Goal: Task Accomplishment & Management: Complete application form

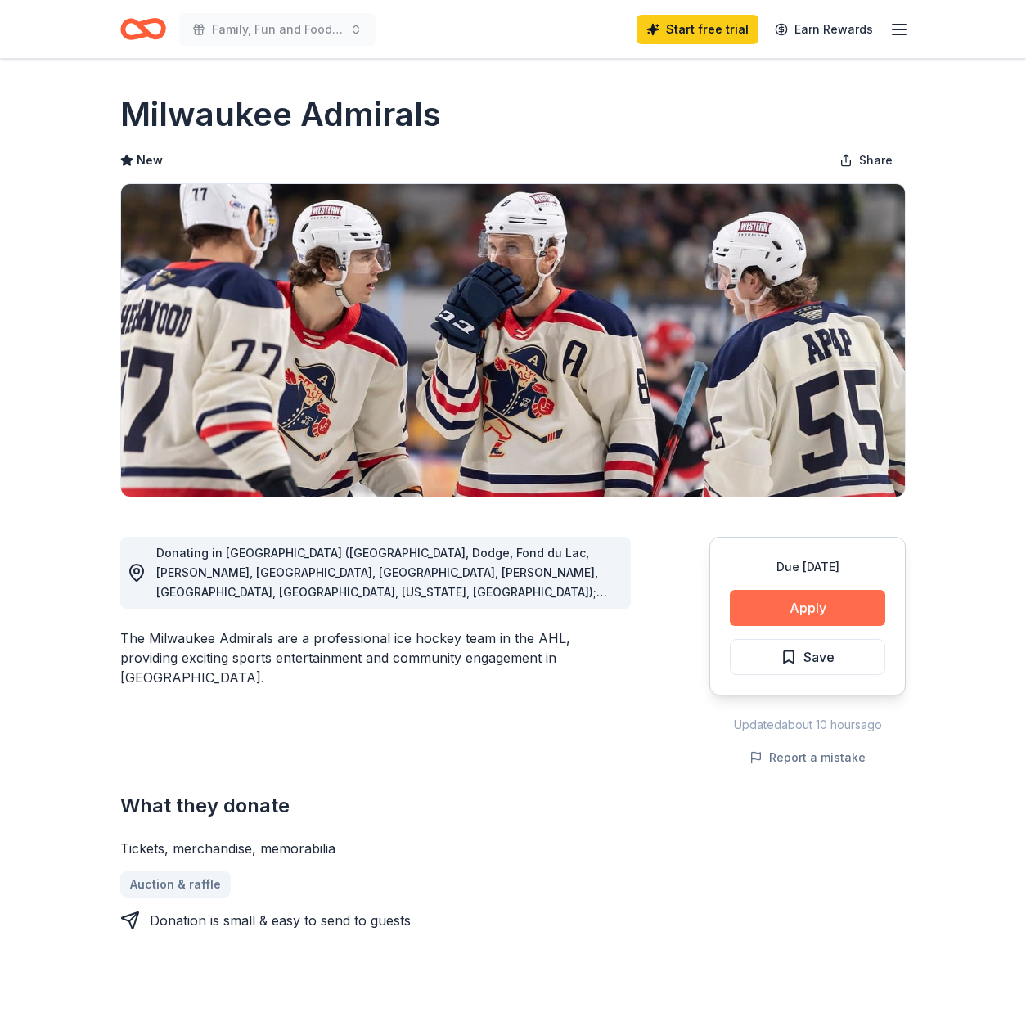
click at [808, 603] on button "Apply" at bounding box center [807, 608] width 155 height 36
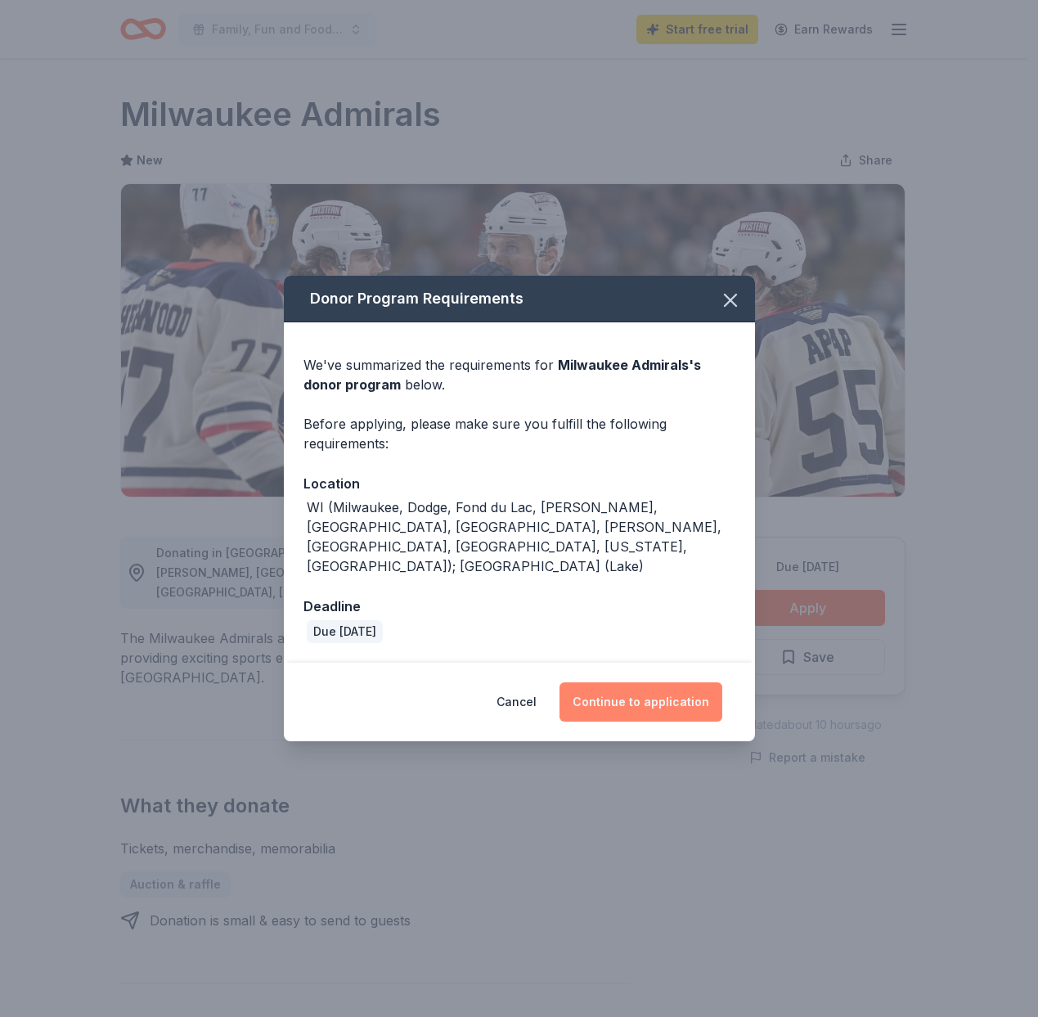
click at [646, 684] on button "Continue to application" at bounding box center [641, 702] width 163 height 39
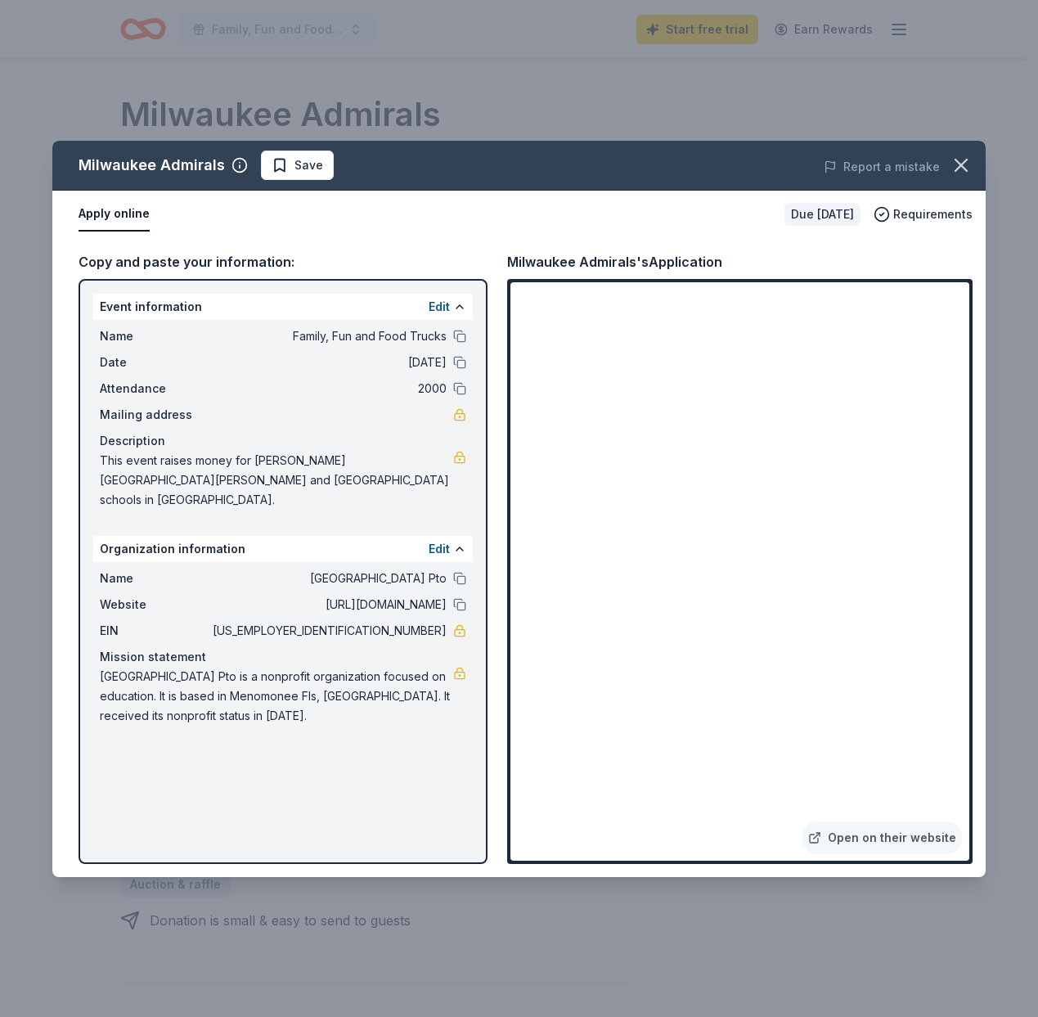
scroll to position [665, 0]
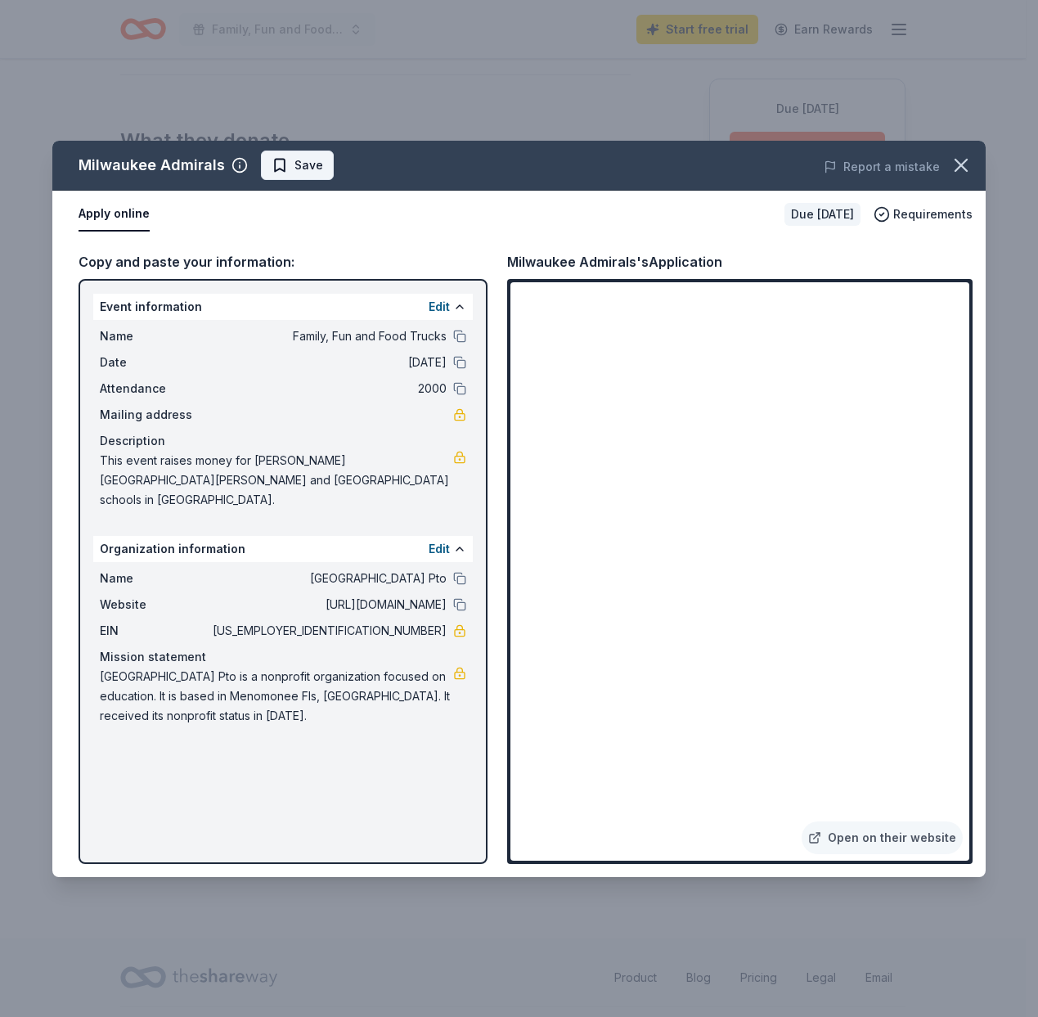
click at [278, 173] on span "Save" at bounding box center [298, 165] width 52 height 20
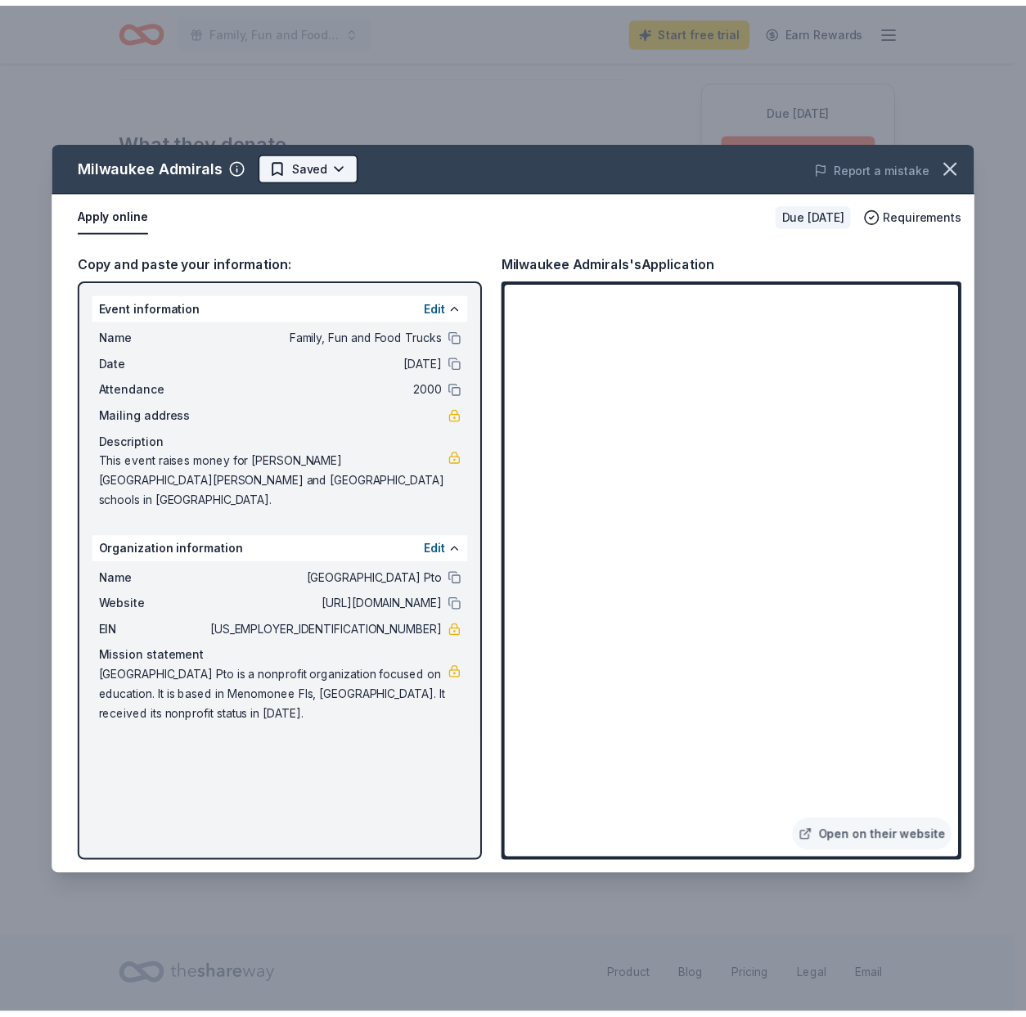
scroll to position [0, 0]
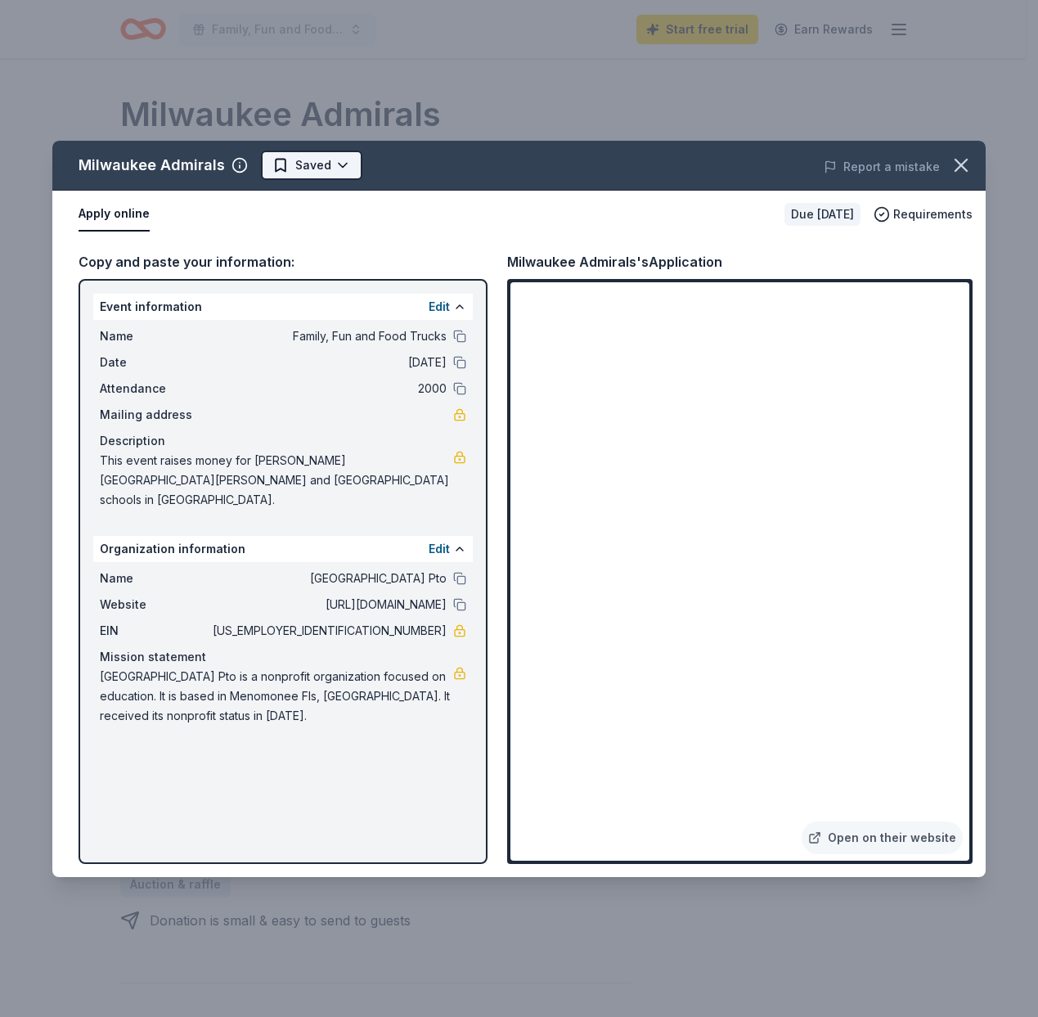
click at [327, 170] on html "Family, Fun and Food Trucks Start free trial Earn Rewards Due in 160 days Share…" at bounding box center [519, 508] width 1038 height 1017
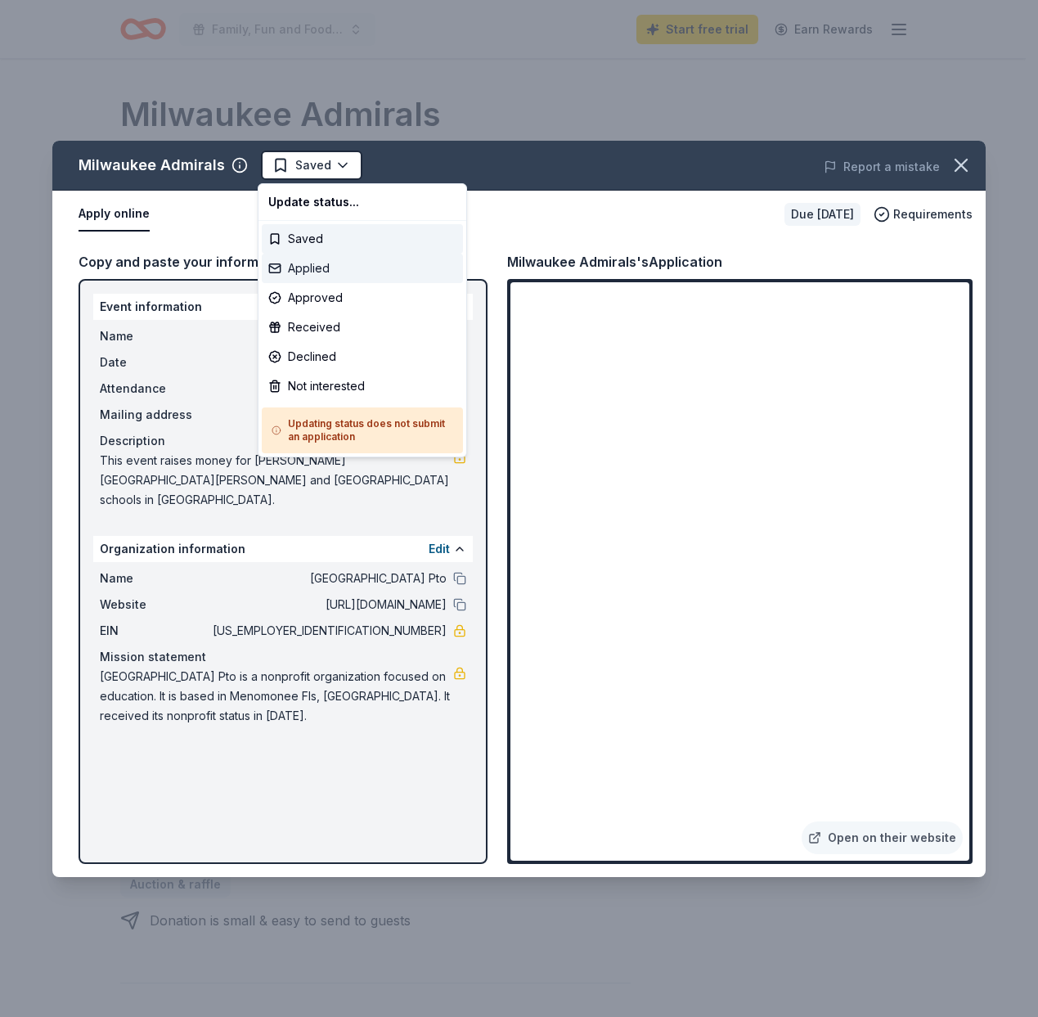
click at [306, 264] on div "Applied" at bounding box center [362, 268] width 201 height 29
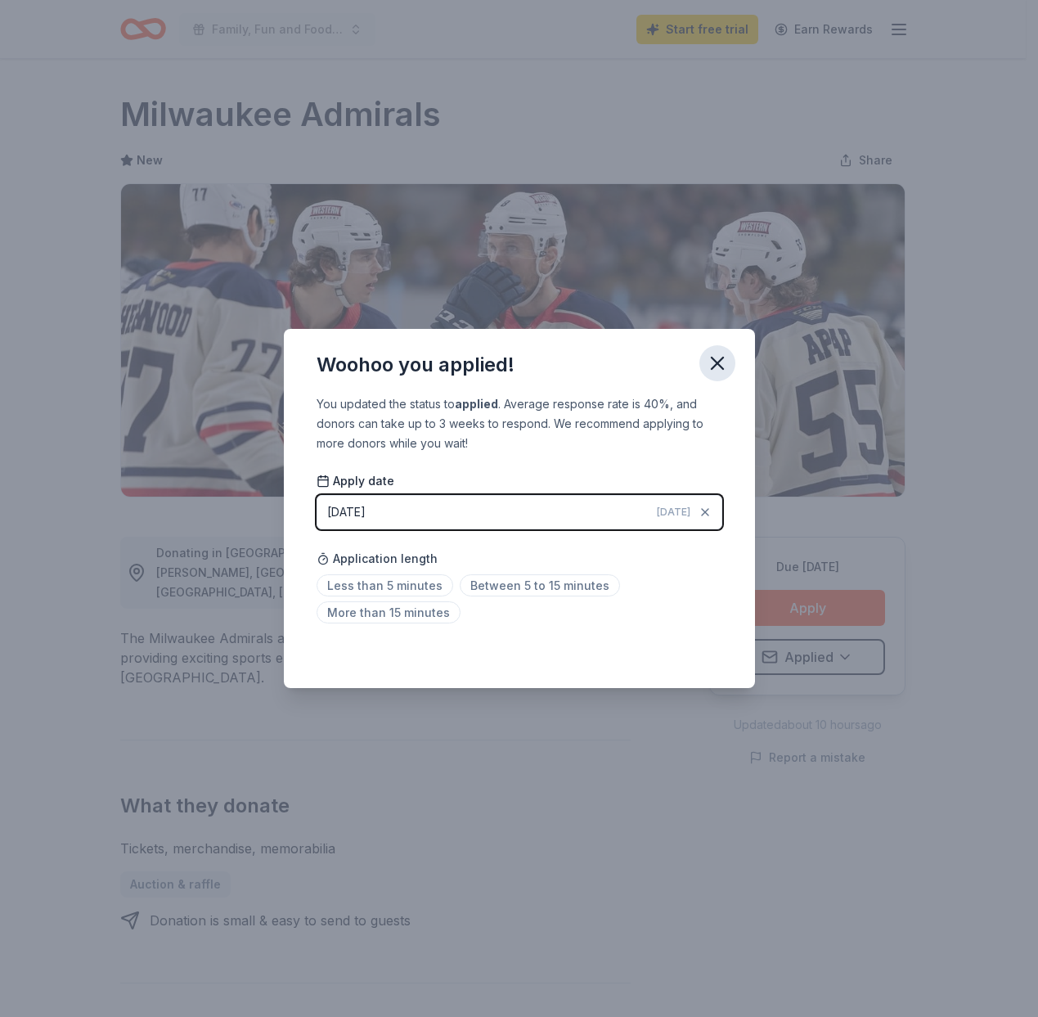
click at [717, 359] on icon "button" at bounding box center [717, 363] width 23 height 23
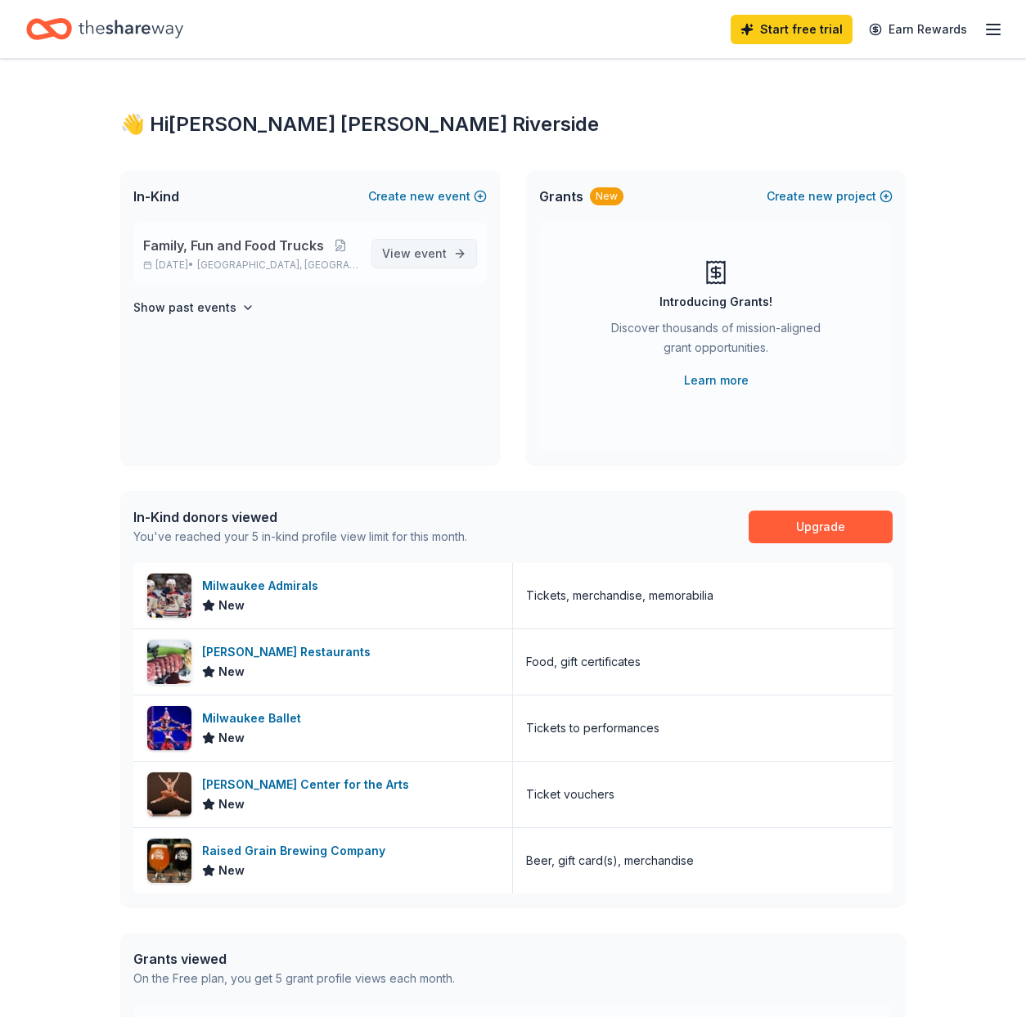
click at [418, 260] on span "View event" at bounding box center [414, 254] width 65 height 20
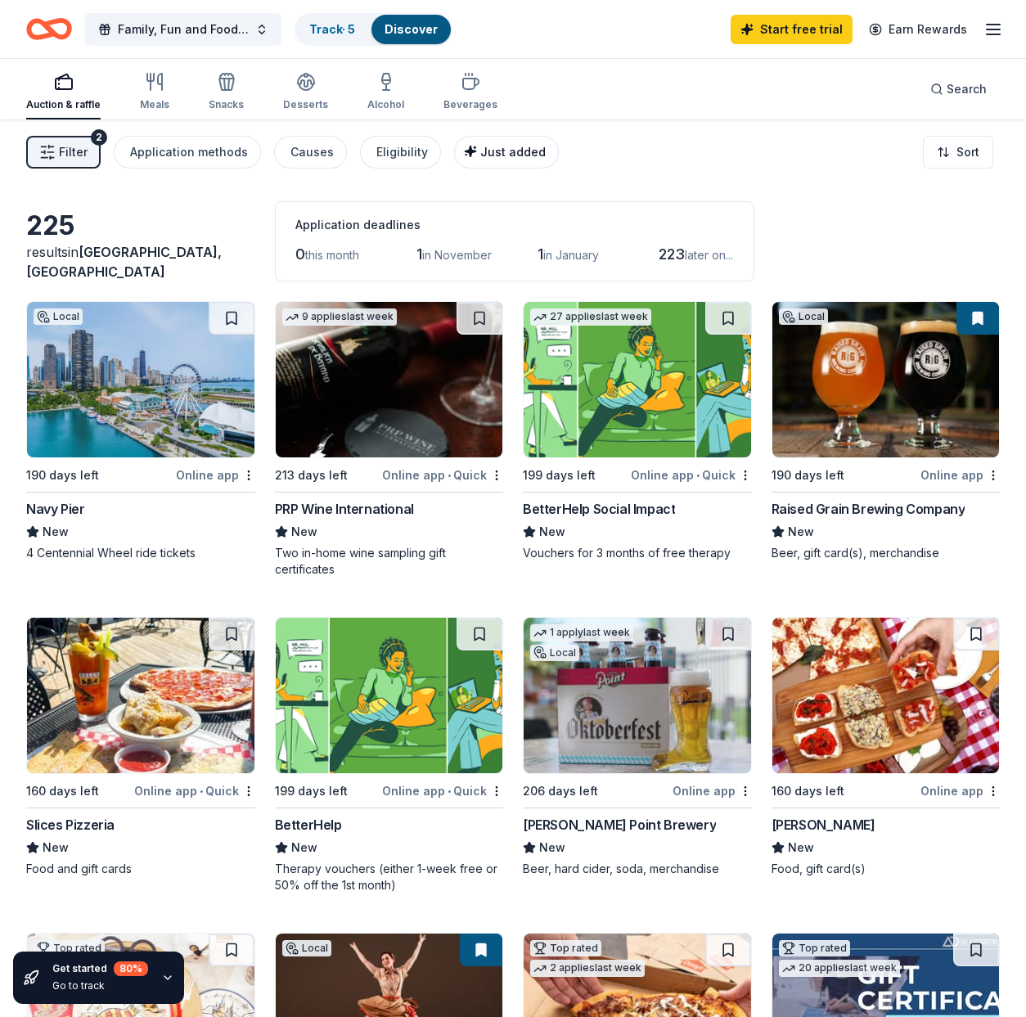
click at [528, 151] on span "Just added" at bounding box center [512, 152] width 65 height 14
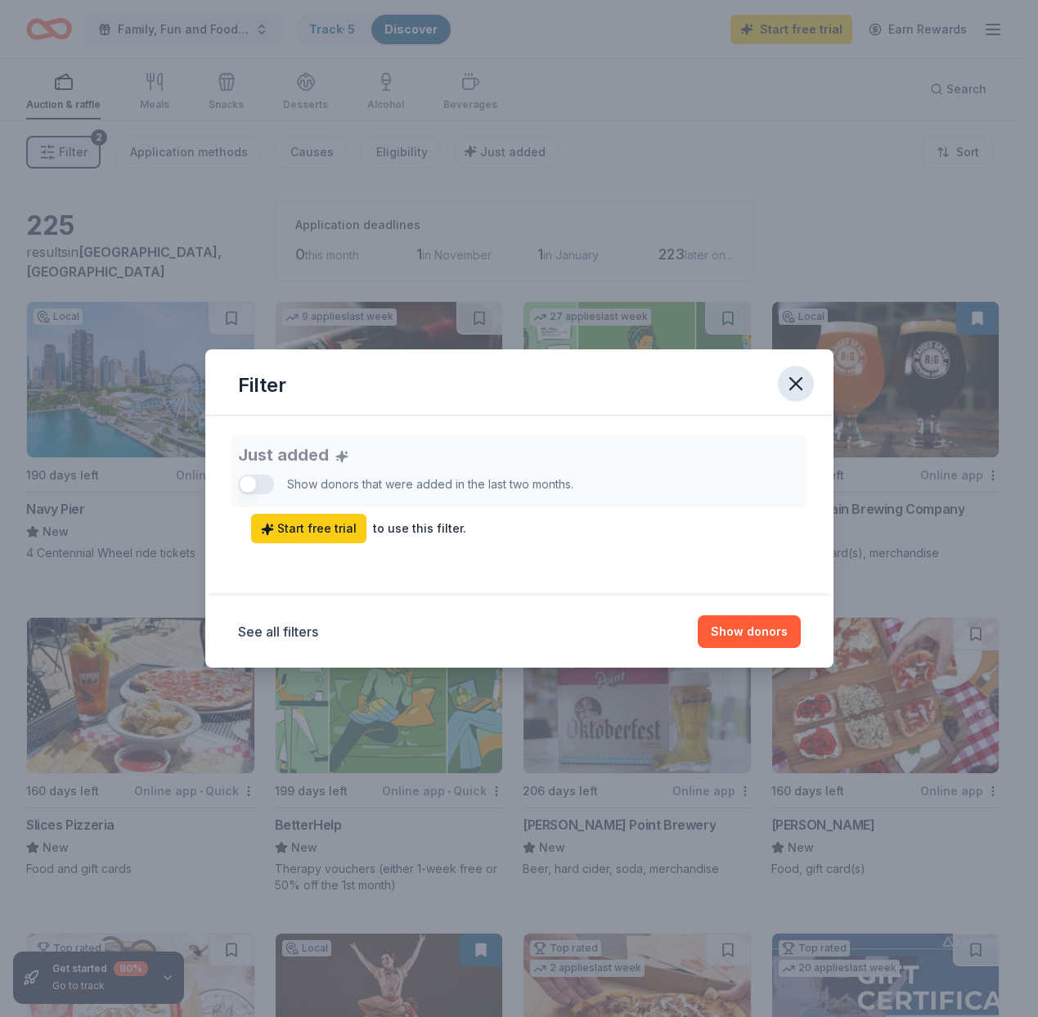
click at [790, 383] on icon "button" at bounding box center [796, 383] width 23 height 23
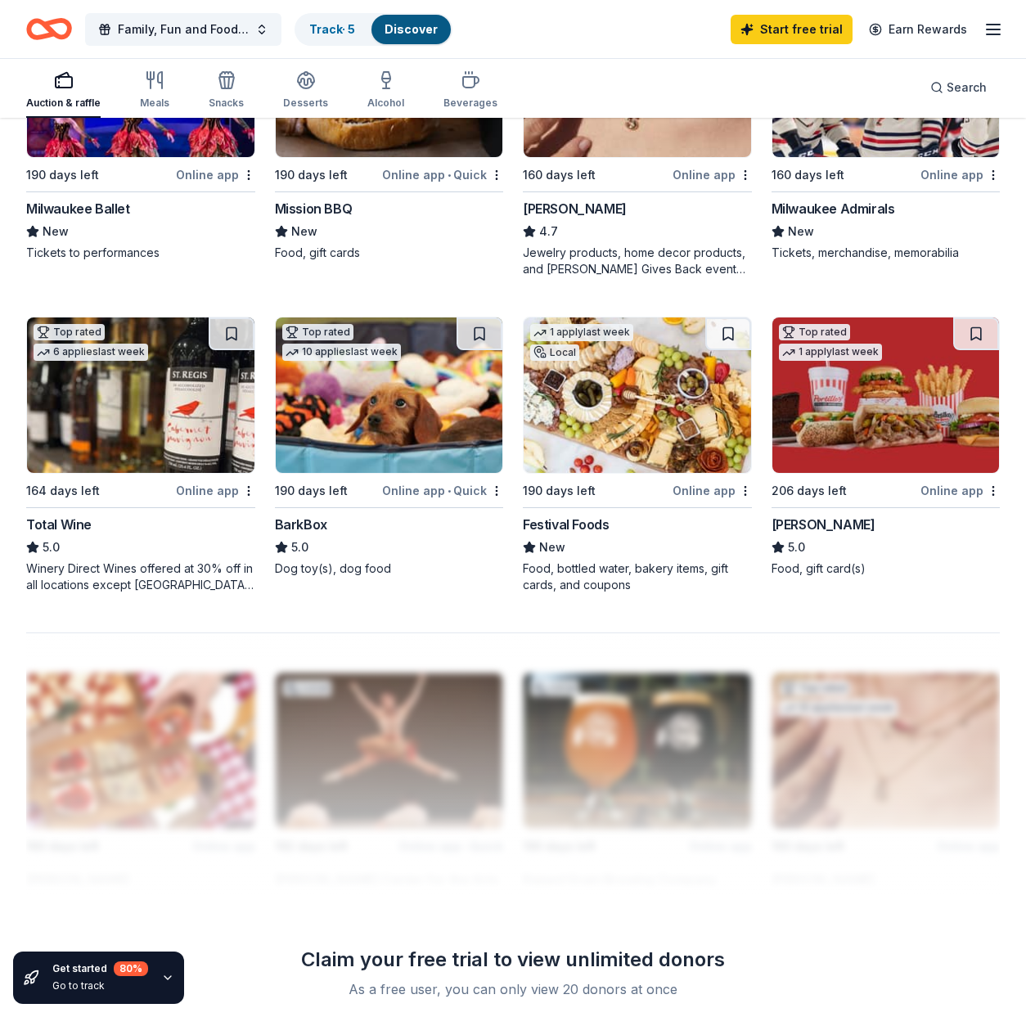
scroll to position [1514, 0]
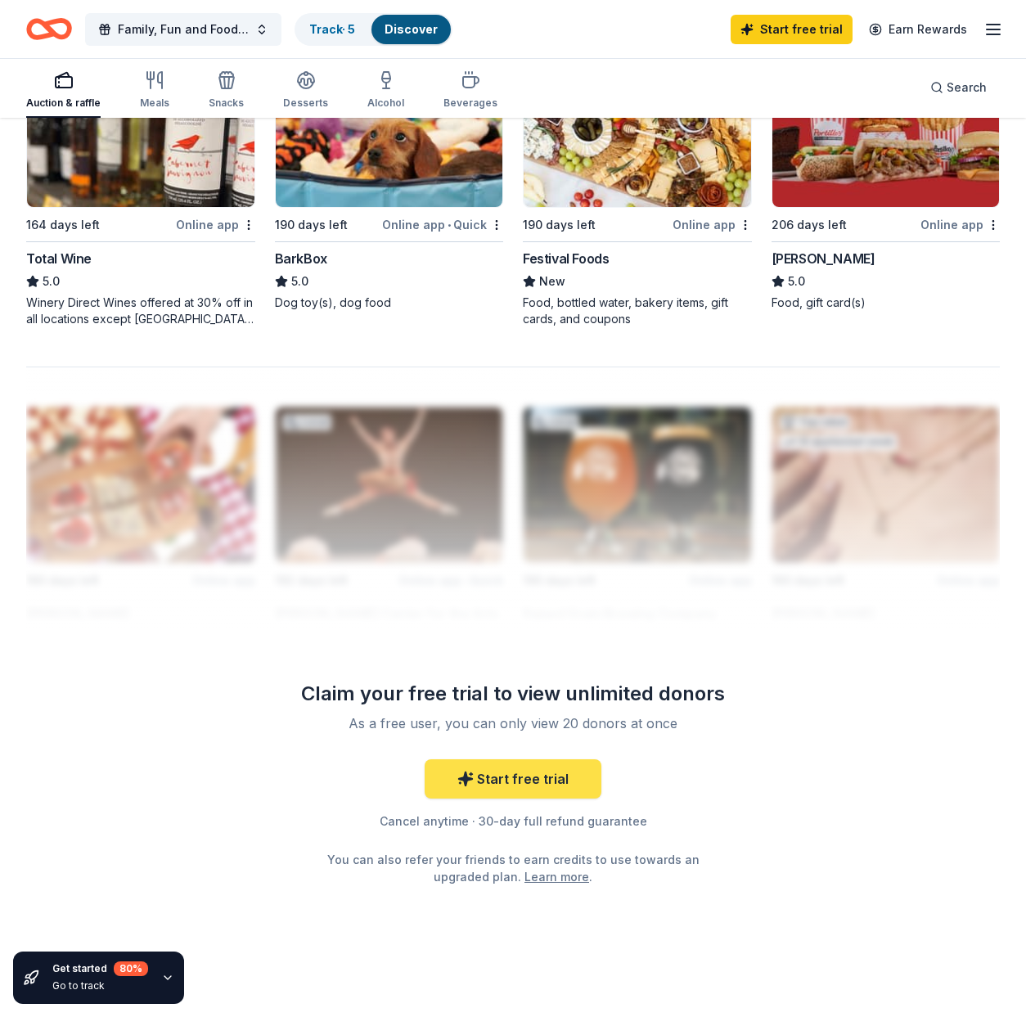
click at [494, 783] on link "Start free trial" at bounding box center [513, 778] width 177 height 39
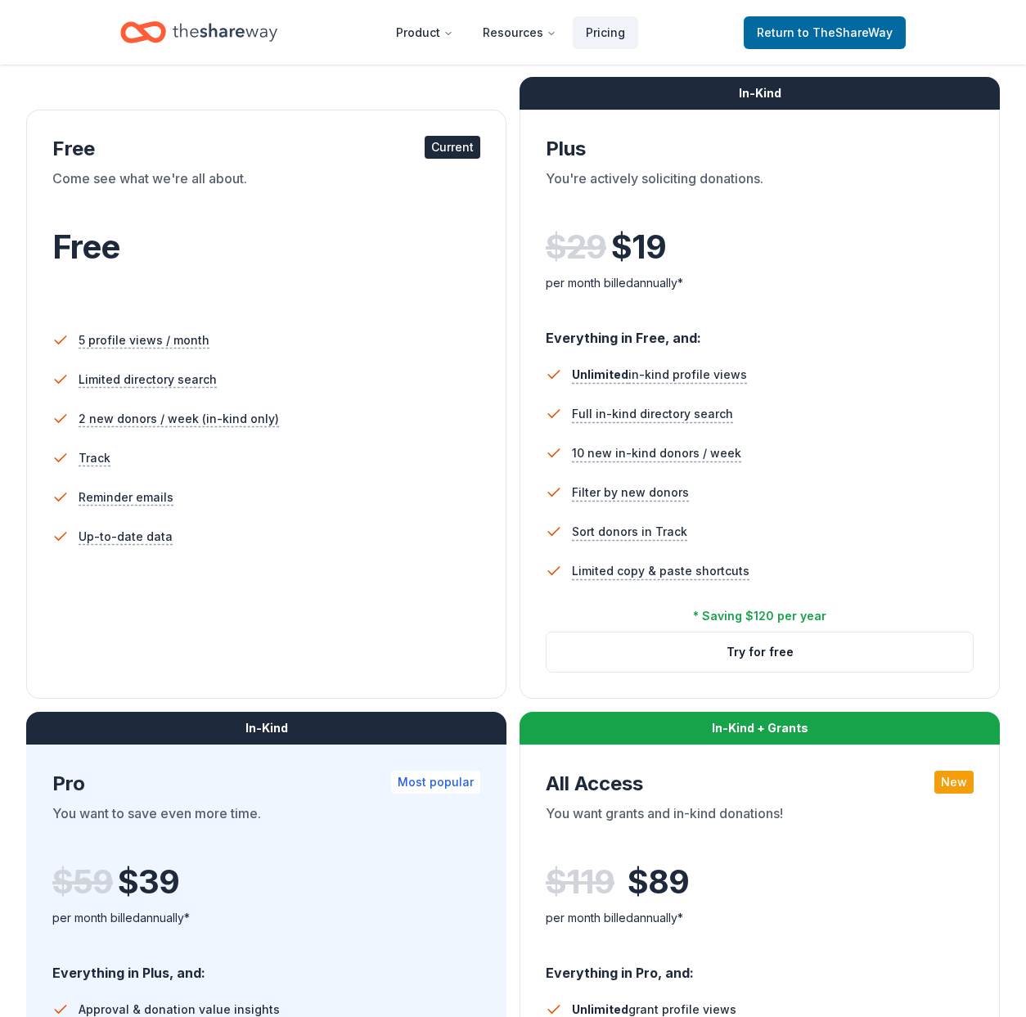
scroll to position [214, 0]
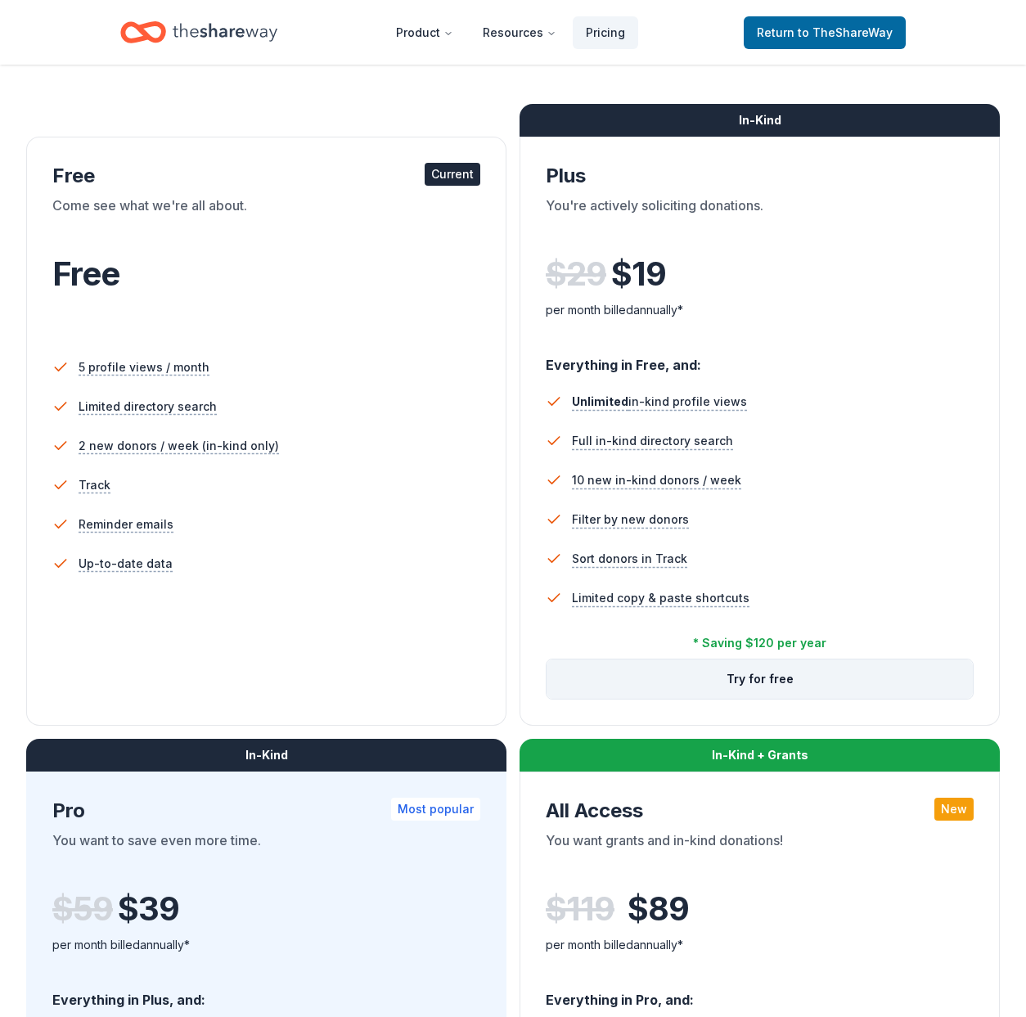
click at [739, 679] on button "Try for free" at bounding box center [760, 679] width 426 height 39
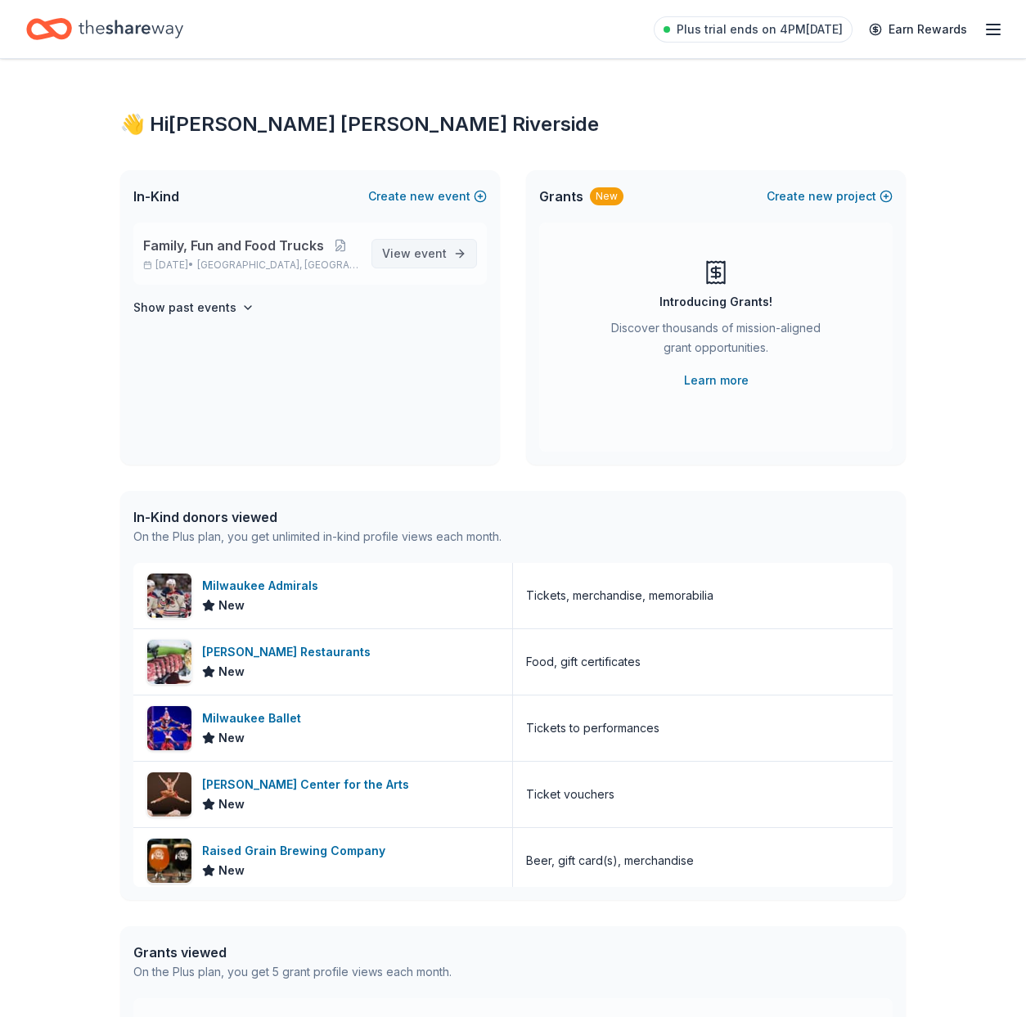
click at [405, 258] on span "View event" at bounding box center [414, 254] width 65 height 20
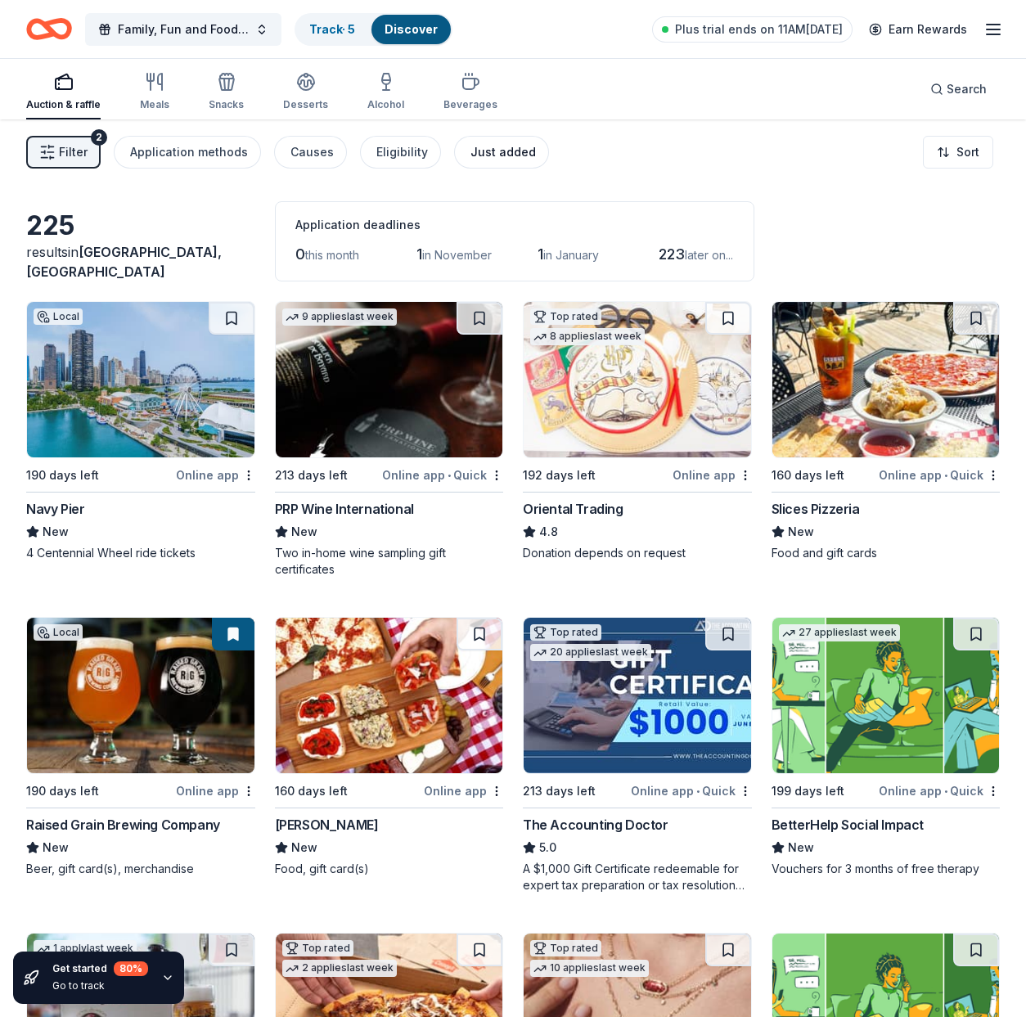
click at [526, 149] on button "Just added" at bounding box center [501, 152] width 95 height 33
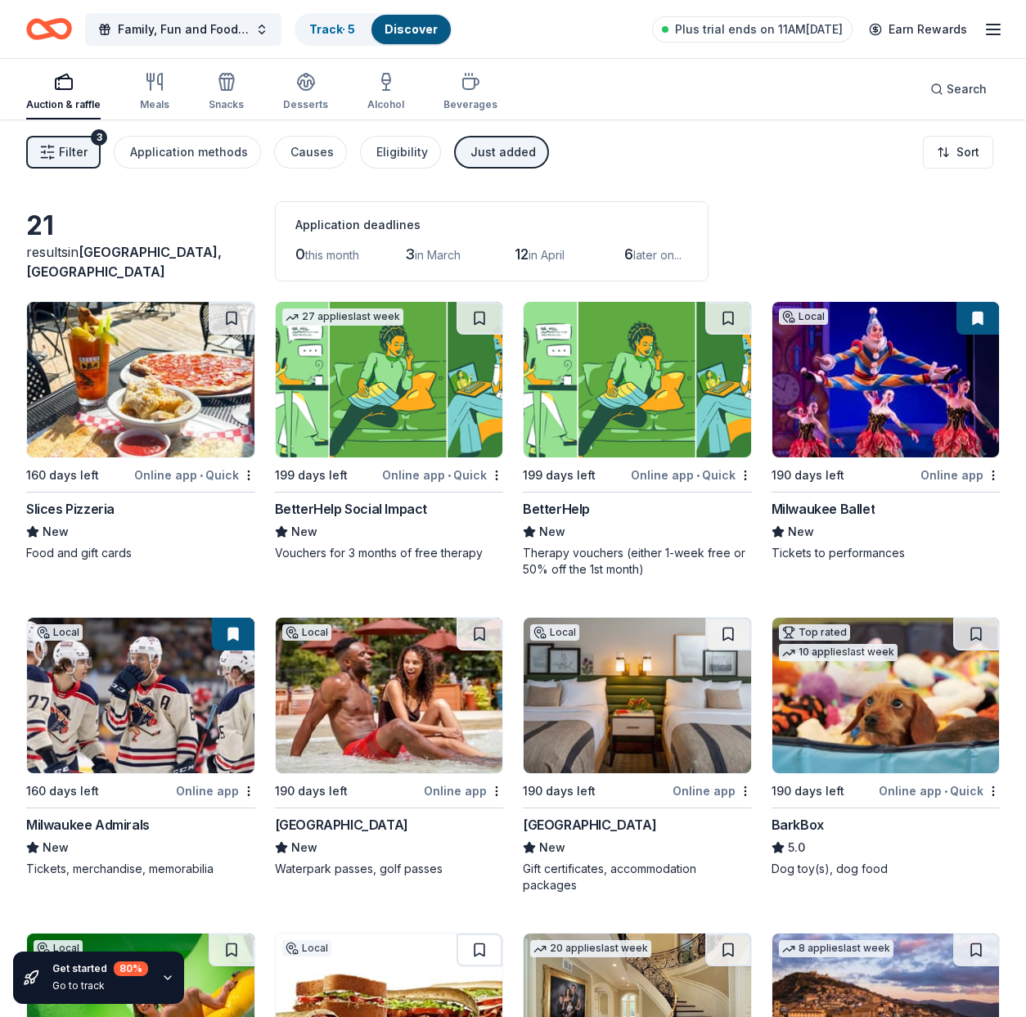
click at [376, 706] on img at bounding box center [390, 695] width 228 height 155
click at [655, 665] on img at bounding box center [638, 695] width 228 height 155
click at [993, 27] on icon "button" at bounding box center [994, 30] width 20 height 20
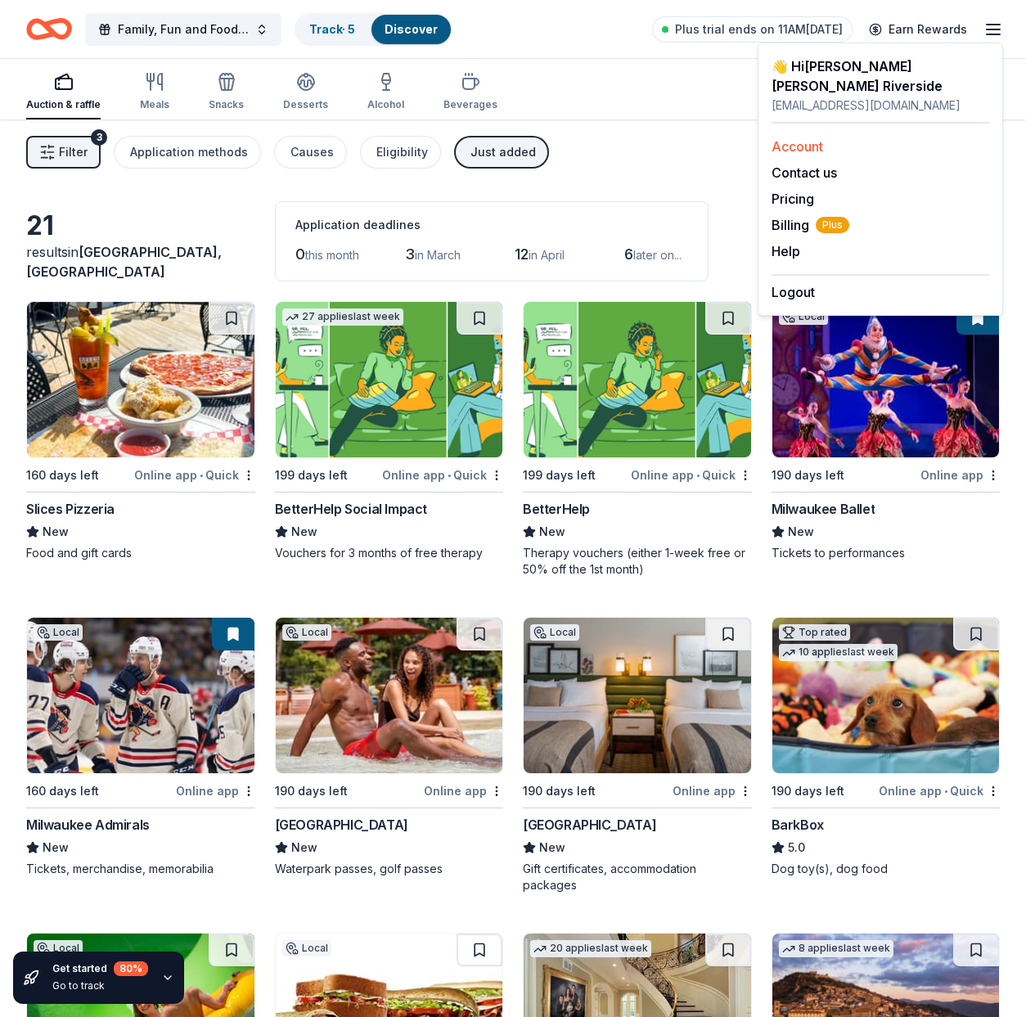
click at [794, 138] on link "Account" at bounding box center [798, 146] width 52 height 16
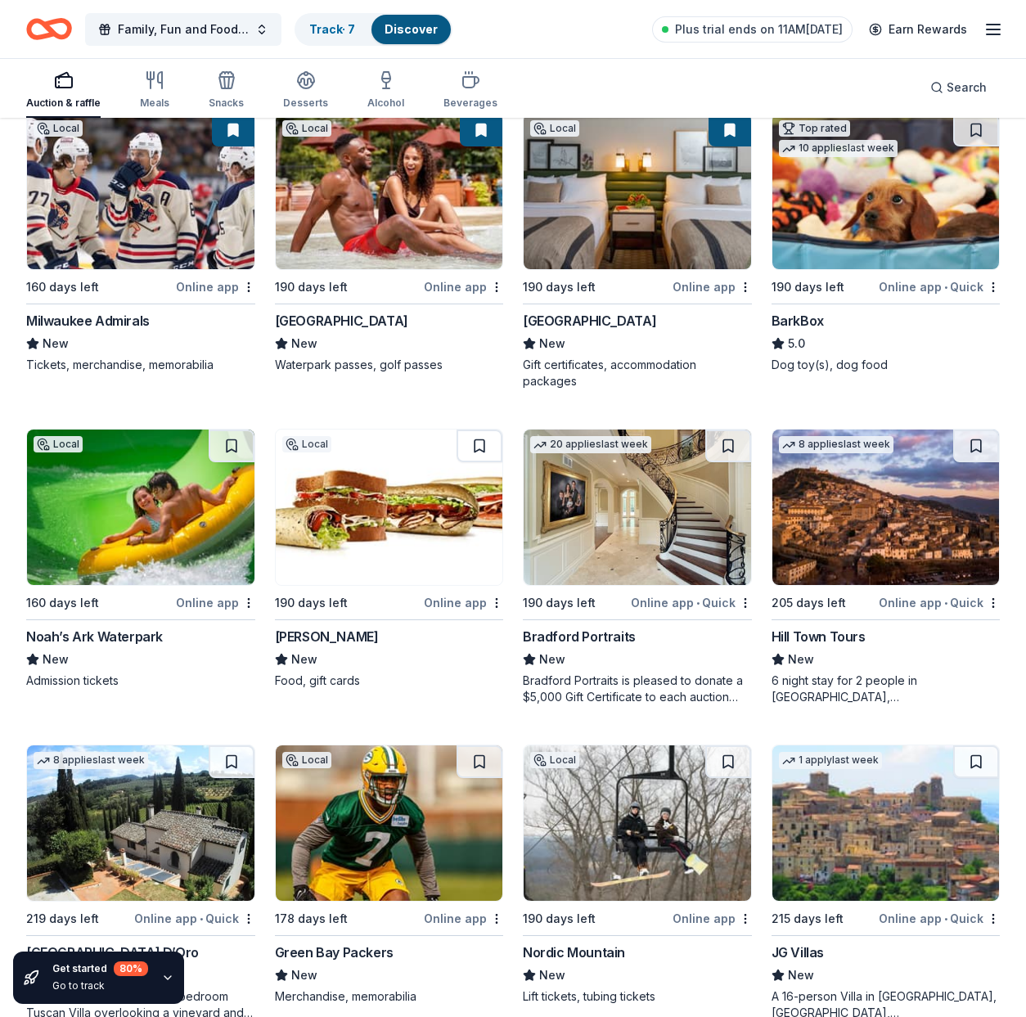
scroll to position [590, 0]
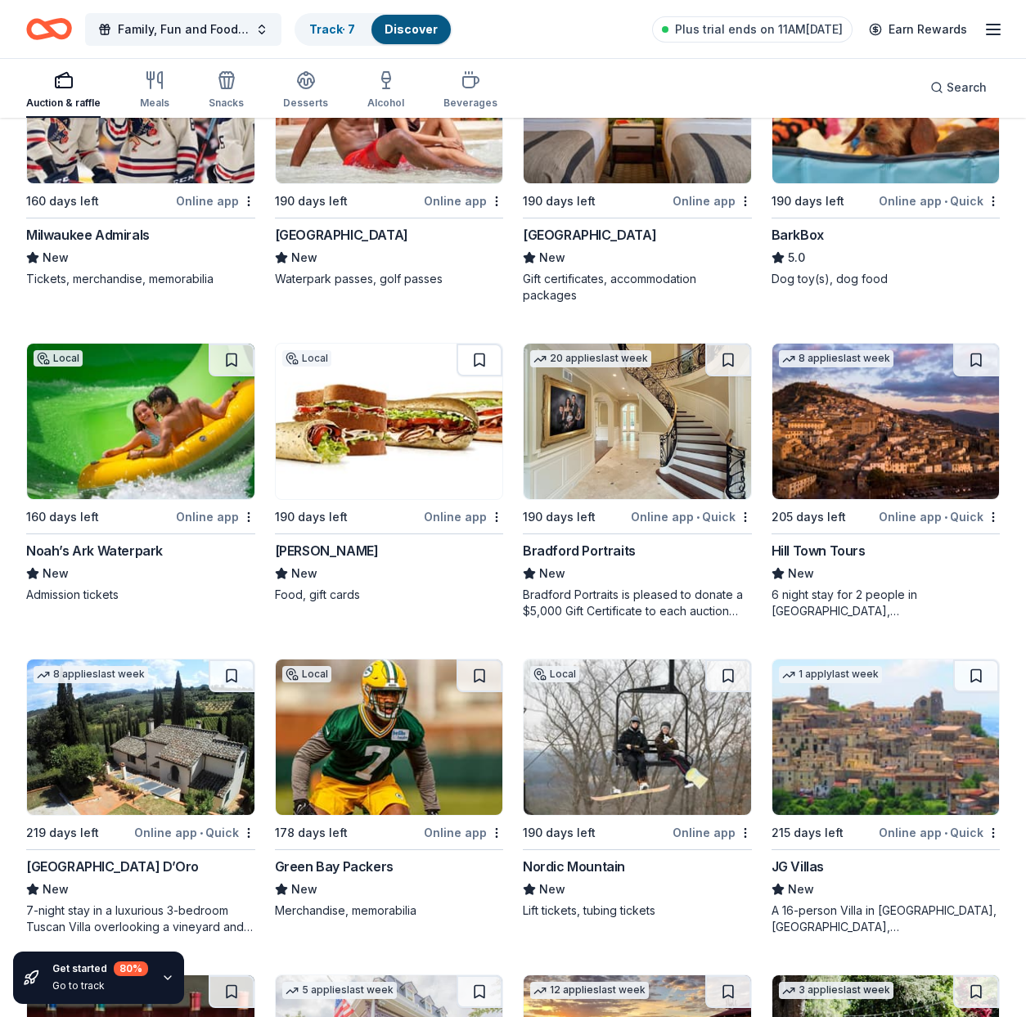
click at [125, 430] on img at bounding box center [141, 421] width 228 height 155
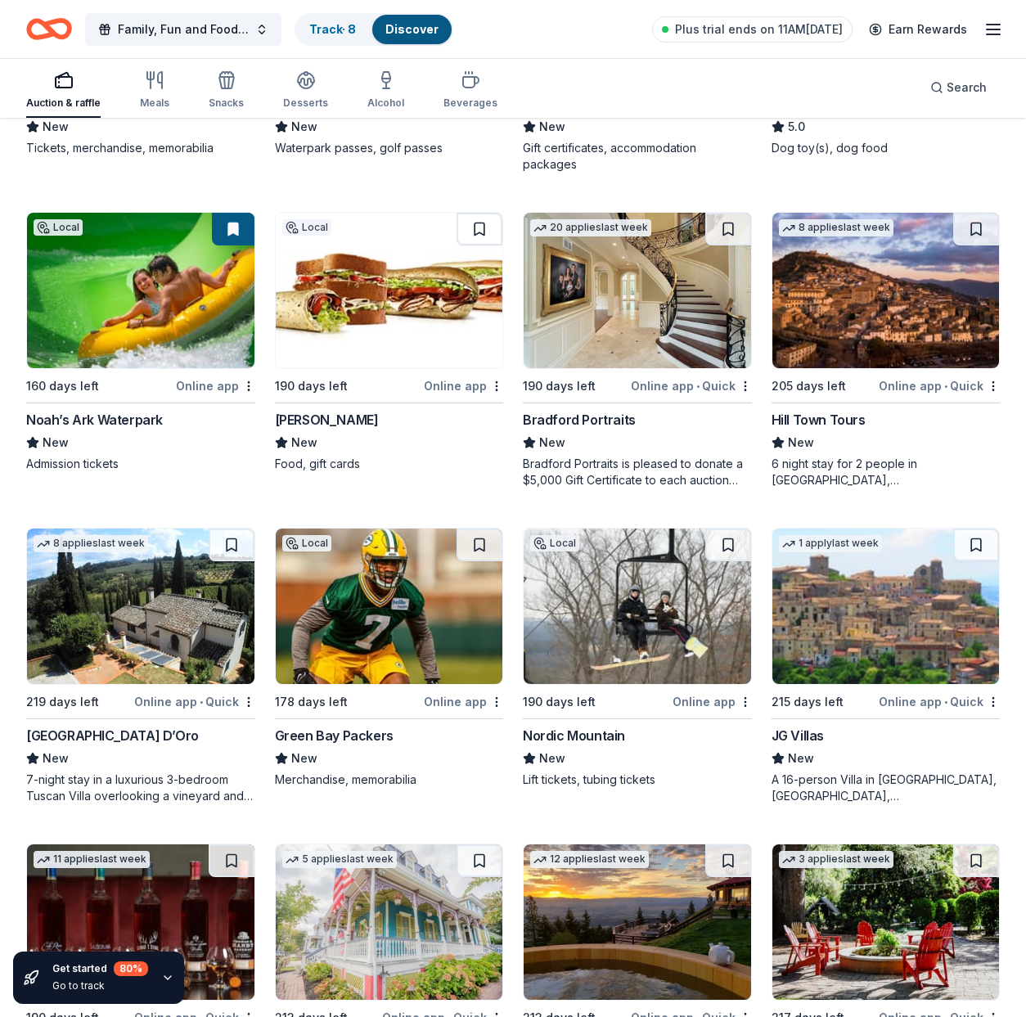
scroll to position [827, 0]
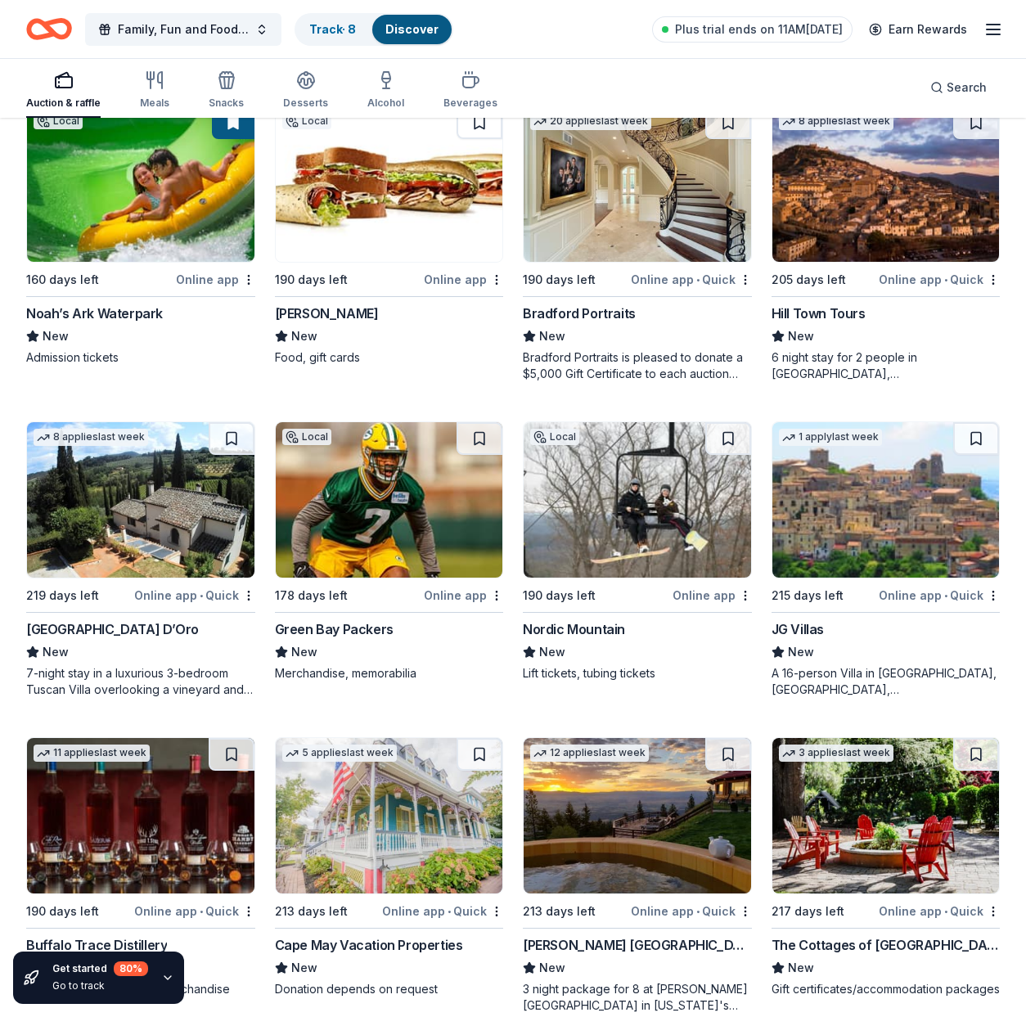
click at [363, 515] on img at bounding box center [390, 499] width 228 height 155
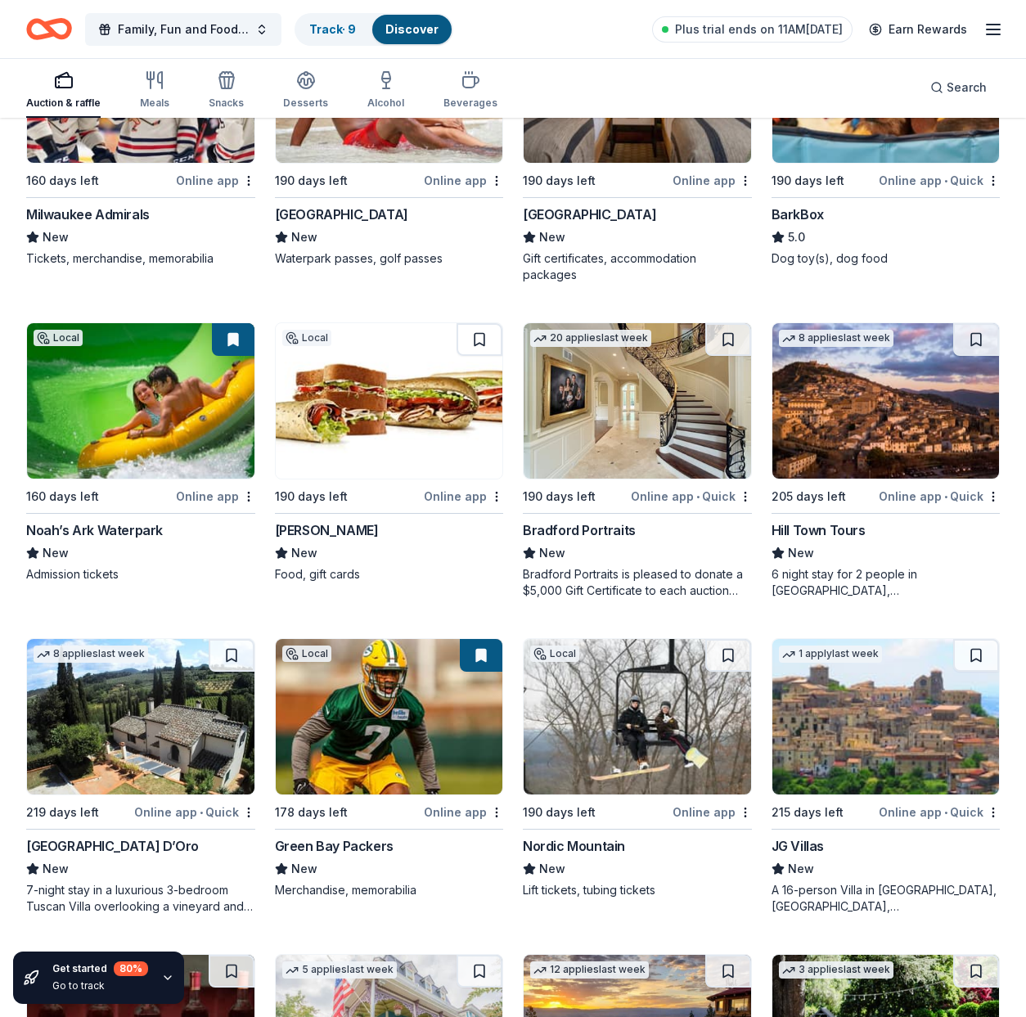
scroll to position [0, 0]
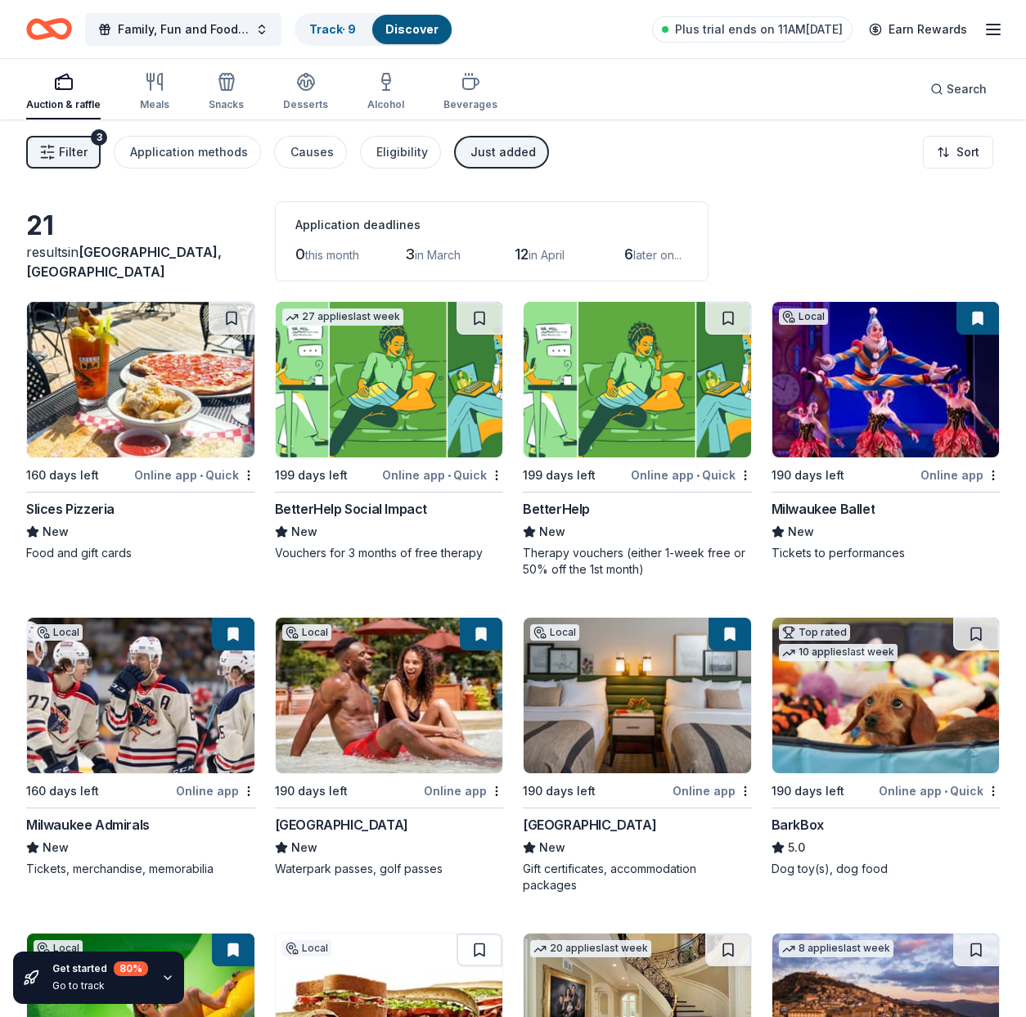
click at [475, 162] on button "Just added" at bounding box center [501, 152] width 95 height 33
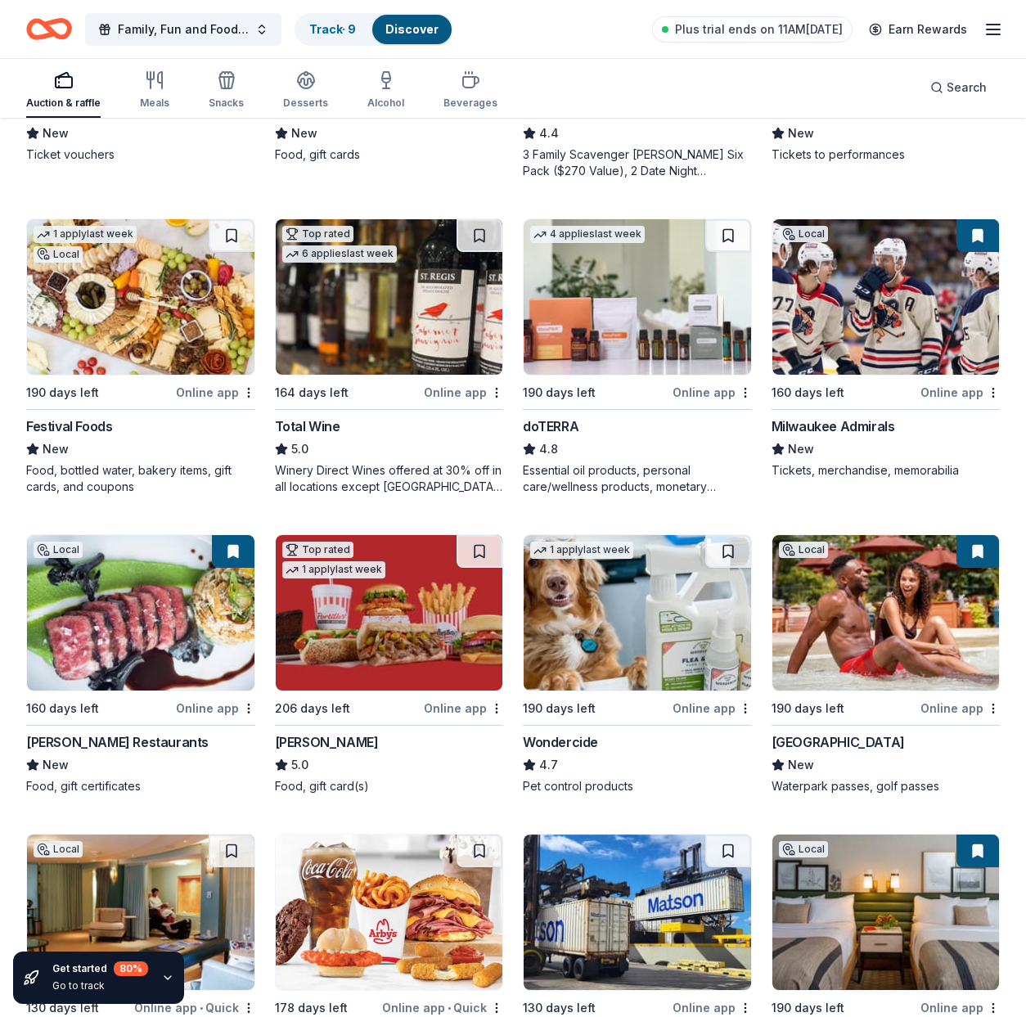
scroll to position [1453, 0]
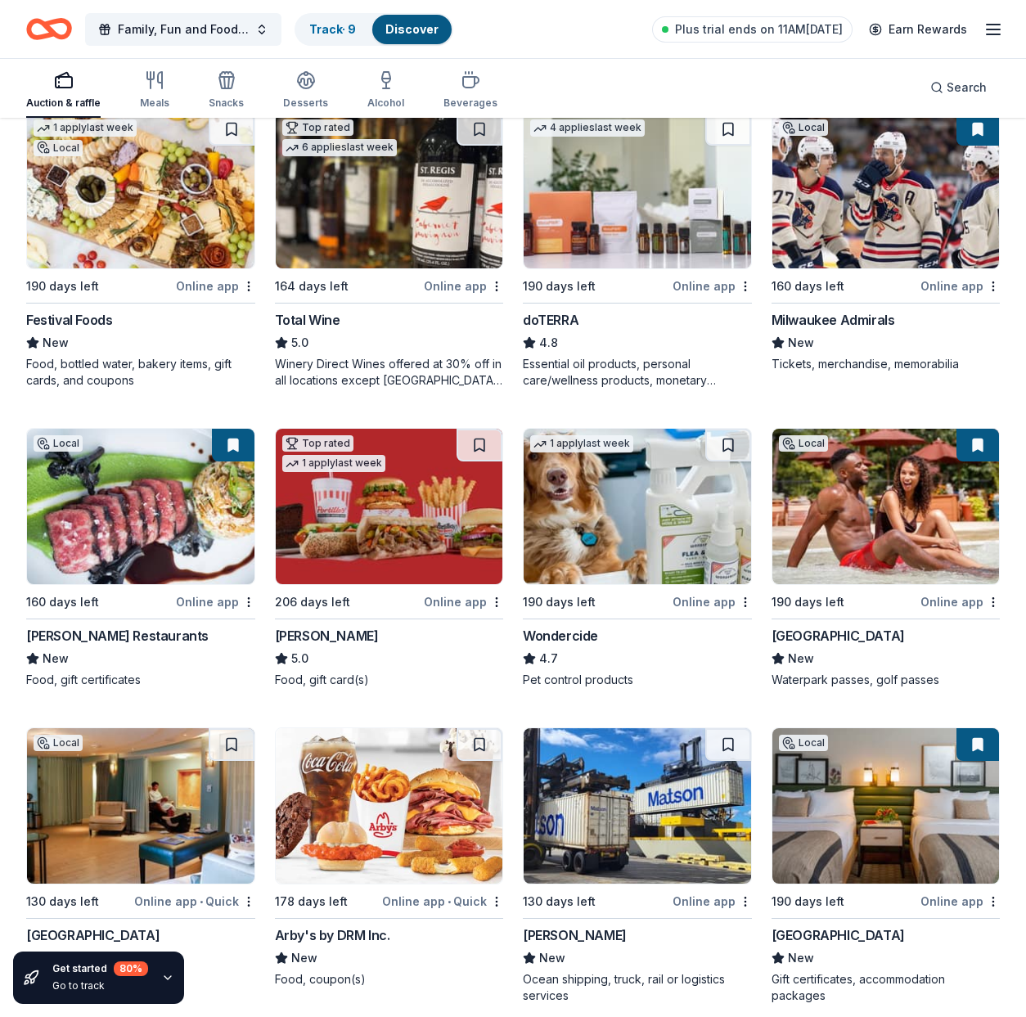
click at [124, 497] on img at bounding box center [141, 506] width 228 height 155
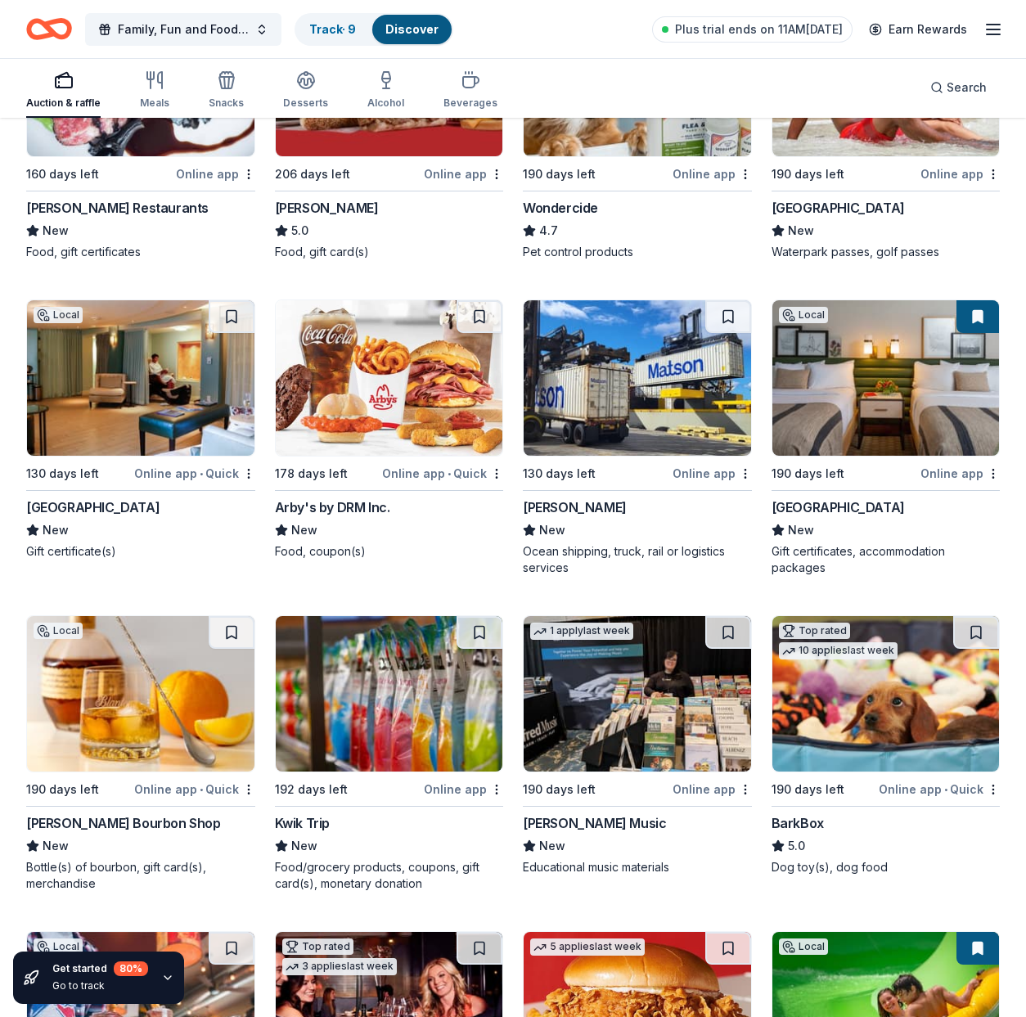
scroll to position [1886, 0]
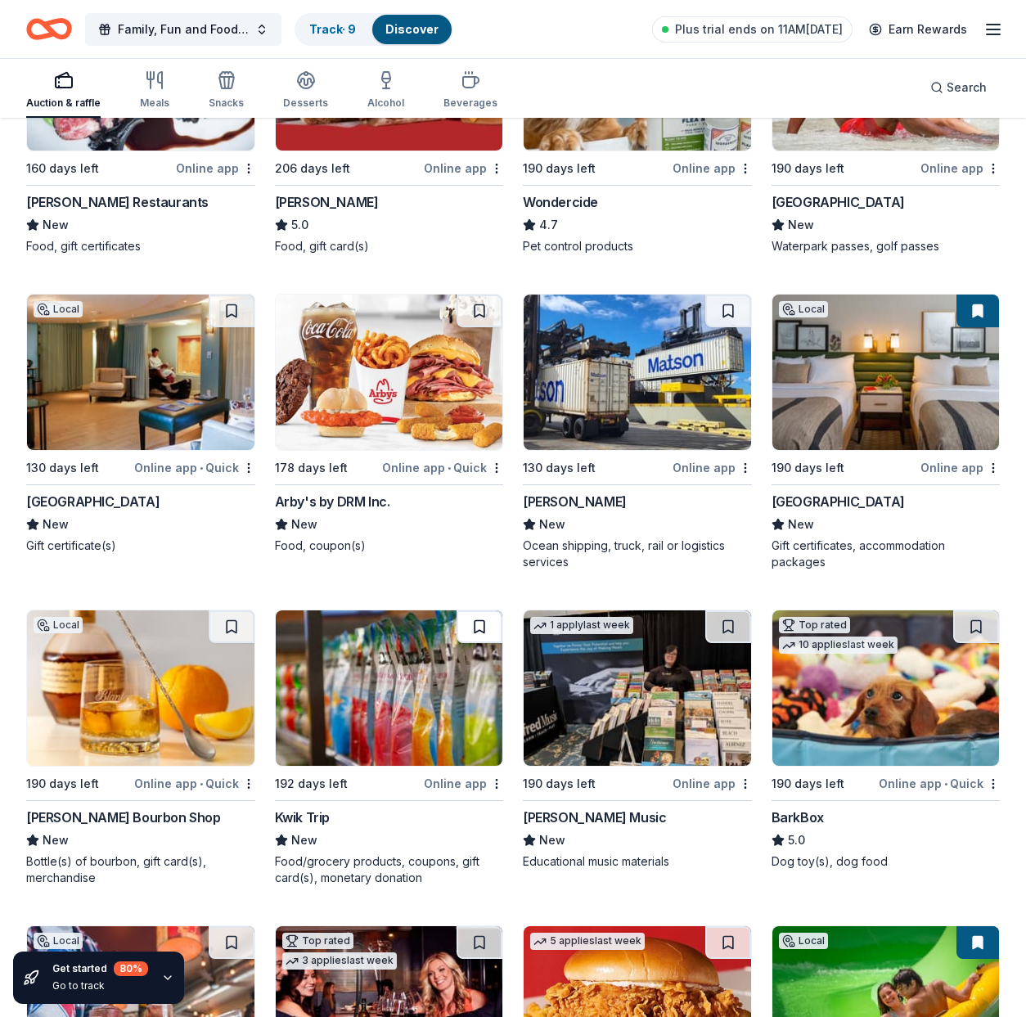
click at [484, 626] on button at bounding box center [480, 626] width 46 height 33
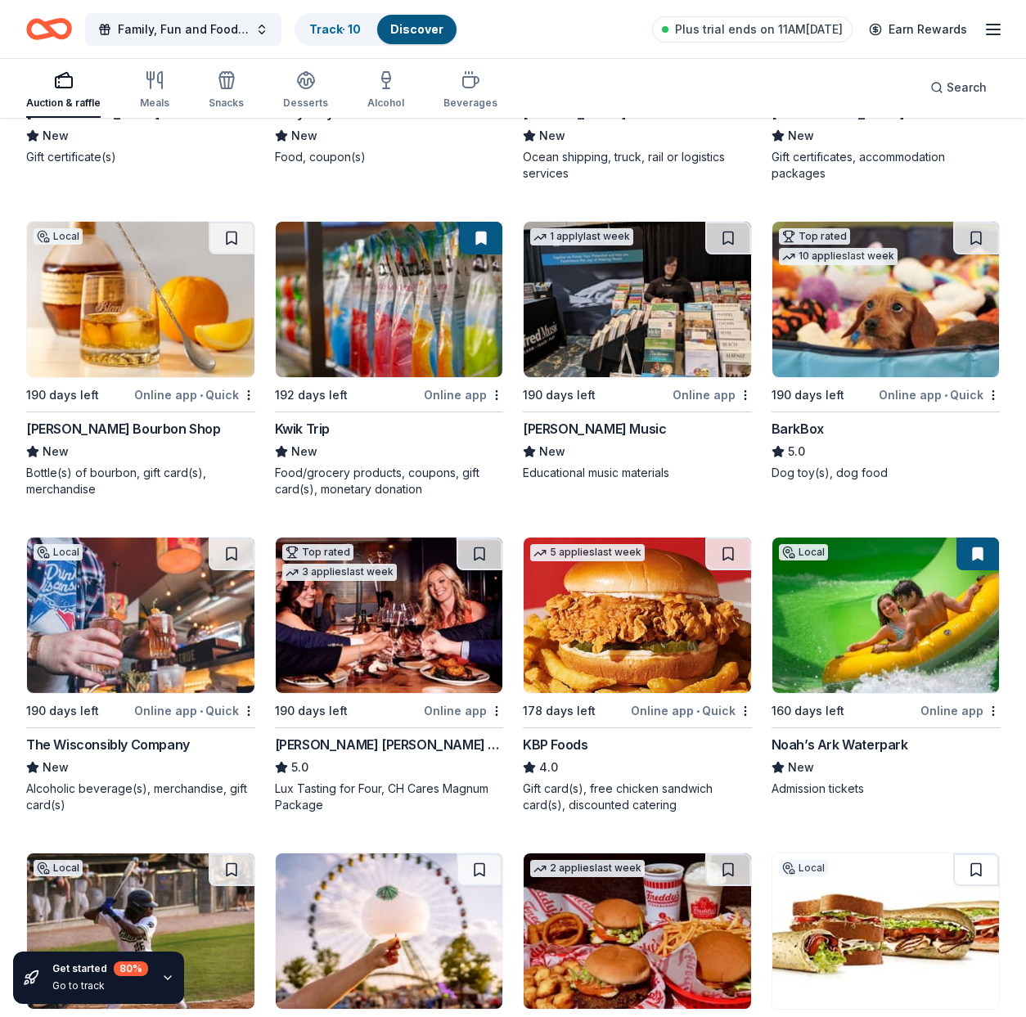
scroll to position [2337, 0]
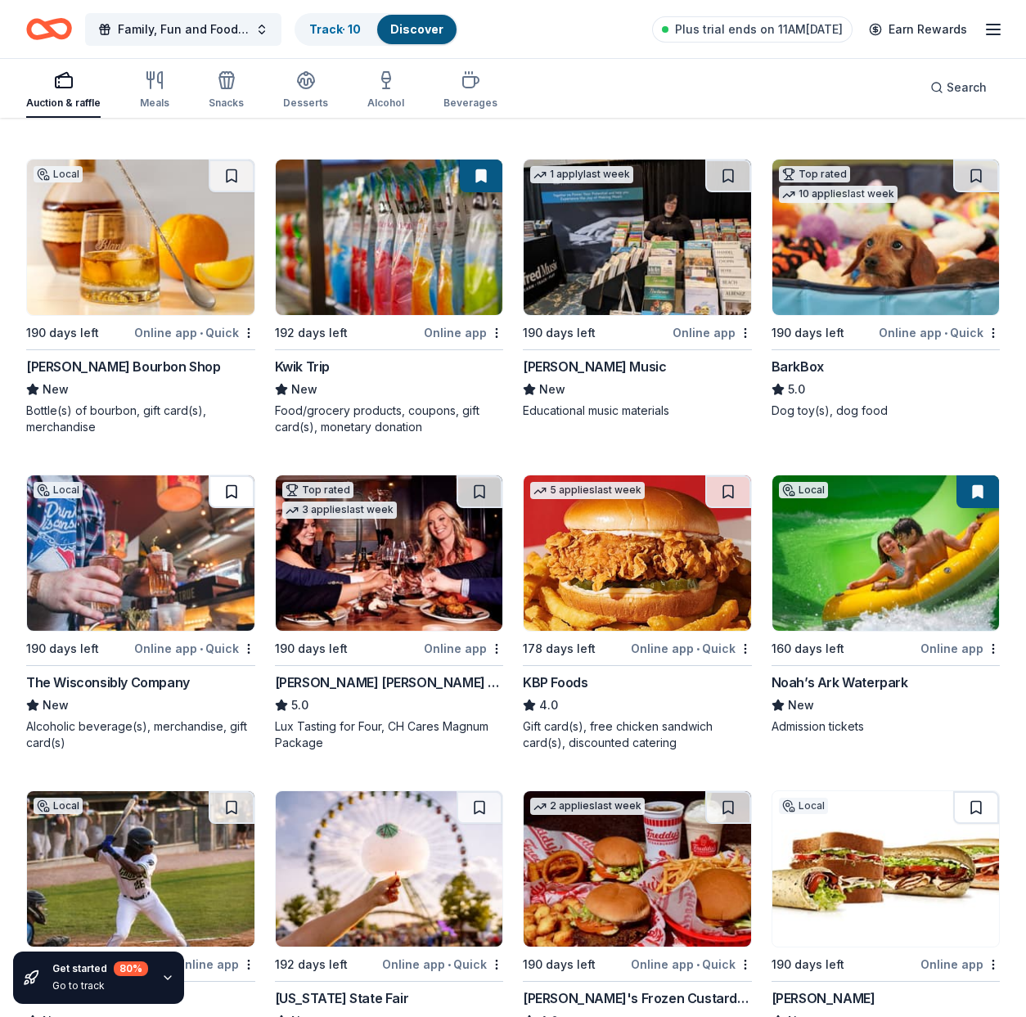
click at [227, 492] on button at bounding box center [232, 491] width 46 height 33
click at [488, 489] on button at bounding box center [480, 491] width 46 height 33
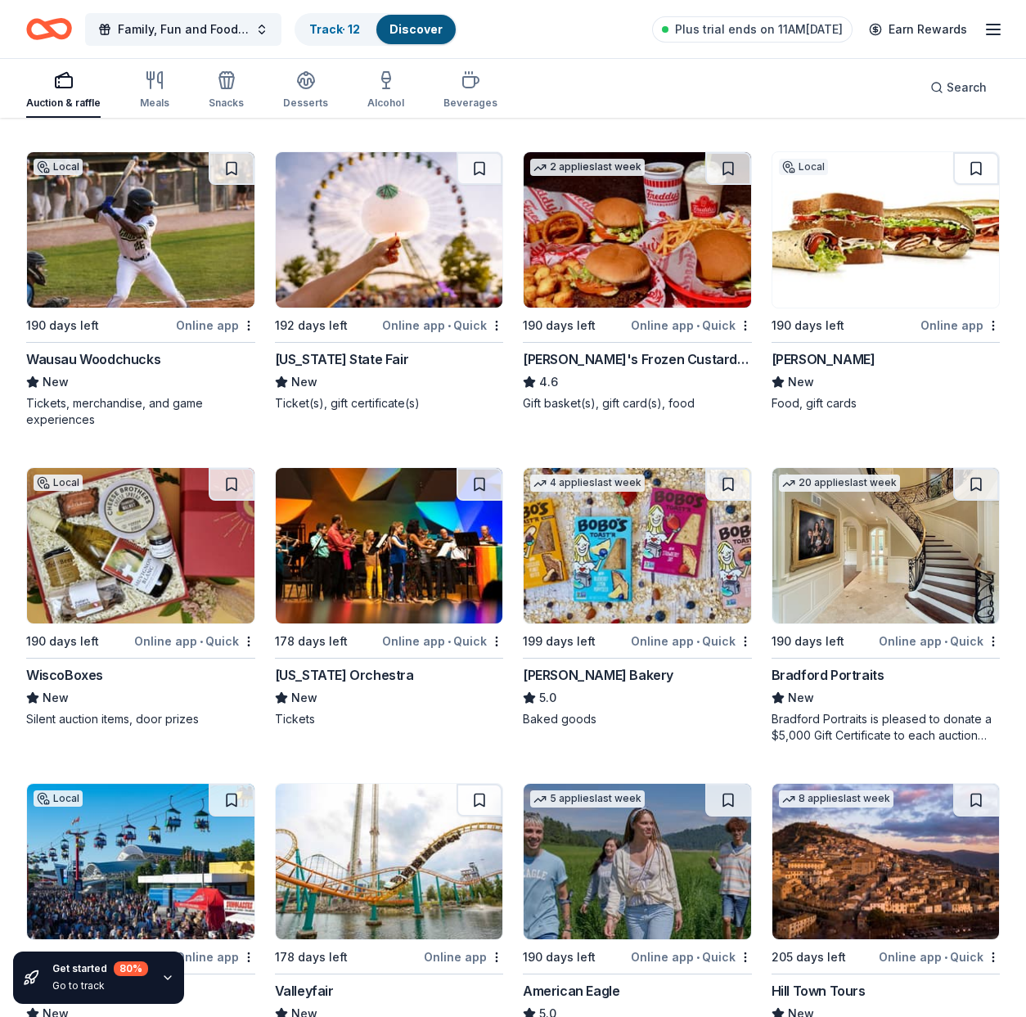
scroll to position [3085, 0]
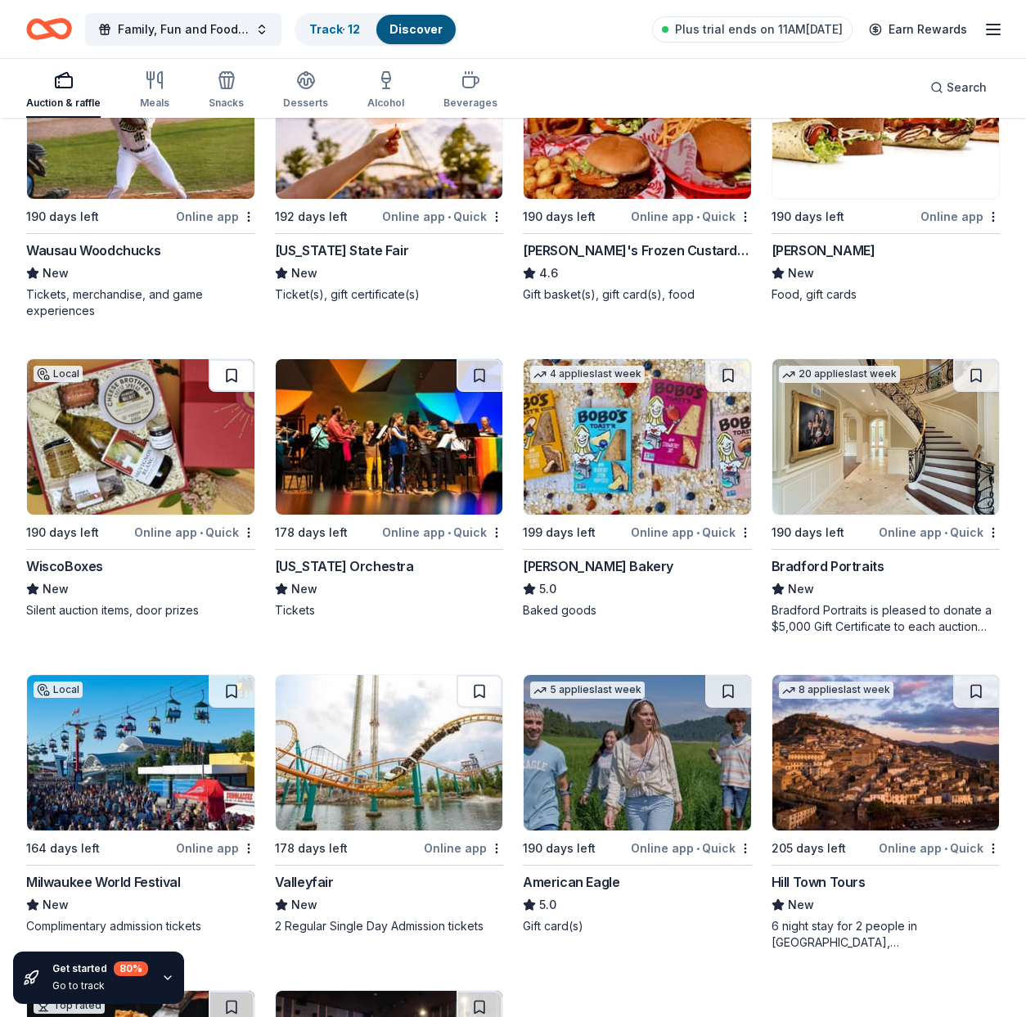
click at [228, 378] on button at bounding box center [232, 375] width 46 height 33
click at [729, 372] on button at bounding box center [728, 375] width 46 height 33
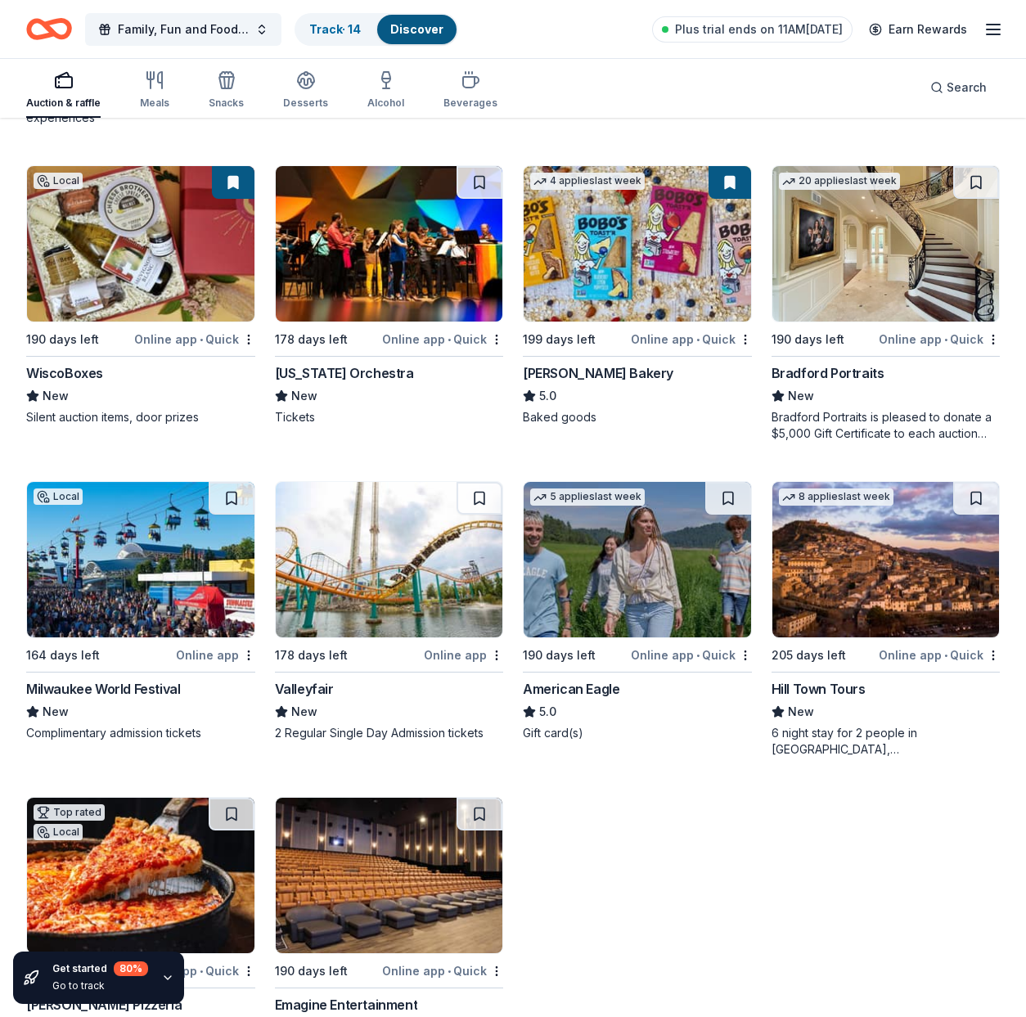
scroll to position [3282, 0]
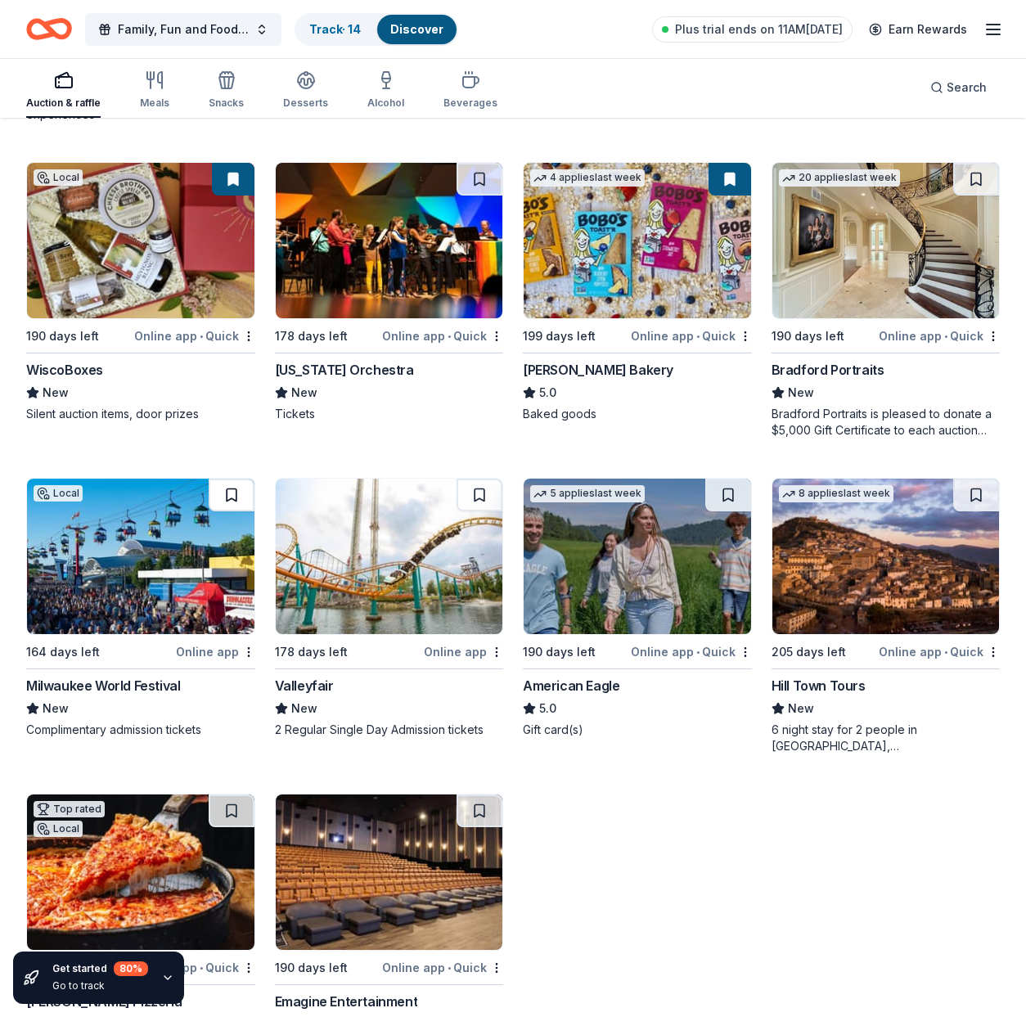
click at [242, 495] on button at bounding box center [232, 495] width 46 height 33
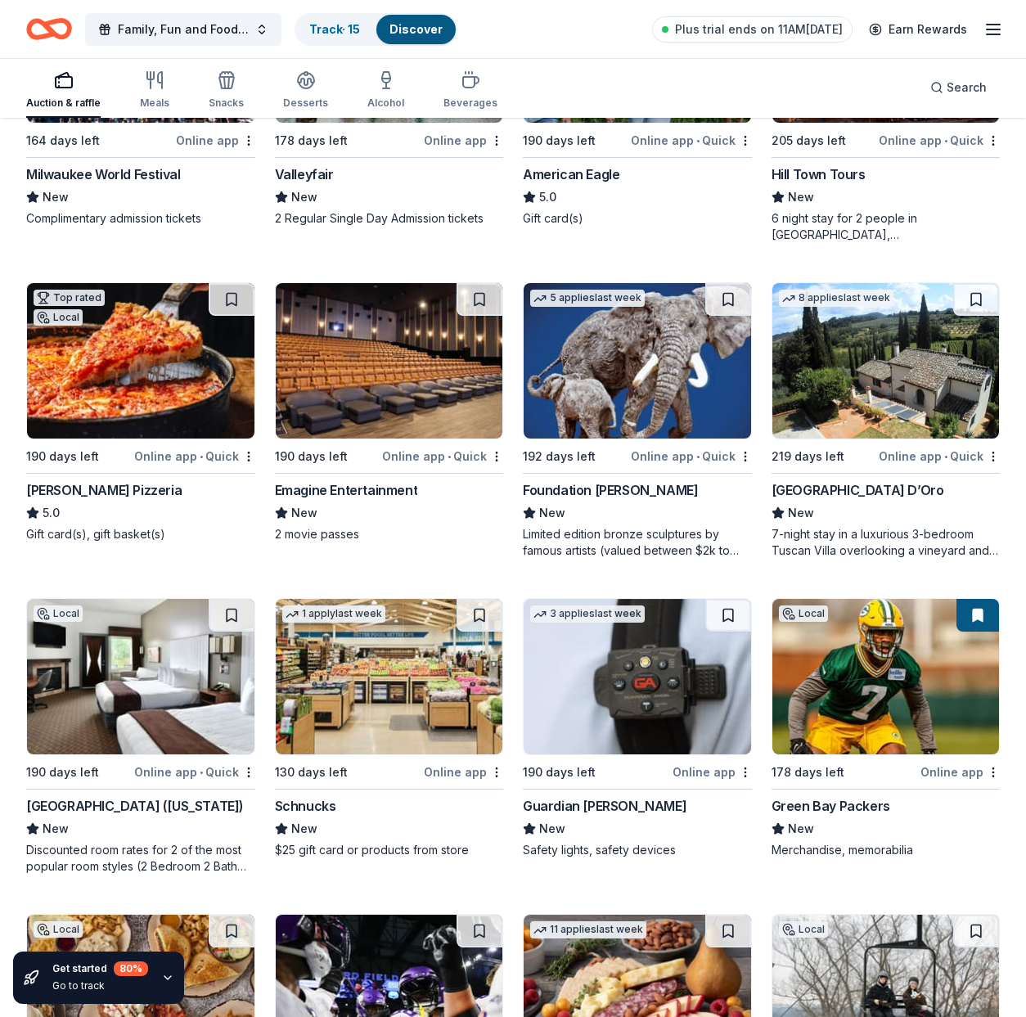
scroll to position [3926, 0]
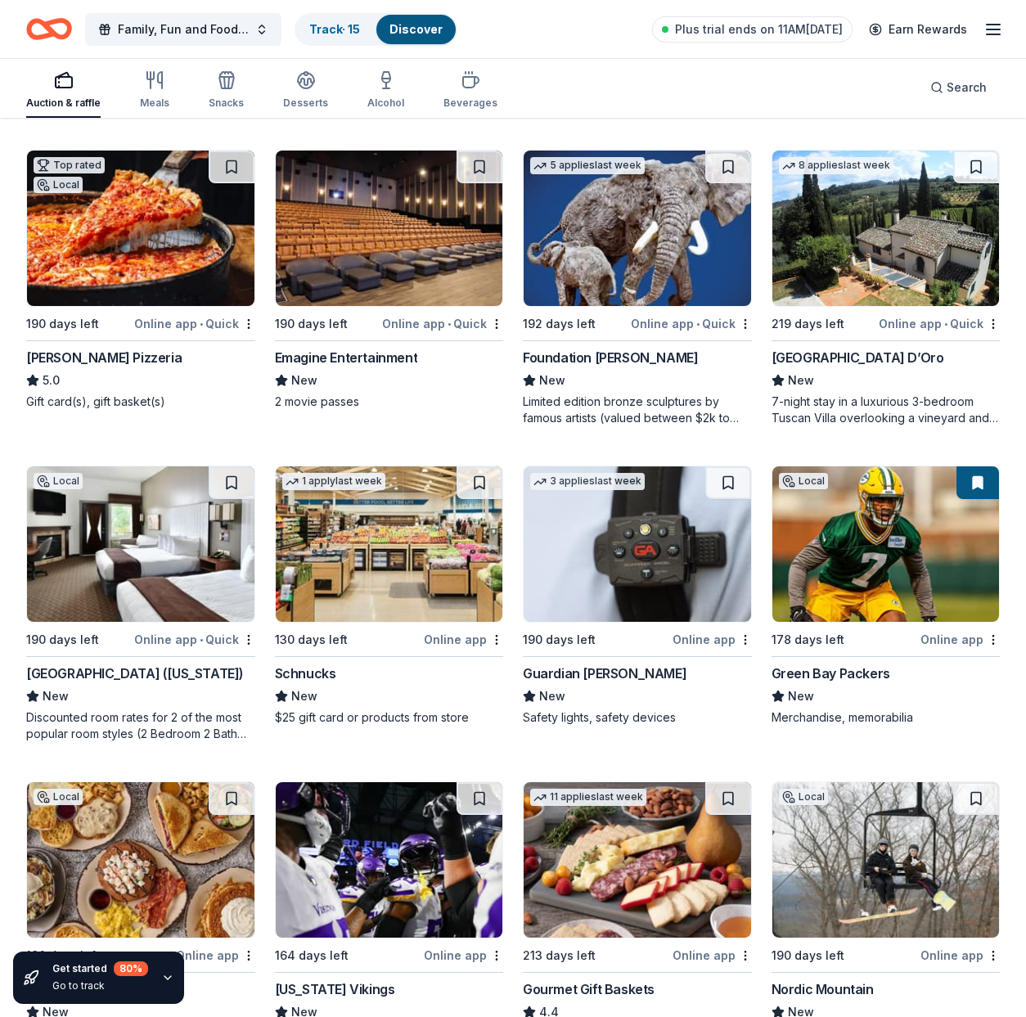
click at [231, 488] on button at bounding box center [232, 482] width 46 height 33
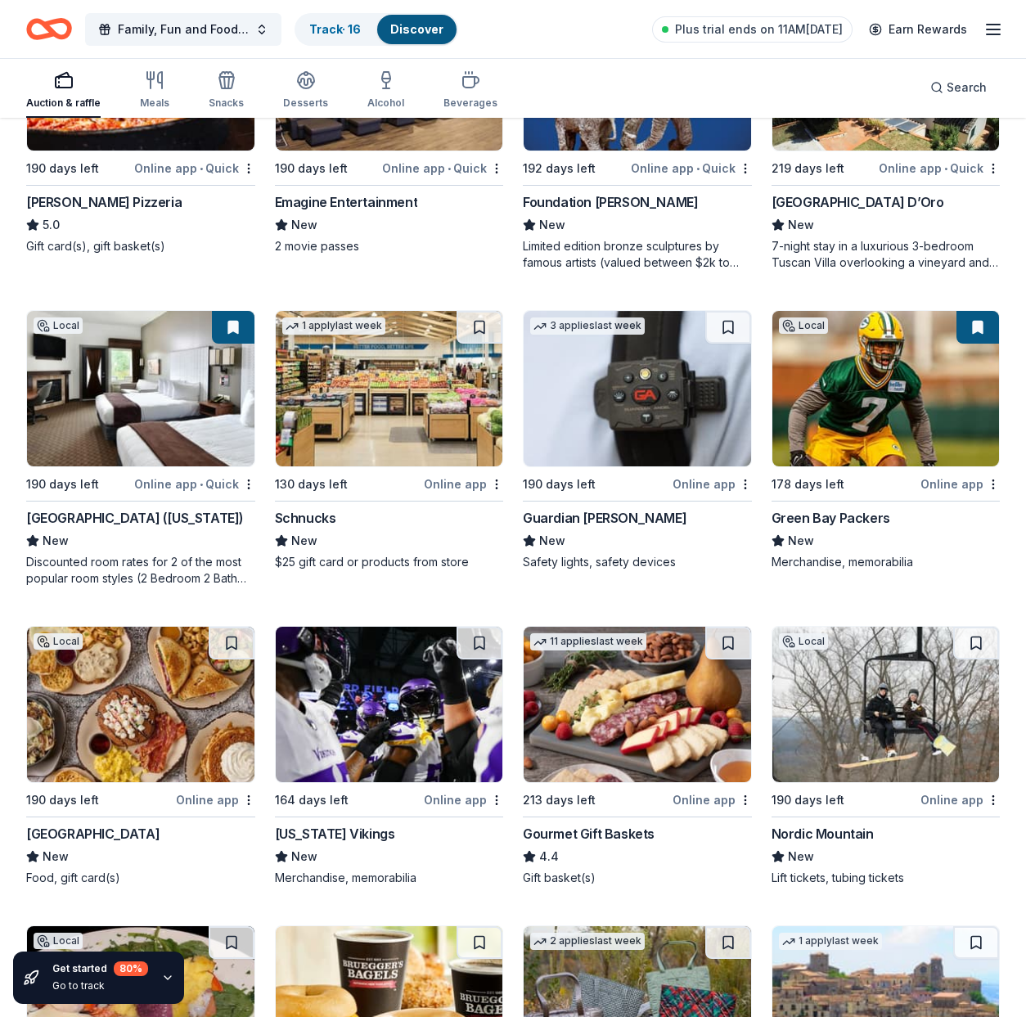
click at [236, 642] on button at bounding box center [232, 643] width 46 height 33
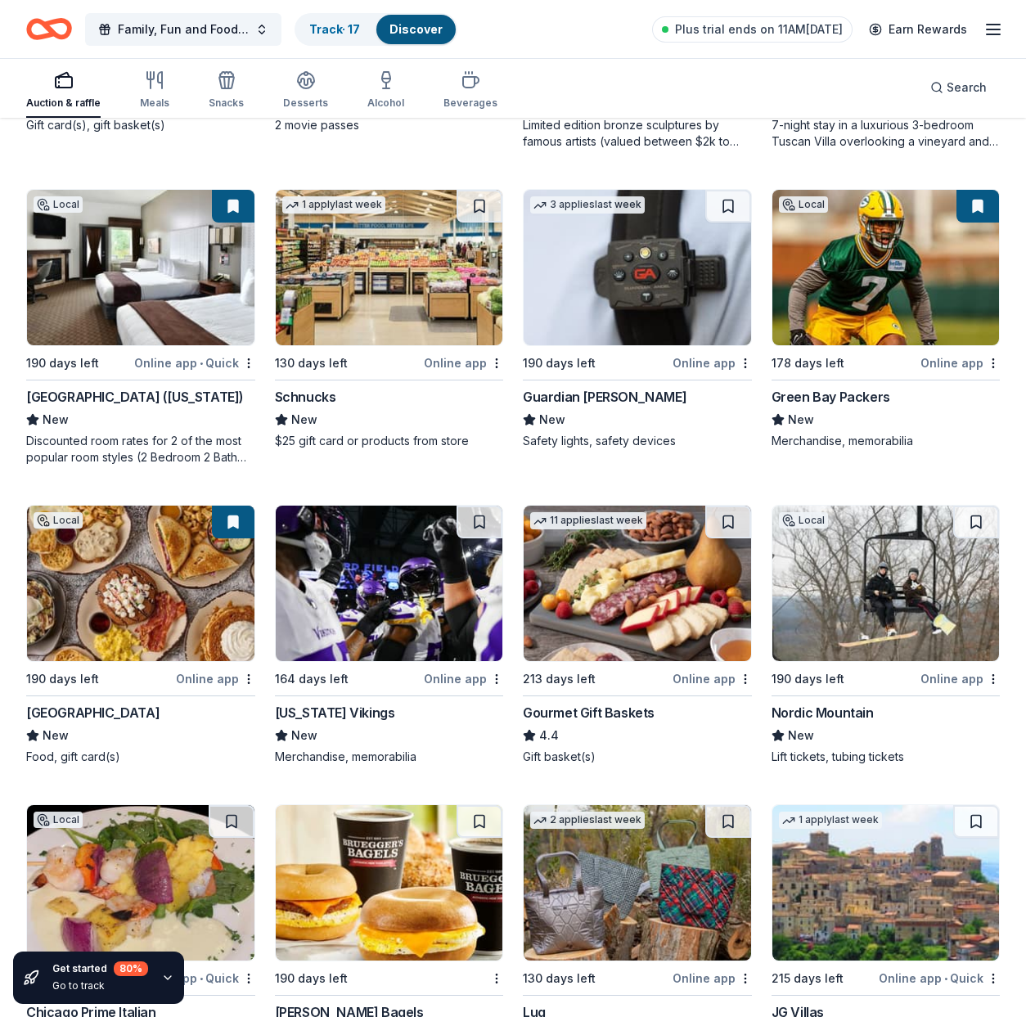
scroll to position [4263, 0]
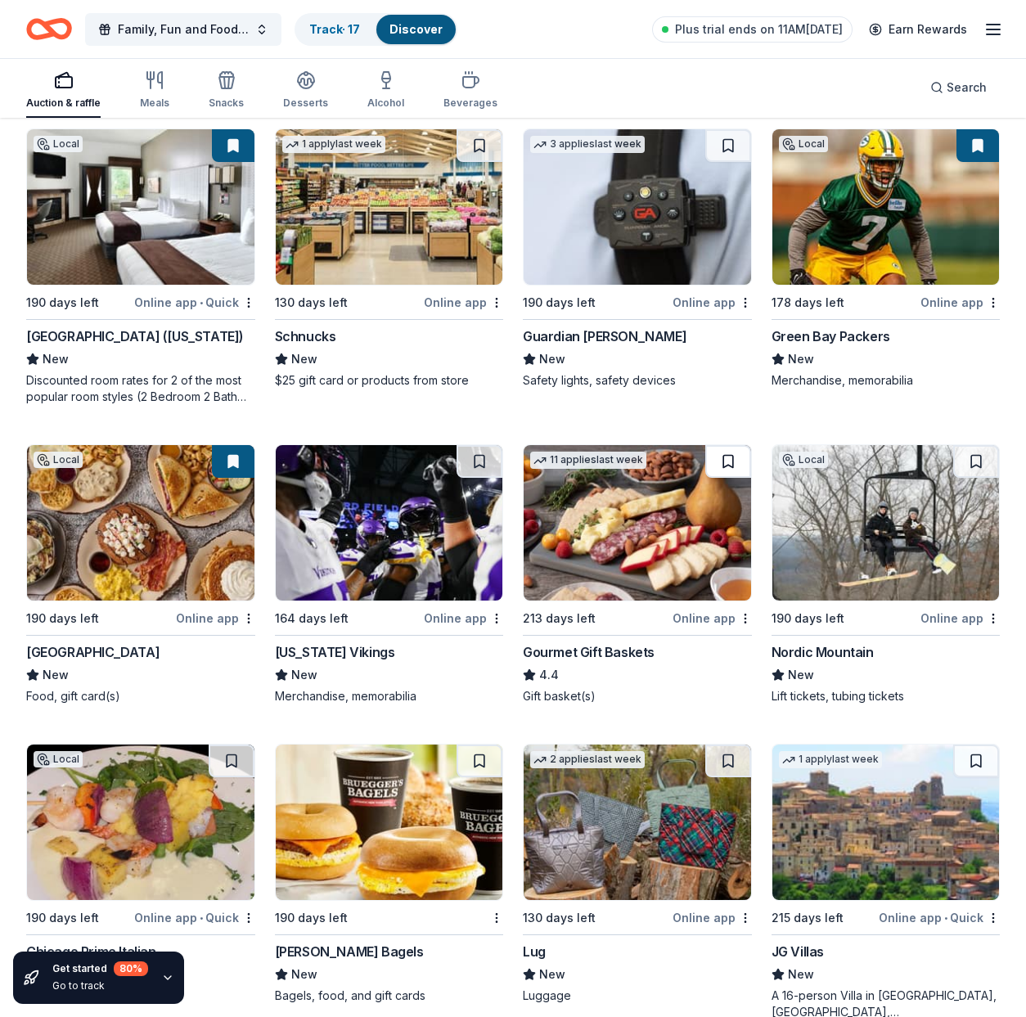
click at [727, 462] on button at bounding box center [728, 461] width 46 height 33
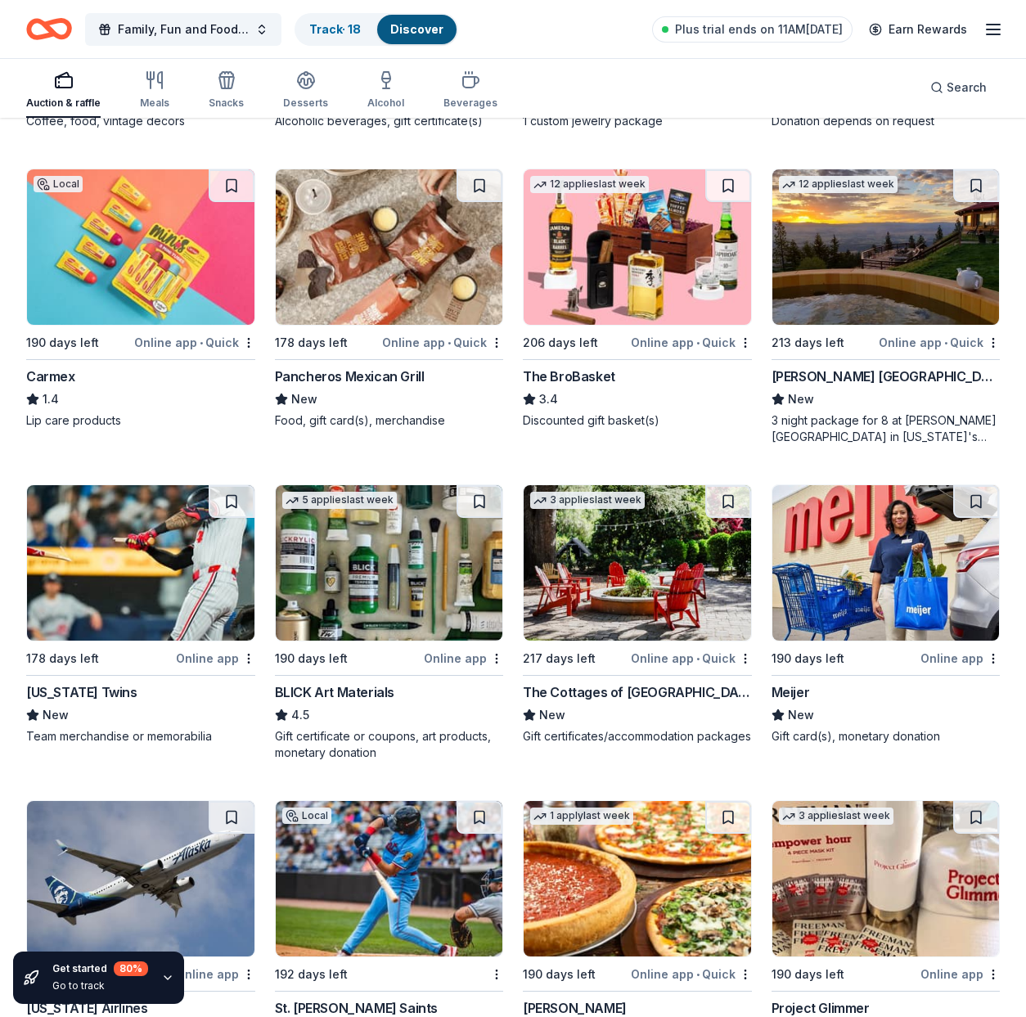
scroll to position [5880, 0]
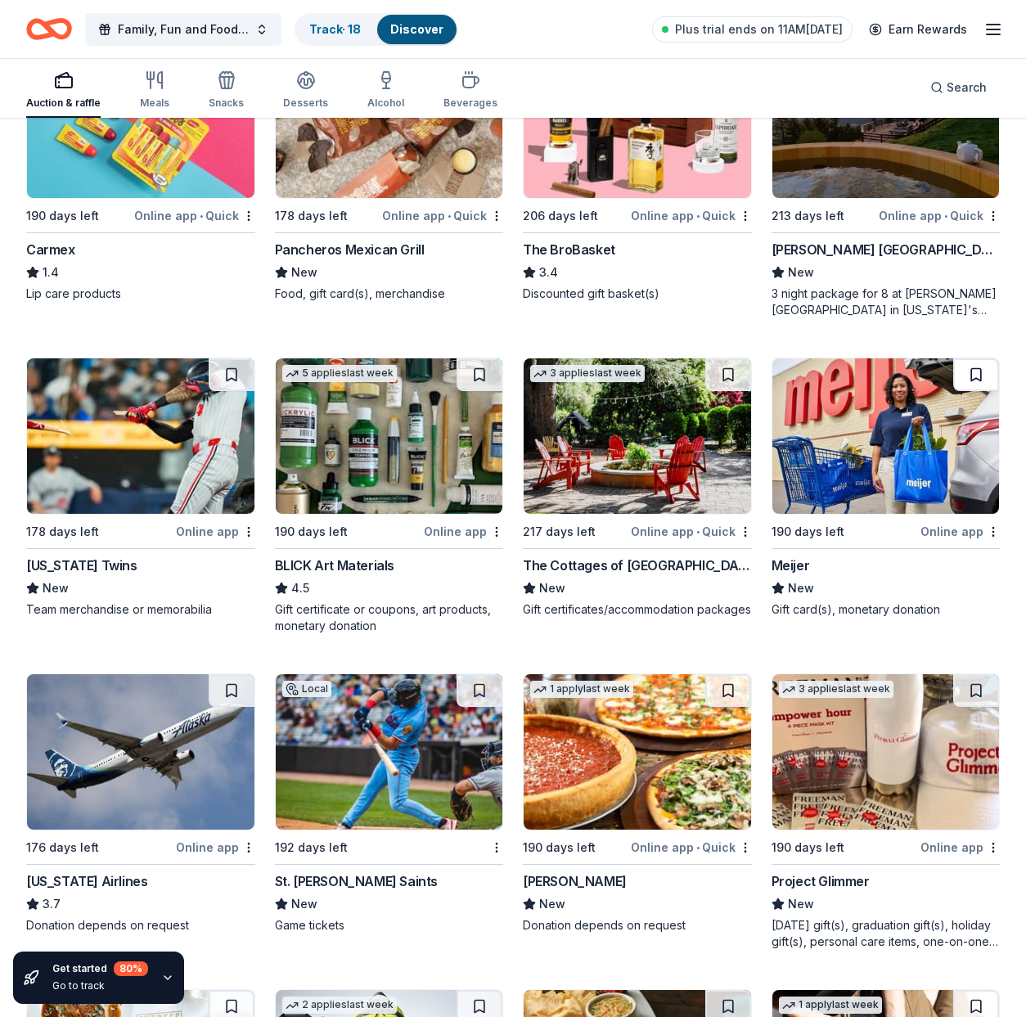
click at [971, 378] on button at bounding box center [976, 374] width 46 height 33
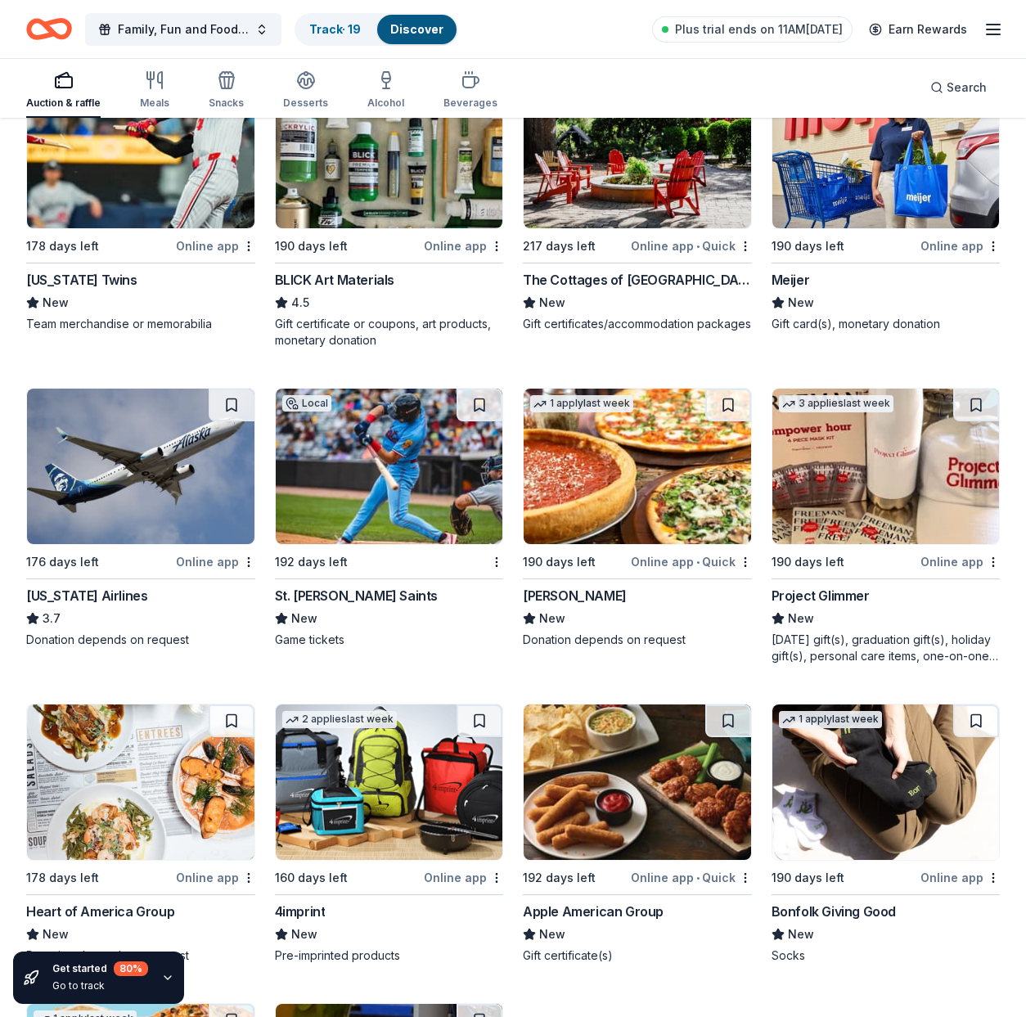
scroll to position [6268, 0]
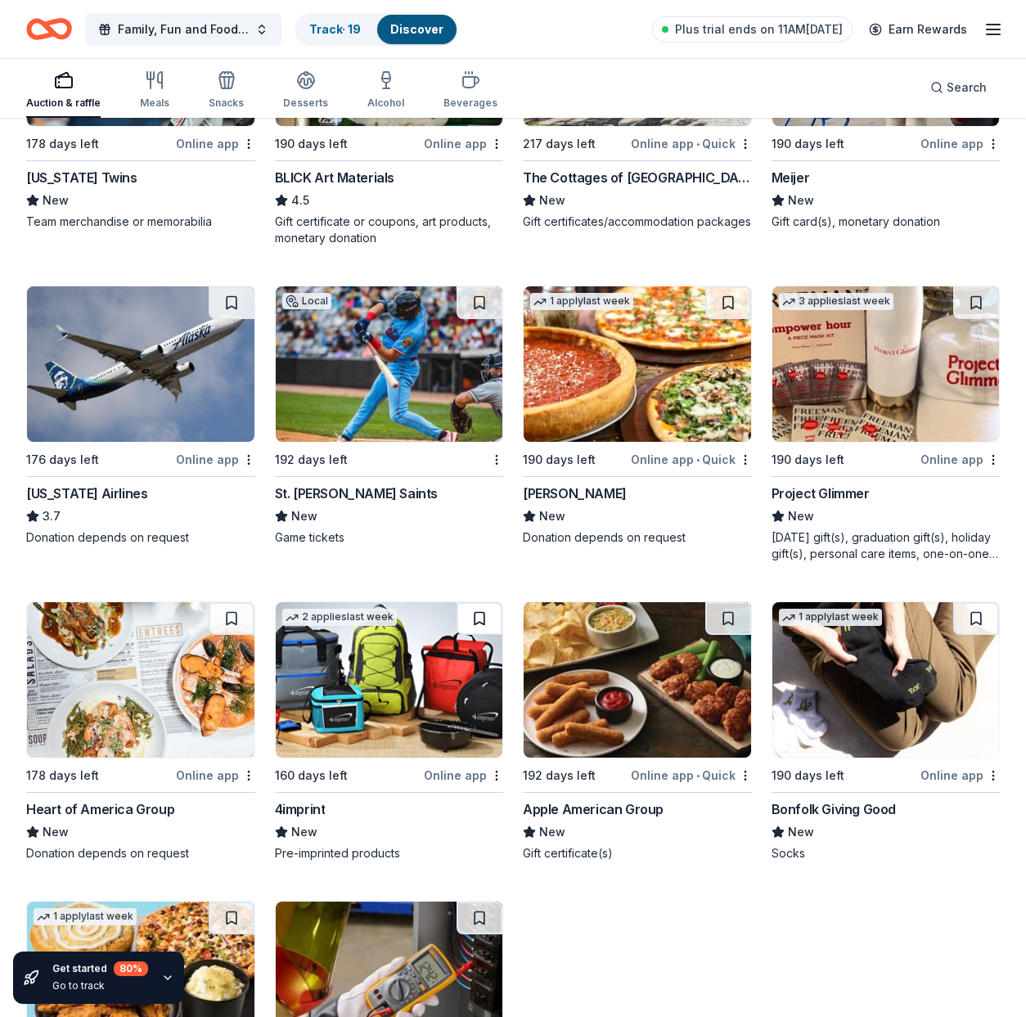
click at [480, 620] on button at bounding box center [480, 618] width 46 height 33
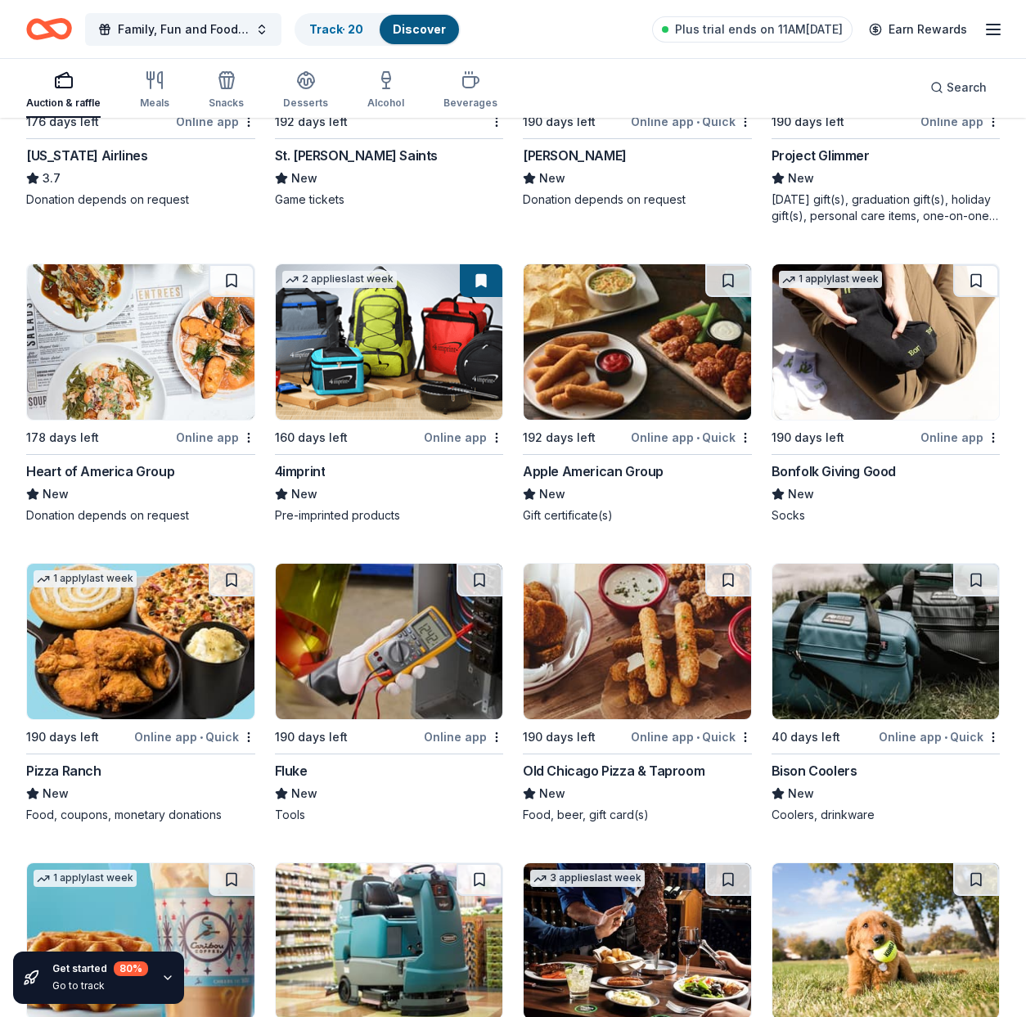
scroll to position [6823, 0]
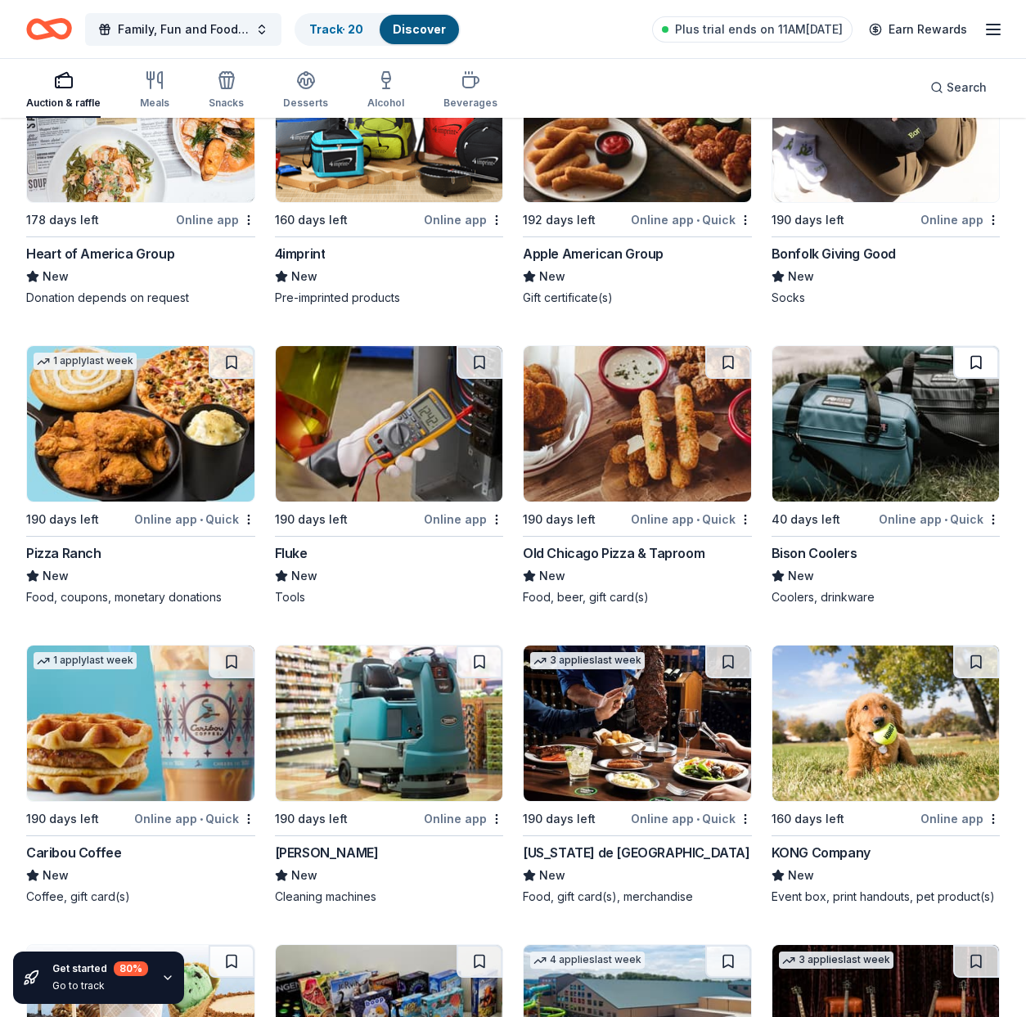
click at [975, 358] on button at bounding box center [976, 362] width 46 height 33
click at [242, 655] on button at bounding box center [232, 662] width 46 height 33
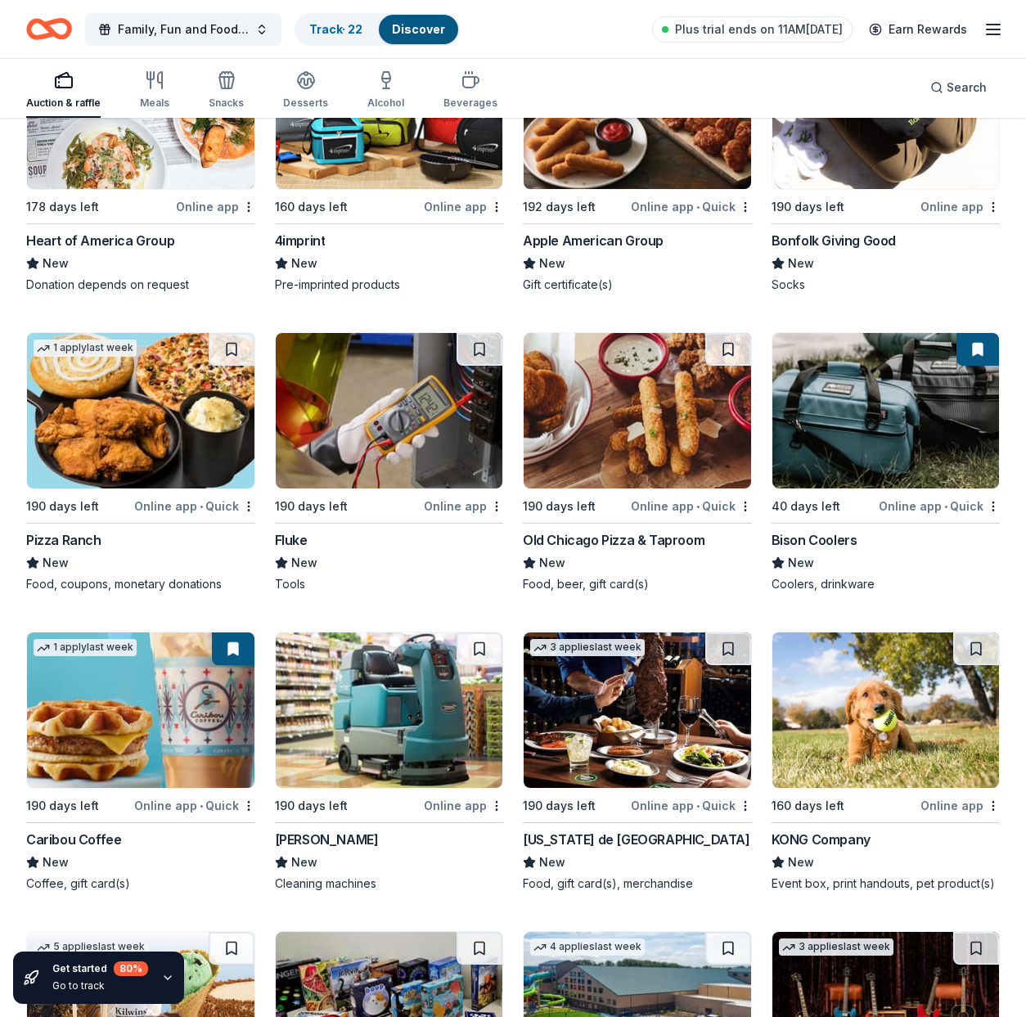
scroll to position [6869, 0]
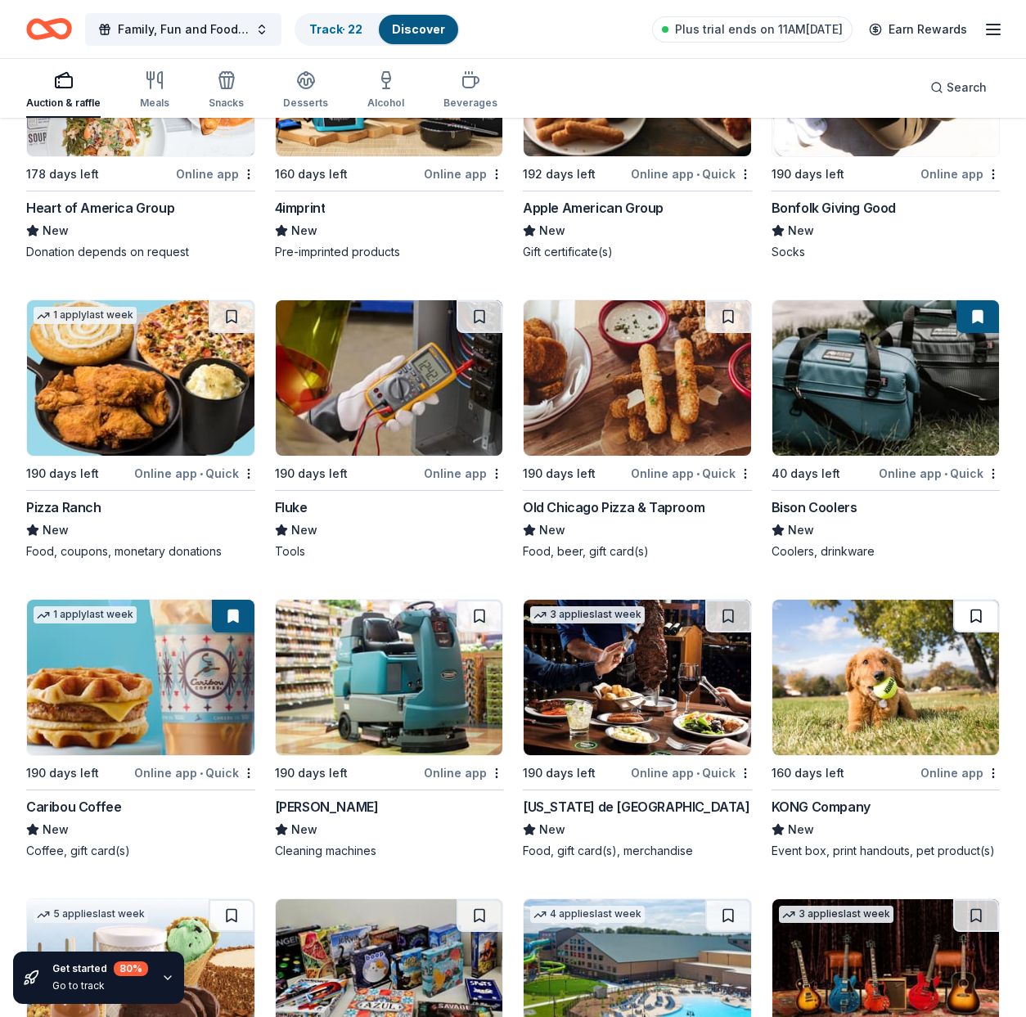
click at [974, 615] on button at bounding box center [976, 616] width 46 height 33
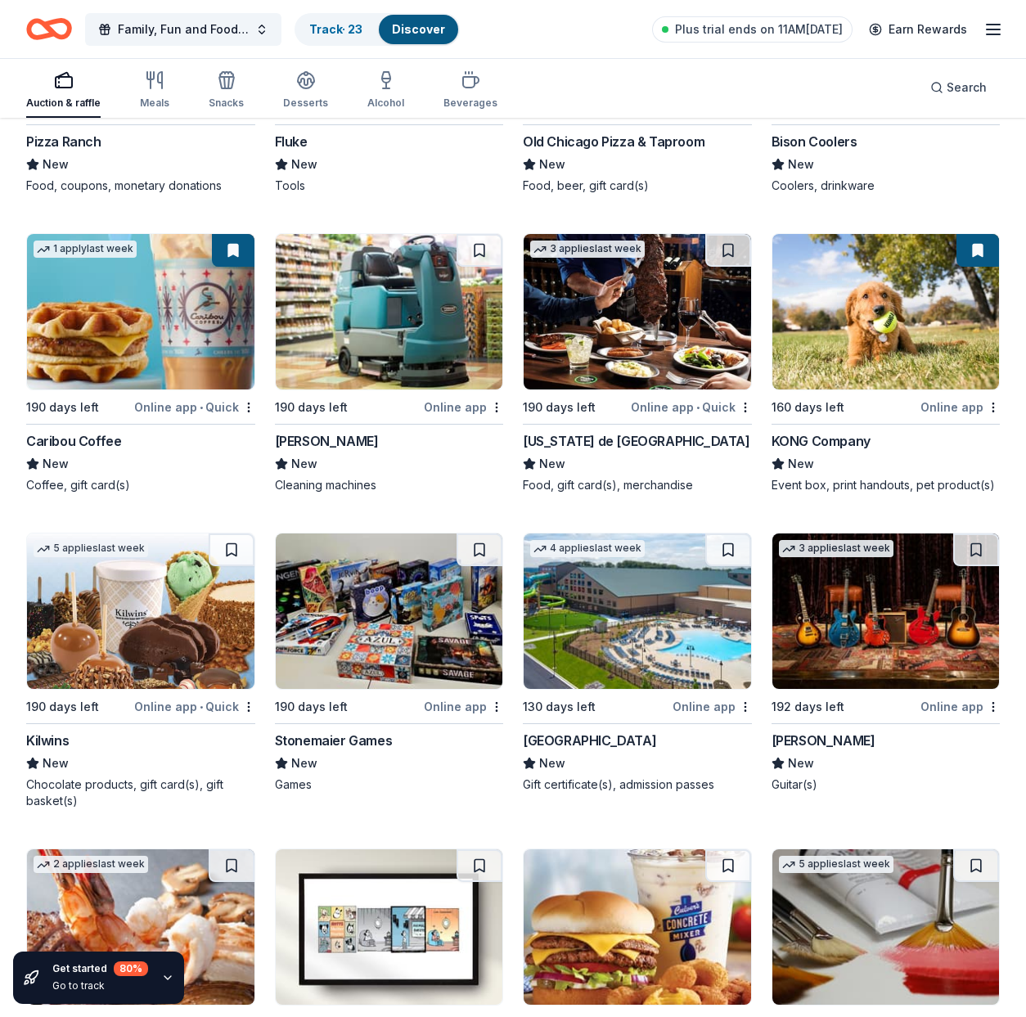
scroll to position [7337, 0]
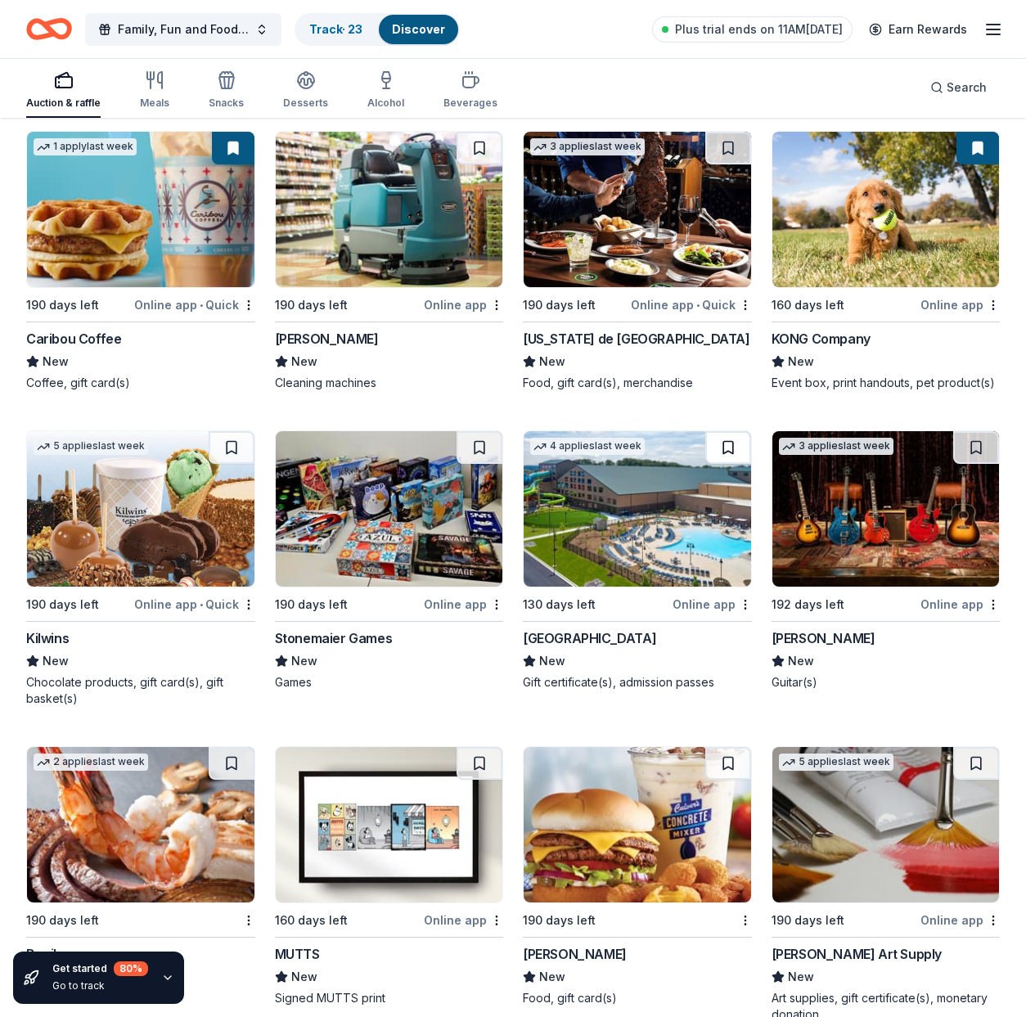
click at [720, 447] on button at bounding box center [728, 447] width 46 height 33
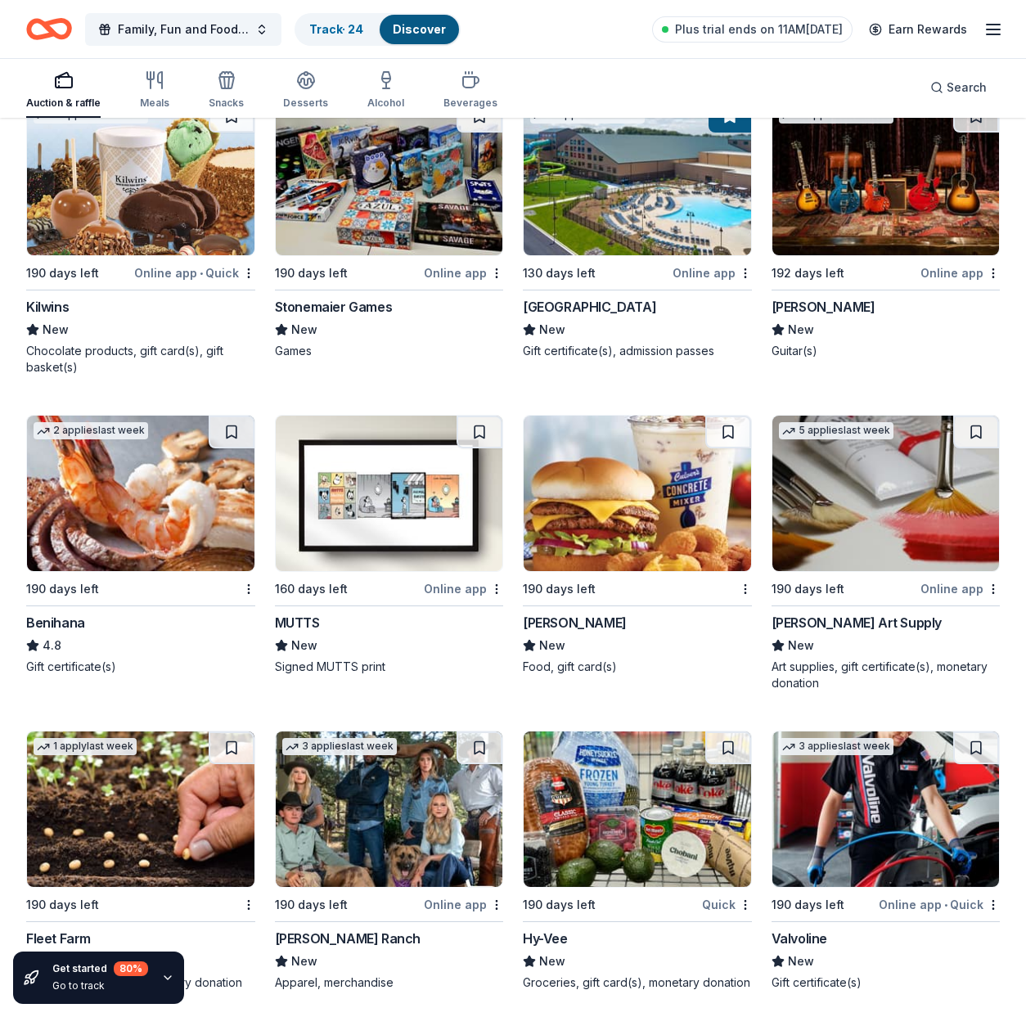
scroll to position [7546, 0]
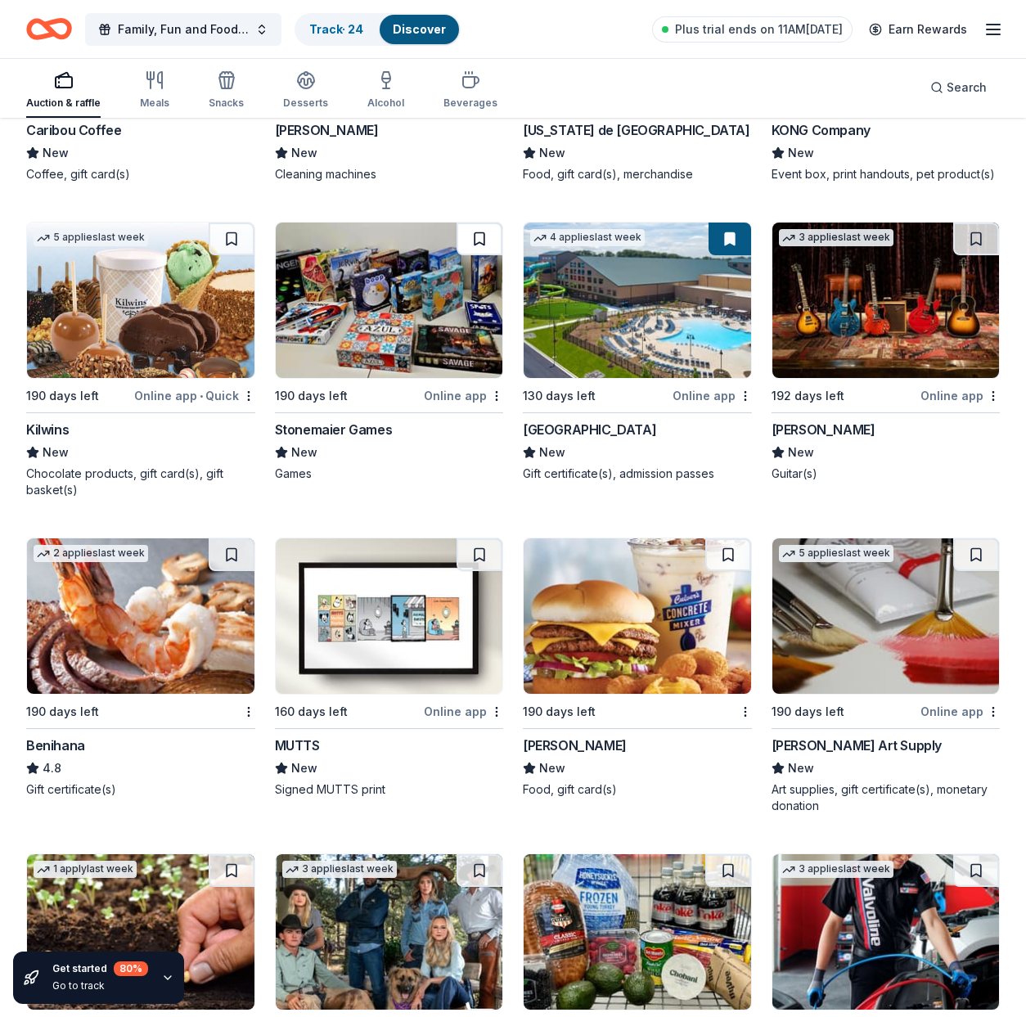
click at [476, 241] on button at bounding box center [480, 239] width 46 height 33
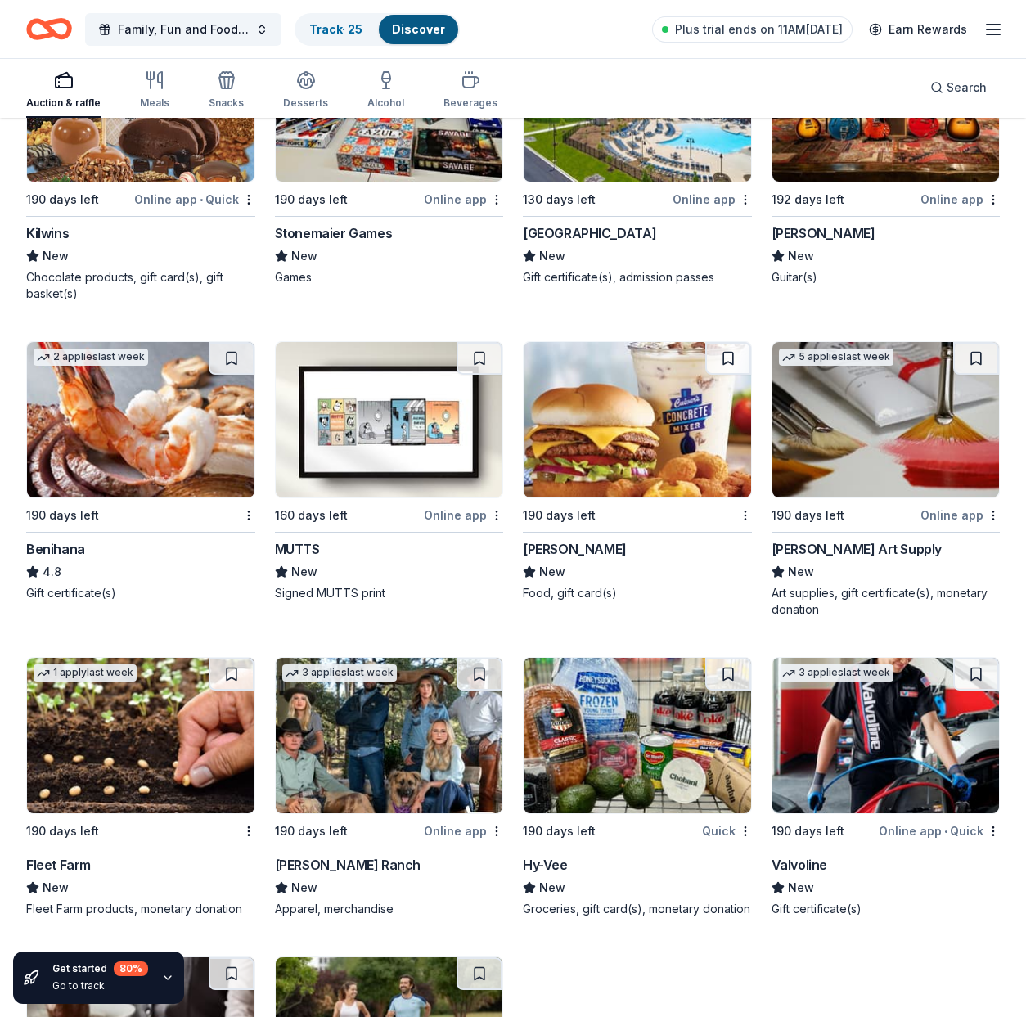
scroll to position [7756, 0]
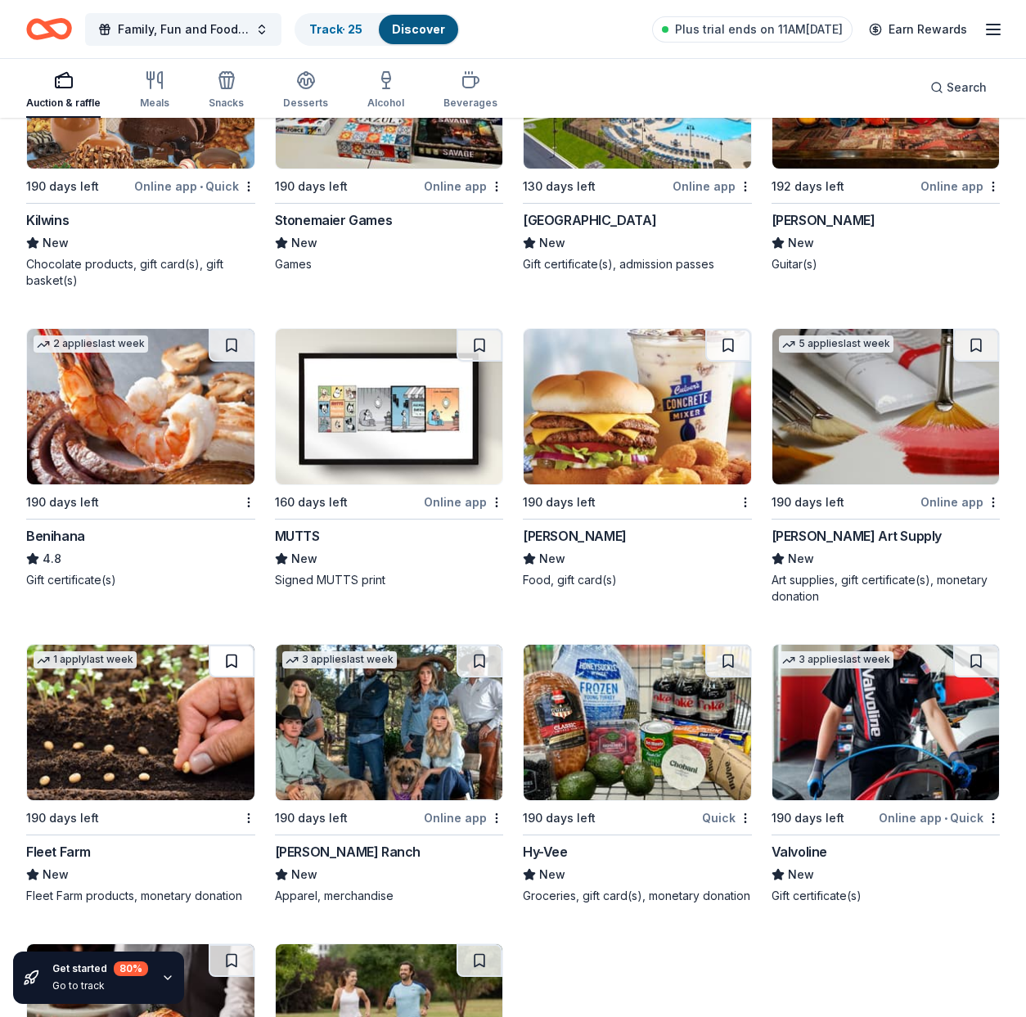
click at [235, 661] on button at bounding box center [232, 661] width 46 height 33
click at [728, 342] on button at bounding box center [728, 345] width 46 height 33
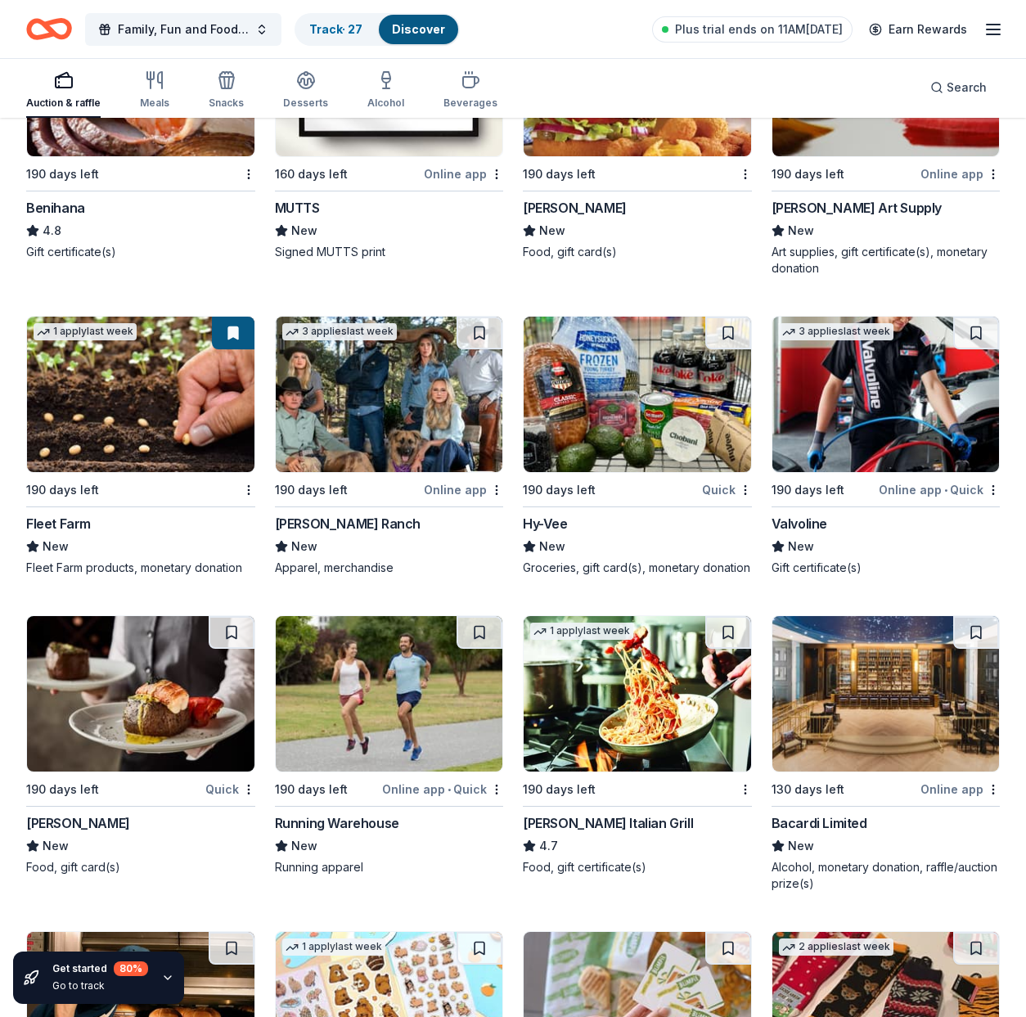
scroll to position [8150, 0]
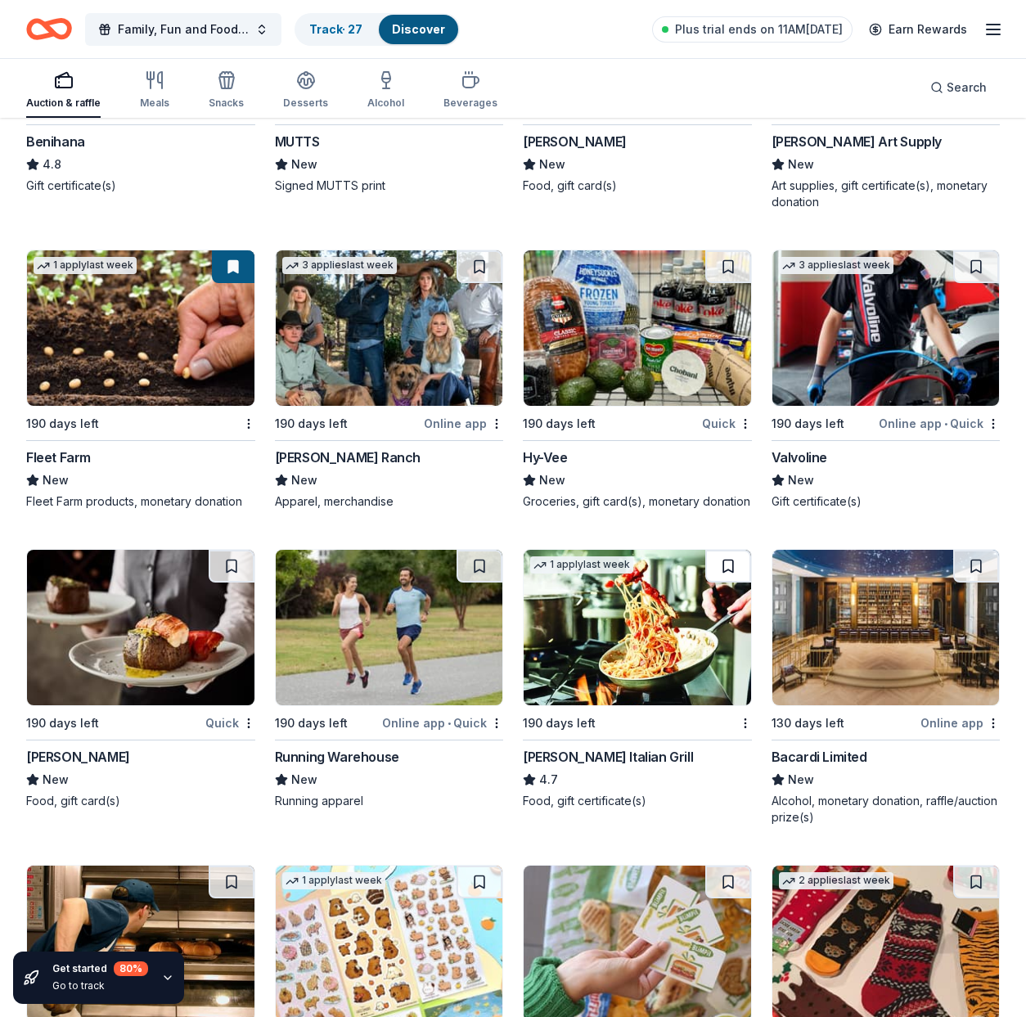
click at [731, 567] on button at bounding box center [728, 566] width 46 height 33
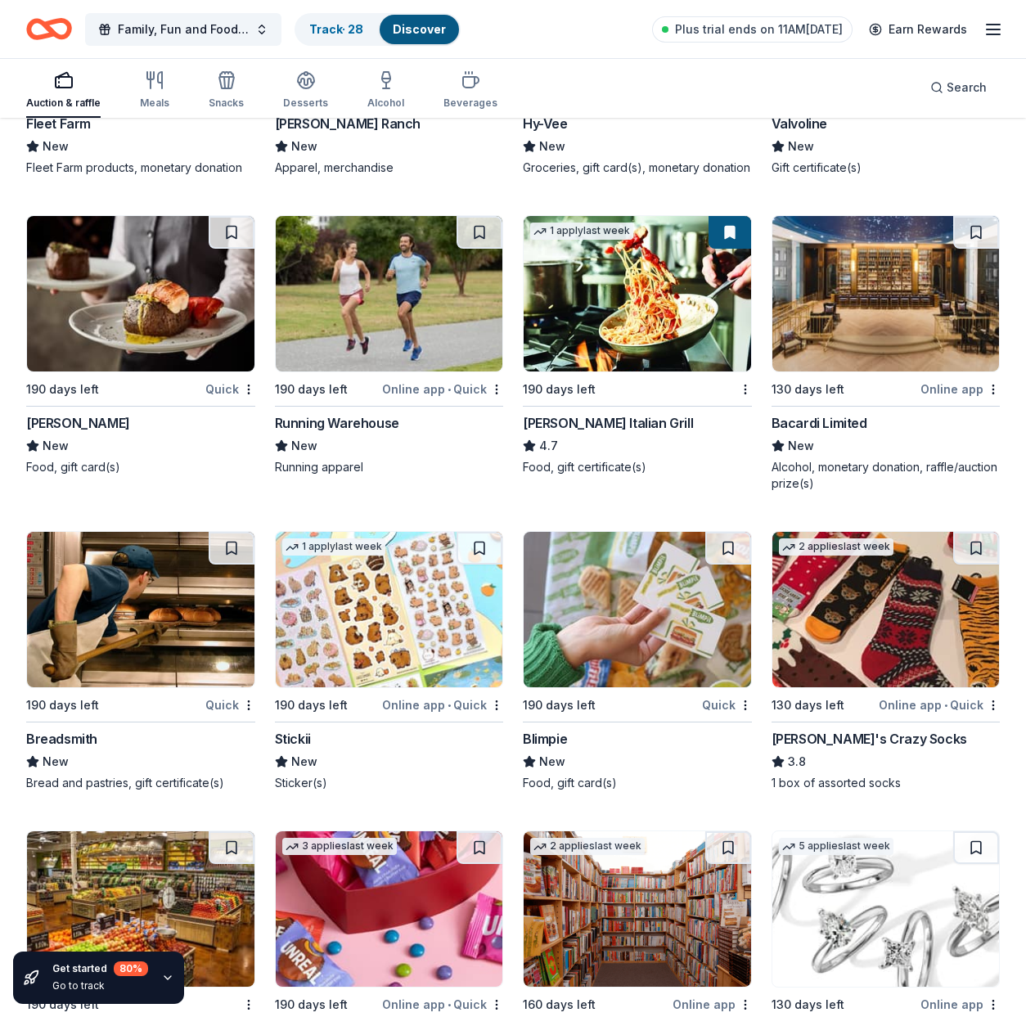
scroll to position [8526, 0]
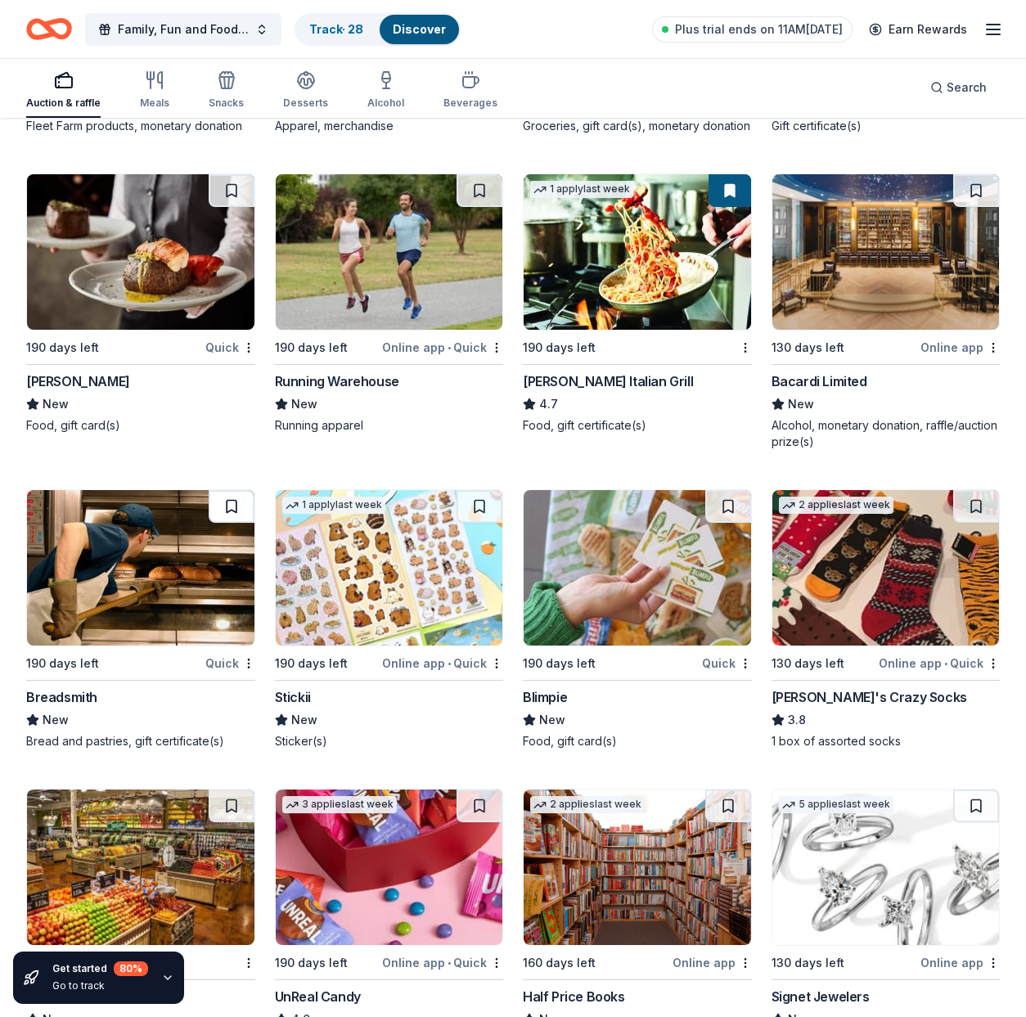
click at [234, 506] on button at bounding box center [232, 506] width 46 height 33
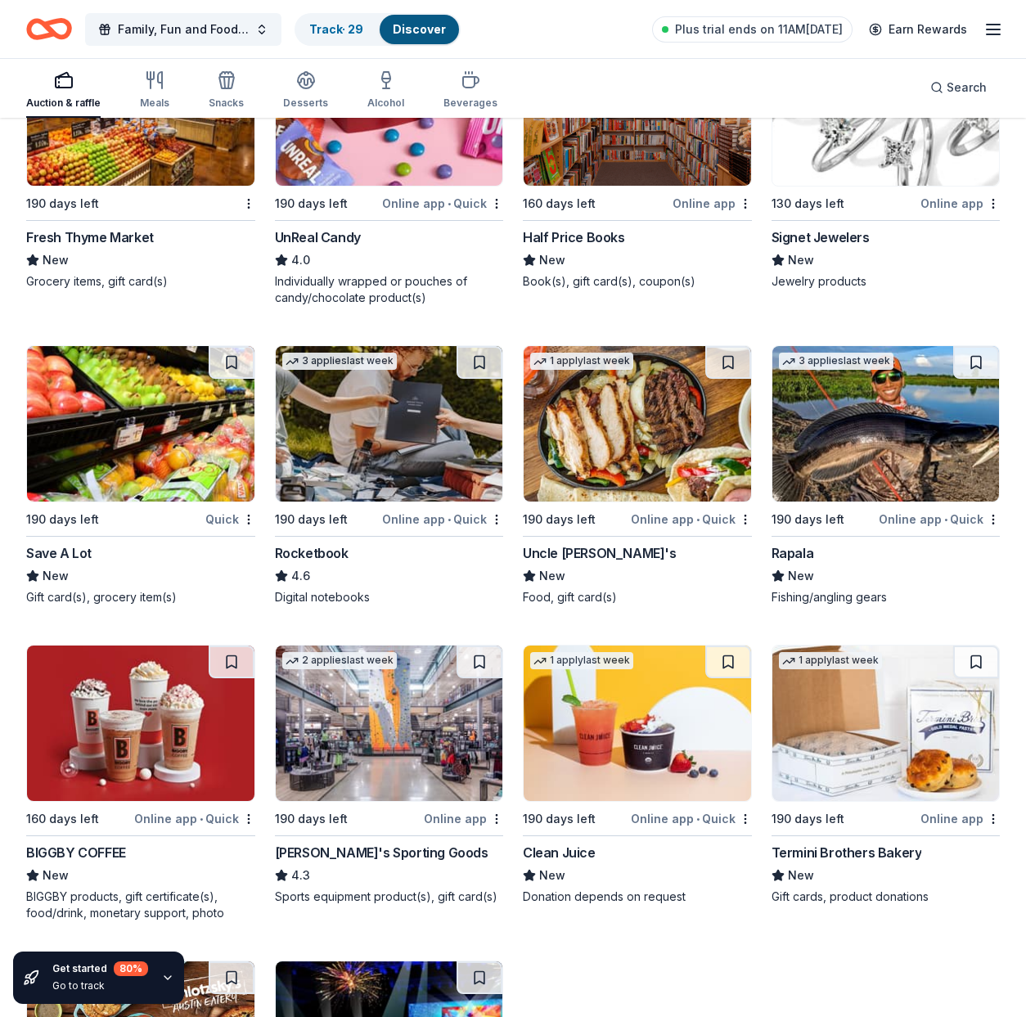
scroll to position [9377, 0]
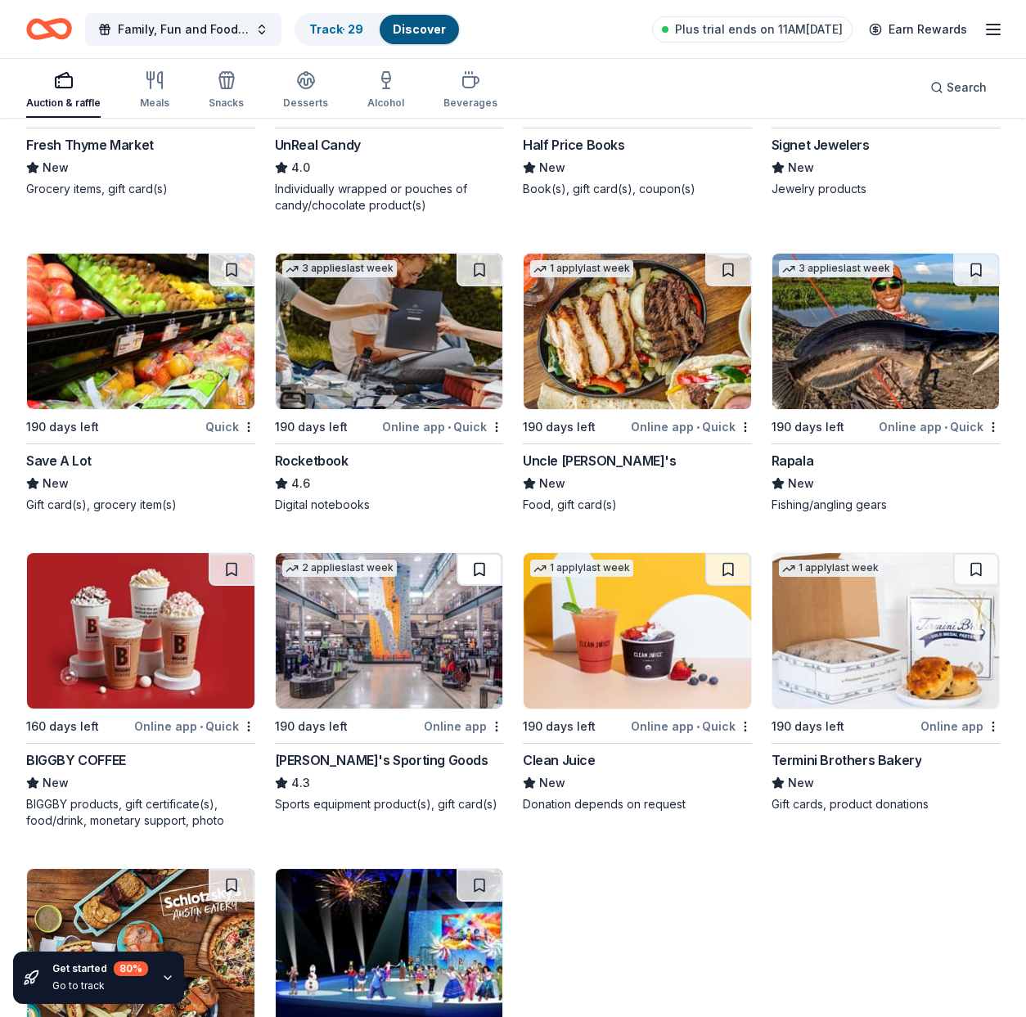
click at [474, 571] on button at bounding box center [480, 569] width 46 height 33
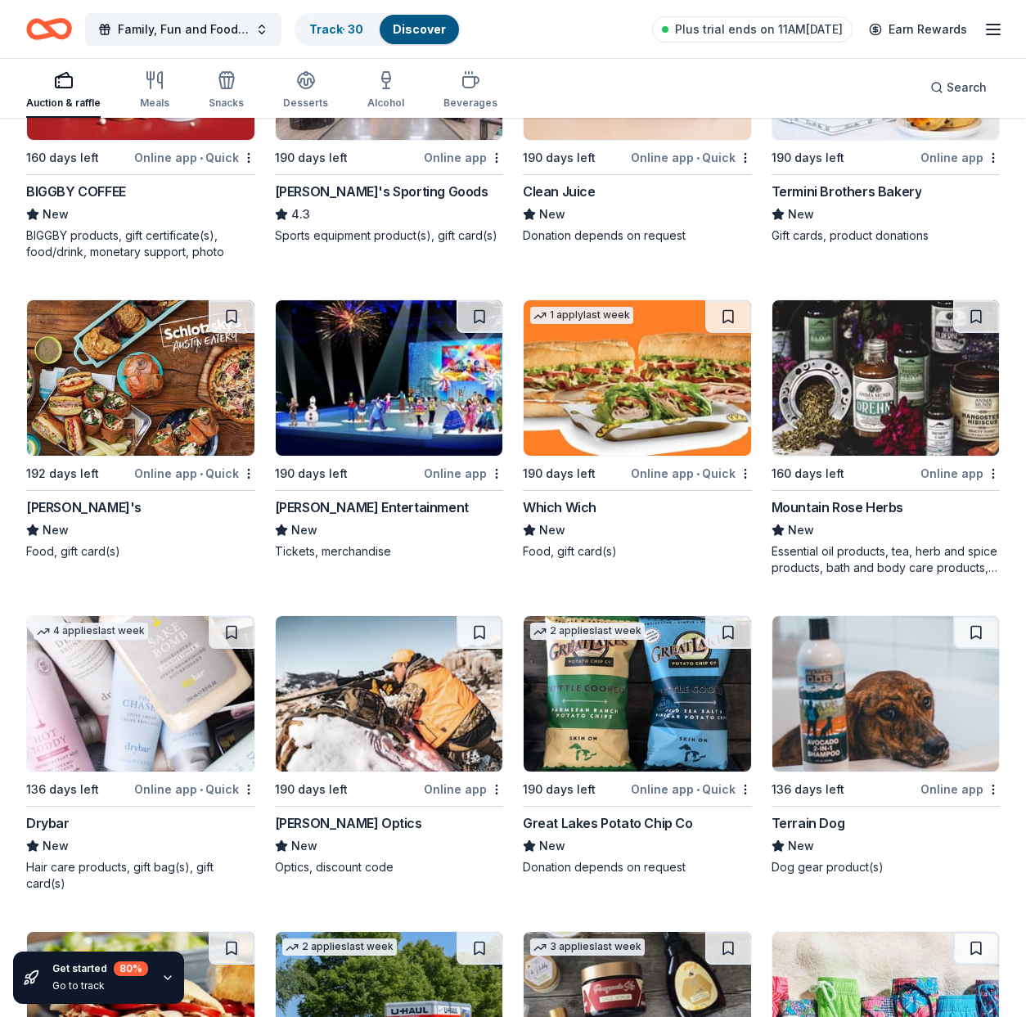
scroll to position [10022, 0]
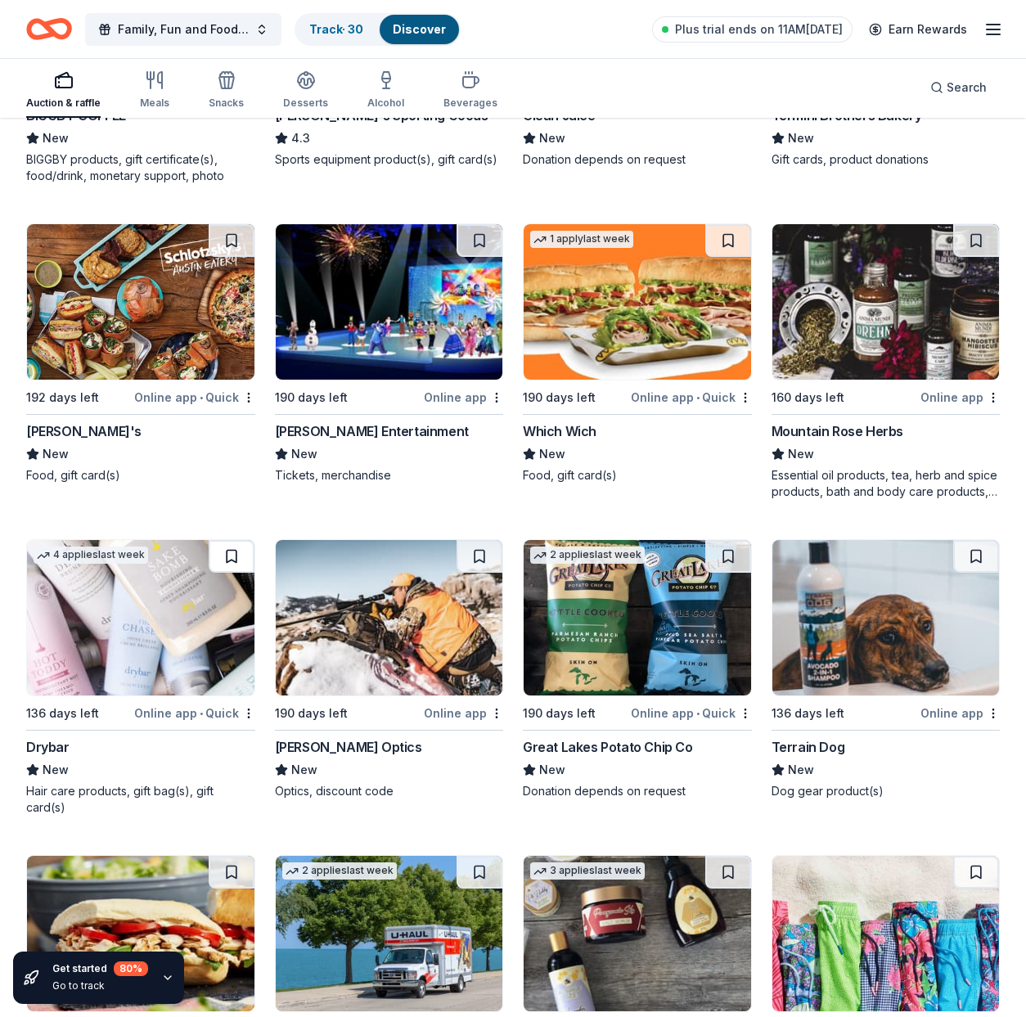
click at [237, 552] on button at bounding box center [232, 556] width 46 height 33
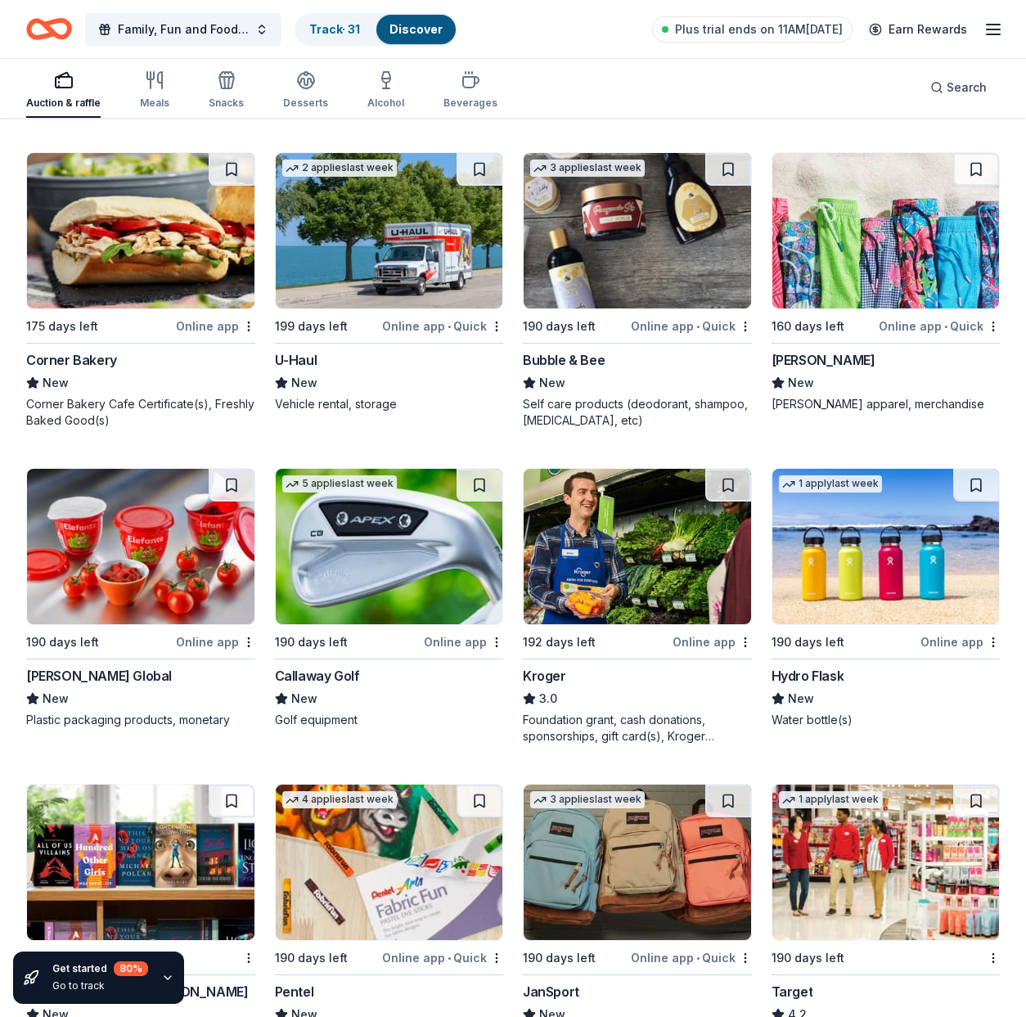
scroll to position [10977, 0]
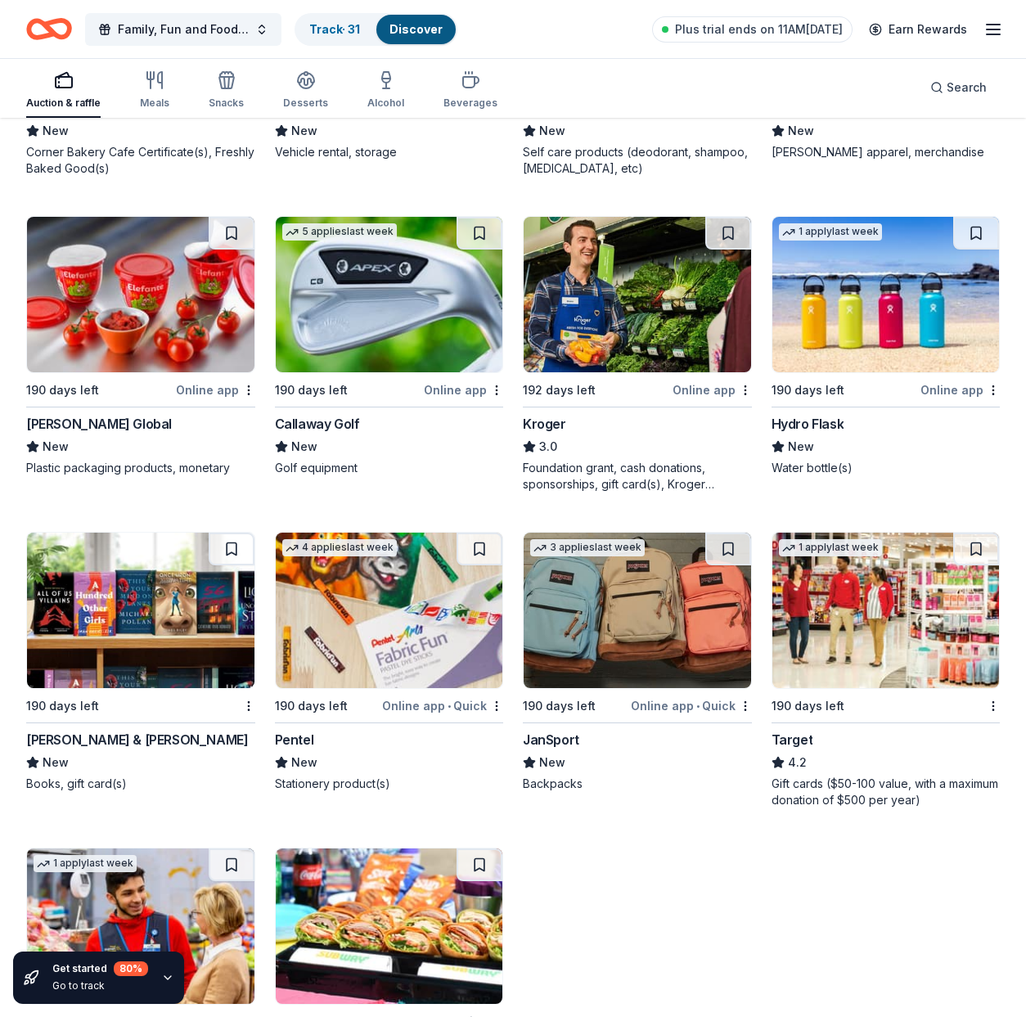
click at [978, 217] on button at bounding box center [976, 233] width 46 height 33
click at [727, 219] on button at bounding box center [728, 233] width 46 height 33
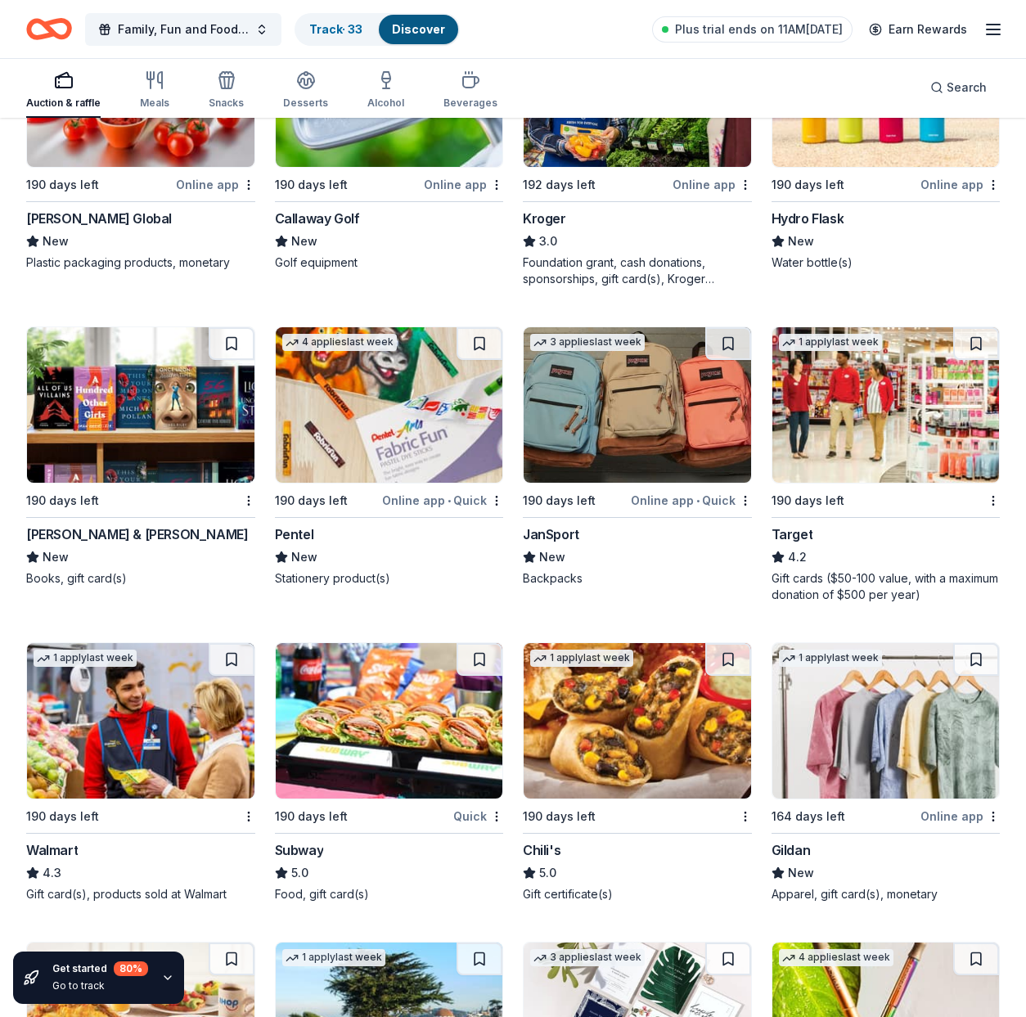
scroll to position [11324, 0]
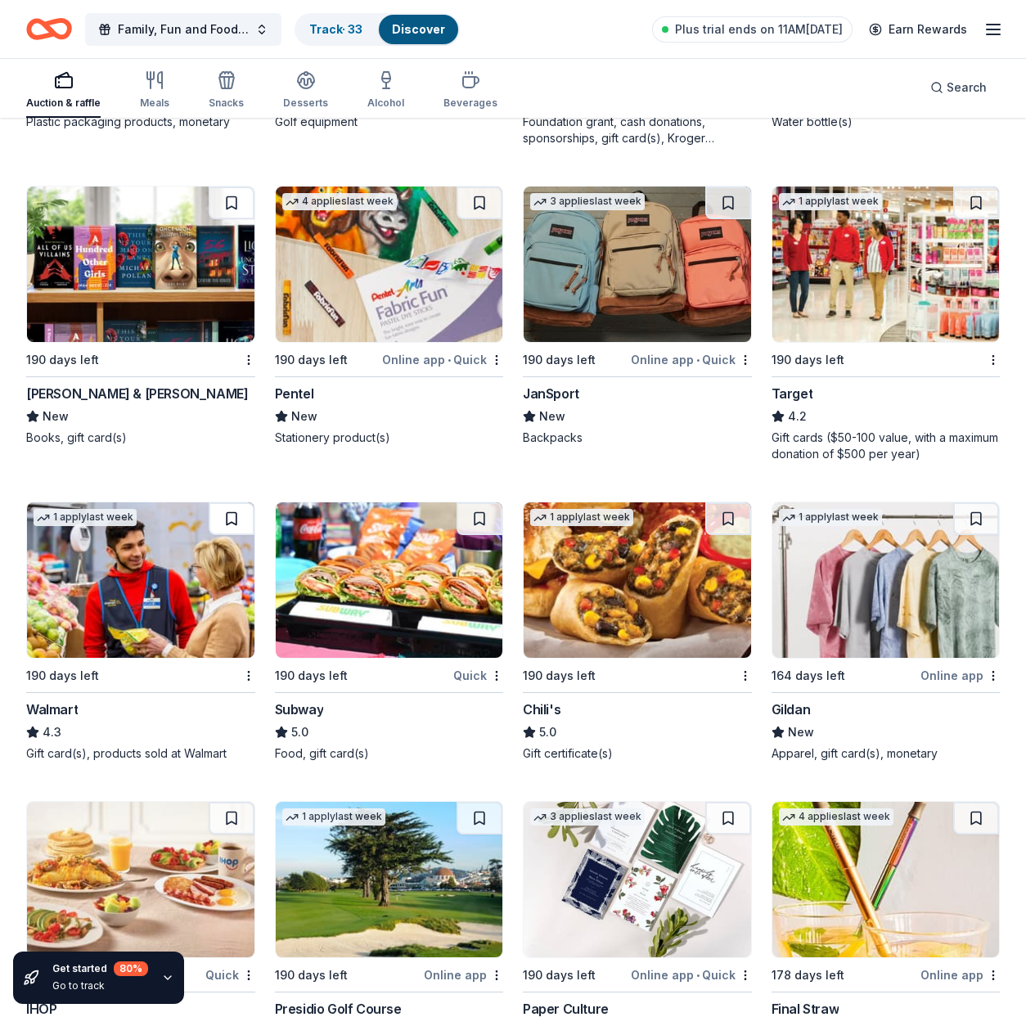
click at [224, 502] on button at bounding box center [232, 518] width 46 height 33
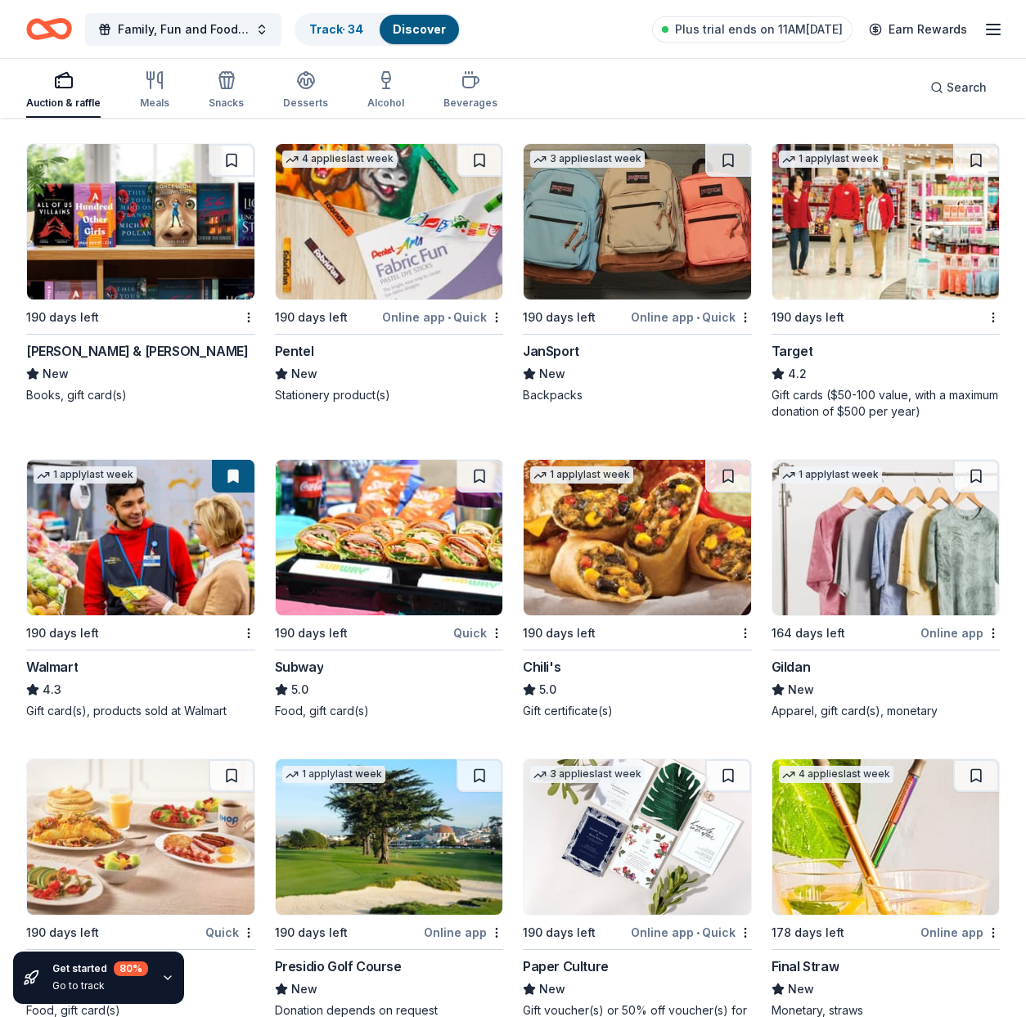
scroll to position [11496, 0]
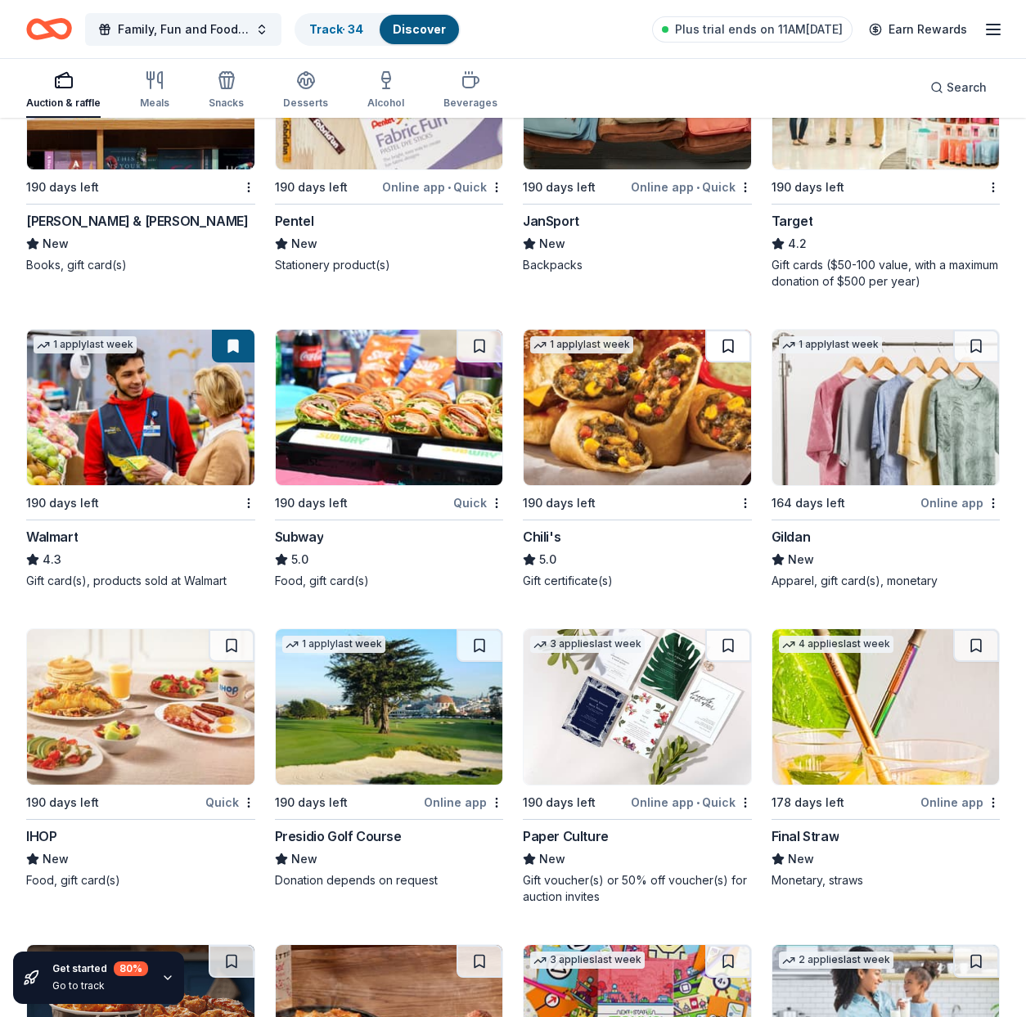
click at [723, 330] on button at bounding box center [728, 346] width 46 height 33
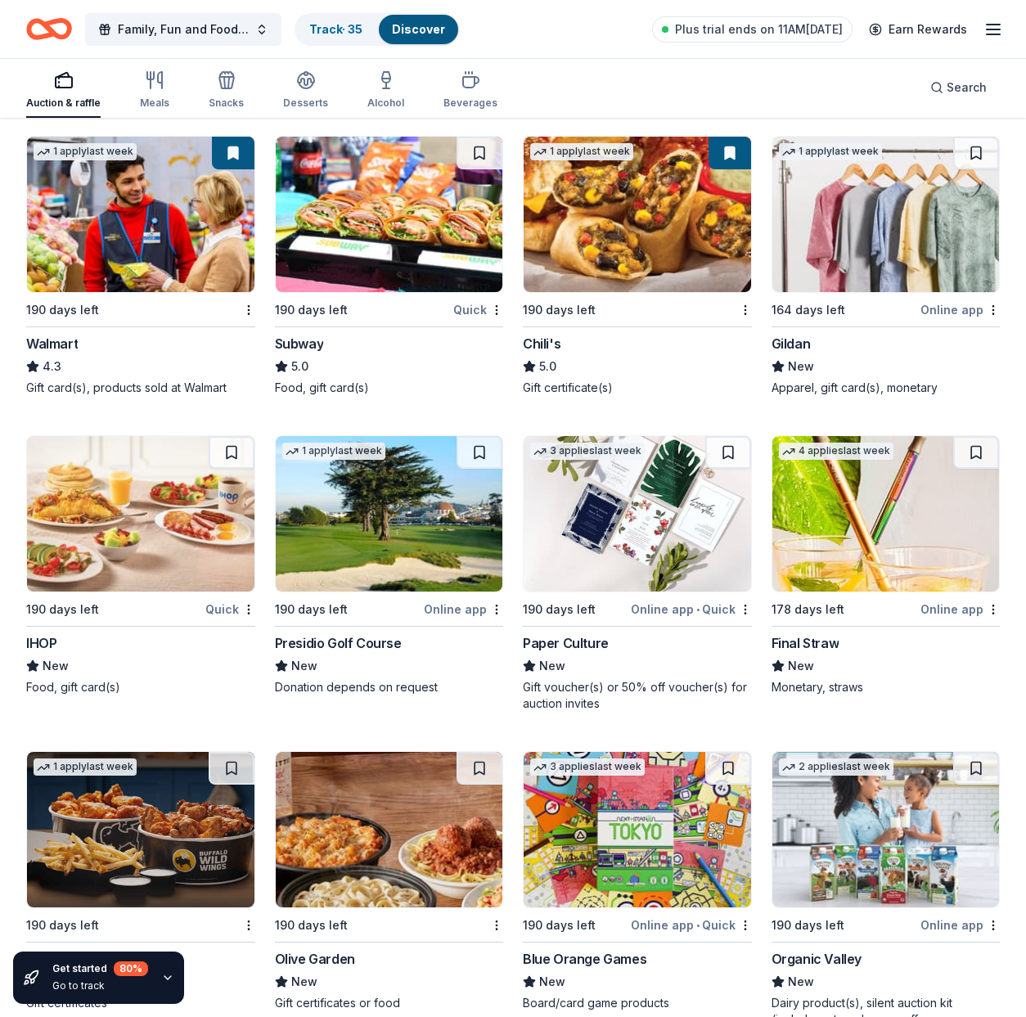
scroll to position [11483, 0]
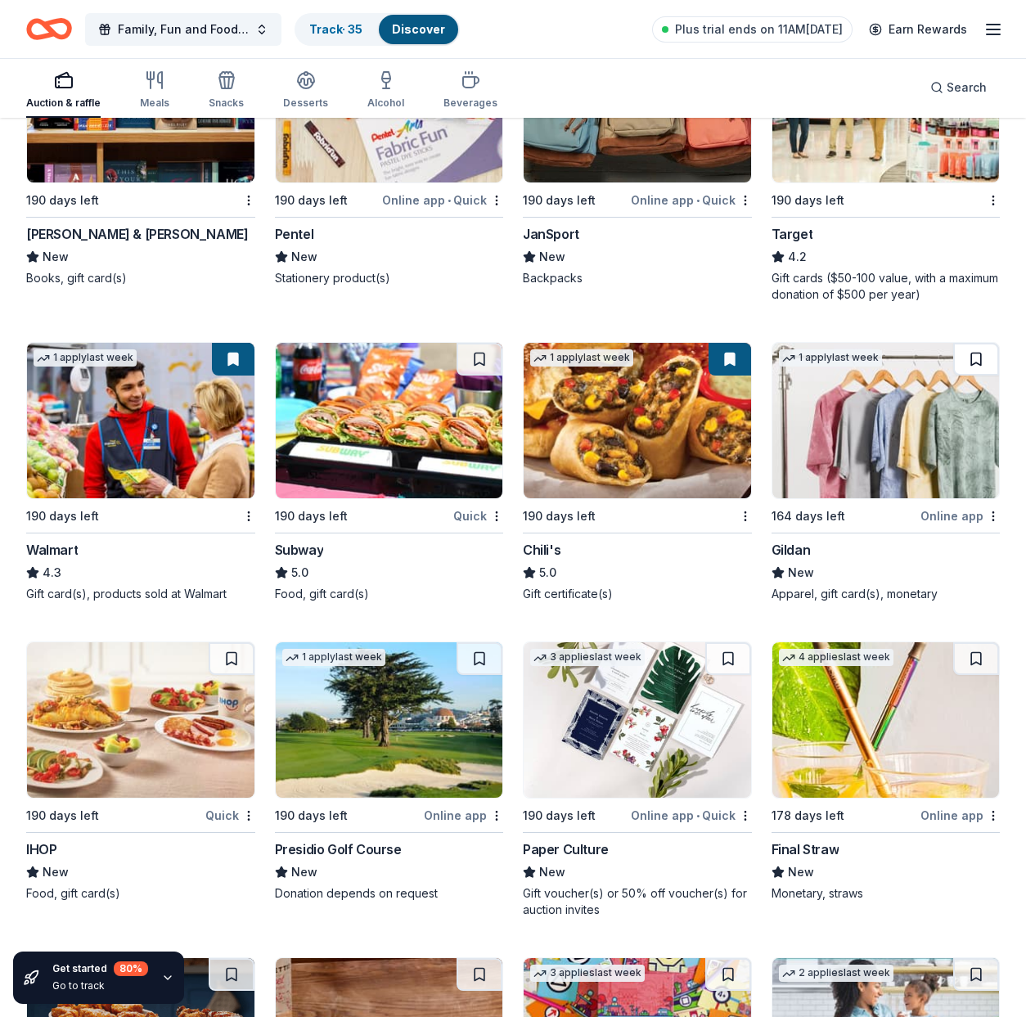
click at [977, 343] on button at bounding box center [976, 359] width 46 height 33
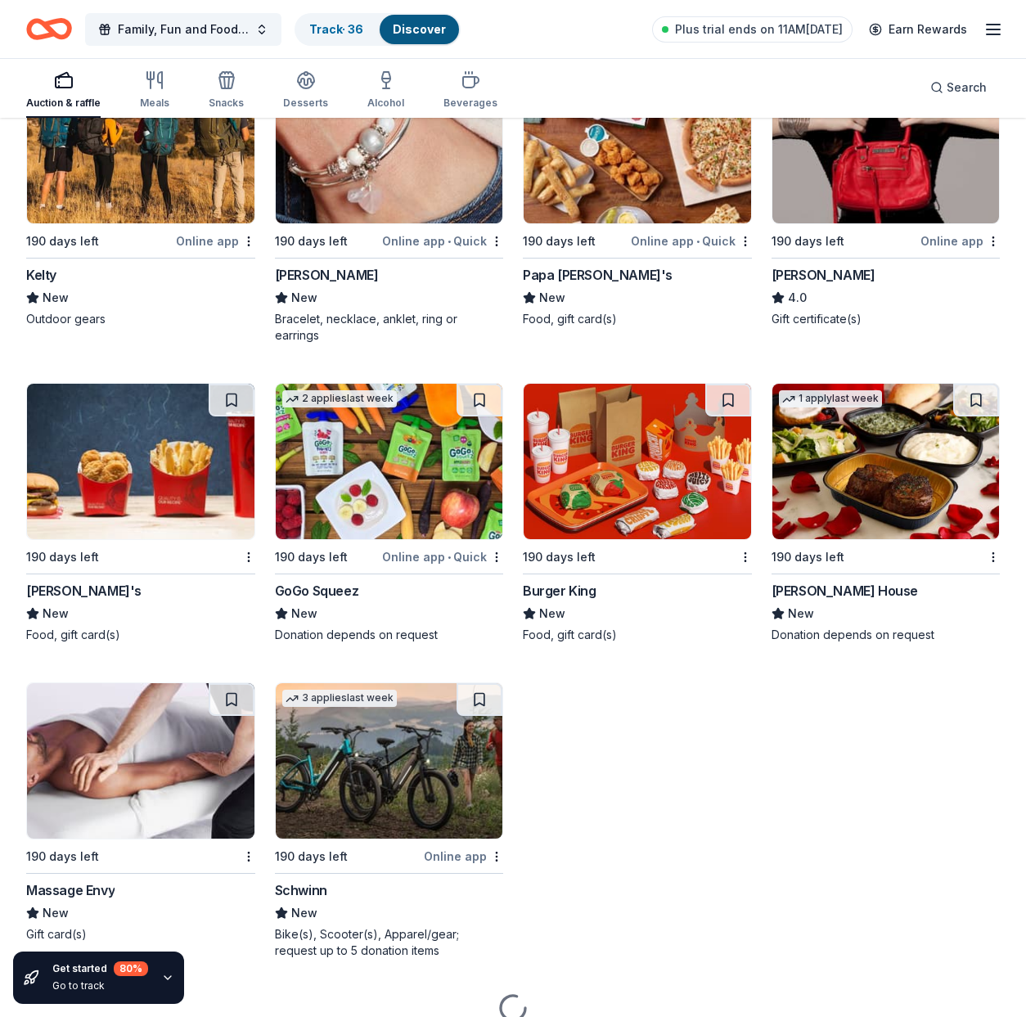
scroll to position [12746, 0]
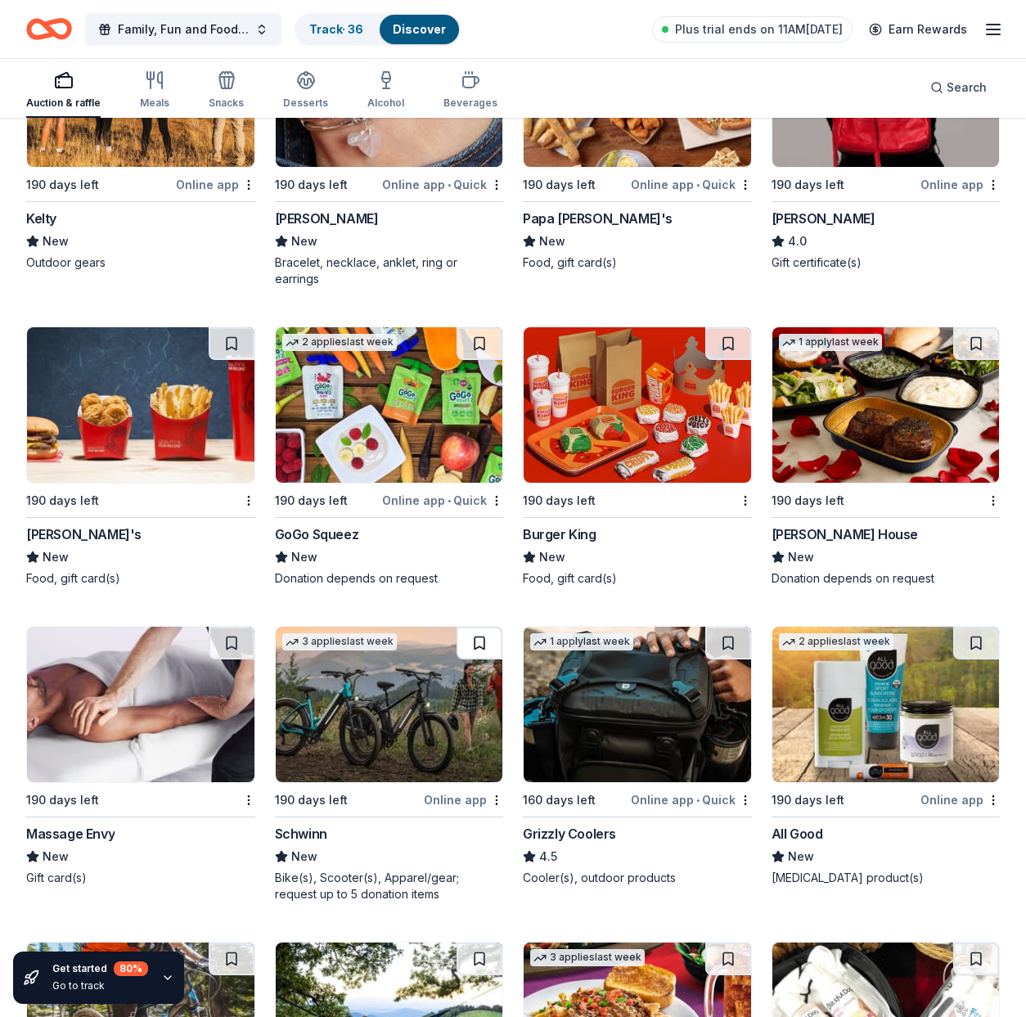
click at [481, 628] on button at bounding box center [480, 643] width 46 height 33
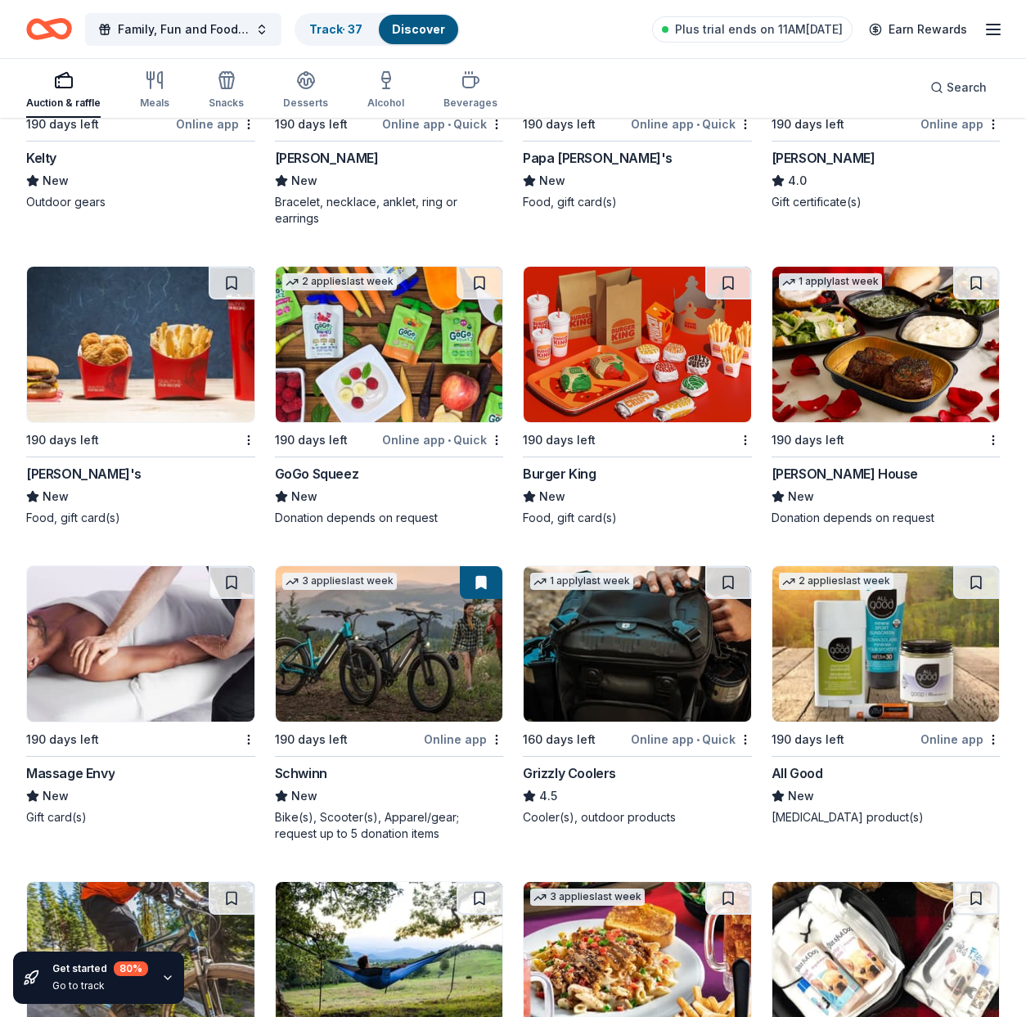
scroll to position [12950, 0]
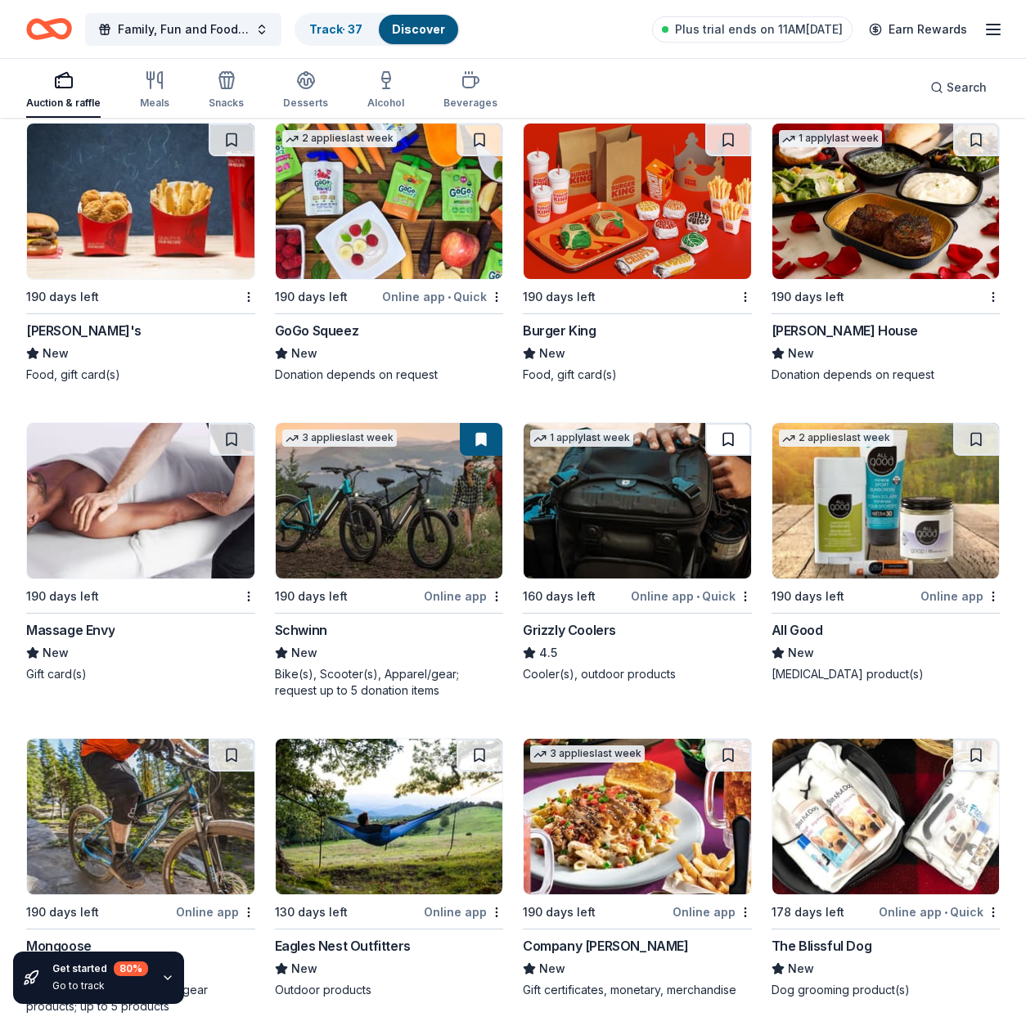
click at [727, 424] on button at bounding box center [728, 439] width 46 height 33
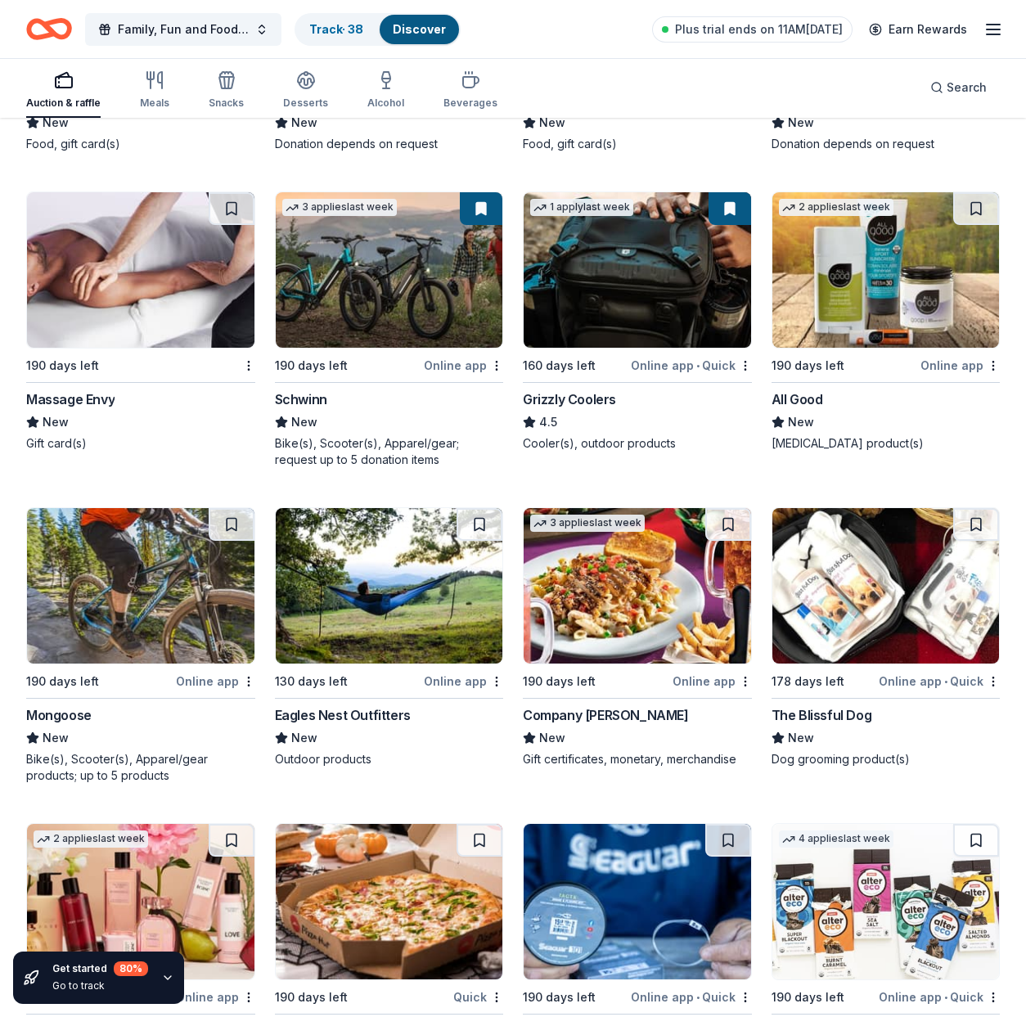
scroll to position [13211, 0]
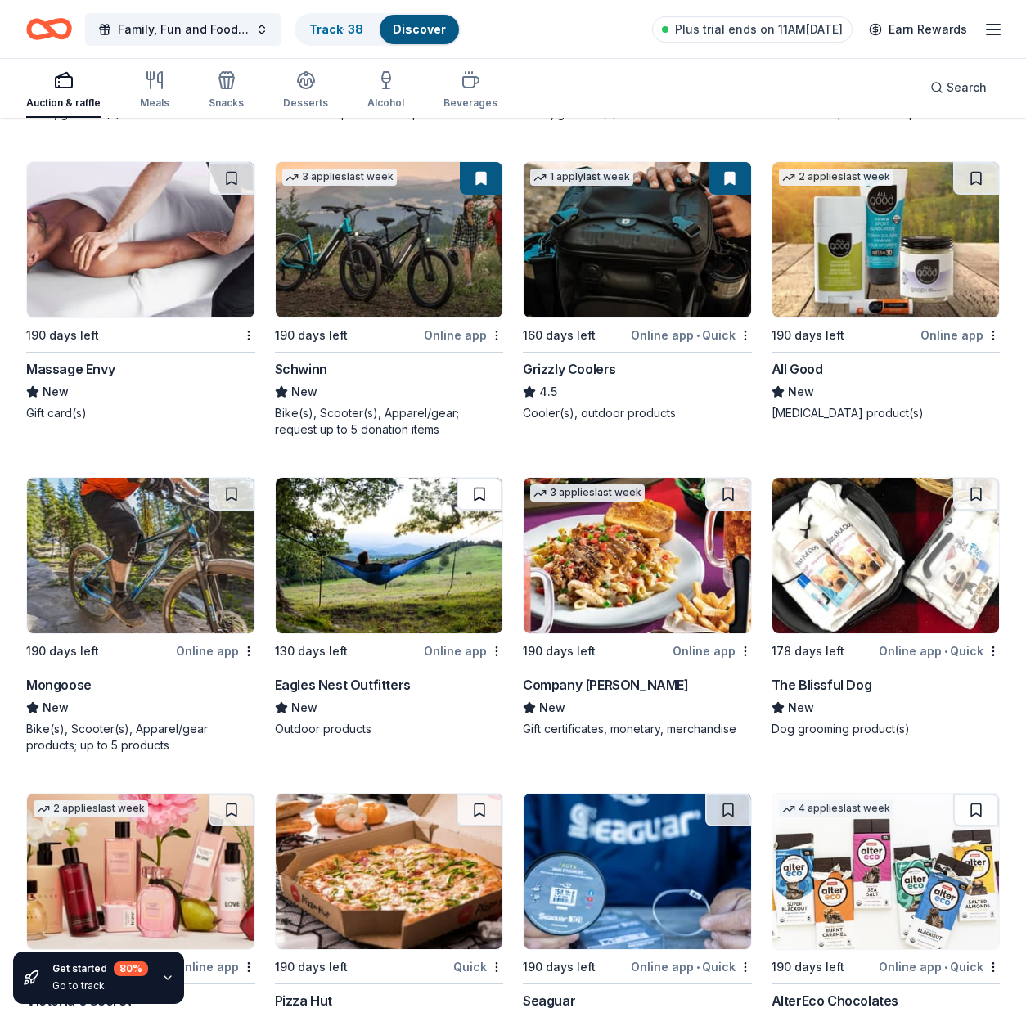
click at [481, 478] on button at bounding box center [480, 494] width 46 height 33
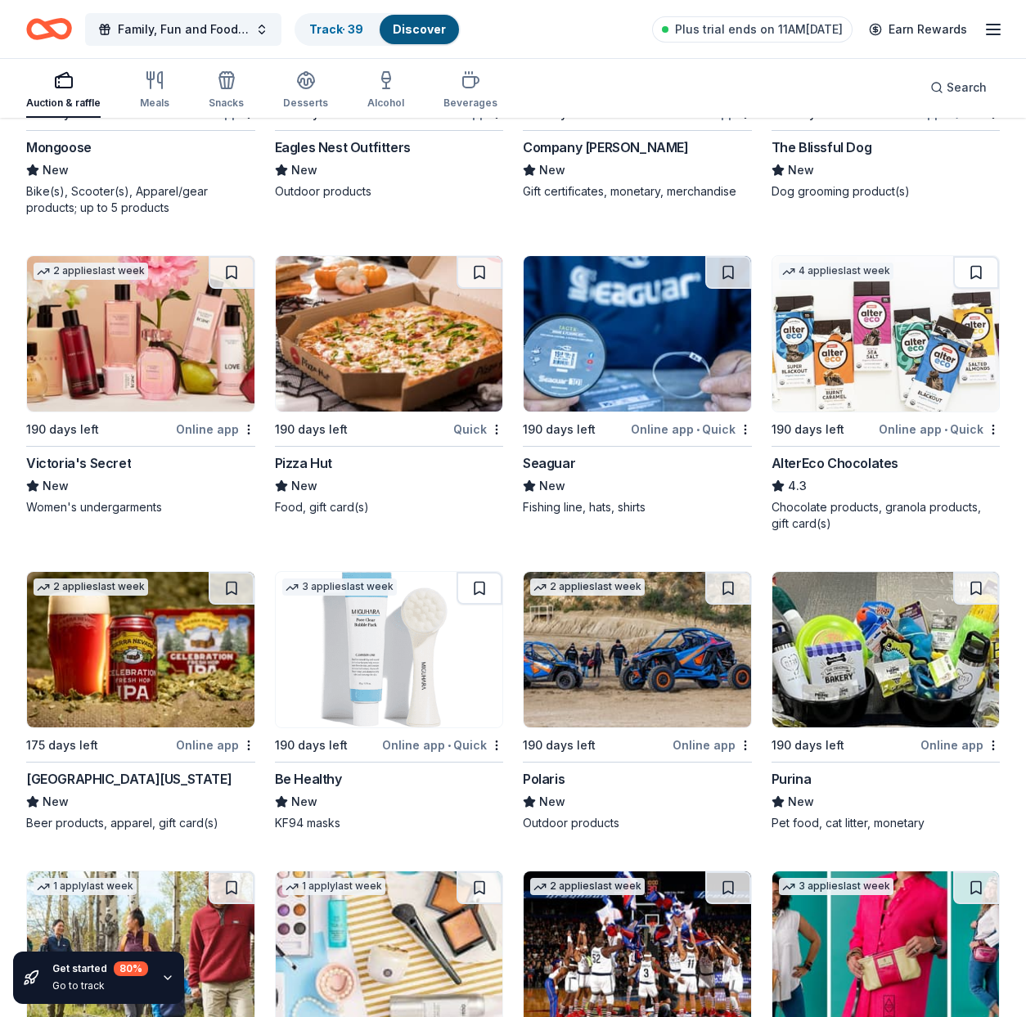
scroll to position [13754, 0]
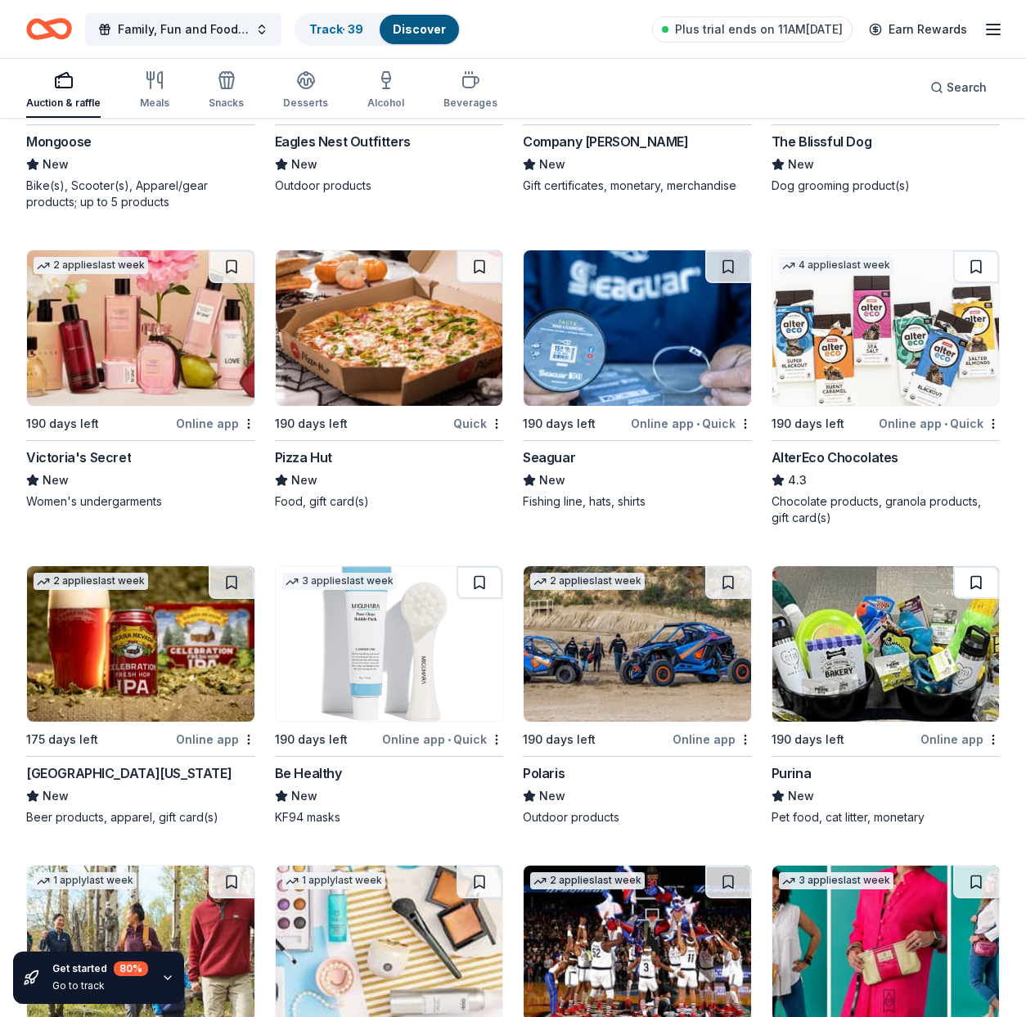
click at [979, 566] on button at bounding box center [976, 582] width 46 height 33
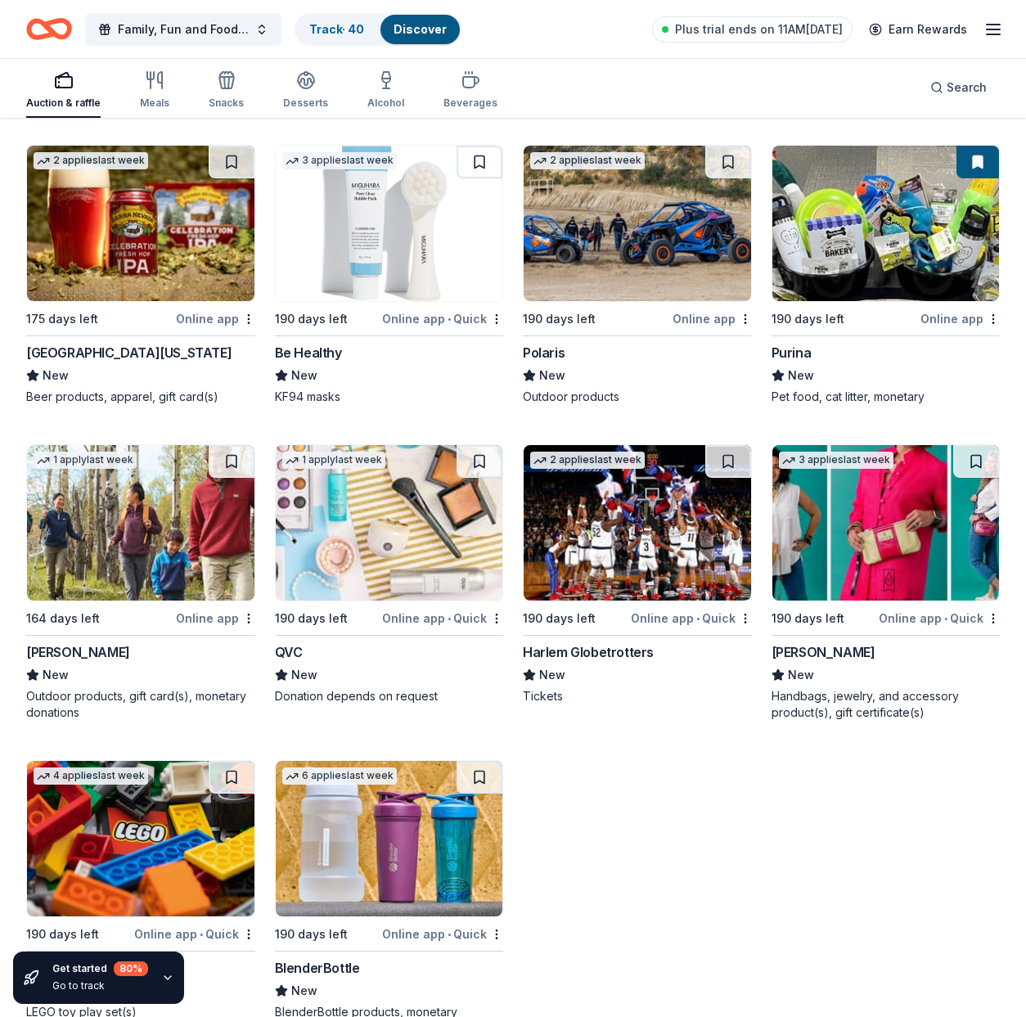
scroll to position [14241, 0]
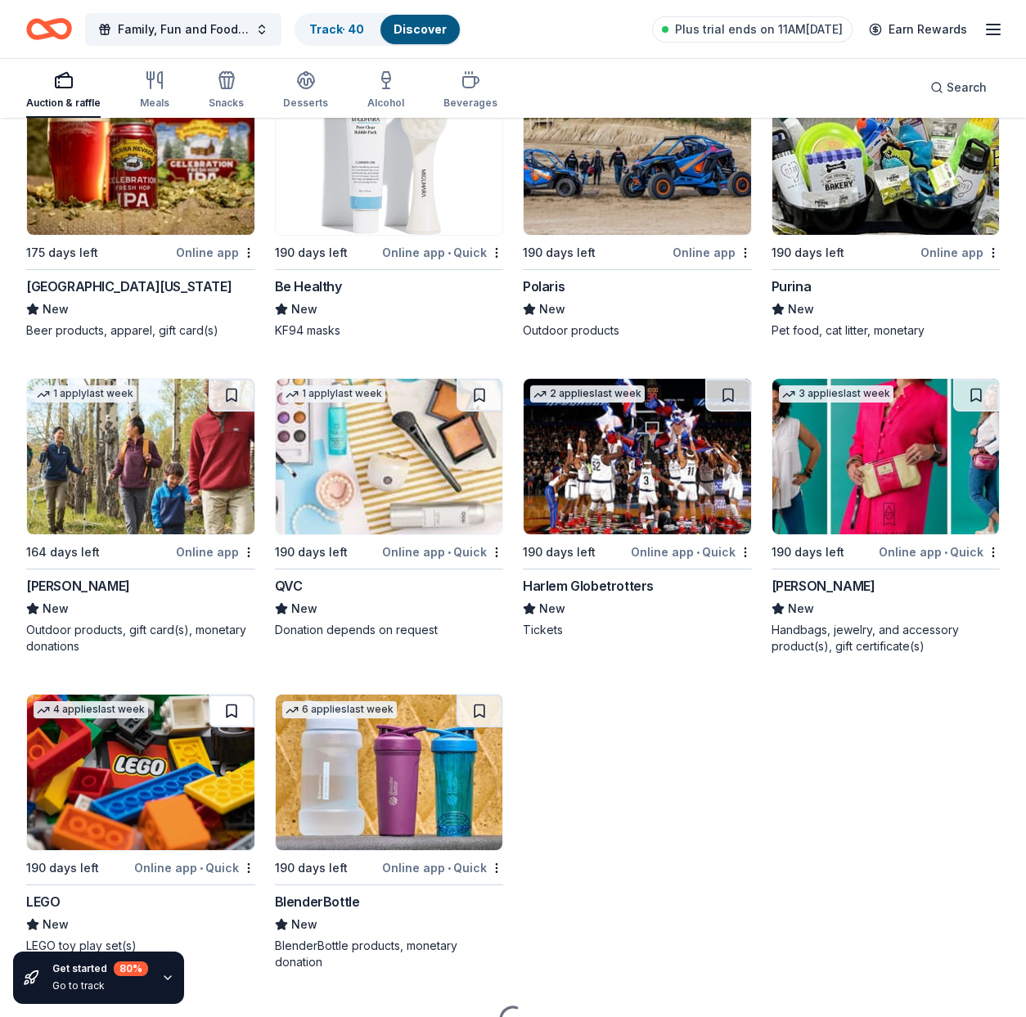
click at [232, 695] on button at bounding box center [232, 711] width 46 height 33
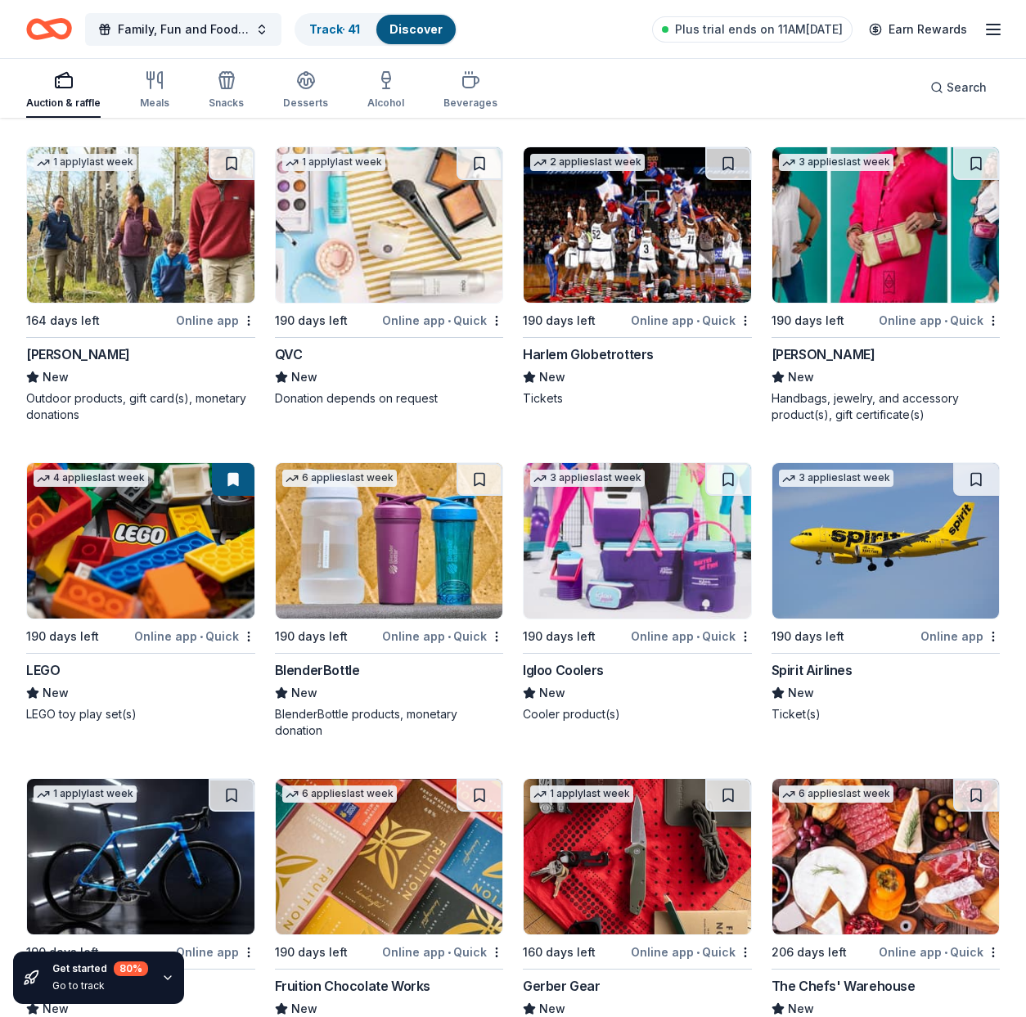
scroll to position [14680, 0]
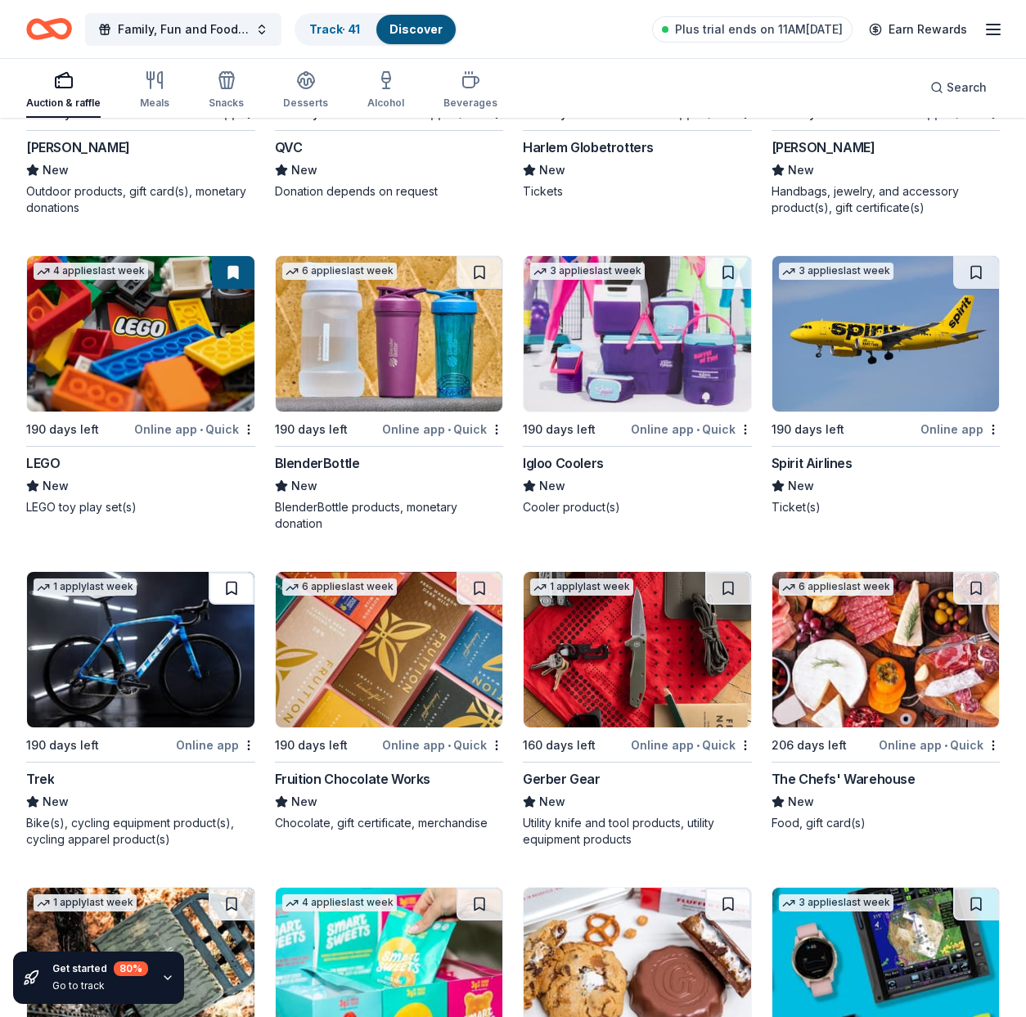
click at [232, 575] on button at bounding box center [232, 588] width 46 height 33
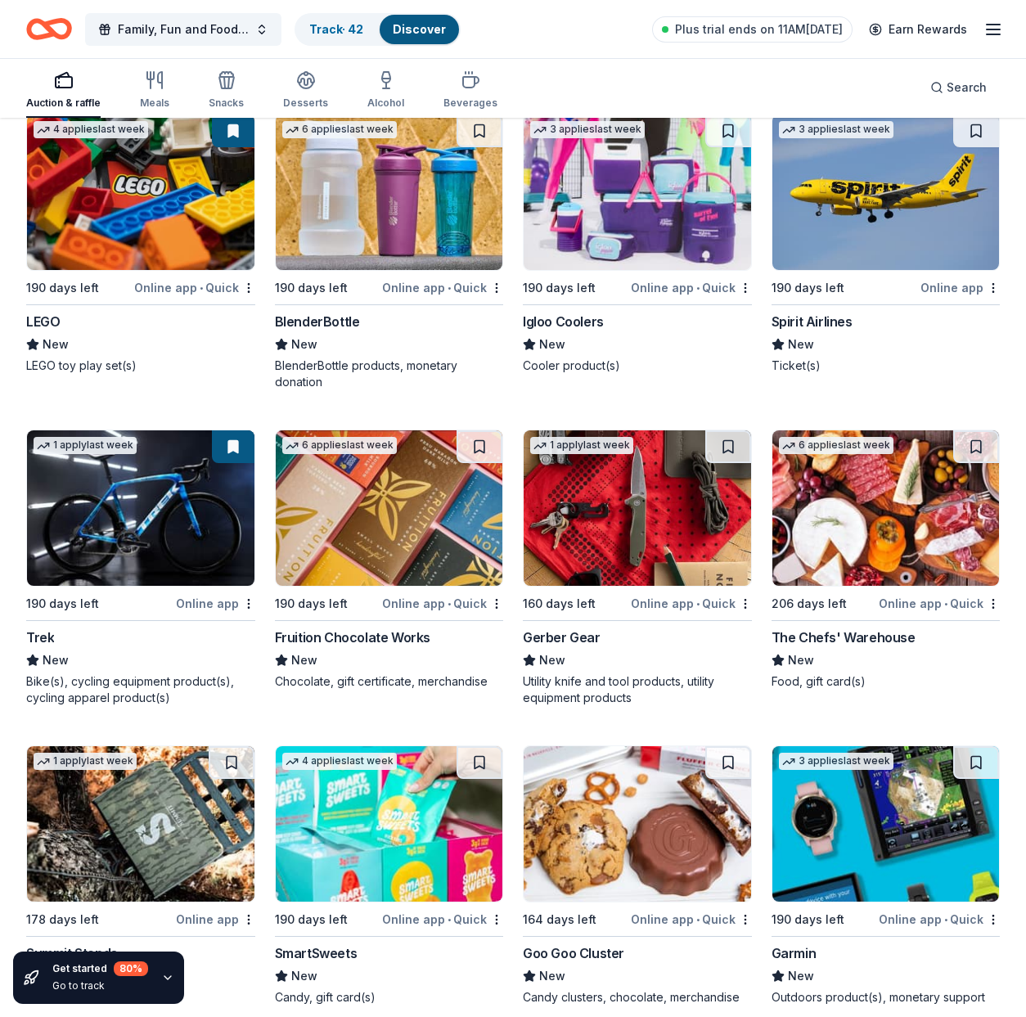
scroll to position [15034, 0]
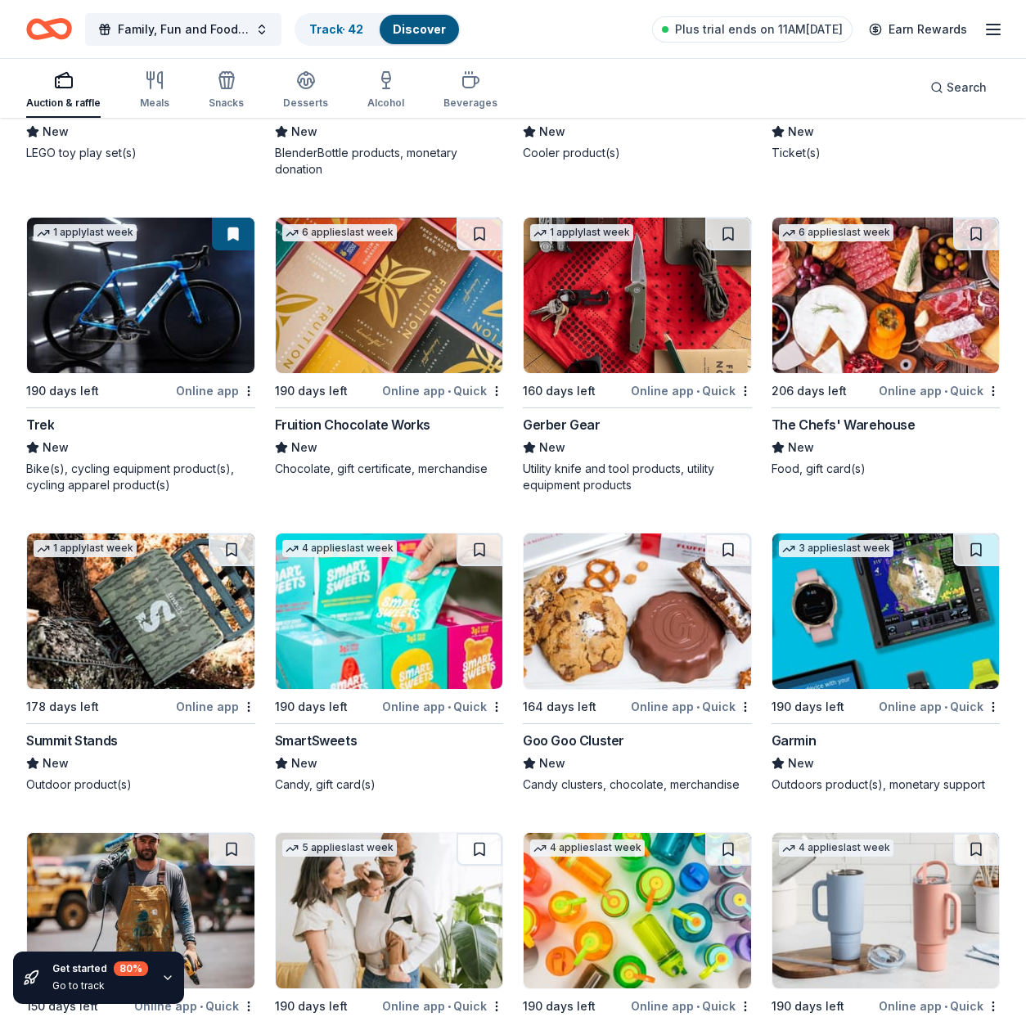
click at [476, 534] on button at bounding box center [480, 550] width 46 height 33
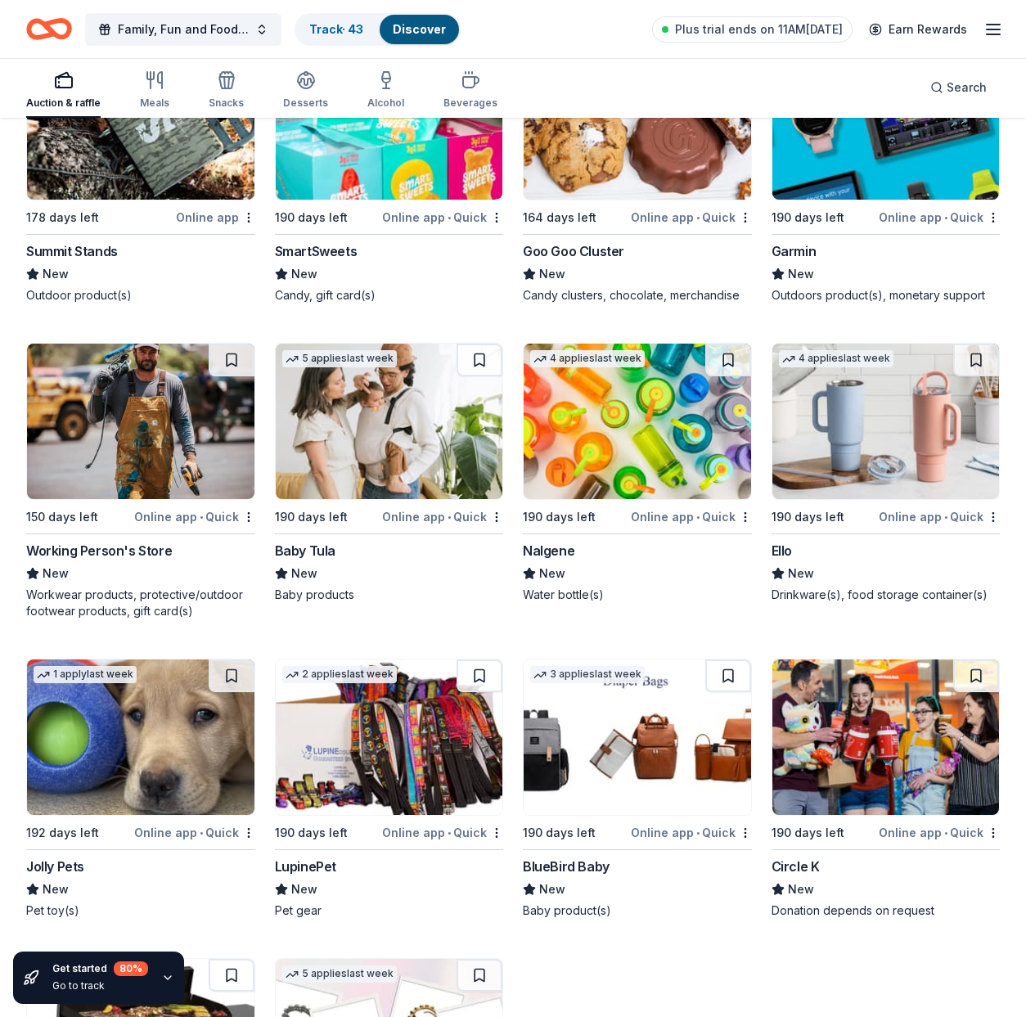
scroll to position [15628, 0]
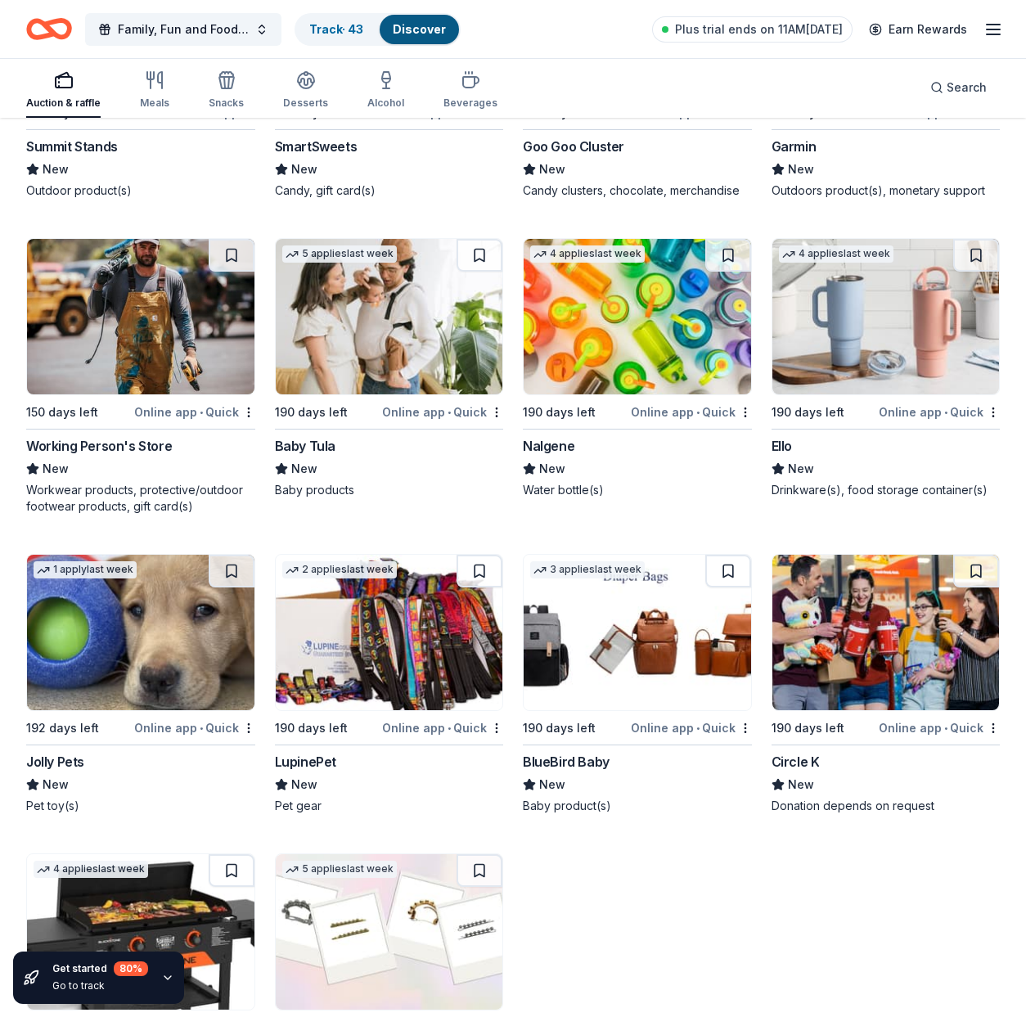
click at [480, 555] on button at bounding box center [480, 571] width 46 height 33
click at [229, 555] on button at bounding box center [232, 571] width 46 height 33
click at [728, 239] on button at bounding box center [728, 255] width 46 height 33
click at [977, 239] on button at bounding box center [976, 255] width 46 height 33
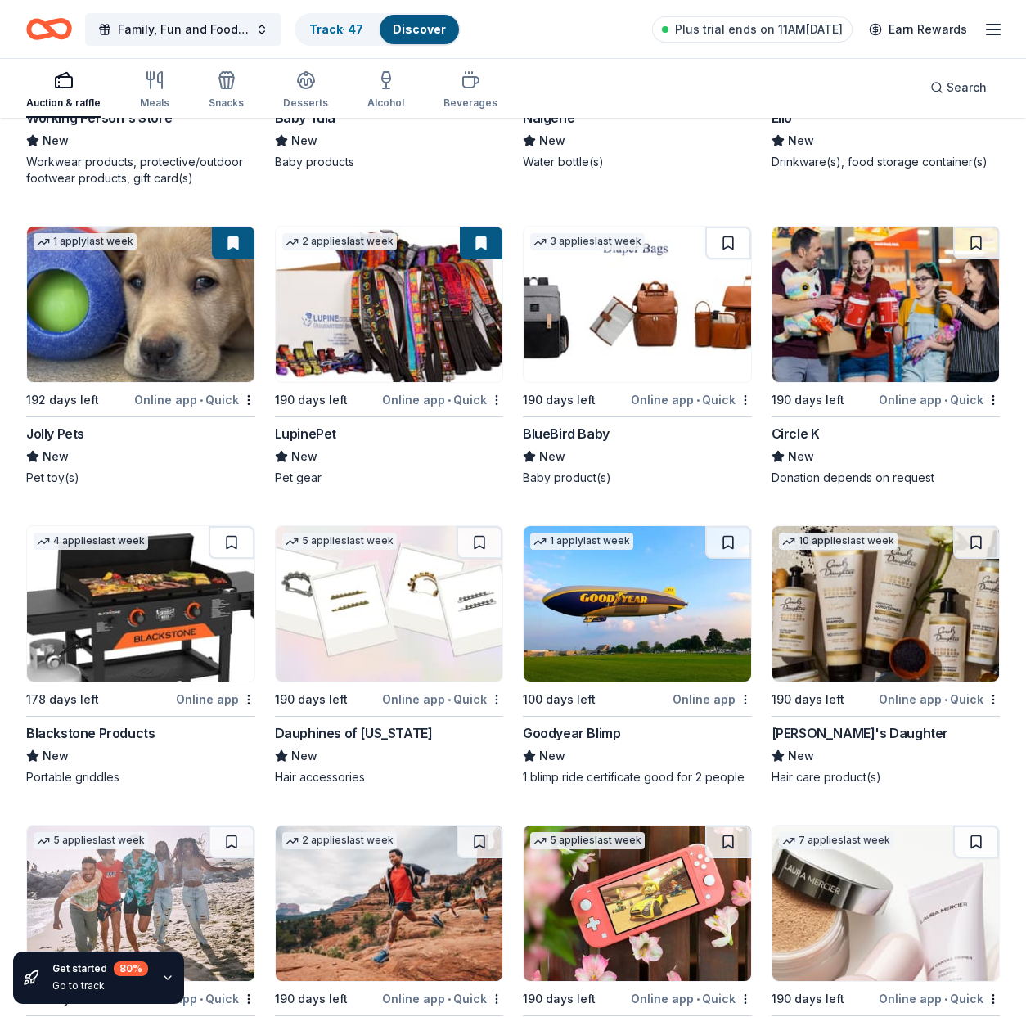
scroll to position [16048, 0]
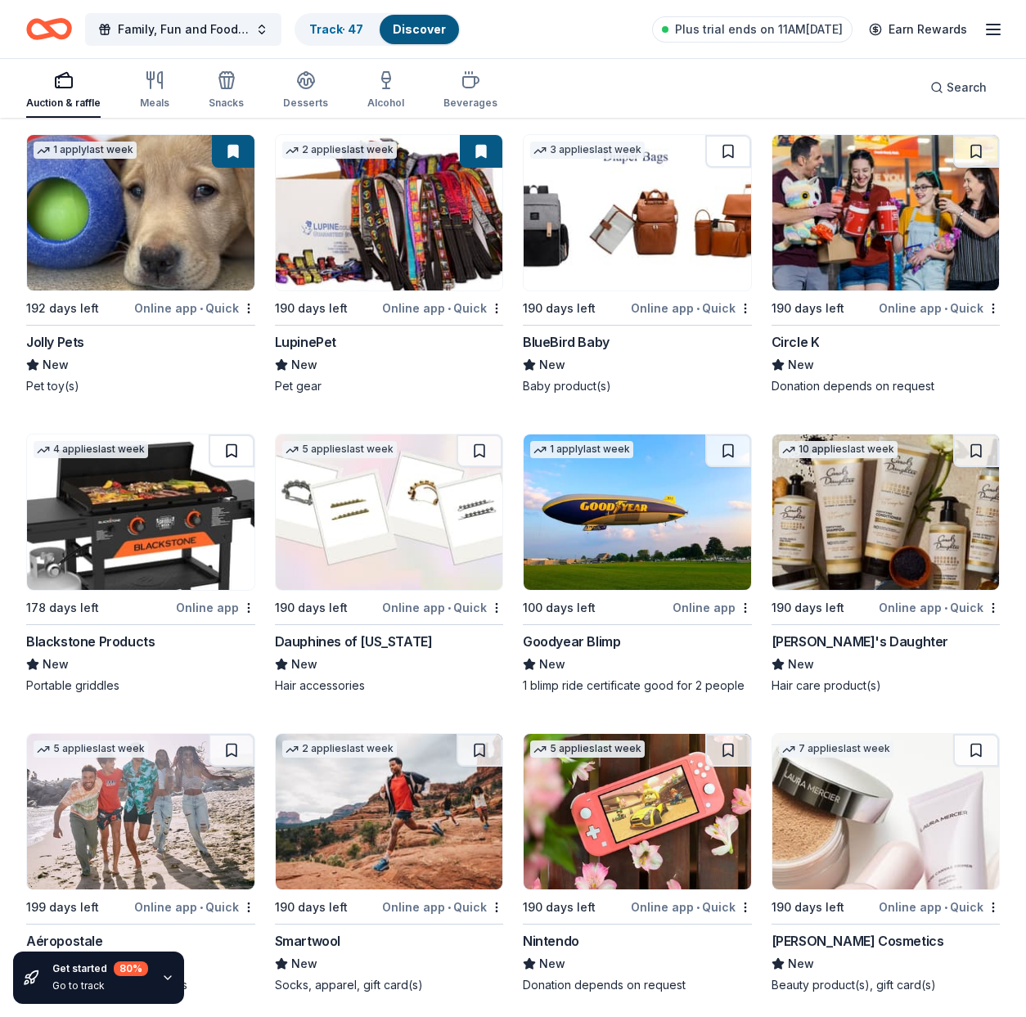
click at [230, 435] on button at bounding box center [232, 451] width 46 height 33
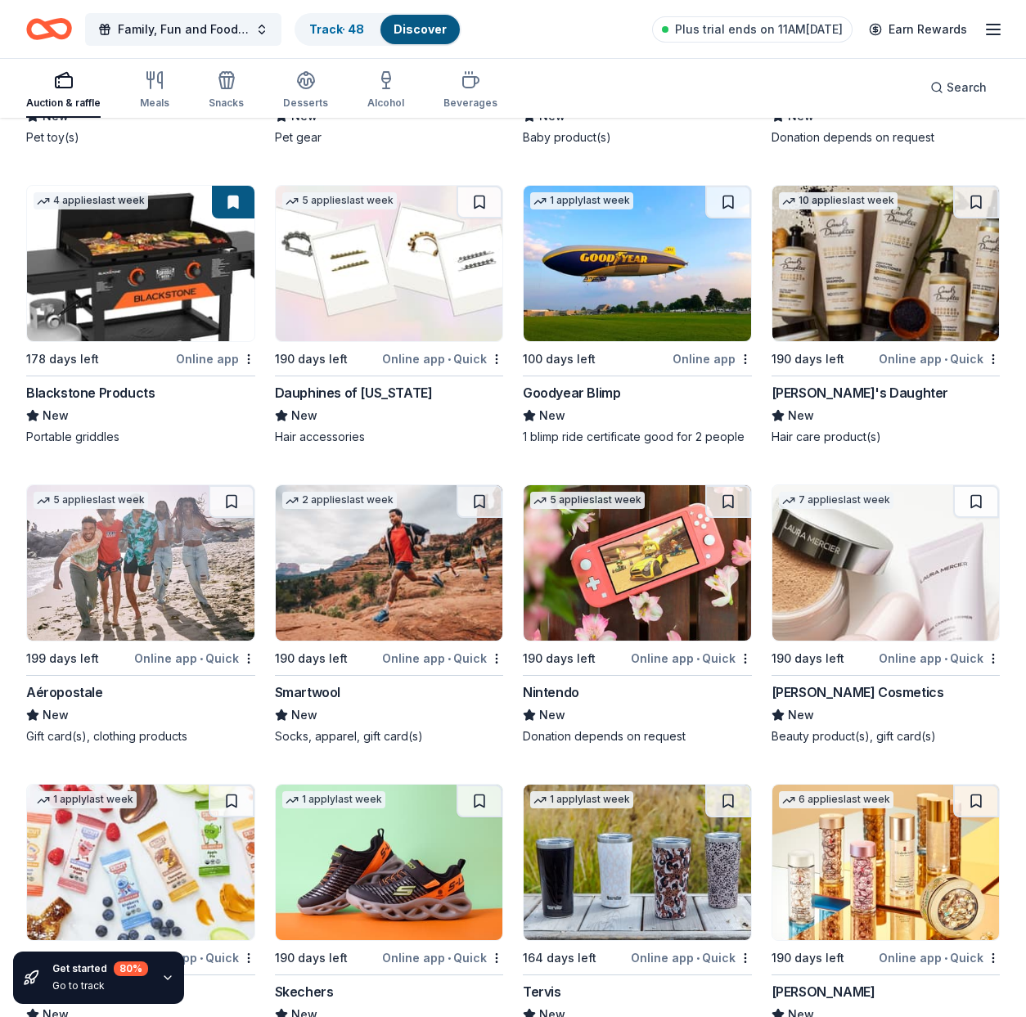
scroll to position [16438, 0]
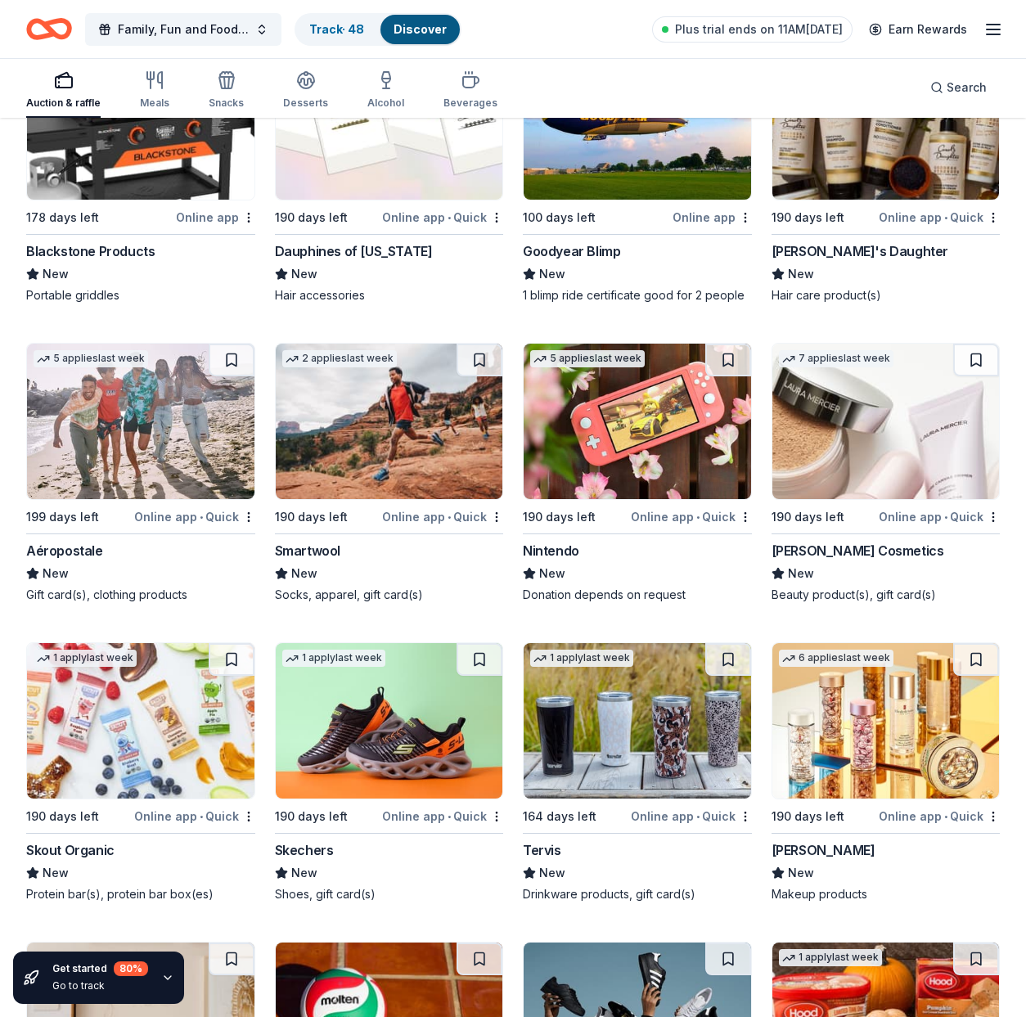
drag, startPoint x: 480, startPoint y: 641, endPoint x: 430, endPoint y: 610, distance: 58.8
click at [479, 643] on button at bounding box center [480, 659] width 46 height 33
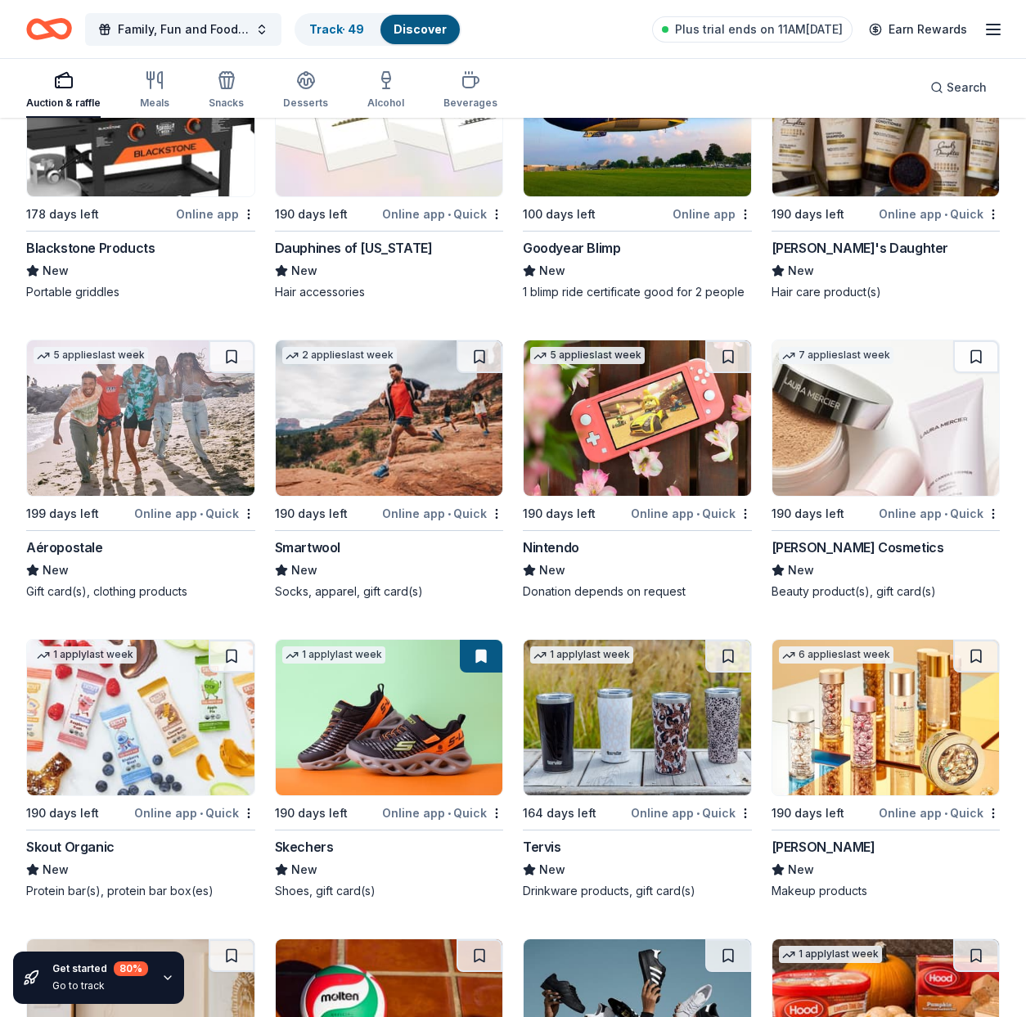
scroll to position [16626, 0]
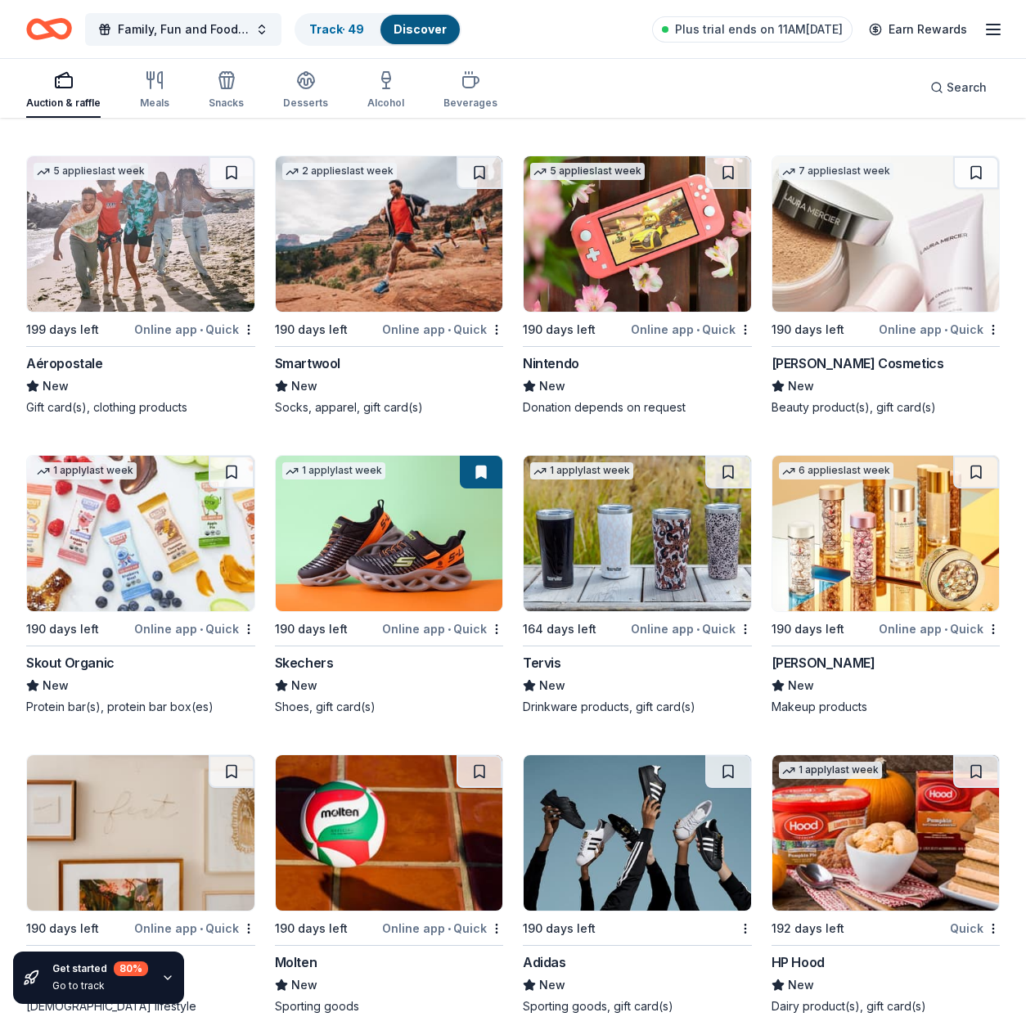
drag, startPoint x: 728, startPoint y: 155, endPoint x: 689, endPoint y: 171, distance: 42.6
click at [728, 156] on button at bounding box center [728, 172] width 46 height 33
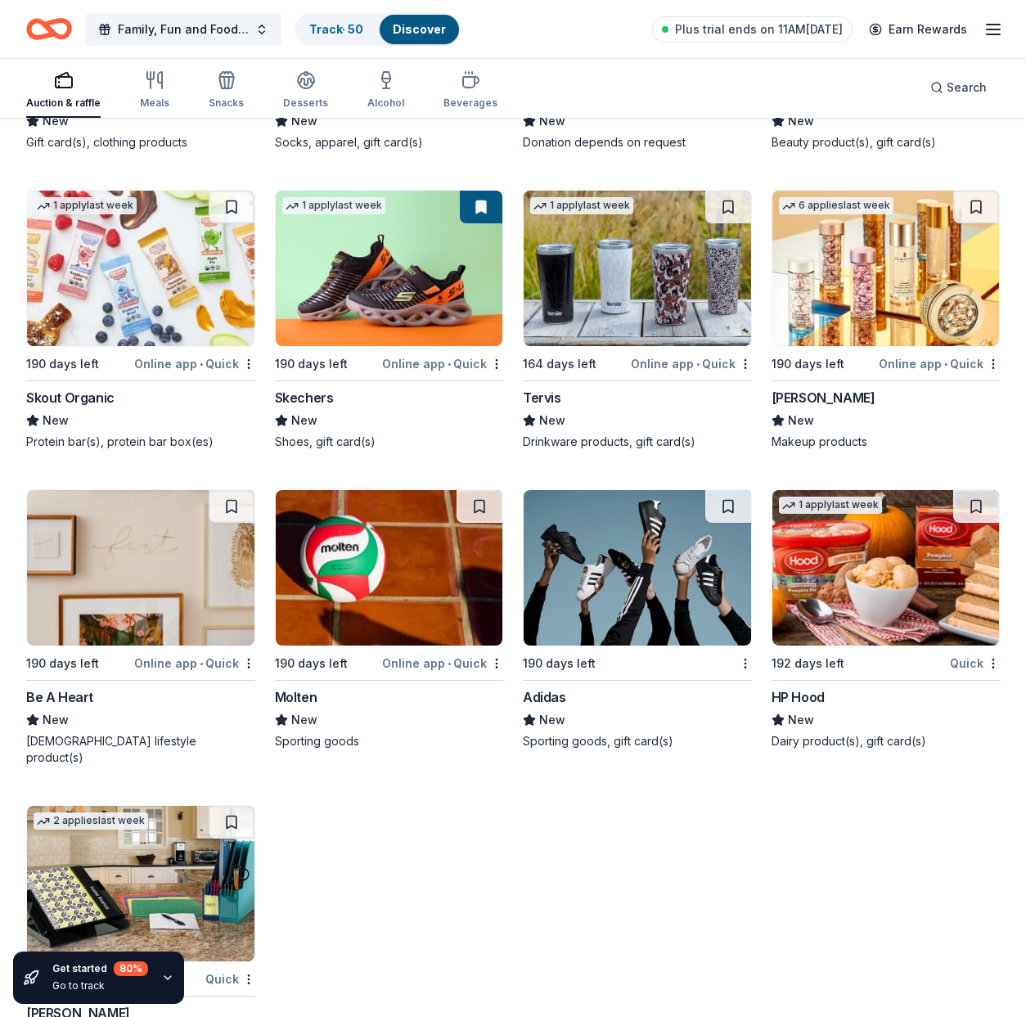
scroll to position [16911, 0]
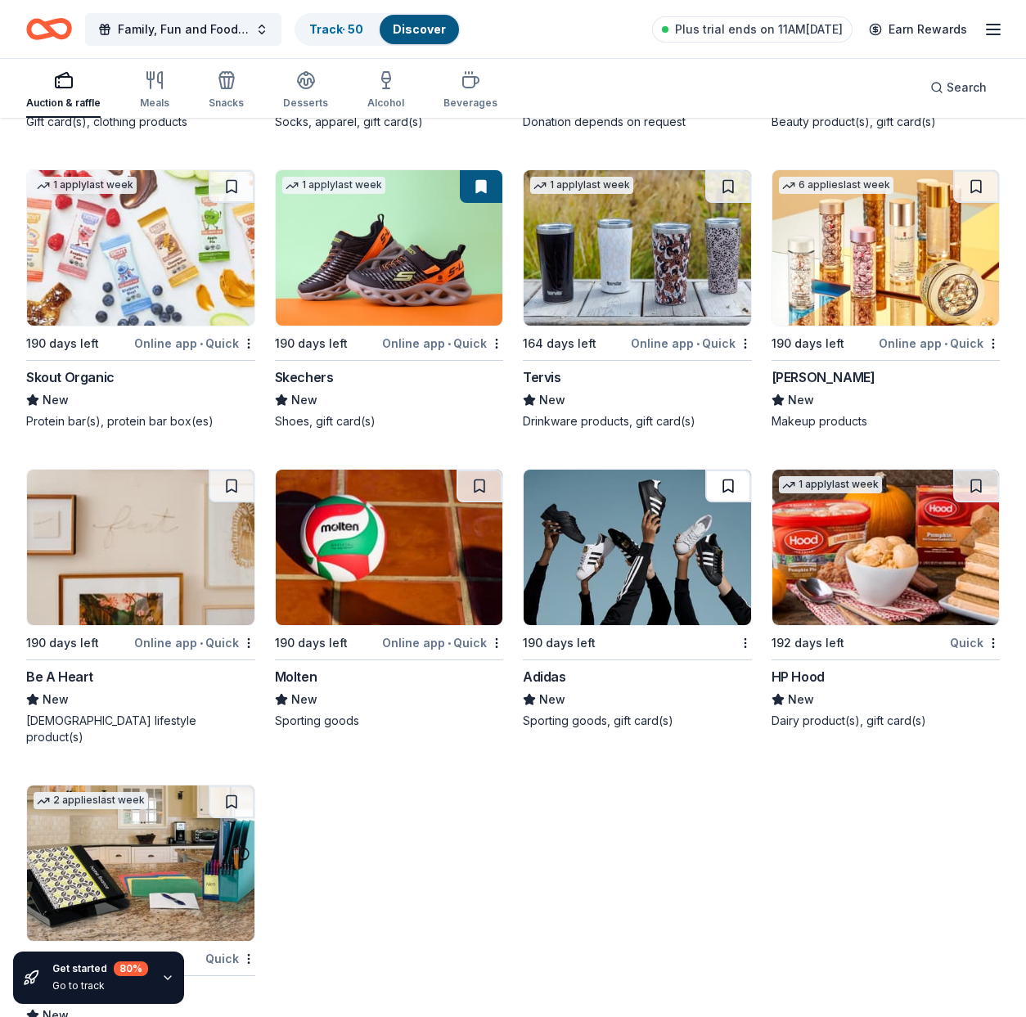
click at [724, 470] on button at bounding box center [728, 486] width 46 height 33
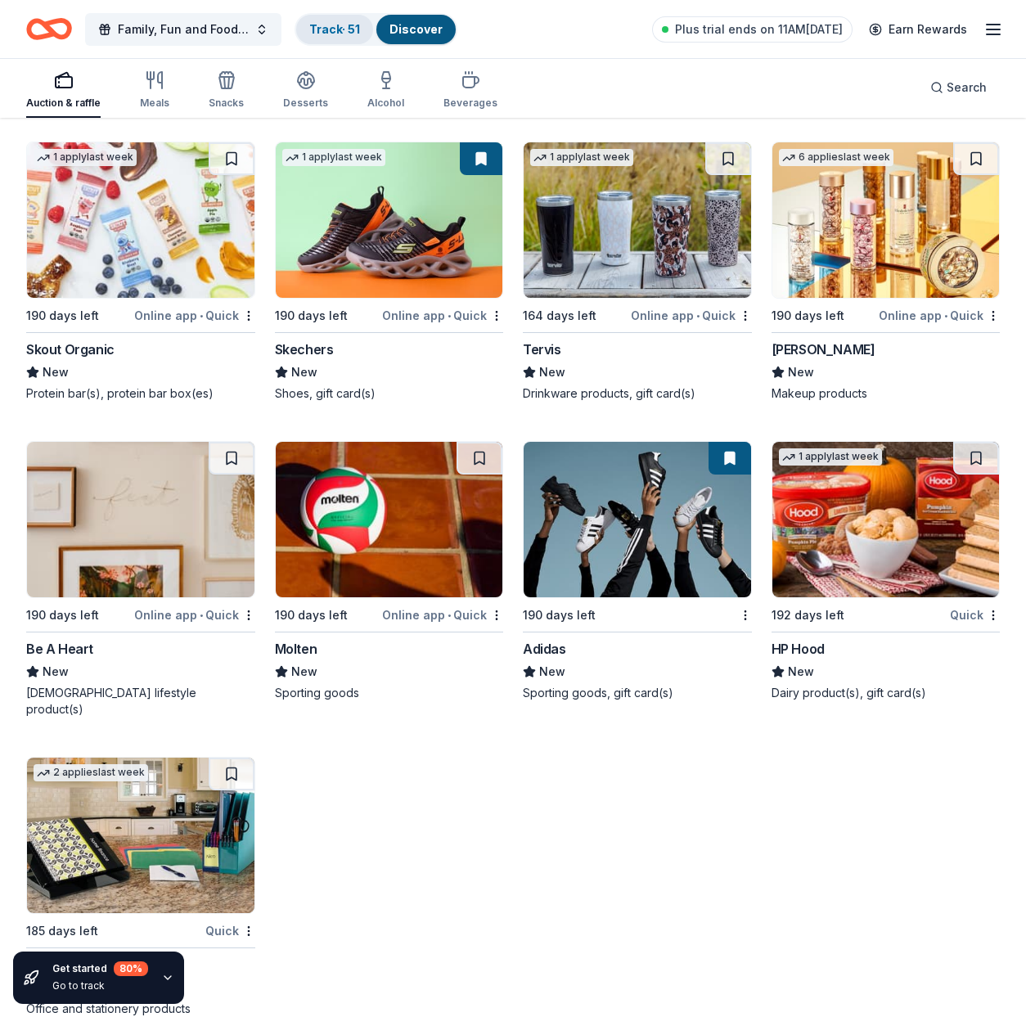
click at [336, 28] on link "Track · 51" at bounding box center [334, 29] width 51 height 14
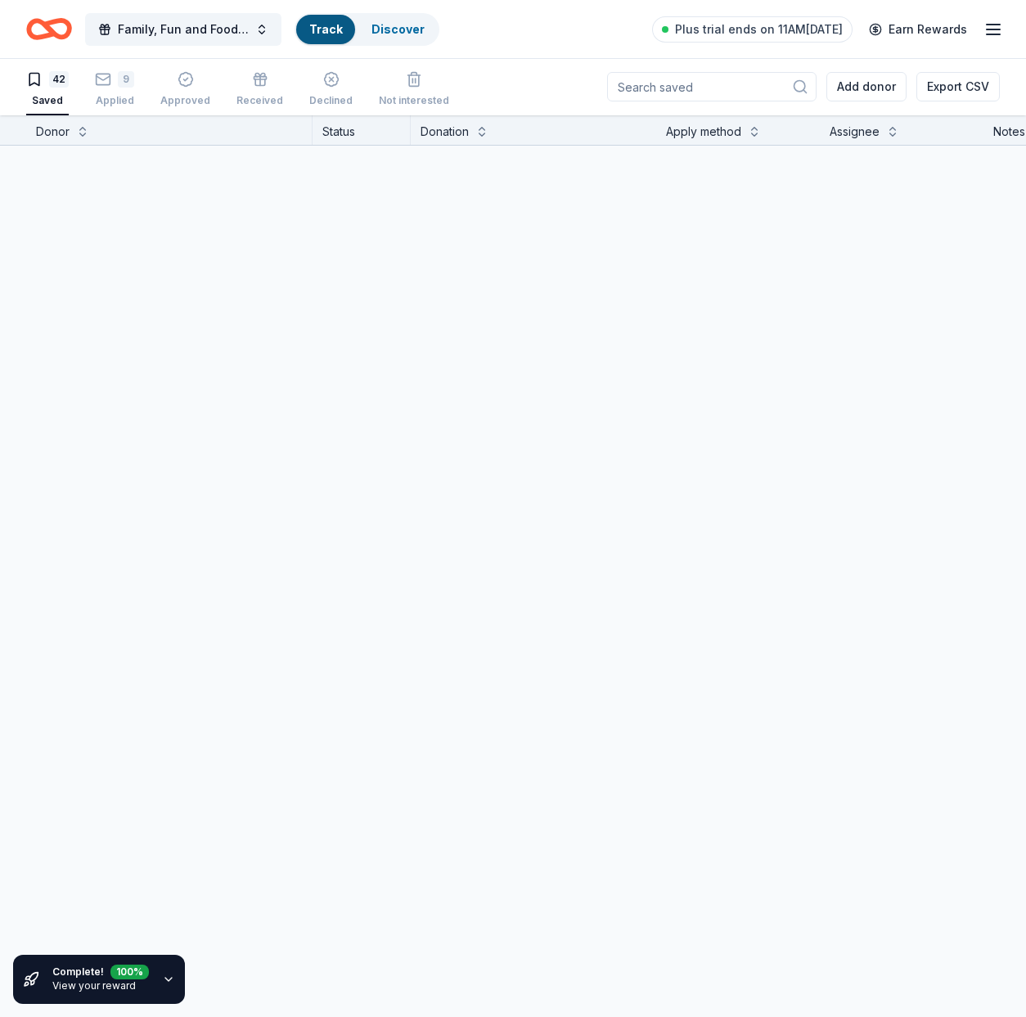
scroll to position [1, 0]
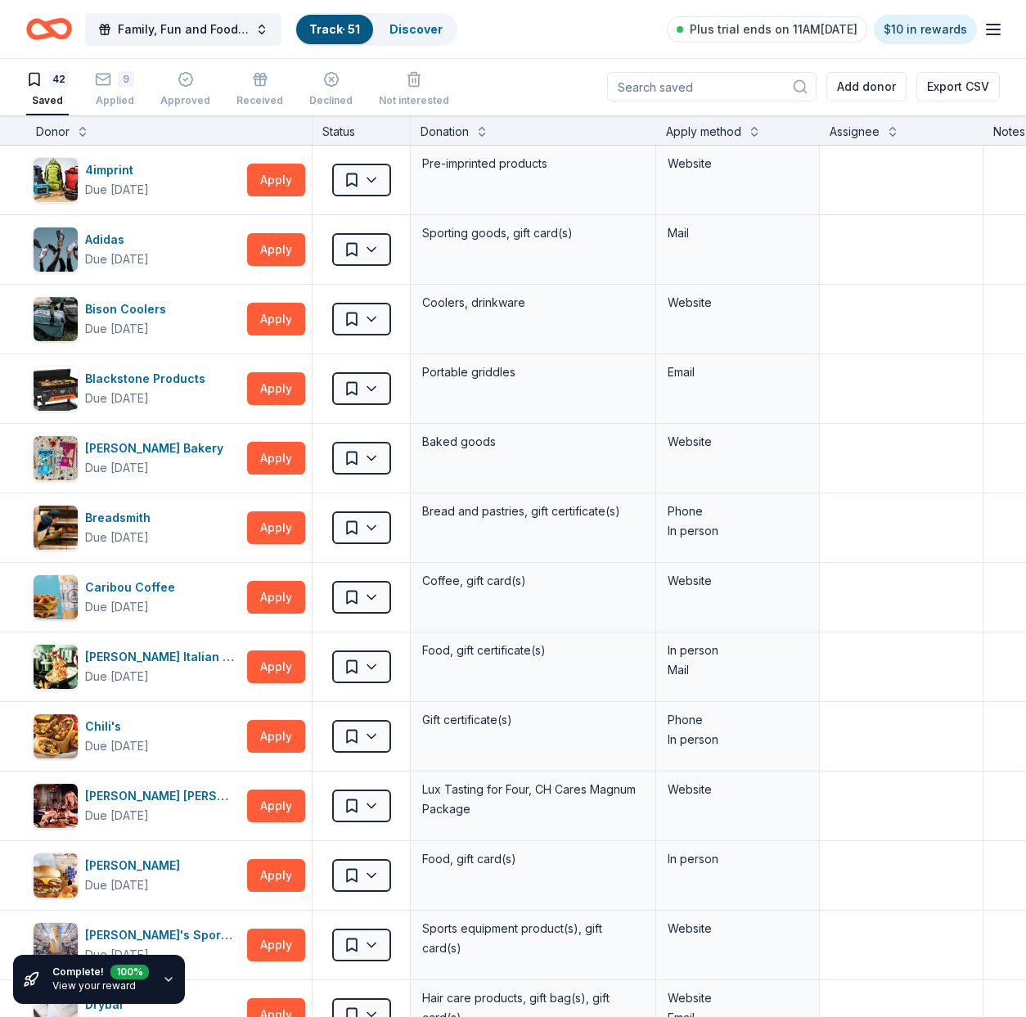
click at [335, 133] on div "Status" at bounding box center [362, 129] width 98 height 29
click at [189, 84] on icon "button" at bounding box center [186, 79] width 16 height 16
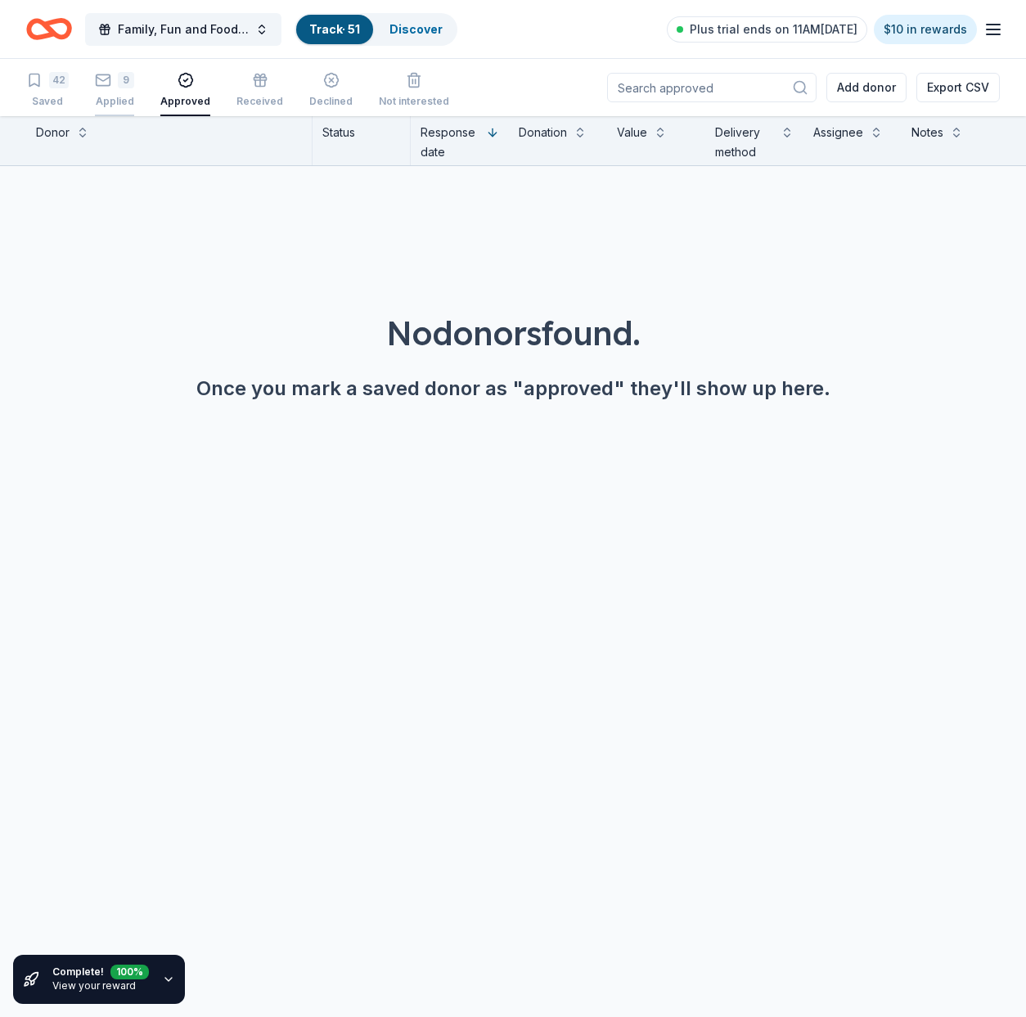
click at [108, 90] on div "9 Applied" at bounding box center [114, 90] width 39 height 36
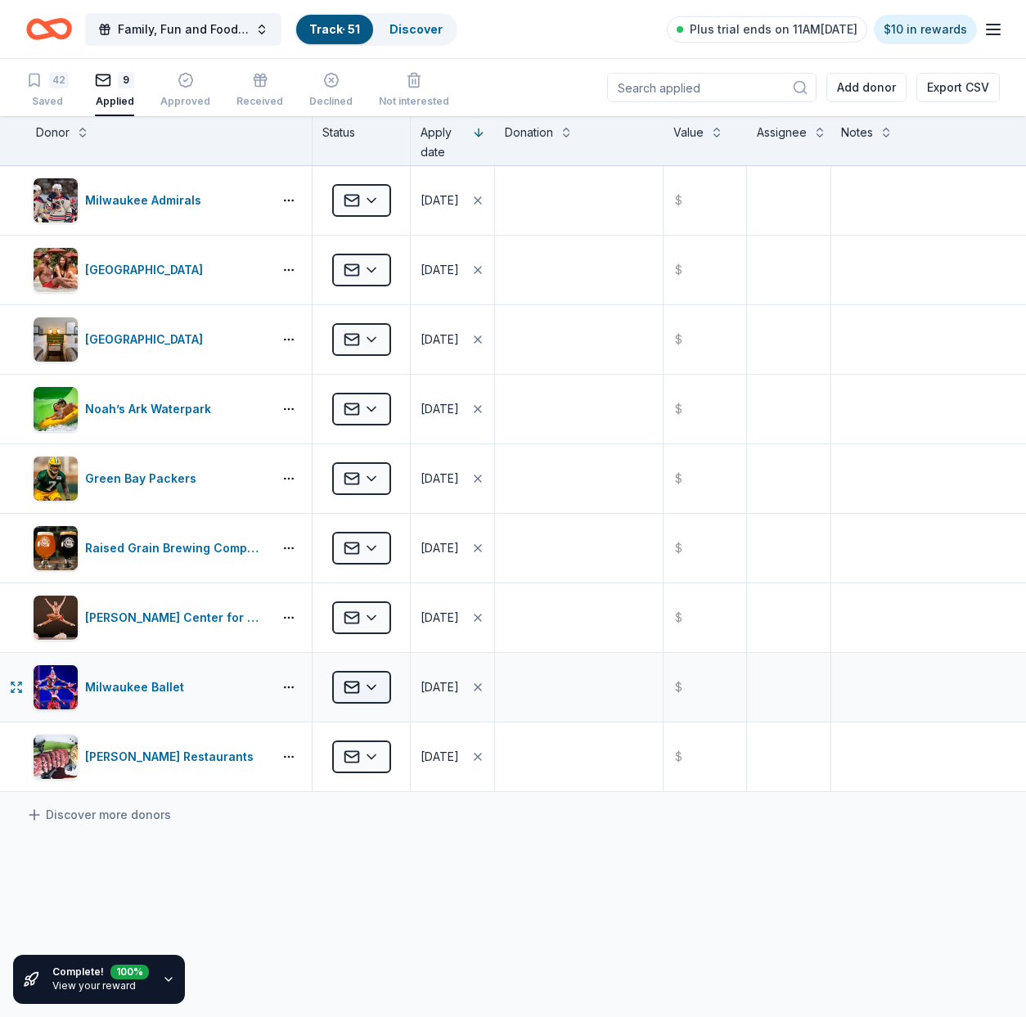
click at [356, 684] on html "Family, Fun and Food Trucks Track · 51 Discover Plus trial ends on 11AM, 10/20 …" at bounding box center [513, 508] width 1026 height 1017
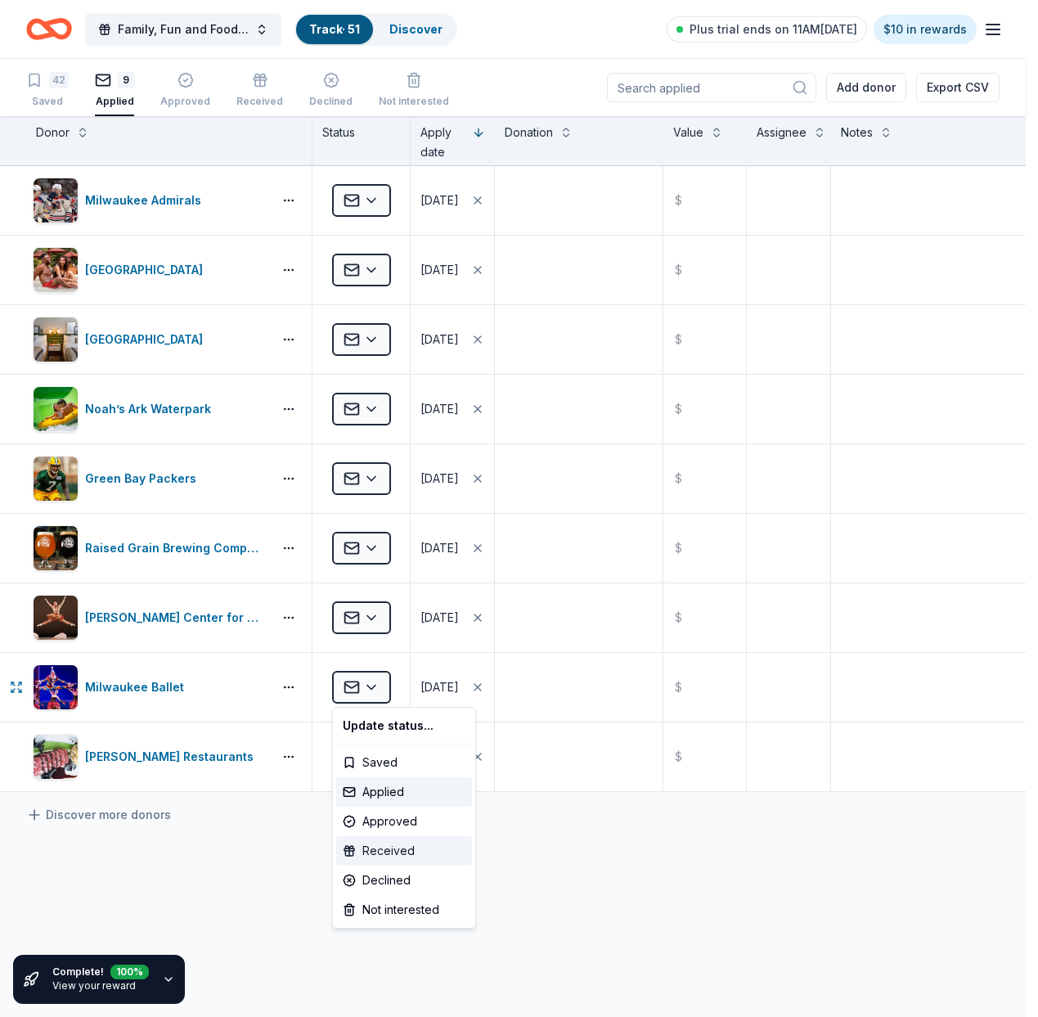
click at [372, 849] on div "Received" at bounding box center [404, 850] width 136 height 29
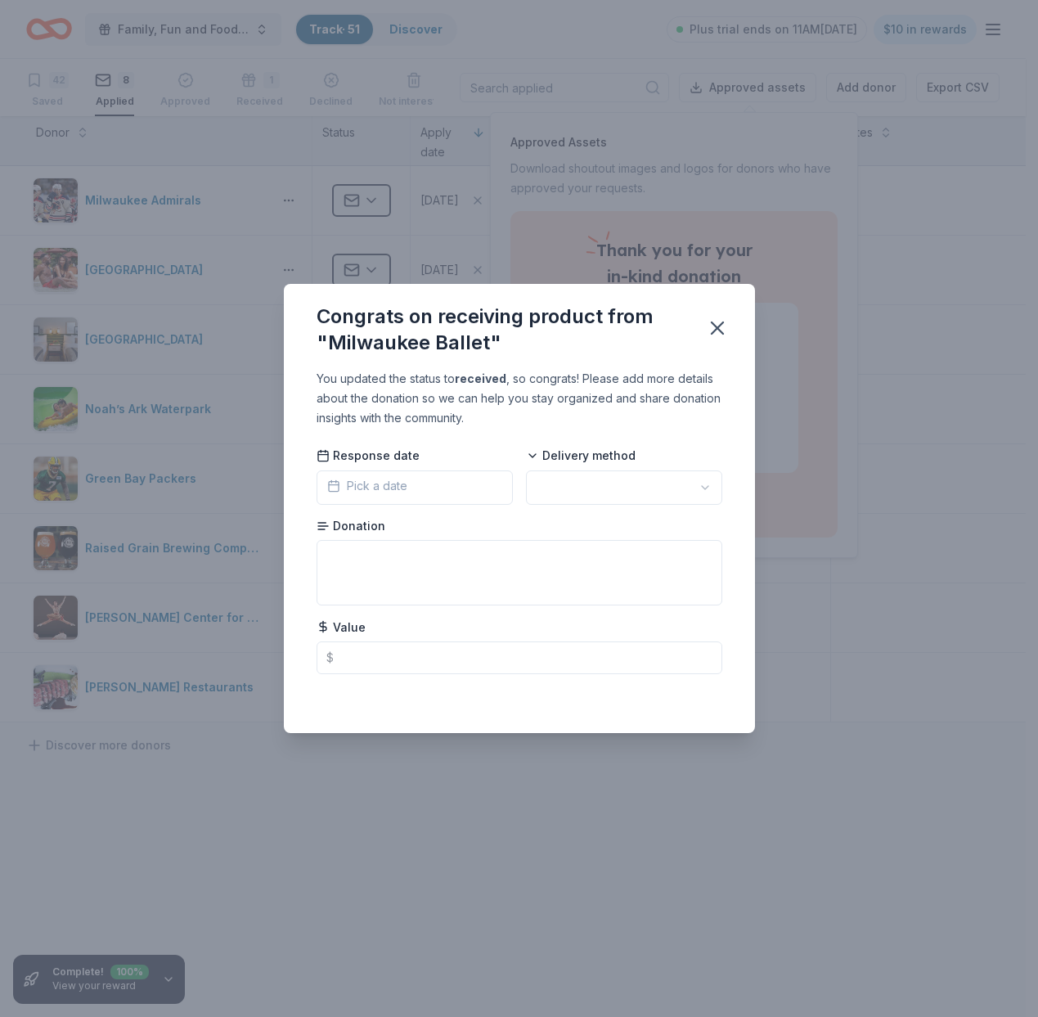
click at [408, 490] on button "Pick a date" at bounding box center [415, 488] width 196 height 34
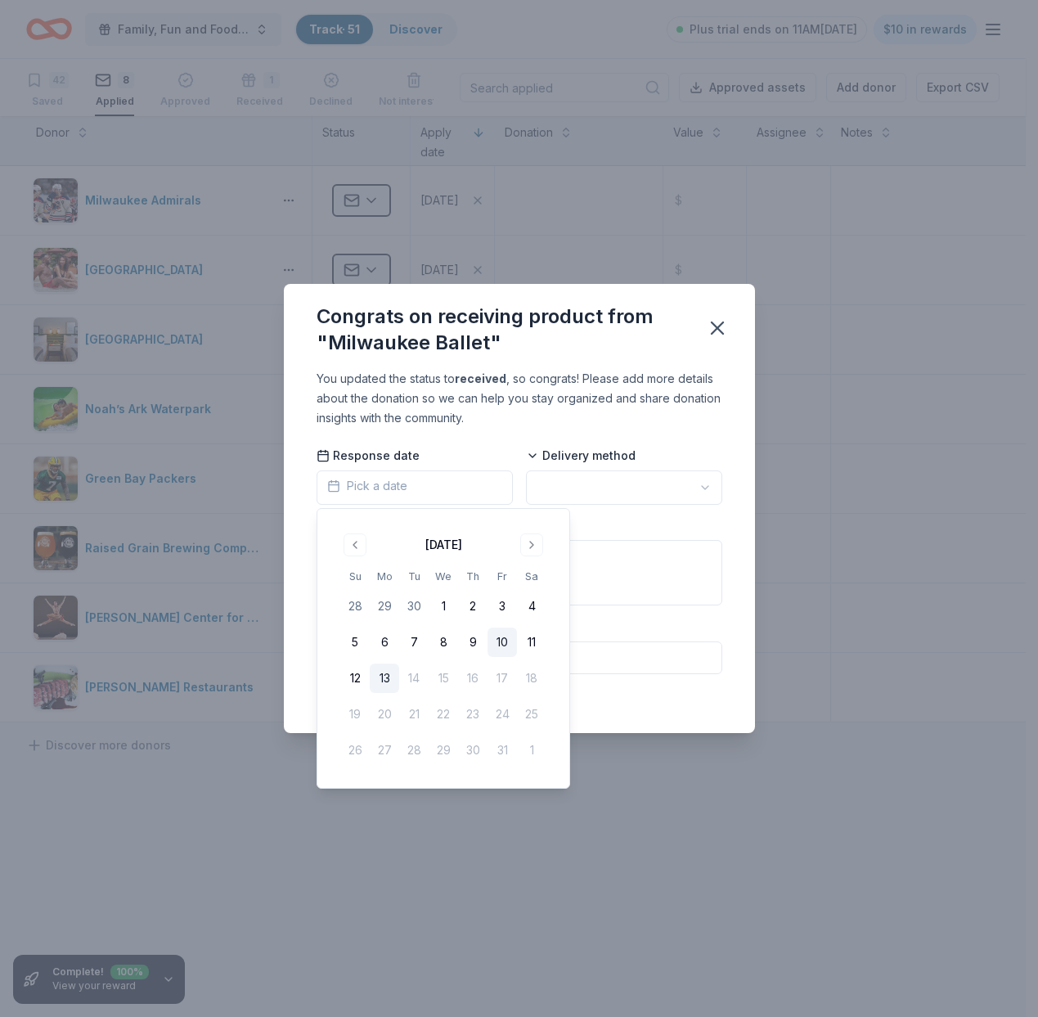
click at [496, 641] on button "10" at bounding box center [502, 642] width 29 height 29
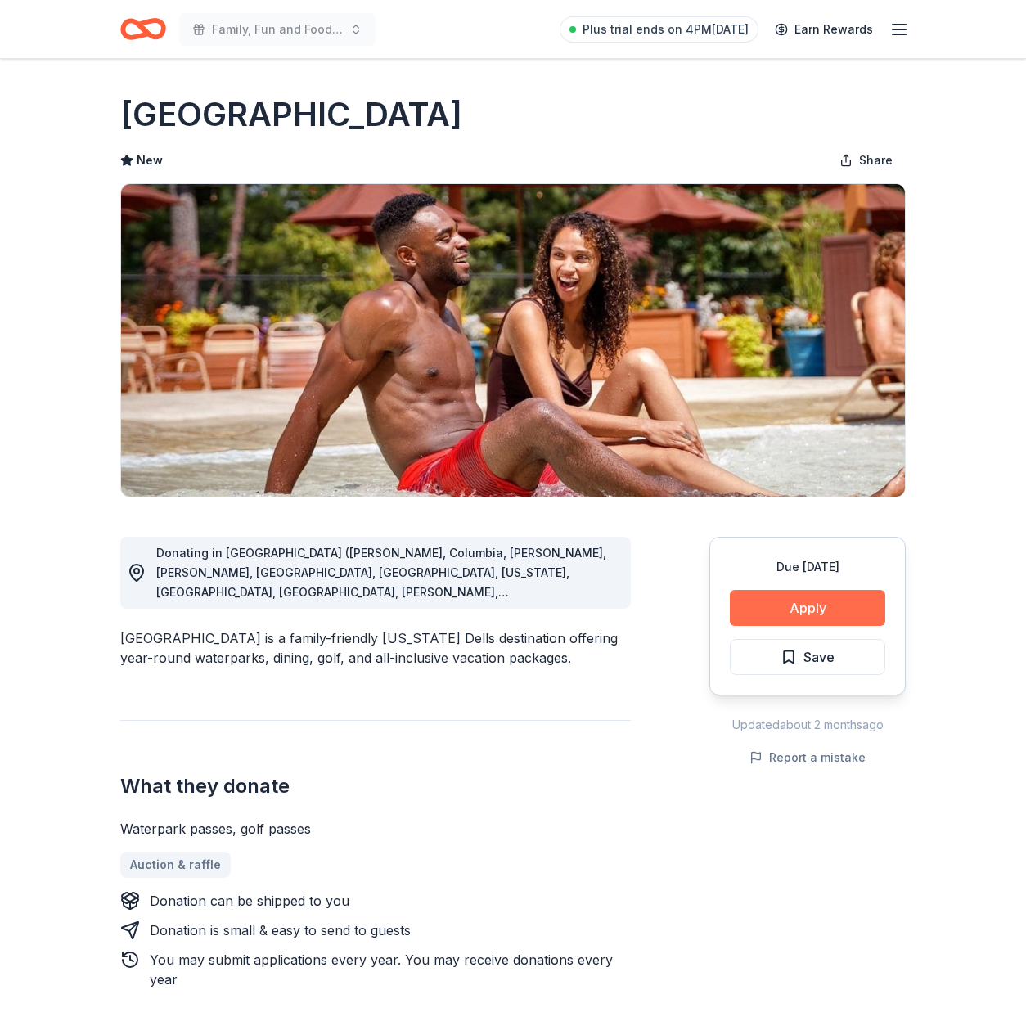
click at [800, 603] on button "Apply" at bounding box center [807, 608] width 155 height 36
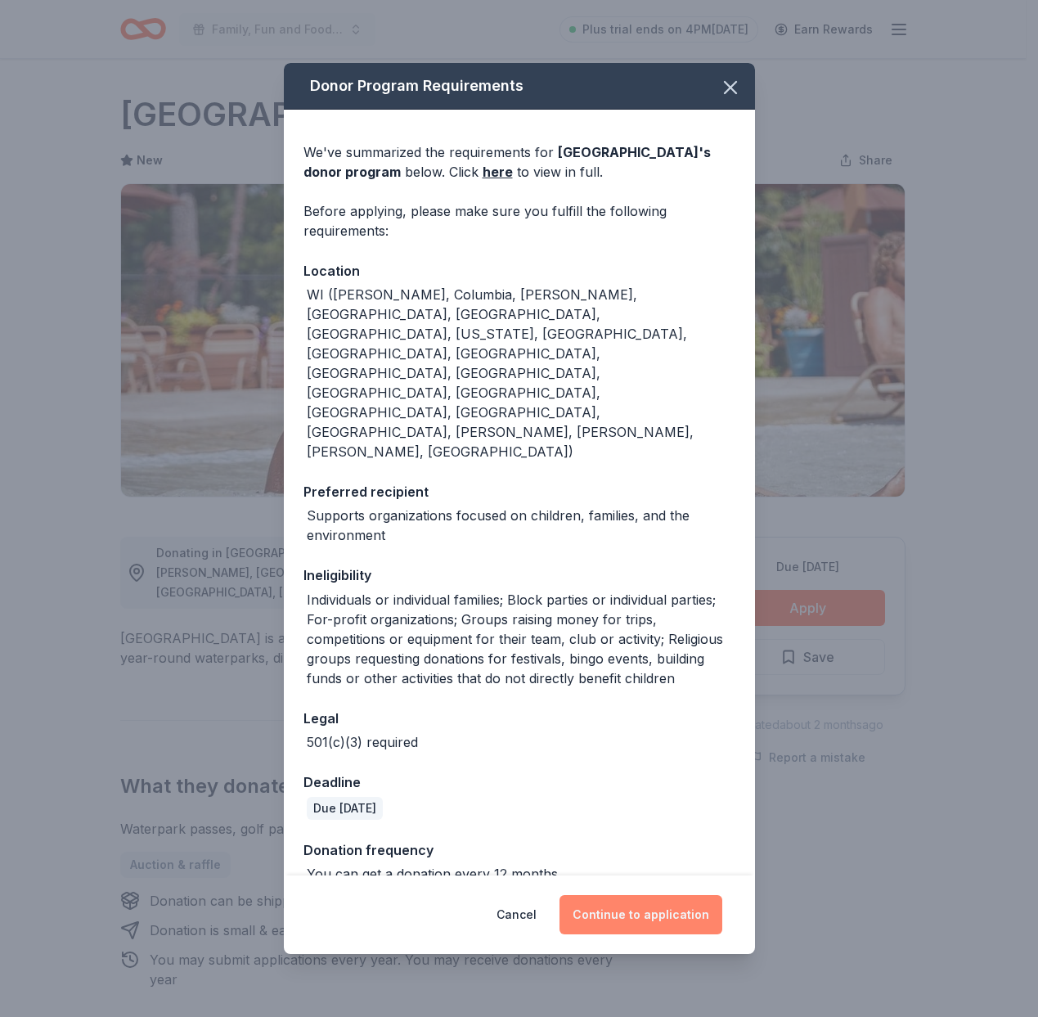
click at [622, 903] on button "Continue to application" at bounding box center [641, 914] width 163 height 39
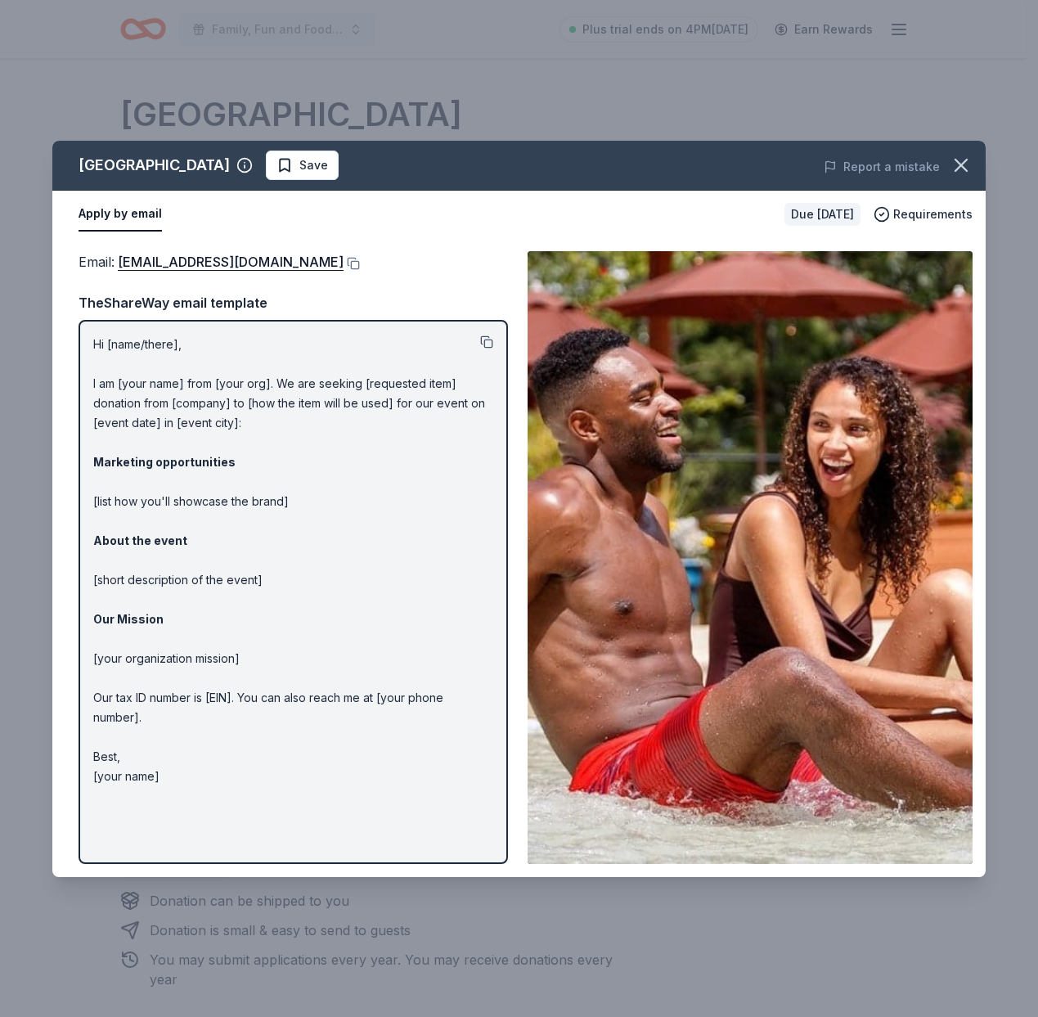
click at [489, 341] on button at bounding box center [486, 342] width 13 height 13
click at [344, 263] on button at bounding box center [352, 263] width 16 height 13
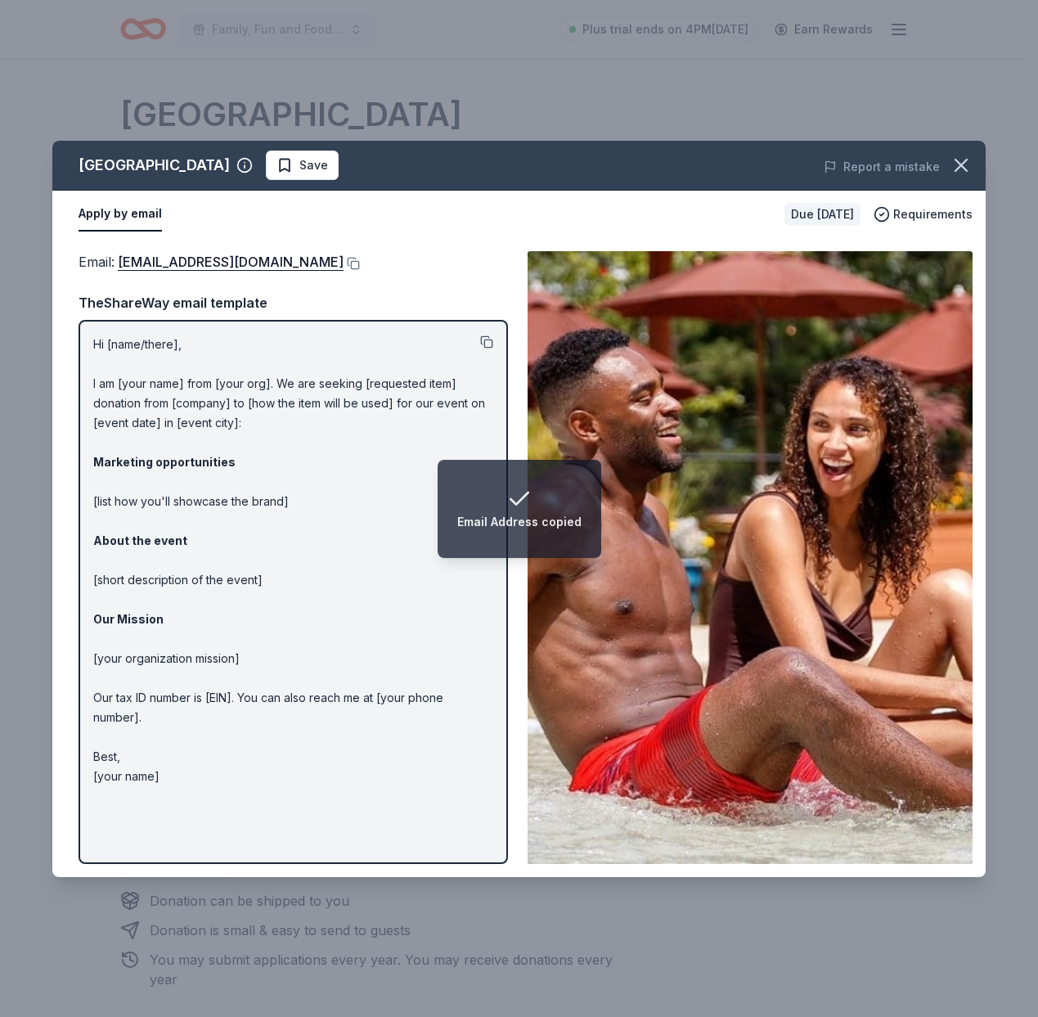
click at [486, 338] on button at bounding box center [486, 342] width 13 height 13
click at [277, 163] on span "Save" at bounding box center [303, 165] width 52 height 20
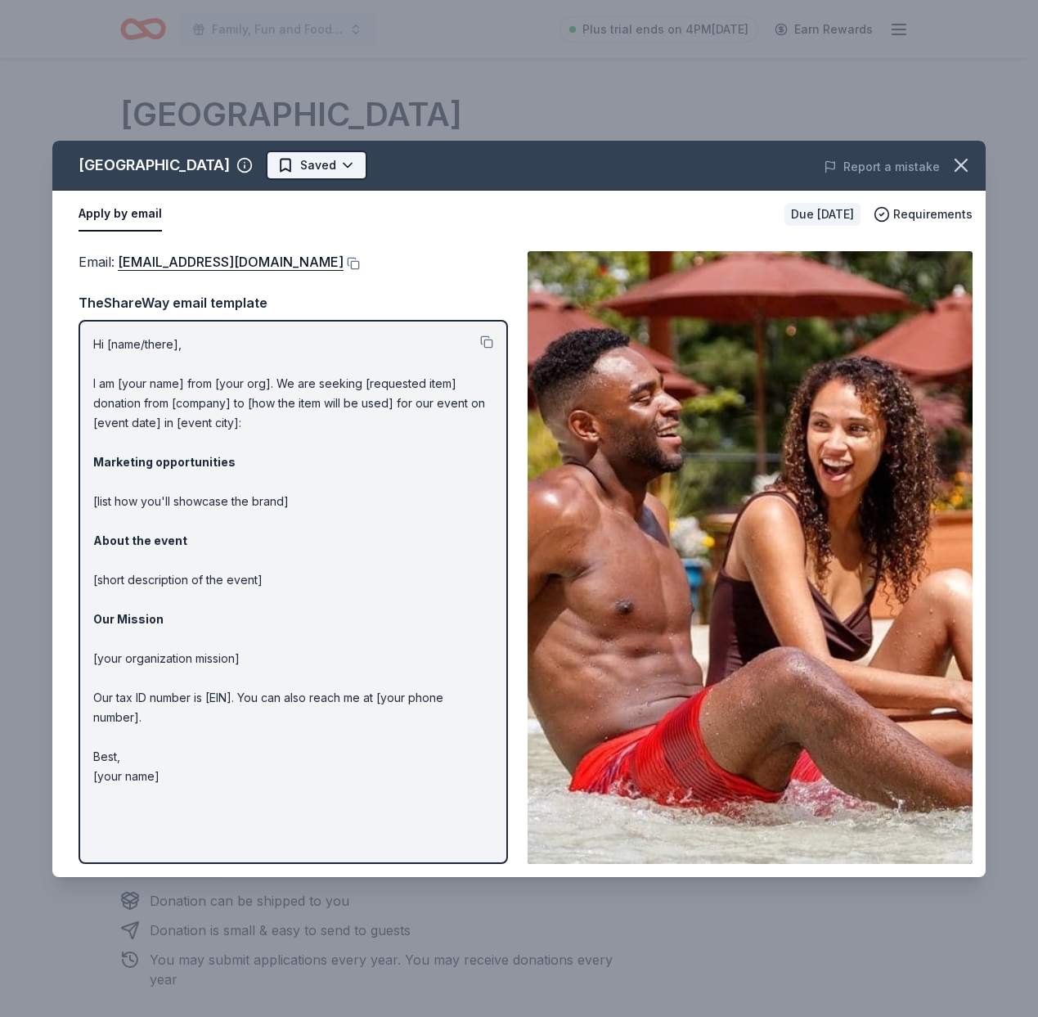
click at [286, 161] on html "Family, Fun and Food Trucks Plus trial ends on 4PM, 10/20 Earn Rewards Due in 1…" at bounding box center [519, 508] width 1038 height 1017
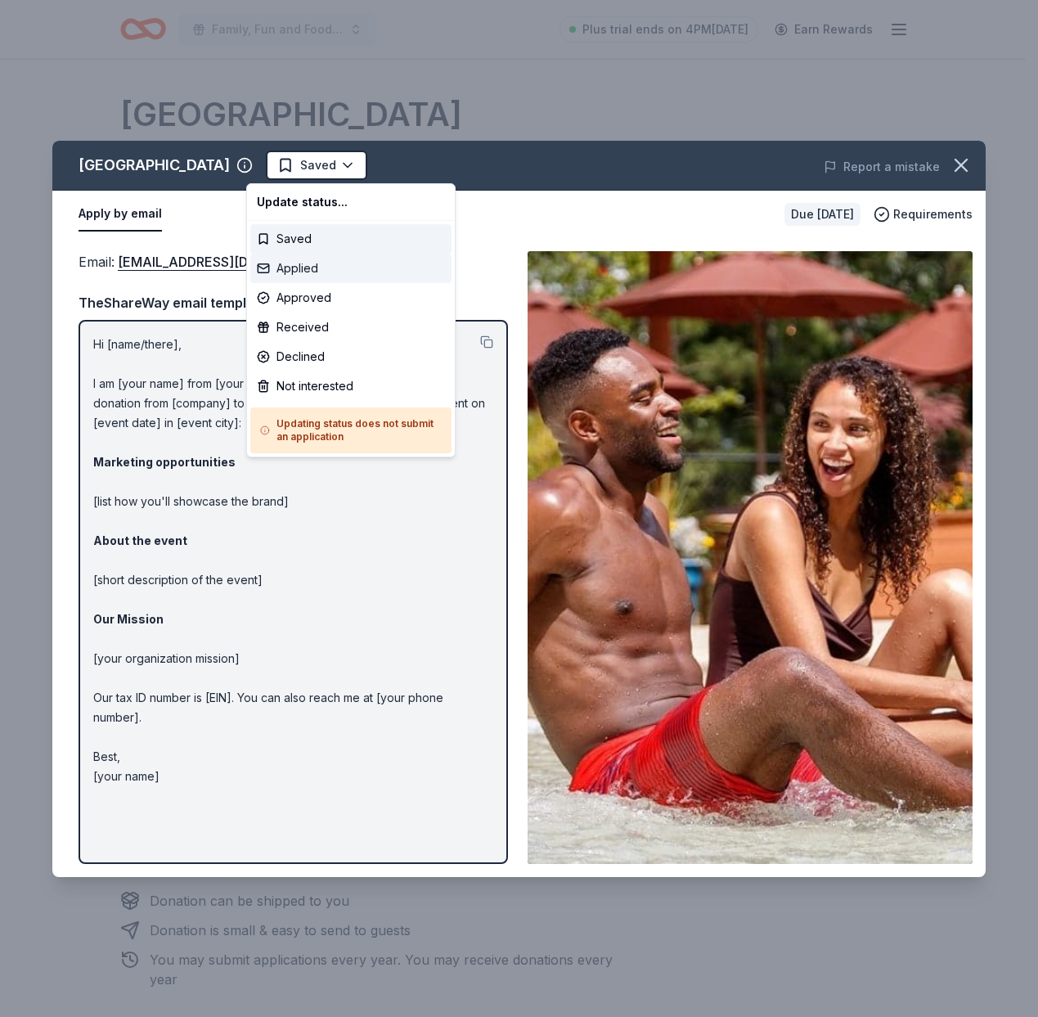
click at [313, 269] on div "Applied" at bounding box center [350, 268] width 201 height 29
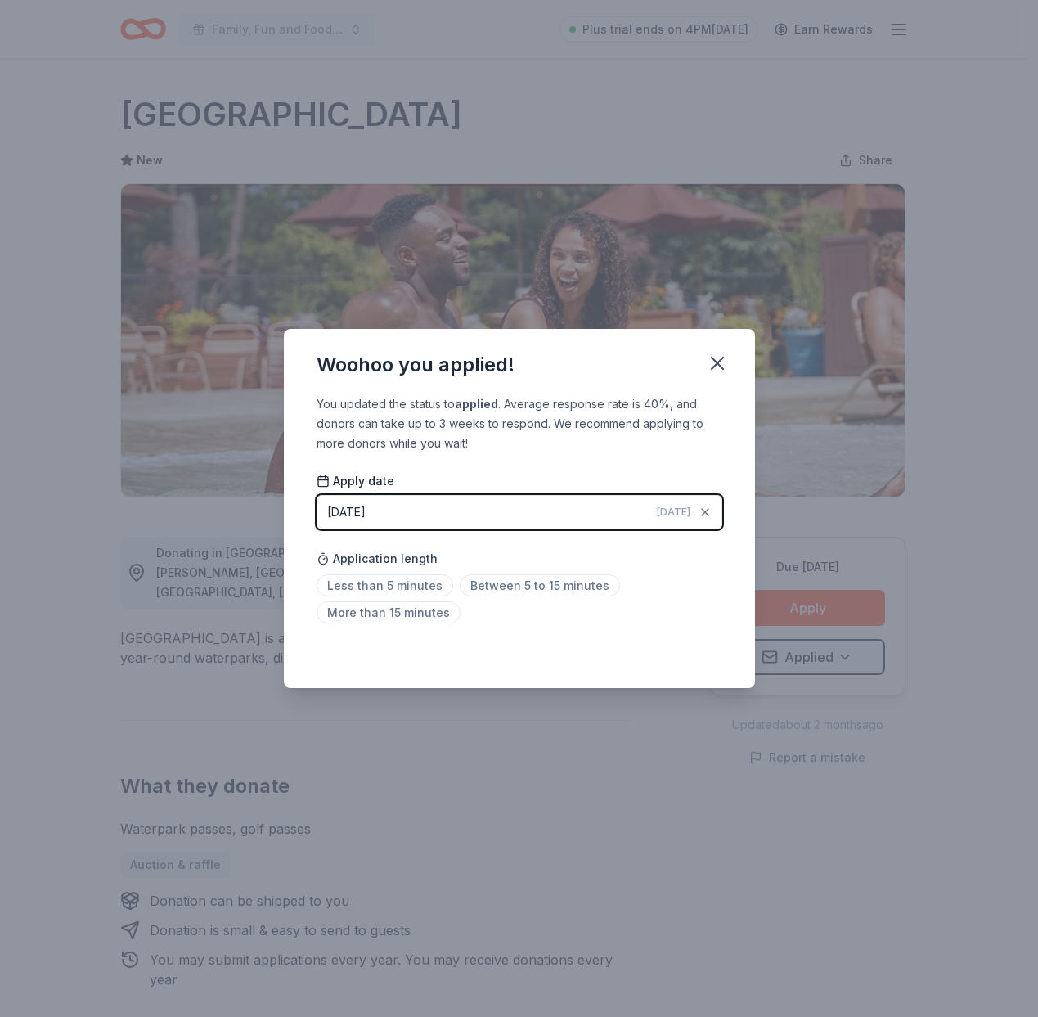
drag, startPoint x: 710, startPoint y: 363, endPoint x: 572, endPoint y: 270, distance: 165.7
click at [710, 363] on icon "button" at bounding box center [717, 363] width 23 height 23
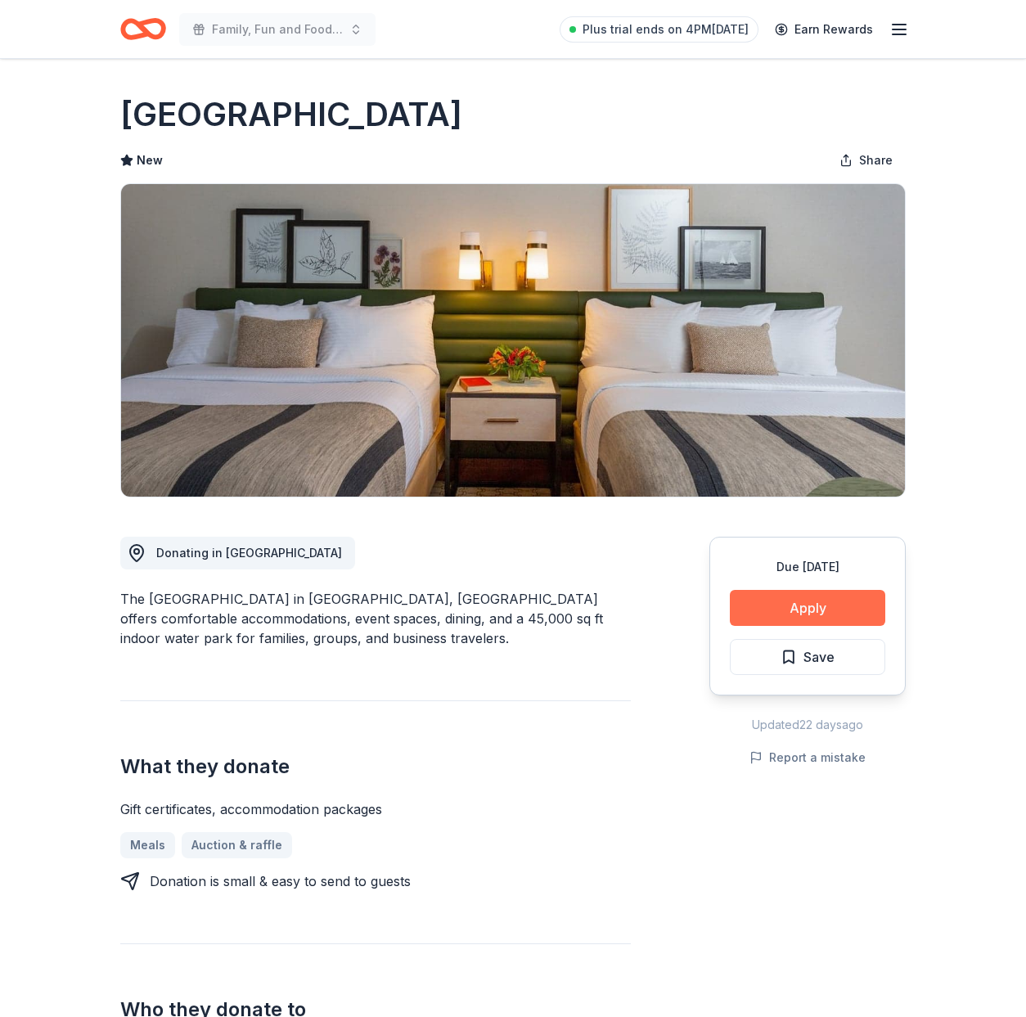
click at [773, 603] on button "Apply" at bounding box center [807, 608] width 155 height 36
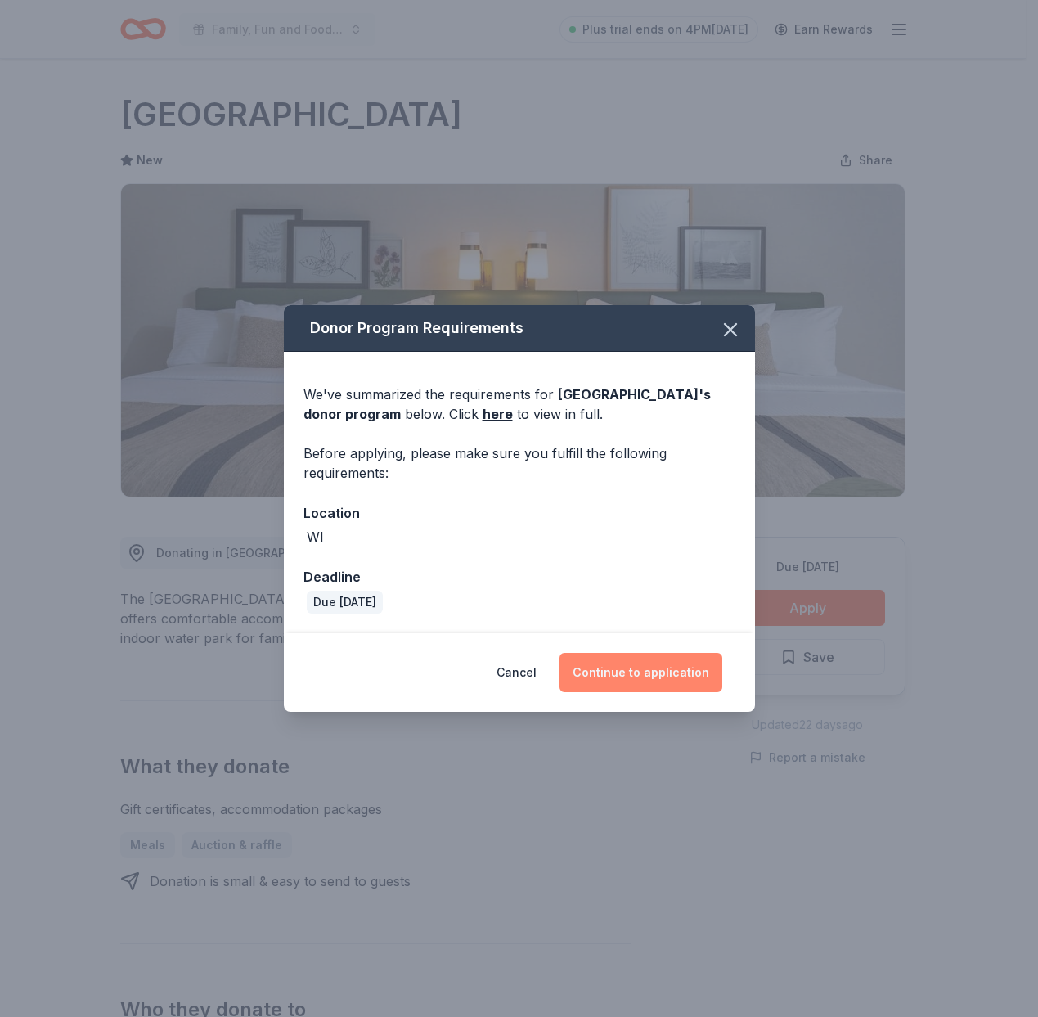
click at [642, 671] on button "Continue to application" at bounding box center [641, 672] width 163 height 39
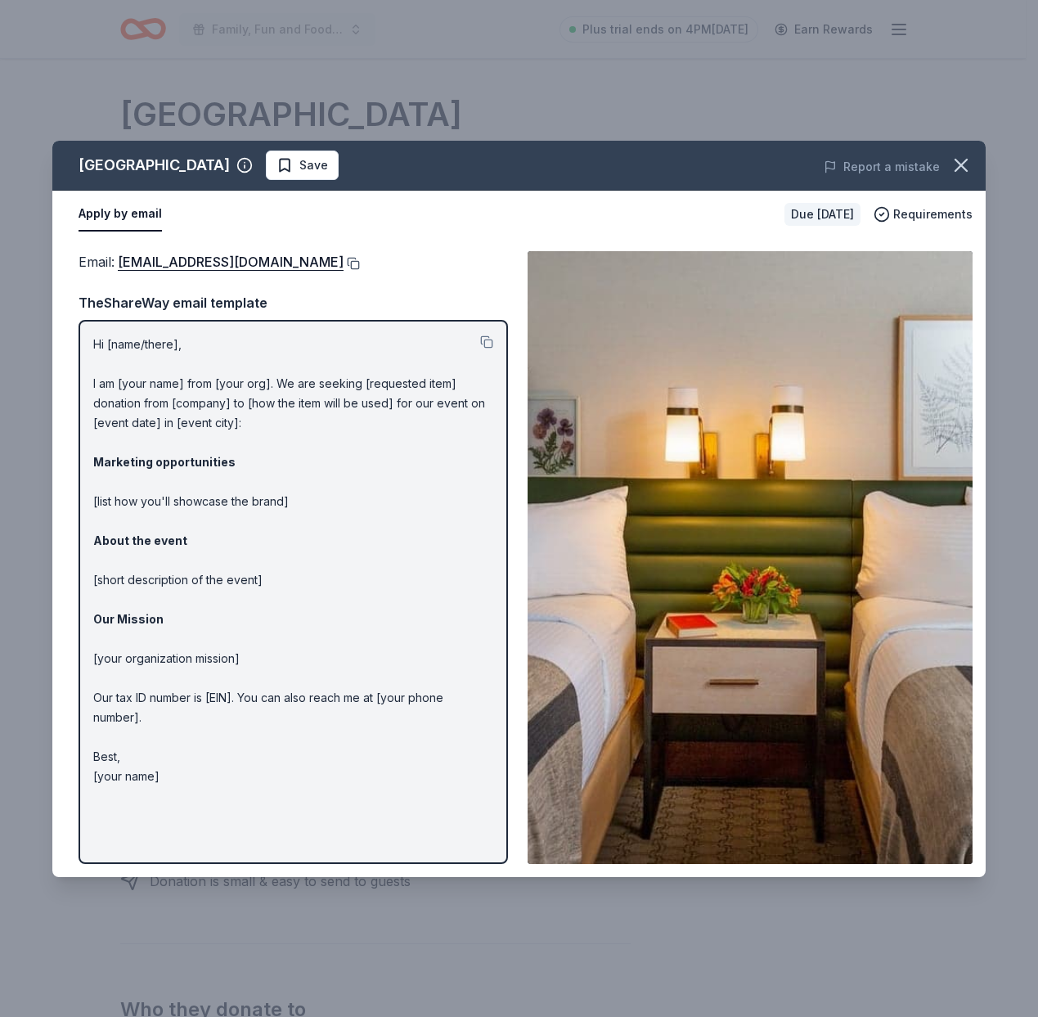
click at [344, 264] on button at bounding box center [352, 263] width 16 height 13
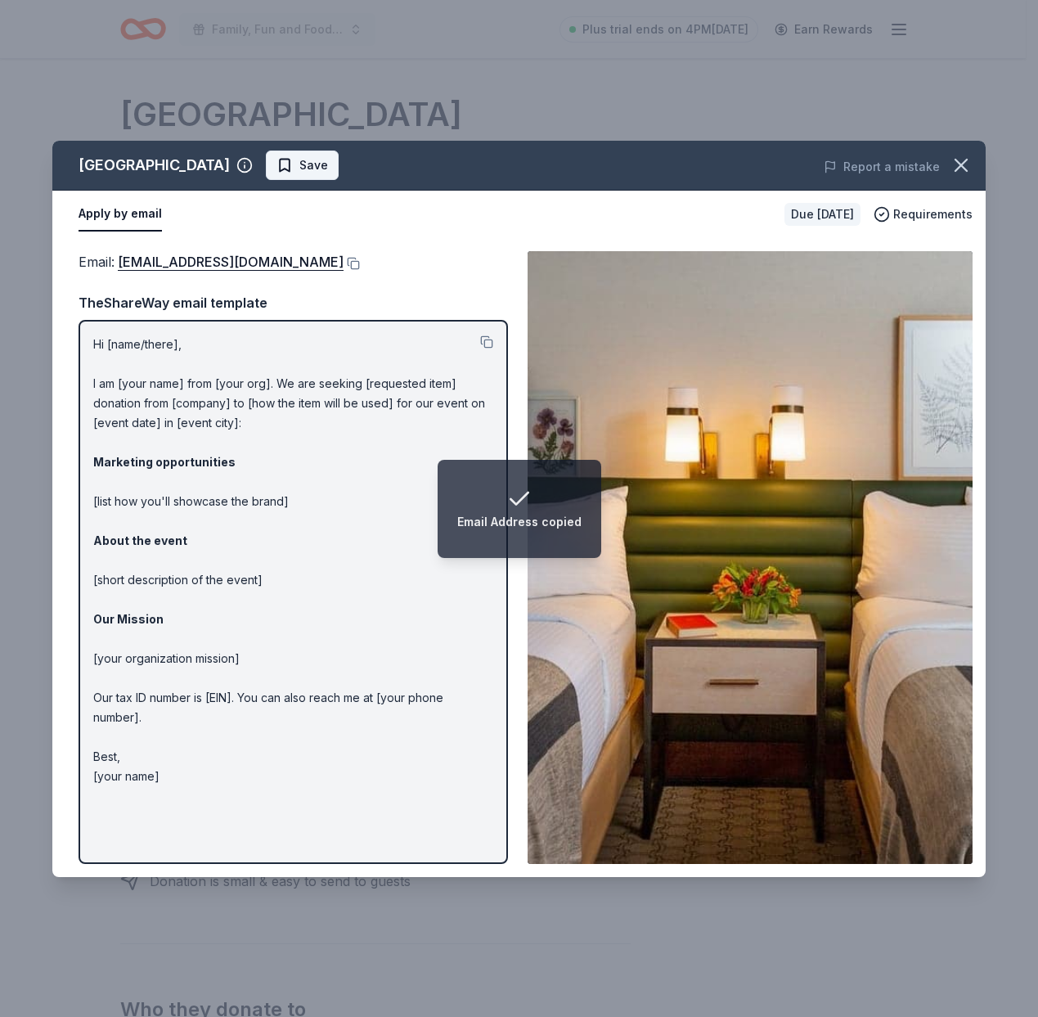
click at [300, 168] on span "Save" at bounding box center [314, 165] width 29 height 20
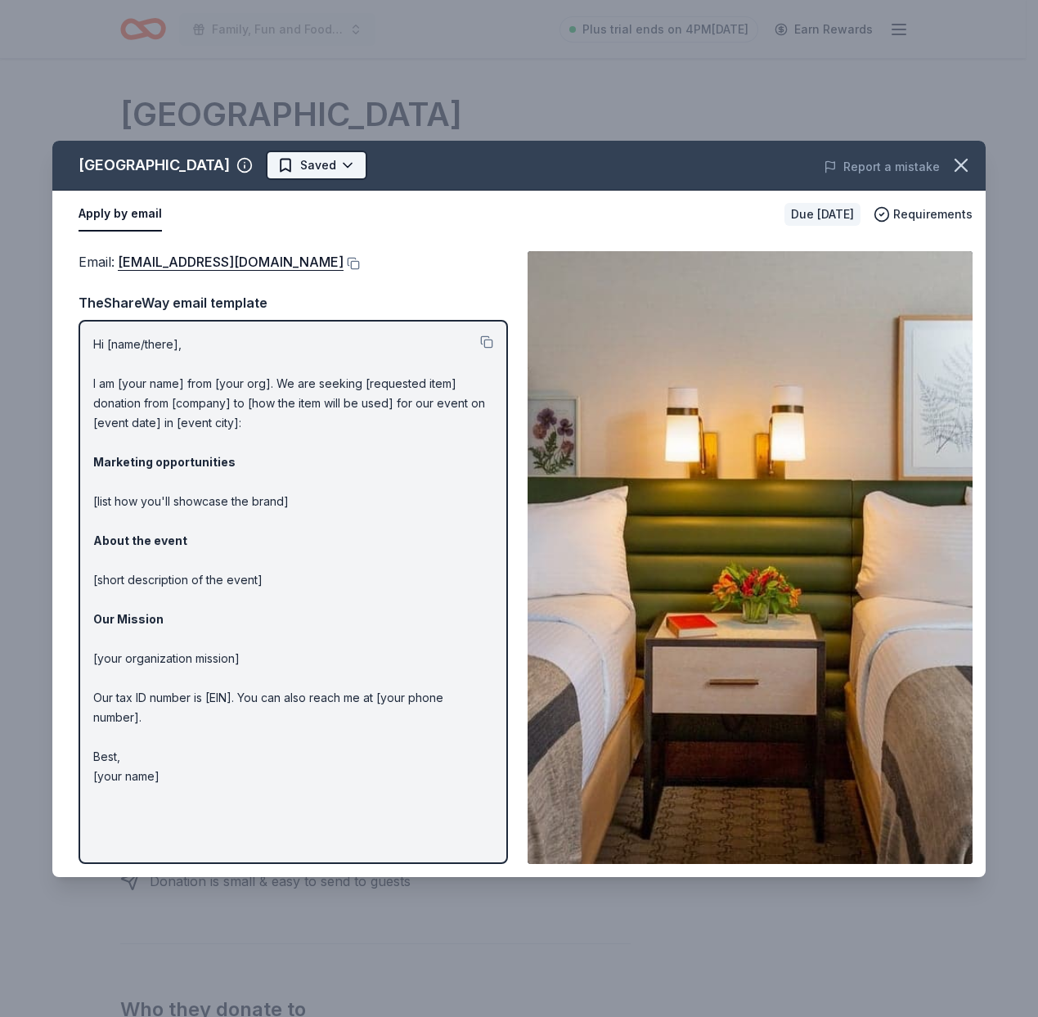
click at [249, 170] on html "Family, Fun and Food Trucks Plus trial ends on 4PM[DATE] Earn Rewards Due [DATE…" at bounding box center [519, 508] width 1038 height 1017
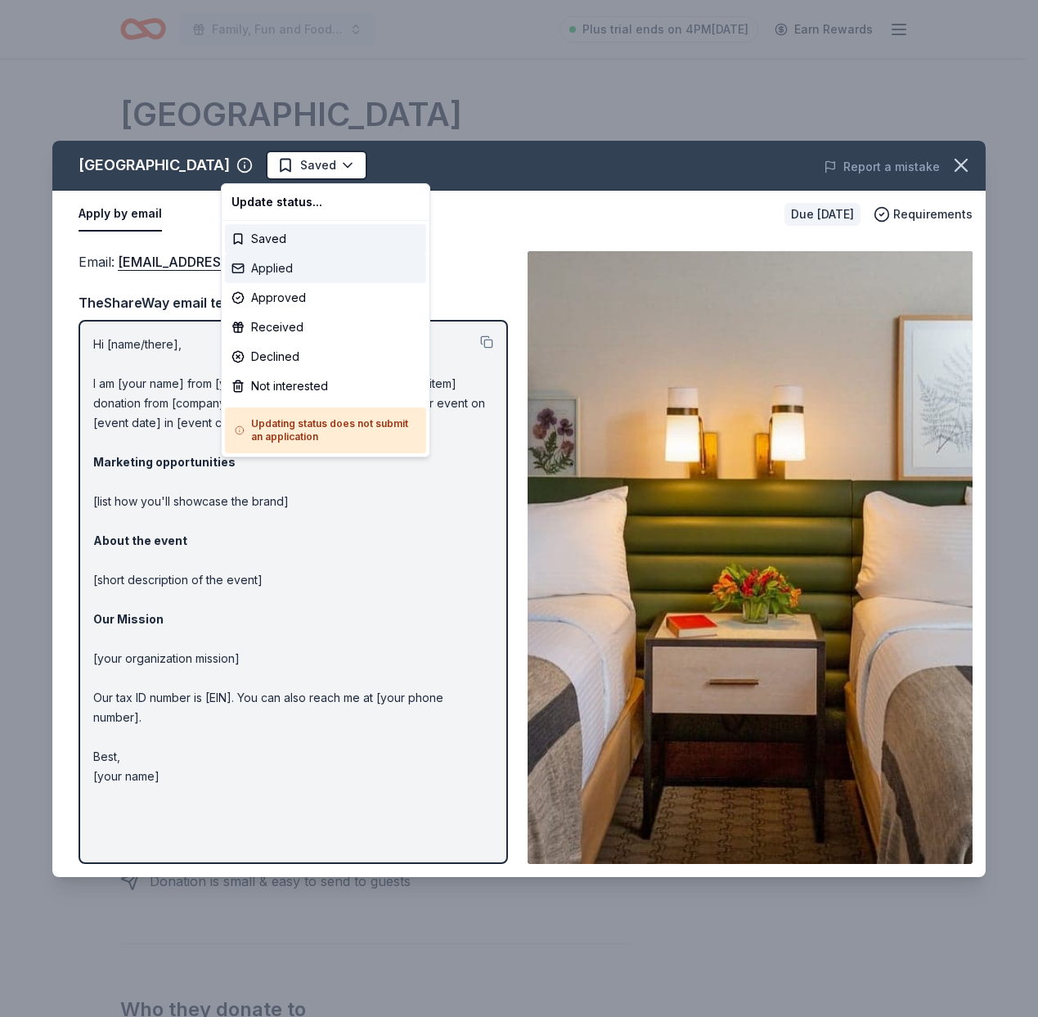
click at [250, 270] on div "Applied" at bounding box center [325, 268] width 201 height 29
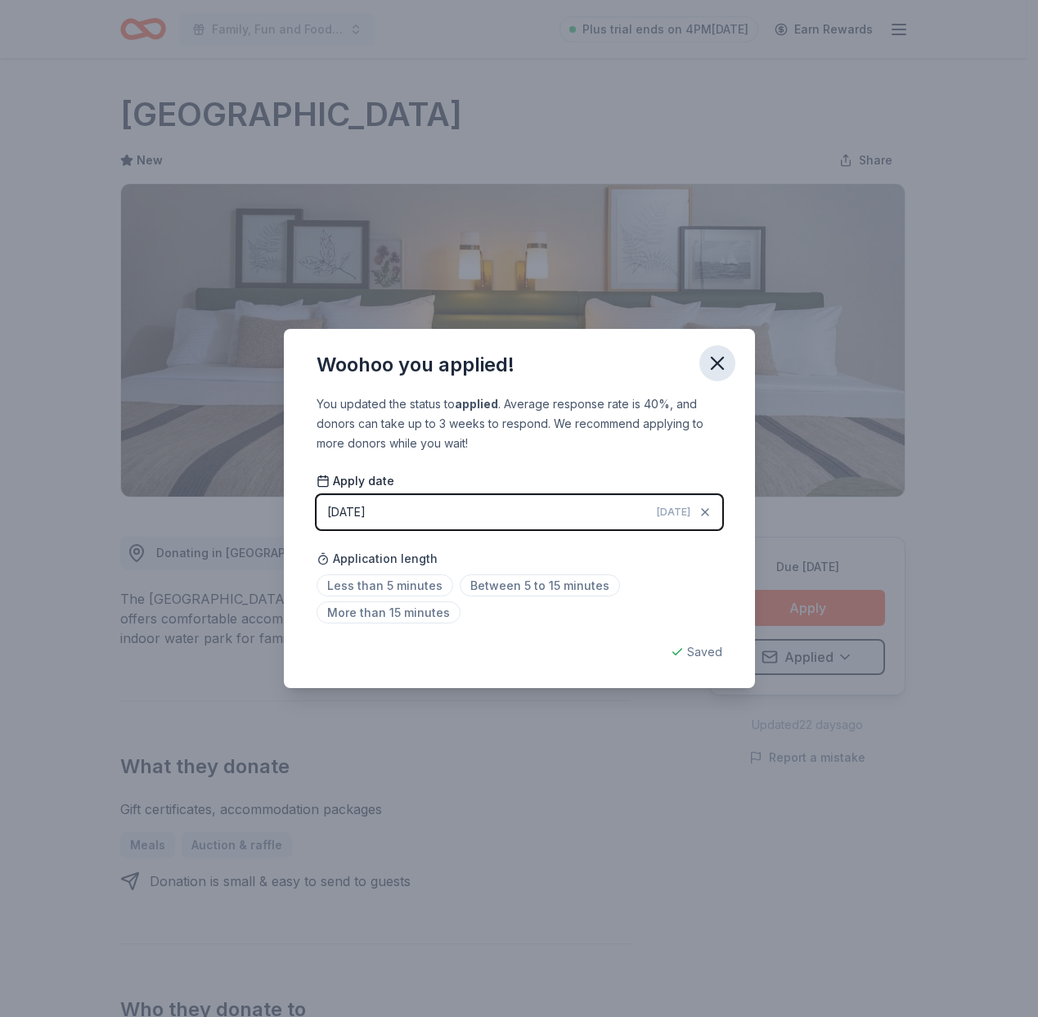
click at [716, 358] on icon "button" at bounding box center [717, 363] width 23 height 23
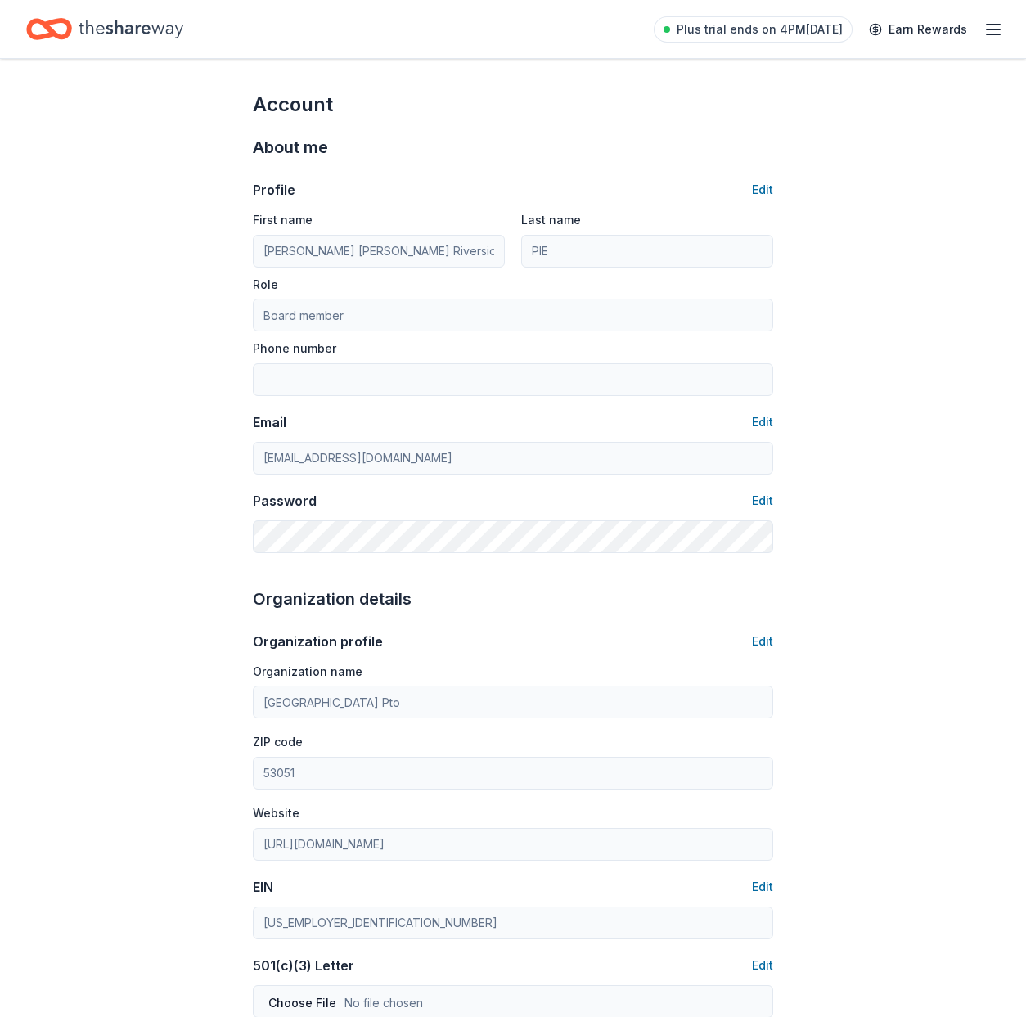
scroll to position [120, 0]
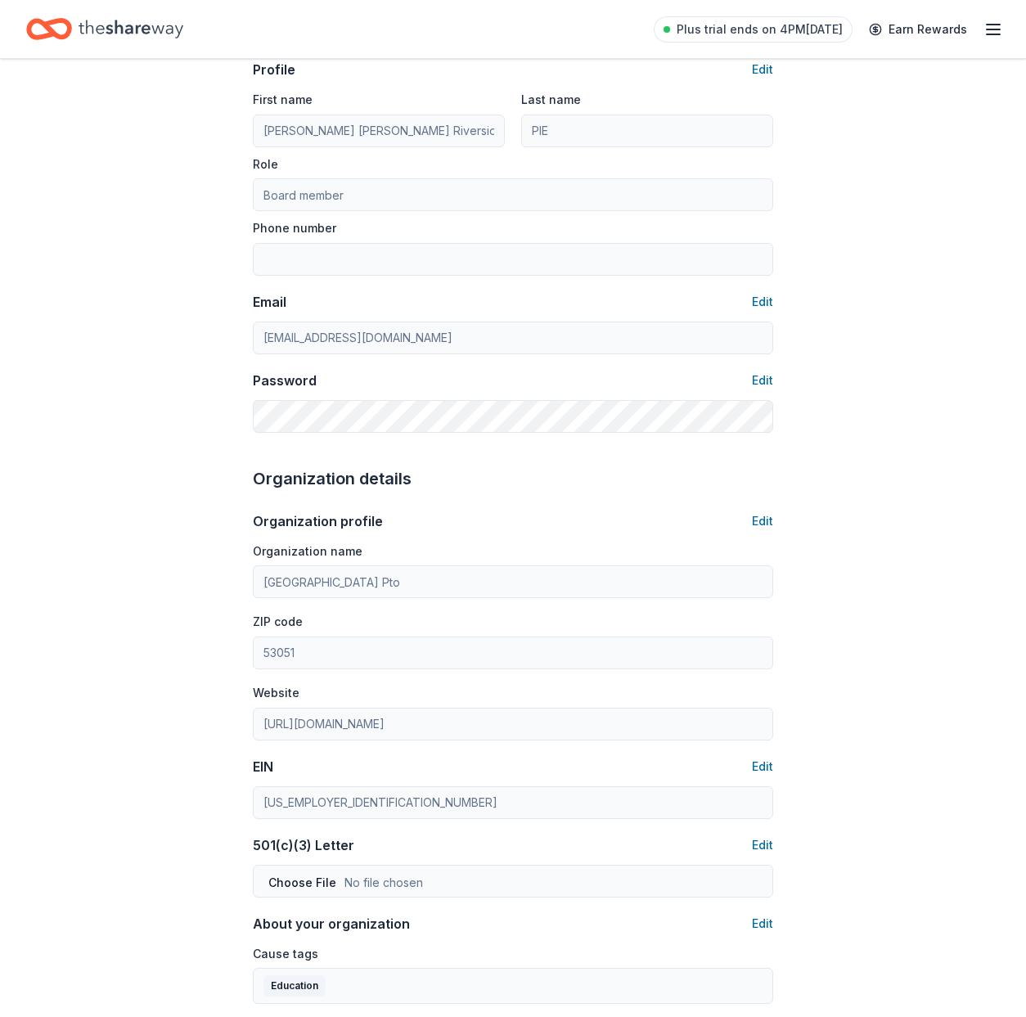
click at [246, 802] on div "Account About me Profile Edit First name [PERSON_NAME] [PERSON_NAME] Riverside …" at bounding box center [513, 670] width 573 height 1462
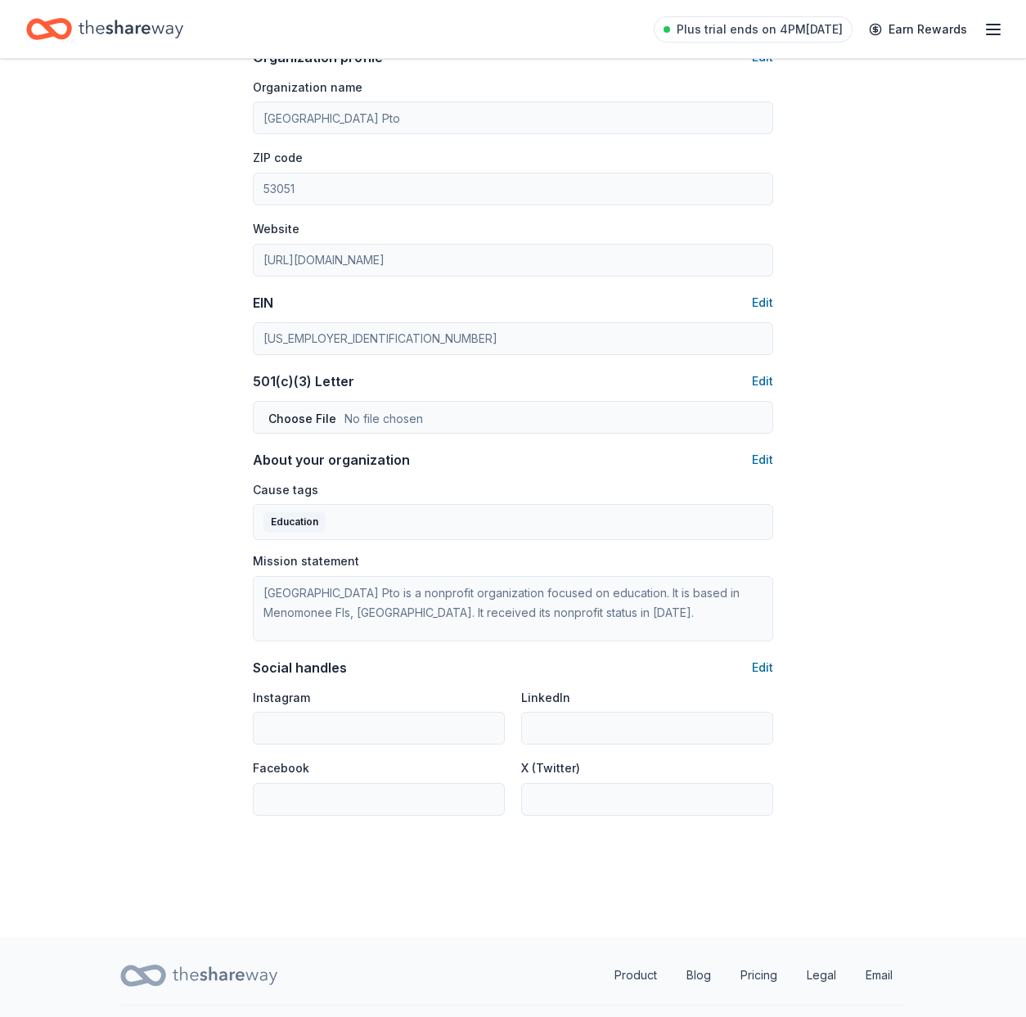
scroll to position [392, 0]
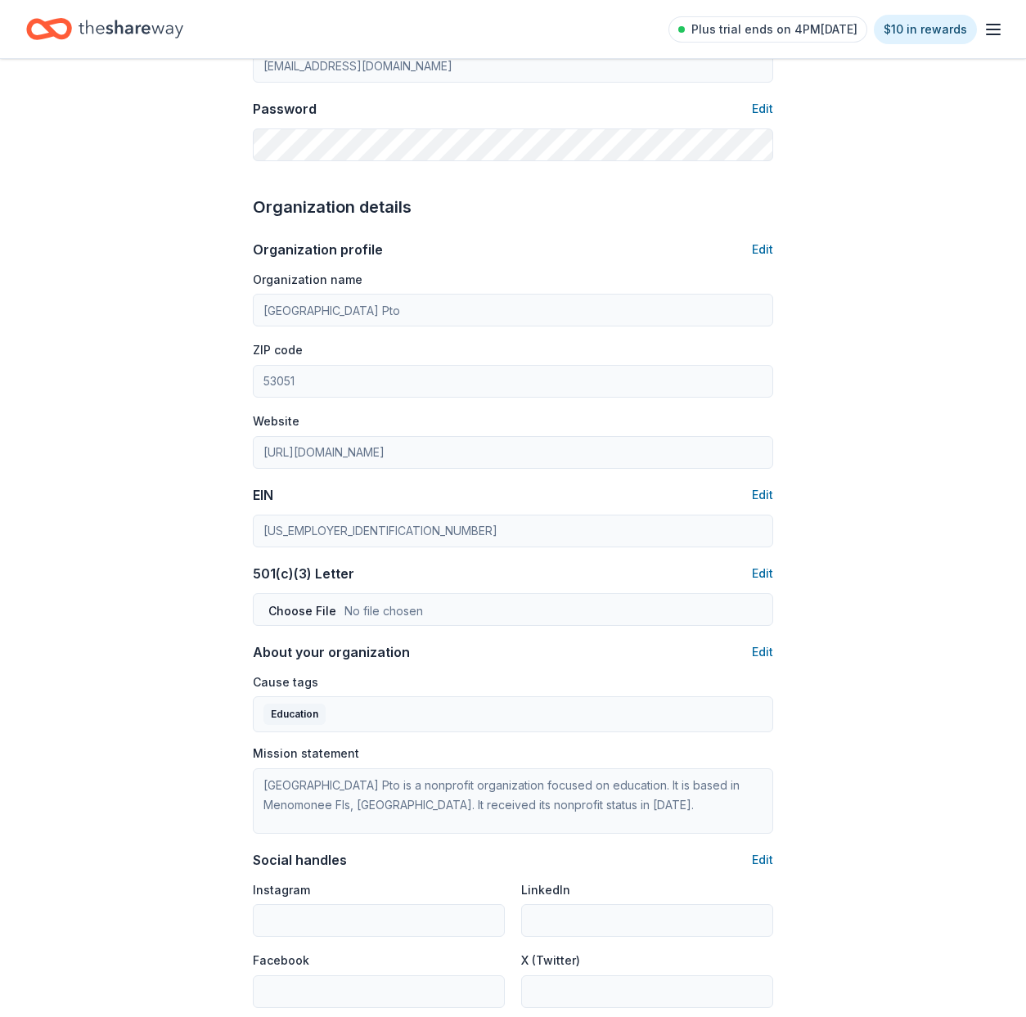
click at [1002, 32] on icon "button" at bounding box center [994, 30] width 20 height 20
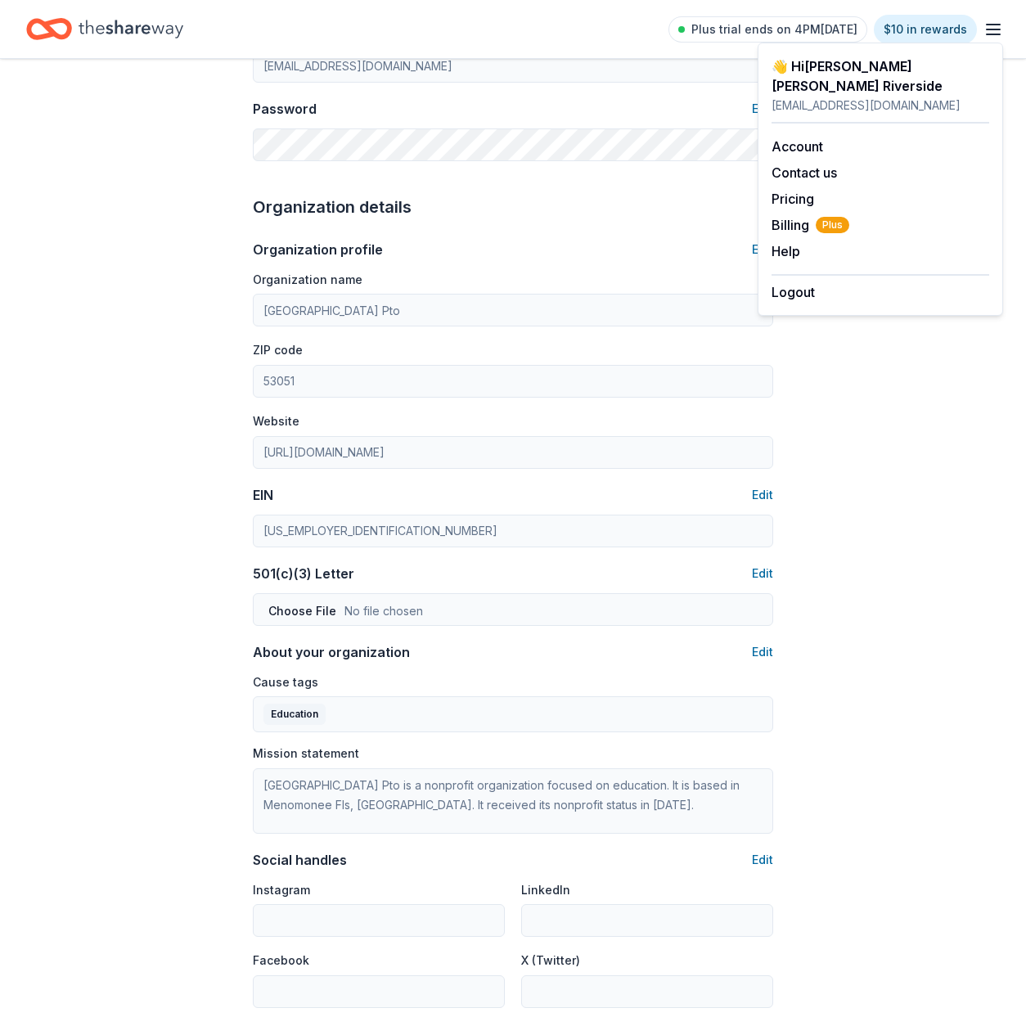
click at [93, 29] on icon "Home" at bounding box center [131, 29] width 105 height 18
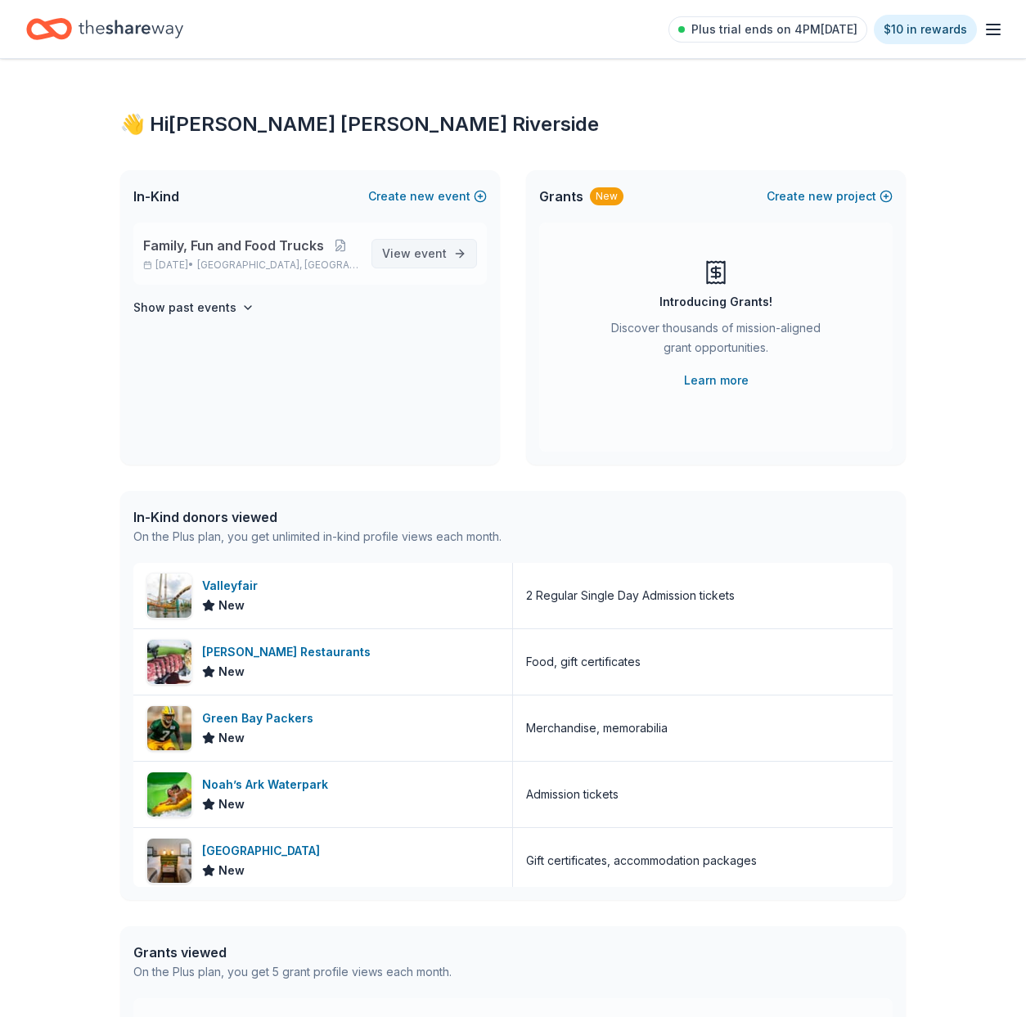
click at [412, 249] on span "View event" at bounding box center [414, 254] width 65 height 20
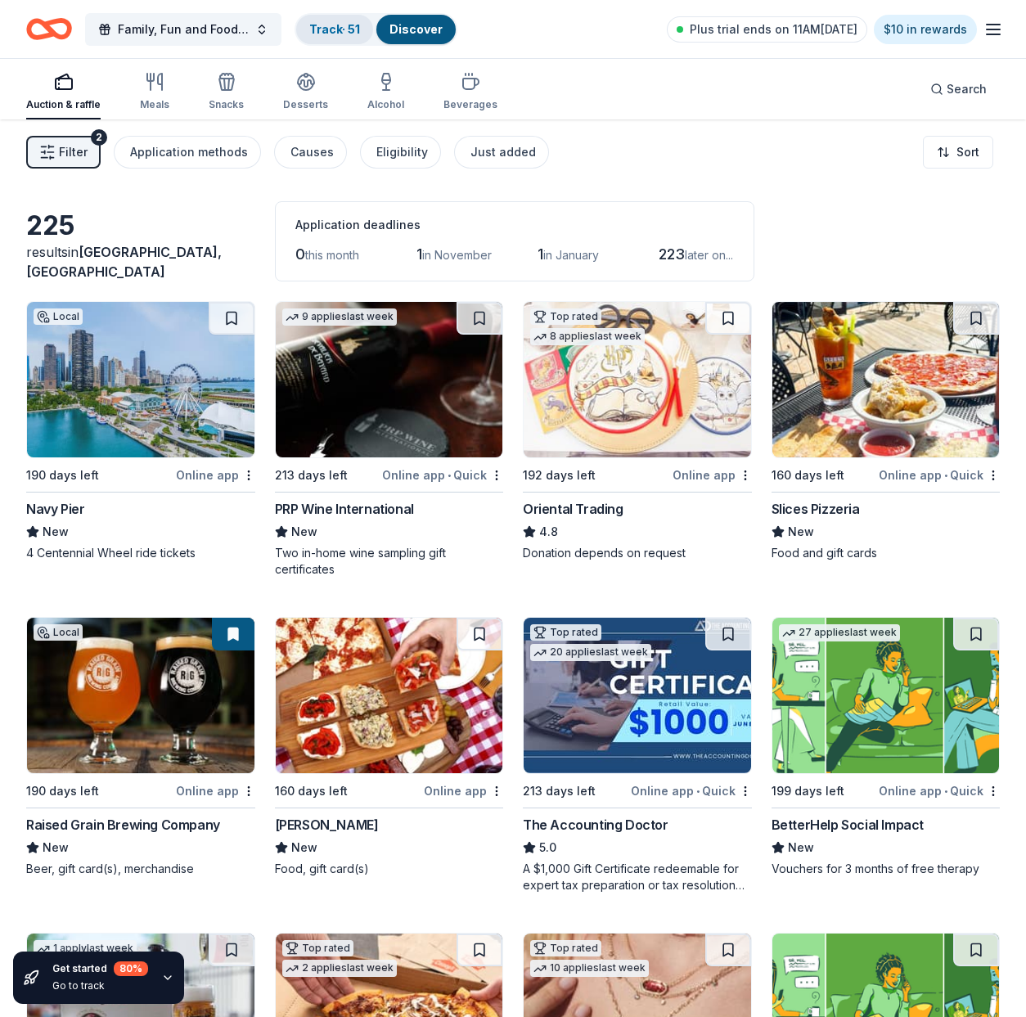
click at [343, 31] on link "Track · 51" at bounding box center [334, 29] width 51 height 14
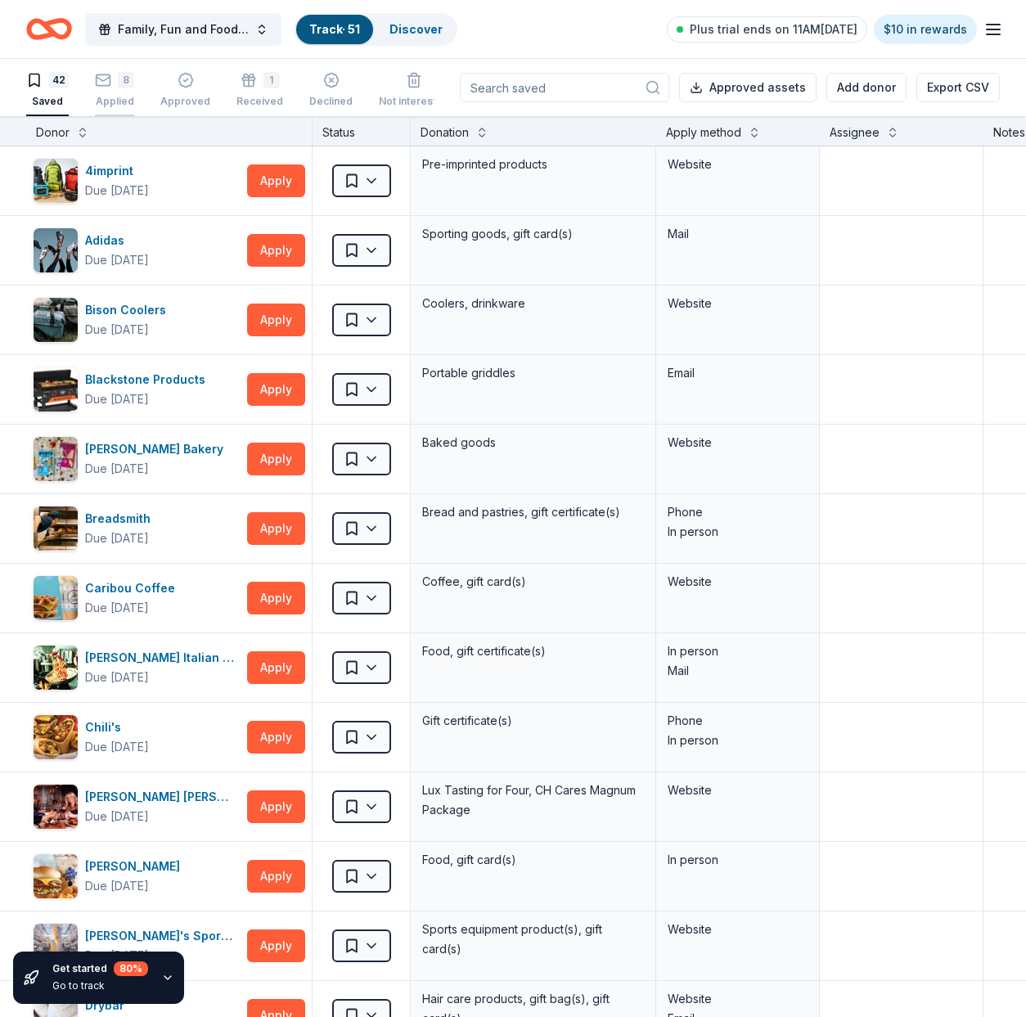
click at [106, 87] on icon "button" at bounding box center [103, 80] width 16 height 16
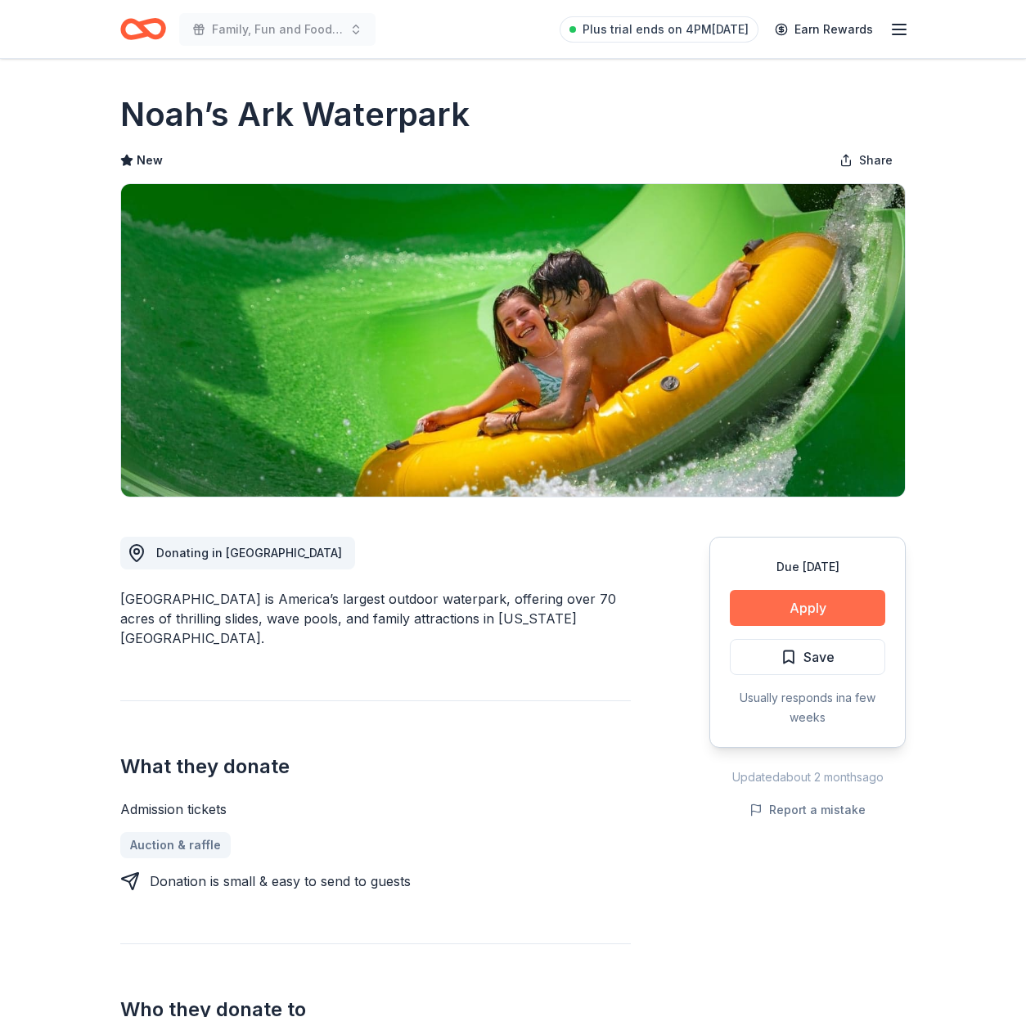
click at [797, 602] on button "Apply" at bounding box center [807, 608] width 155 height 36
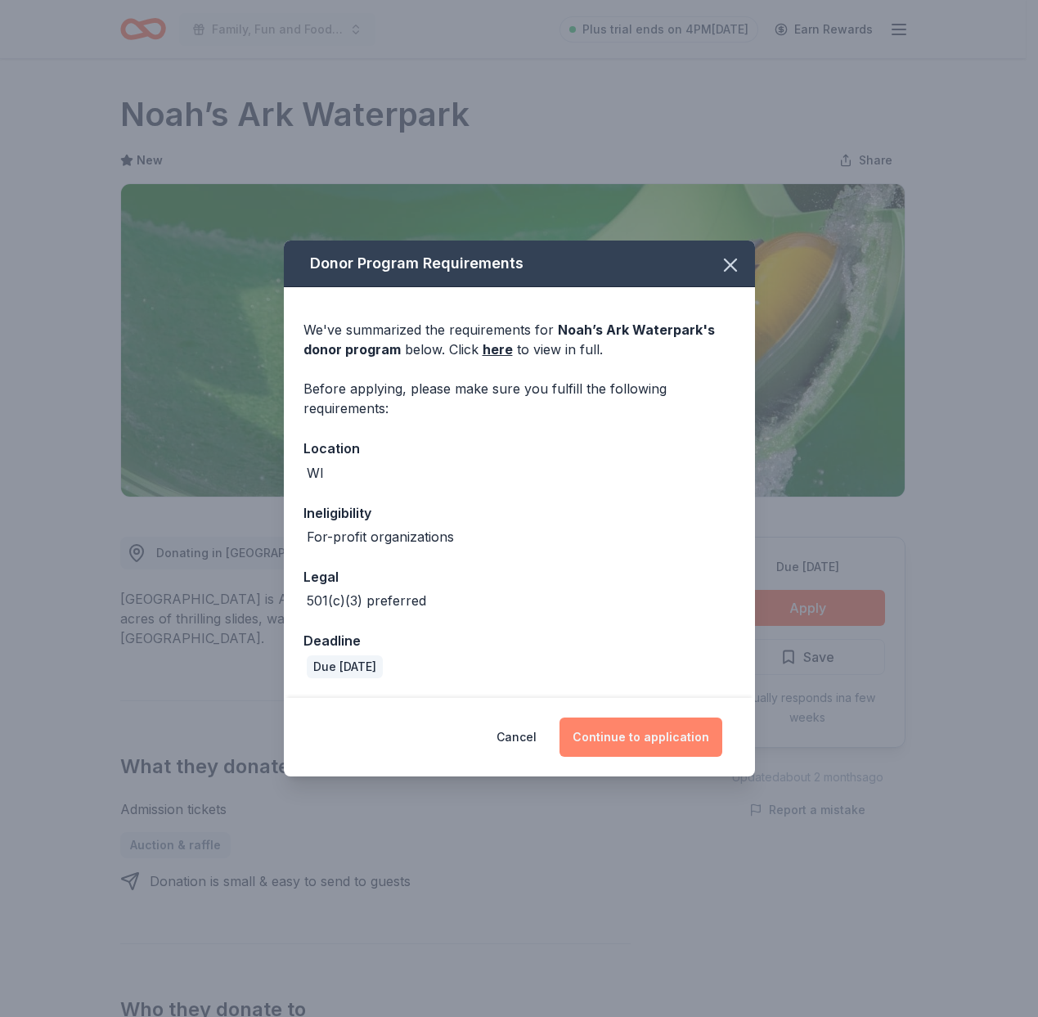
click at [615, 737] on button "Continue to application" at bounding box center [641, 737] width 163 height 39
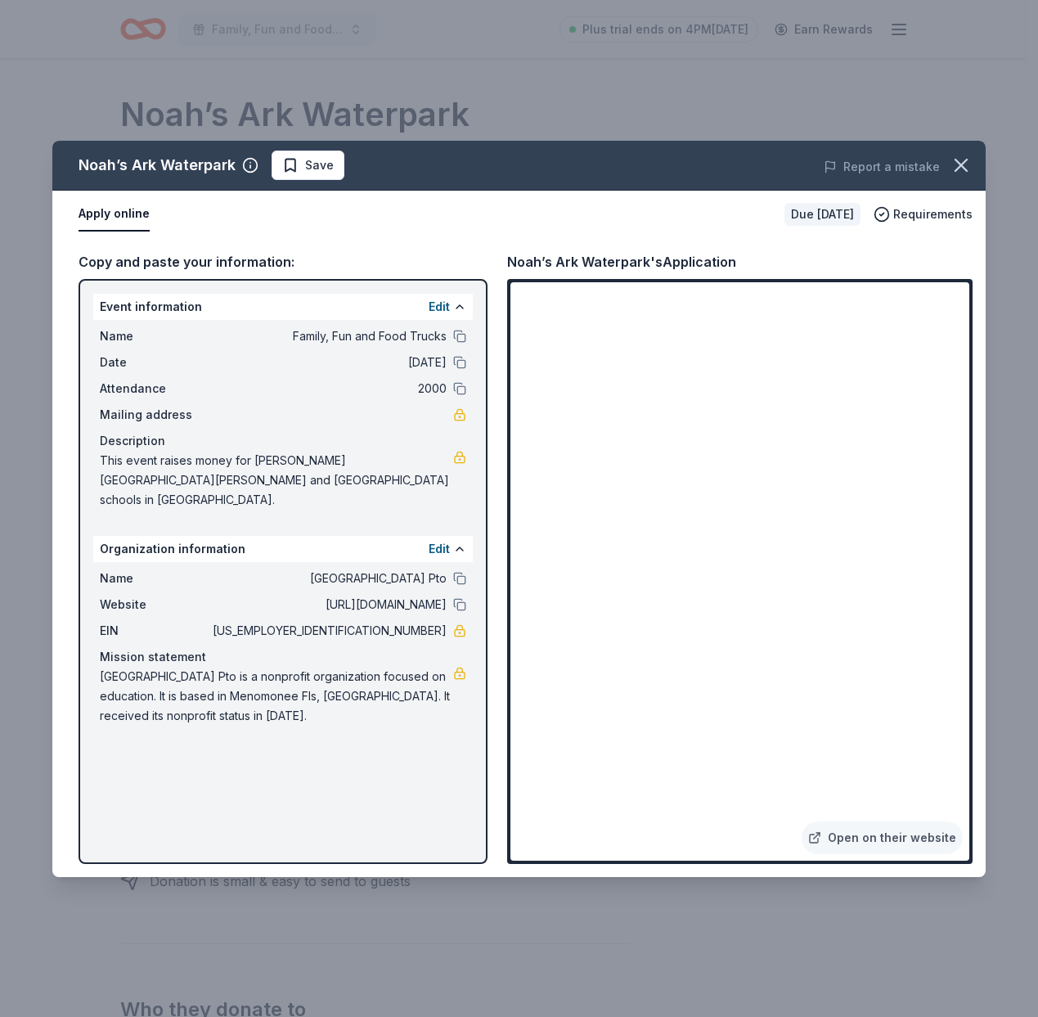
click at [461, 598] on button at bounding box center [459, 604] width 13 height 13
click at [300, 173] on span "Save" at bounding box center [308, 165] width 52 height 20
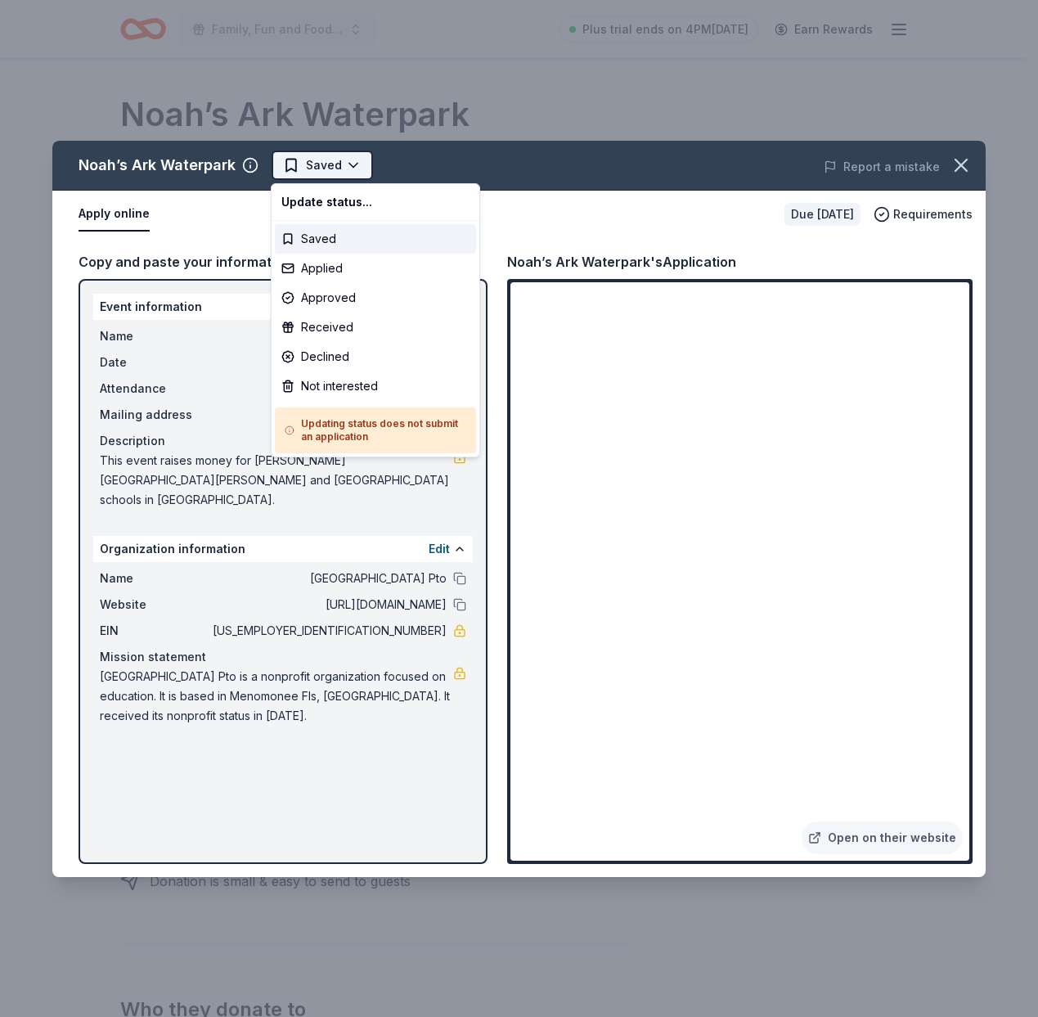
click at [311, 160] on html "Family, Fun and Food Trucks Plus trial ends on 4PM[DATE] Earn Rewards Due [DATE…" at bounding box center [519, 508] width 1038 height 1017
click at [317, 268] on div "Applied" at bounding box center [375, 268] width 201 height 29
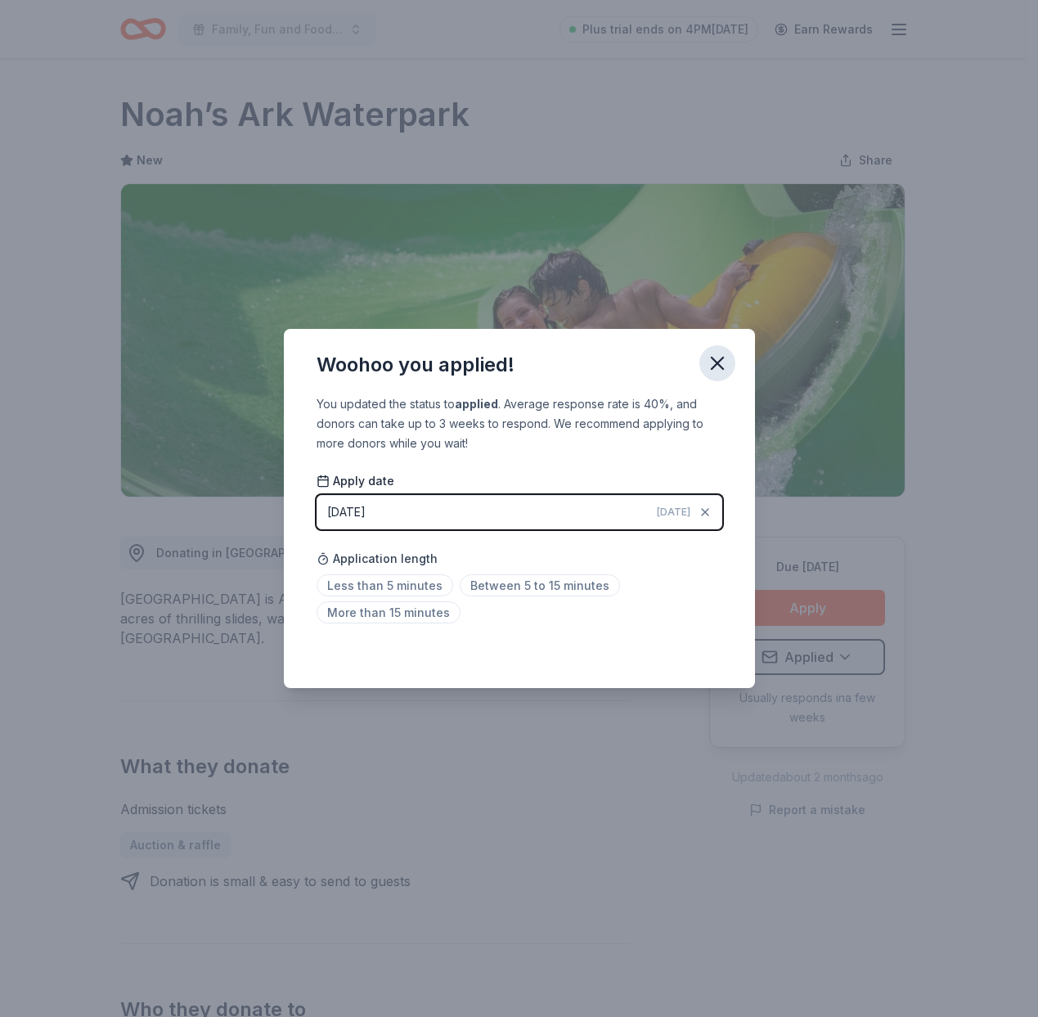
click at [720, 364] on icon "button" at bounding box center [717, 363] width 23 height 23
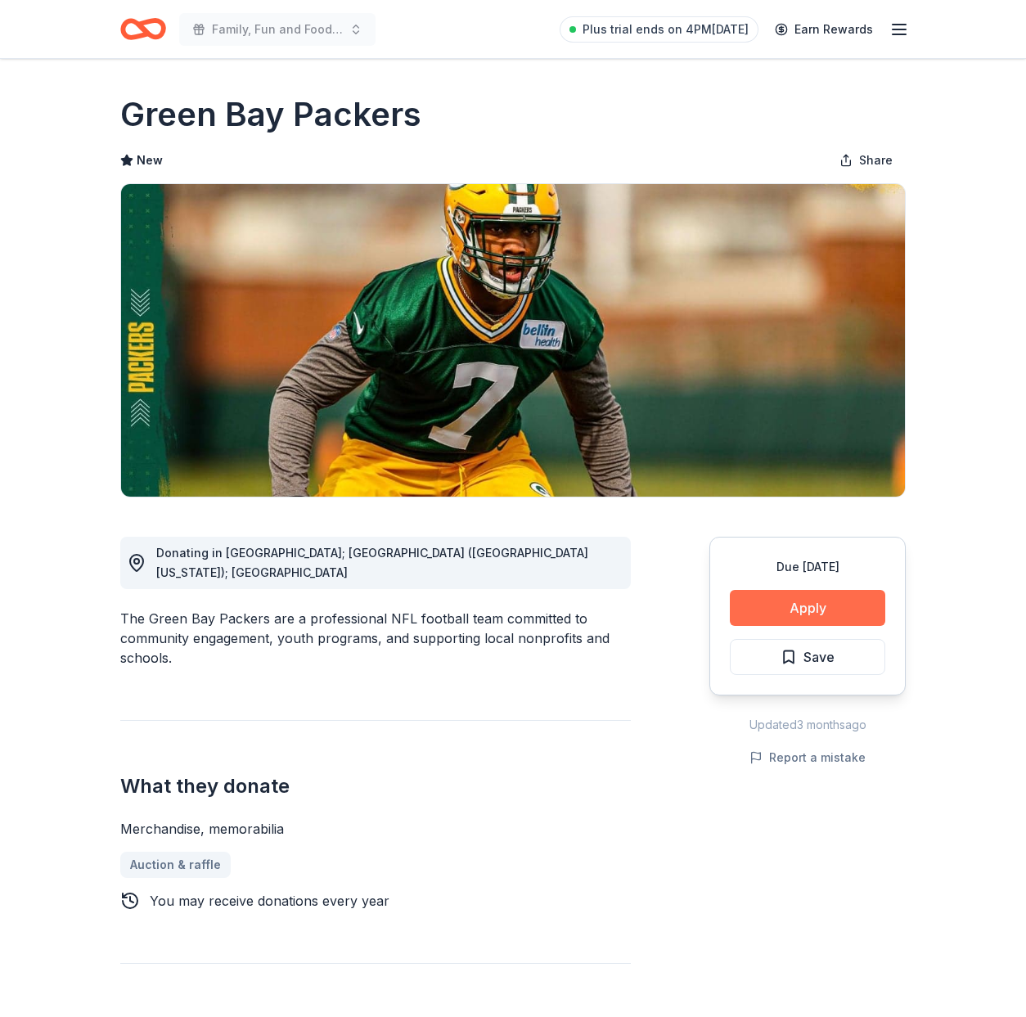
click at [805, 609] on button "Apply" at bounding box center [807, 608] width 155 height 36
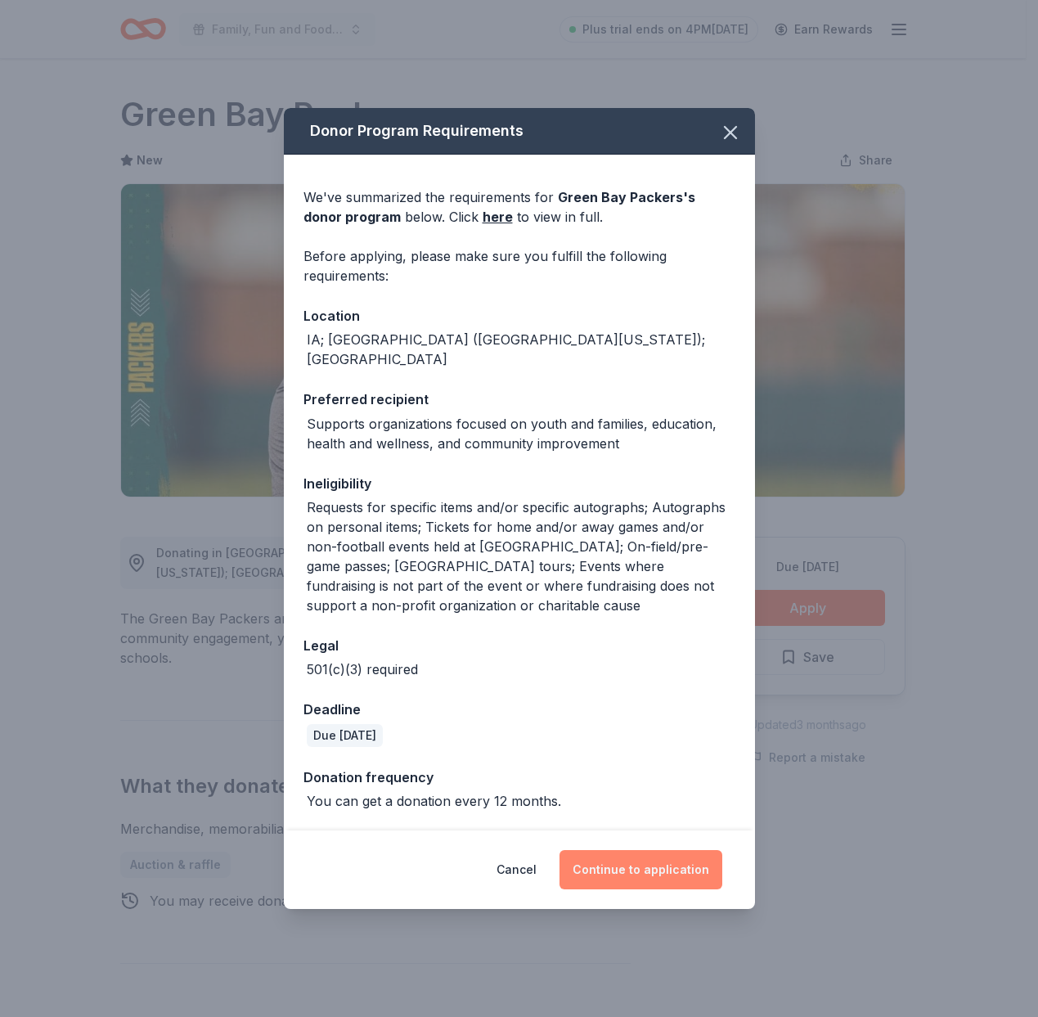
click at [653, 870] on button "Continue to application" at bounding box center [641, 869] width 163 height 39
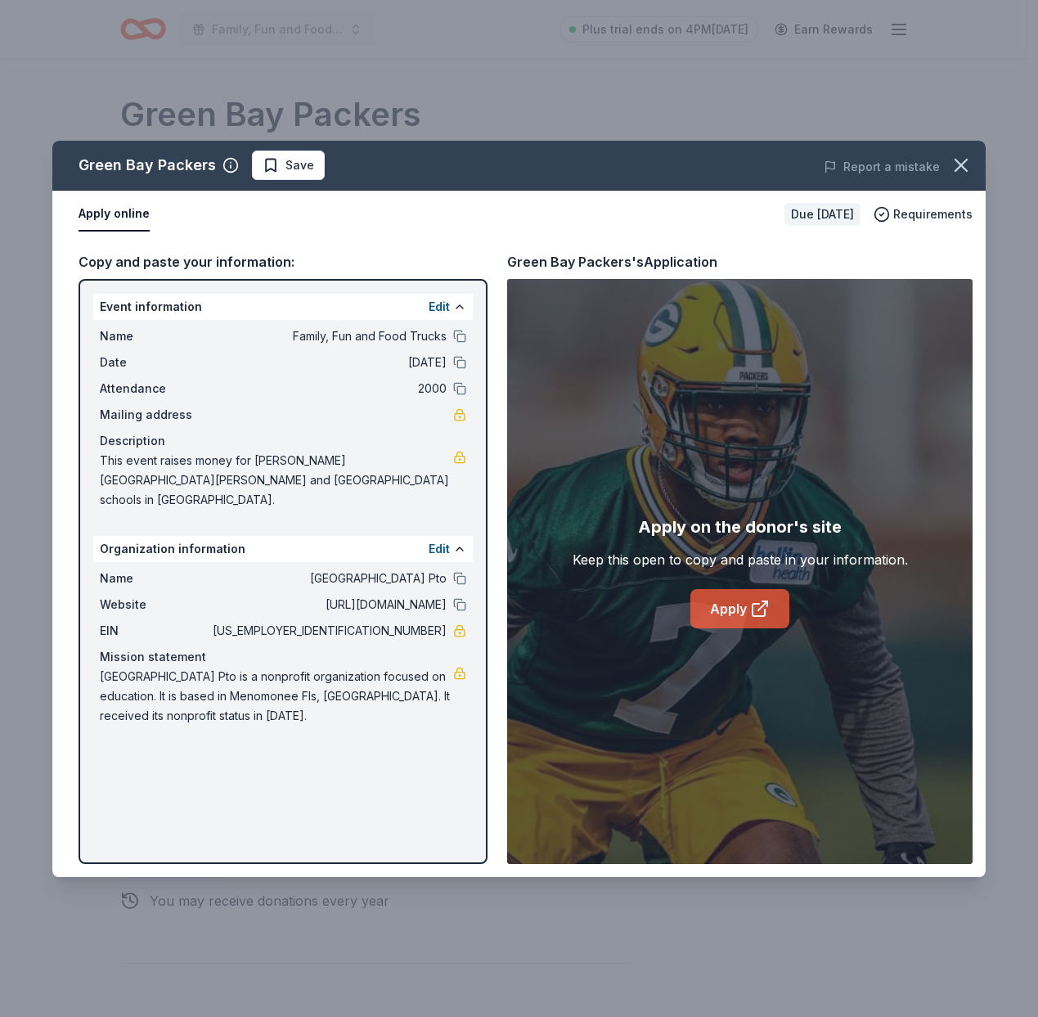
click at [765, 593] on link "Apply" at bounding box center [740, 608] width 99 height 39
click at [273, 167] on span "Save" at bounding box center [289, 165] width 52 height 20
click at [273, 173] on html "Family, Fun and Food Trucks Plus trial ends on 4PM, 10/20 Earn Rewards Due in 1…" at bounding box center [519, 508] width 1038 height 1017
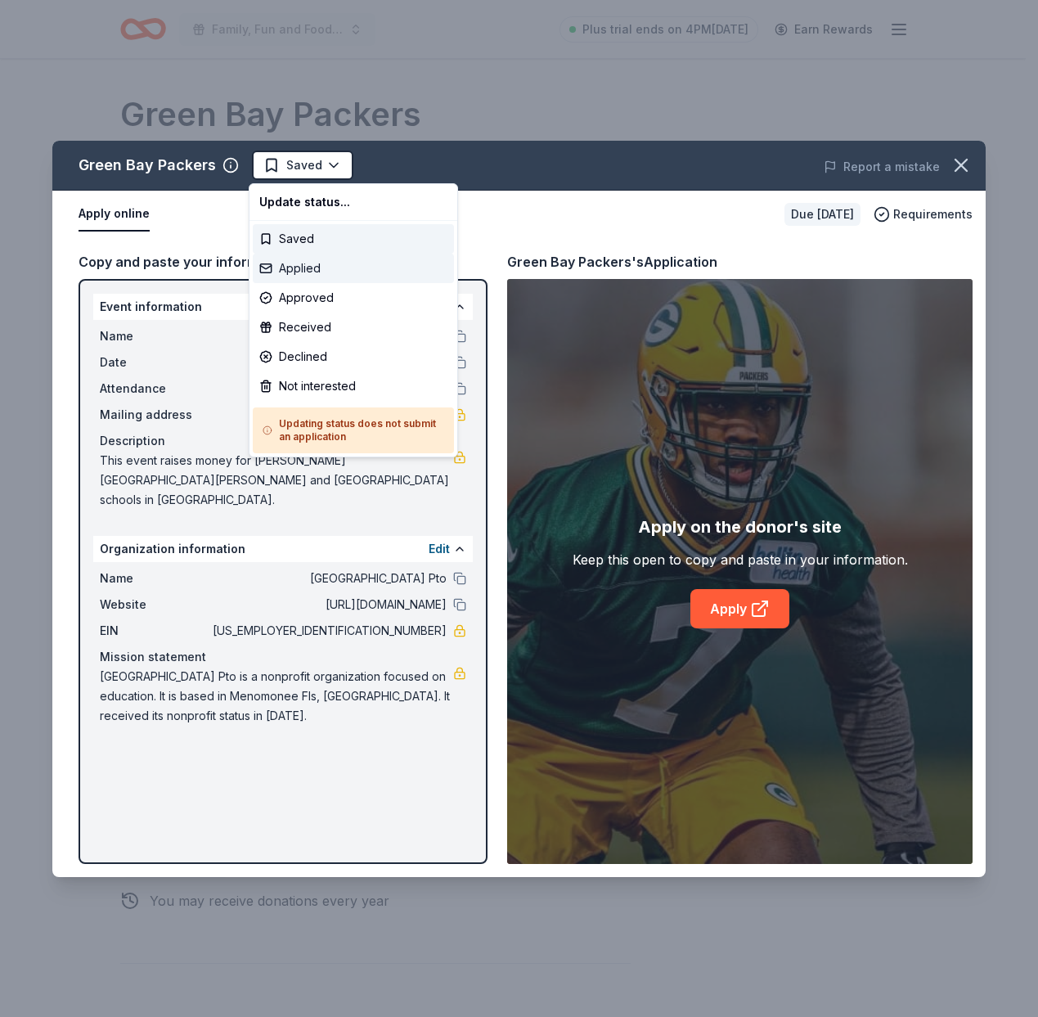
click at [275, 266] on div "Applied" at bounding box center [353, 268] width 201 height 29
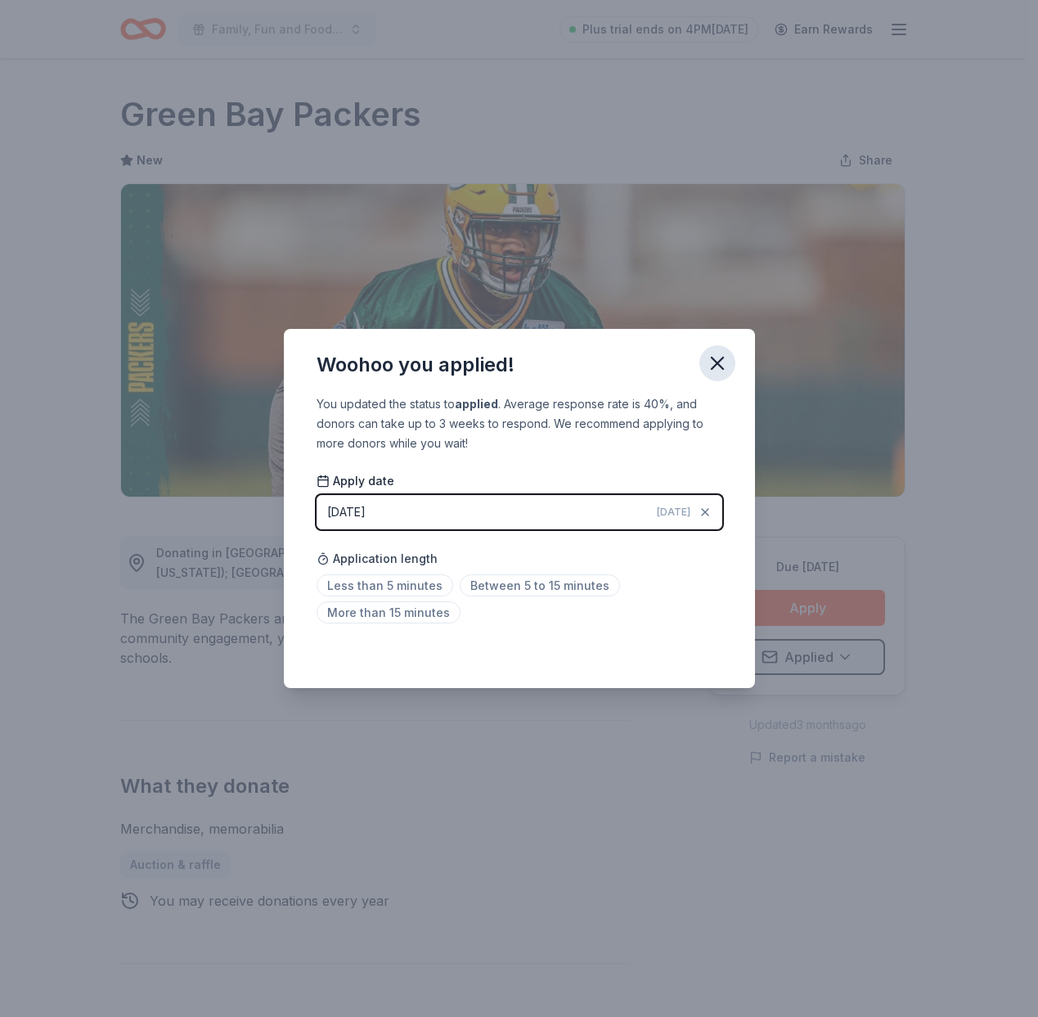
click at [710, 364] on icon "button" at bounding box center [717, 363] width 23 height 23
